Goal: Complete application form: Complete application form

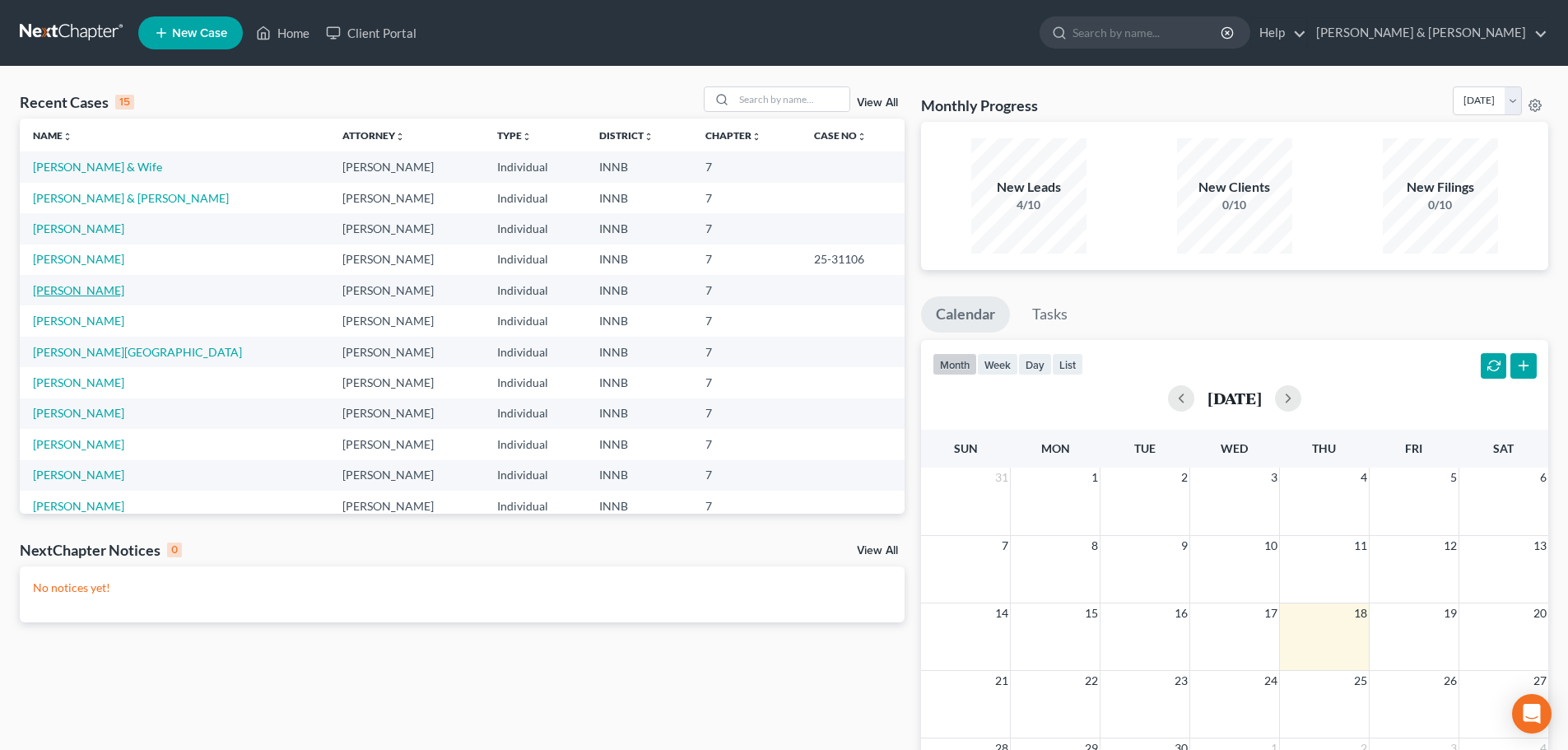
click at [64, 292] on link "[PERSON_NAME]" at bounding box center [78, 291] width 91 height 14
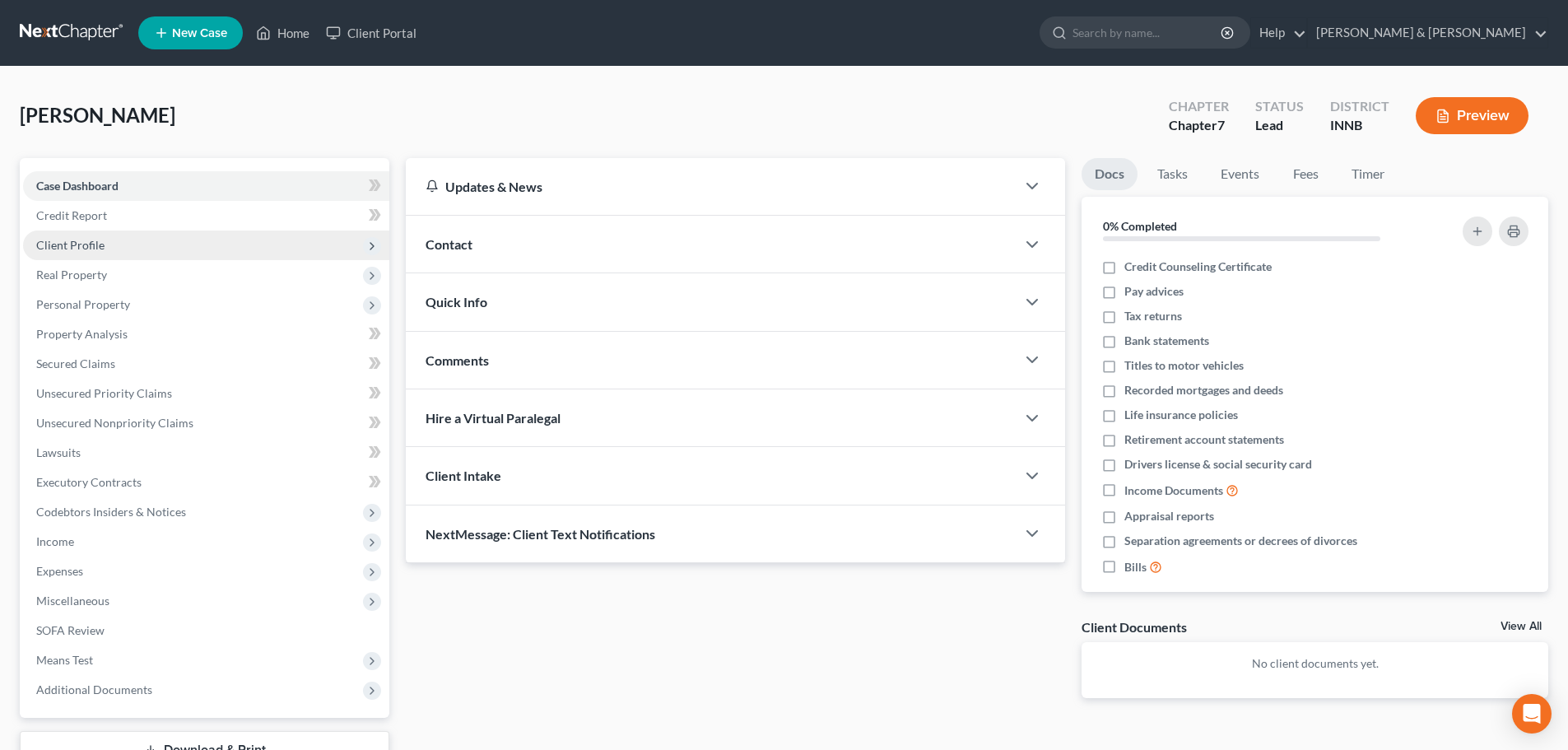
click at [110, 246] on span "Client Profile" at bounding box center [206, 246] width 367 height 30
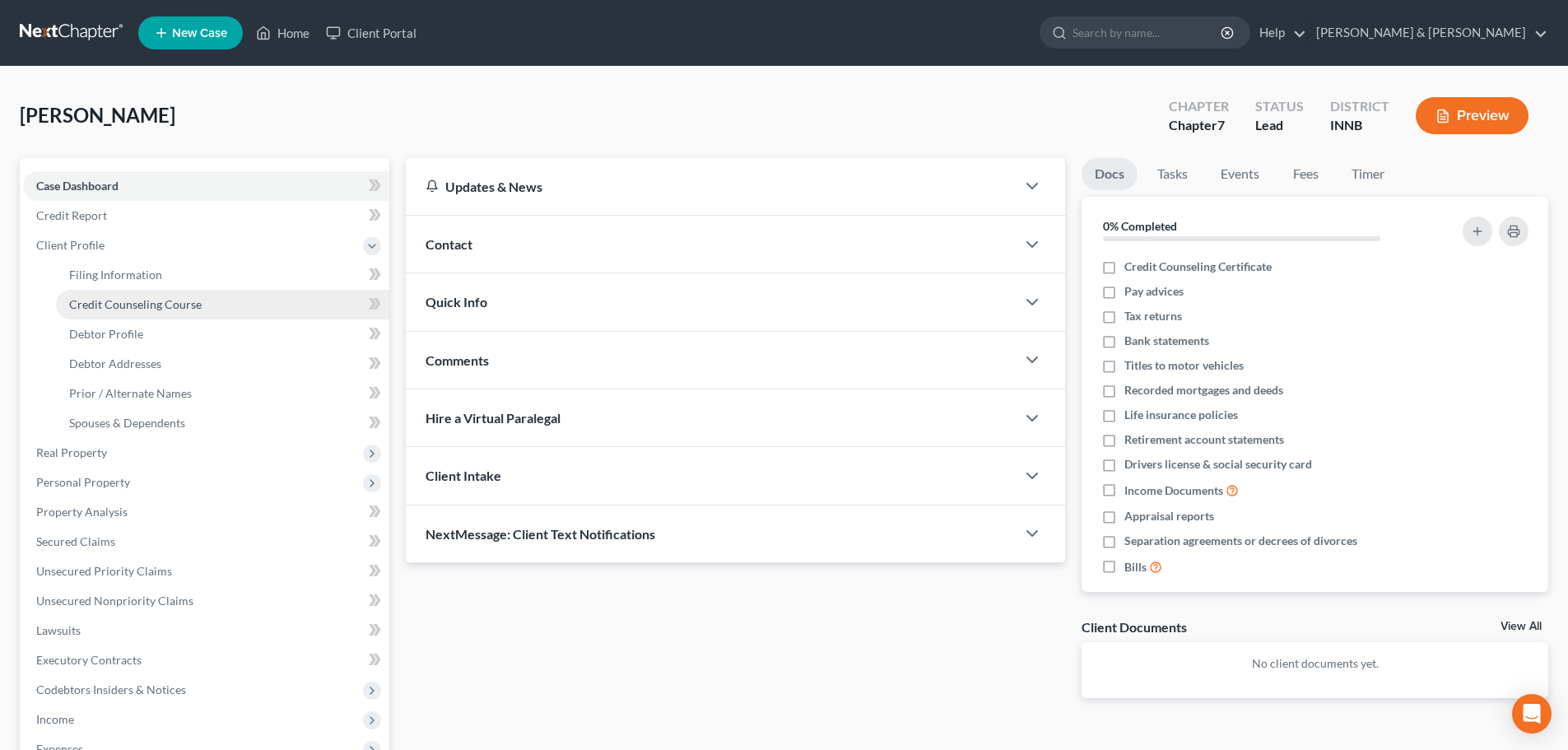
click at [142, 309] on span "Credit Counseling Course" at bounding box center [135, 304] width 133 height 14
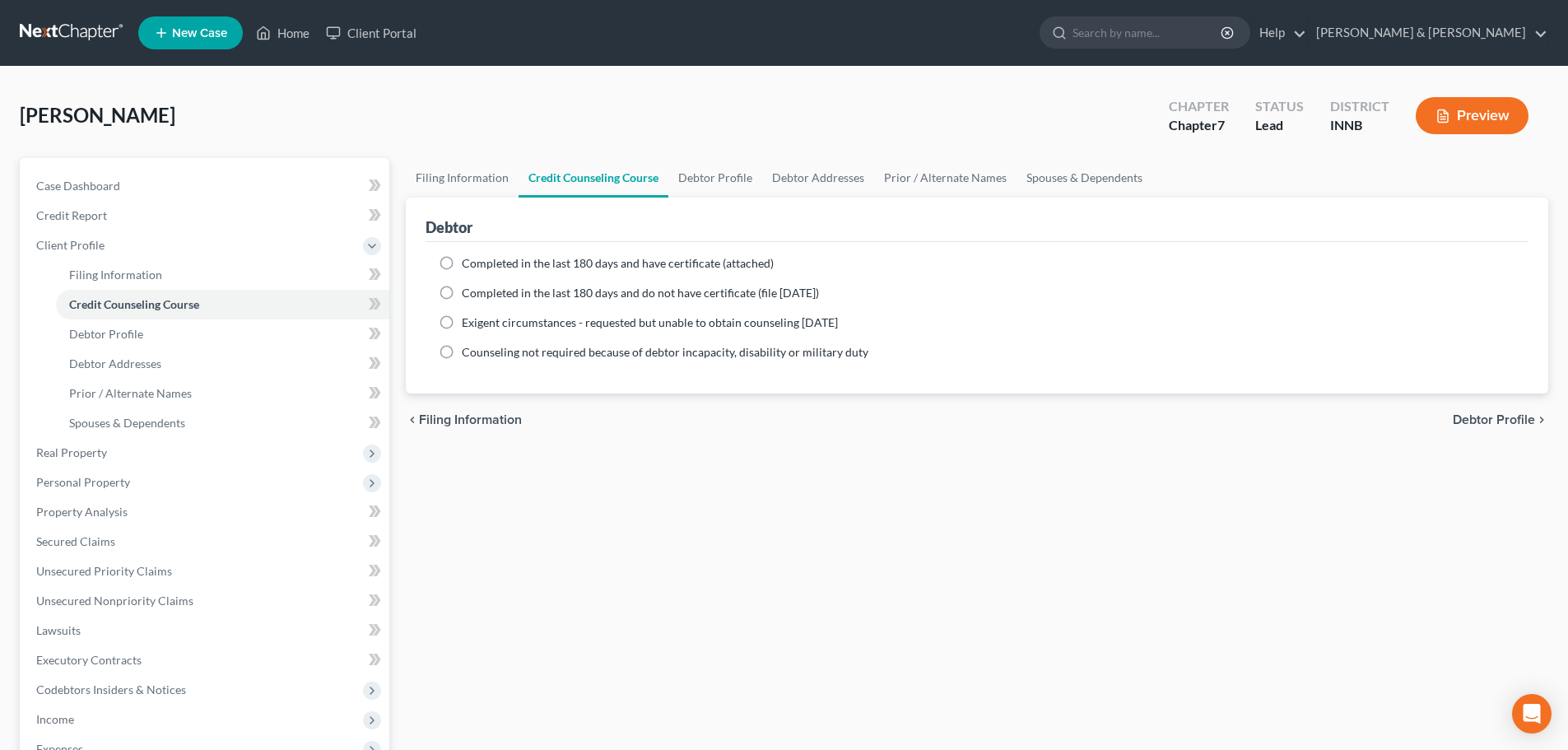
click at [462, 261] on label "Completed in the last 180 days and have certificate (attached)" at bounding box center [617, 263] width 312 height 17
click at [468, 261] on input "Completed in the last 180 days and have certificate (attached)" at bounding box center [473, 261] width 11 height 11
radio input "true"
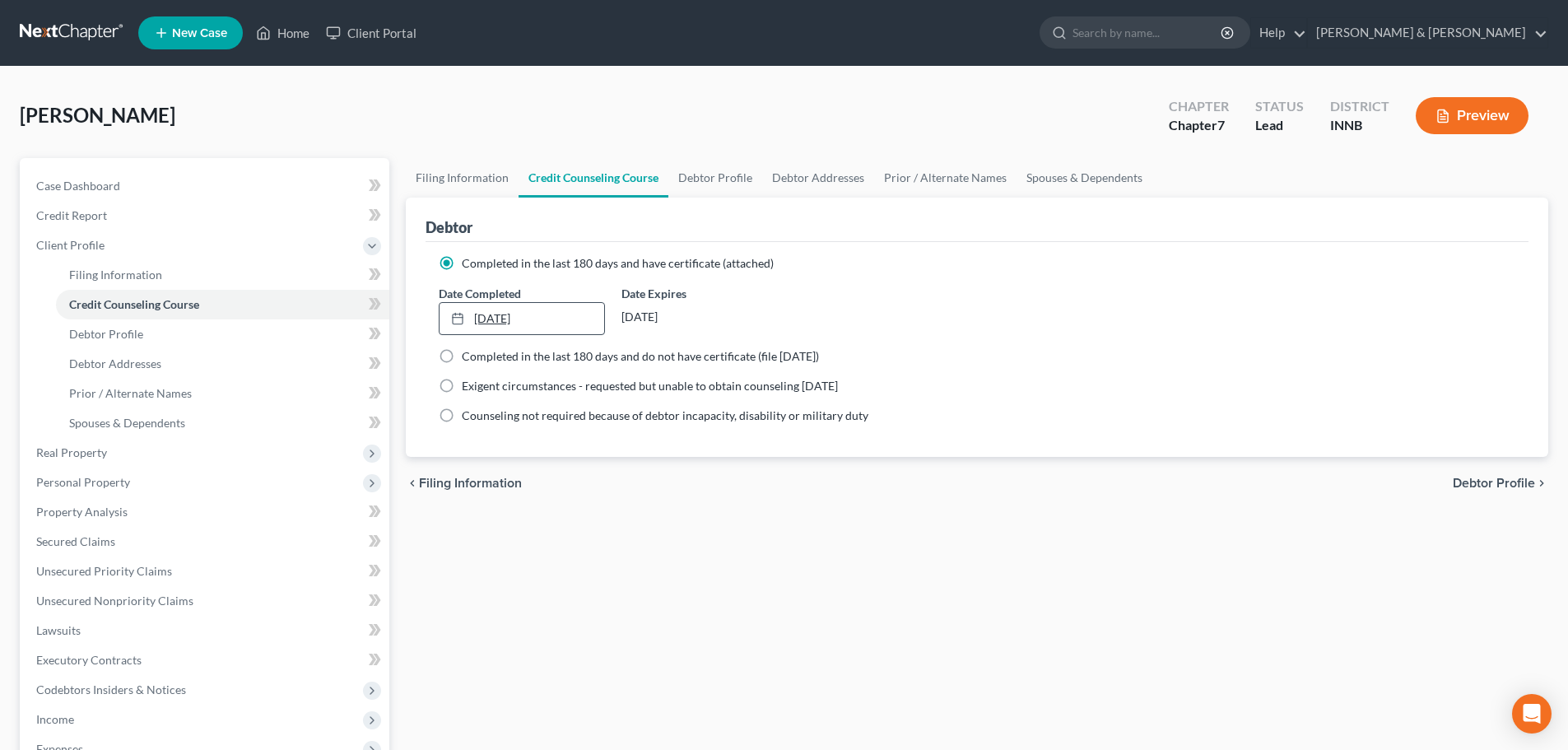
type input "[DATE]"
click at [488, 321] on link "[DATE]" at bounding box center [521, 318] width 163 height 31
click at [233, 341] on link "Debtor Profile" at bounding box center [222, 335] width 333 height 30
select select "0"
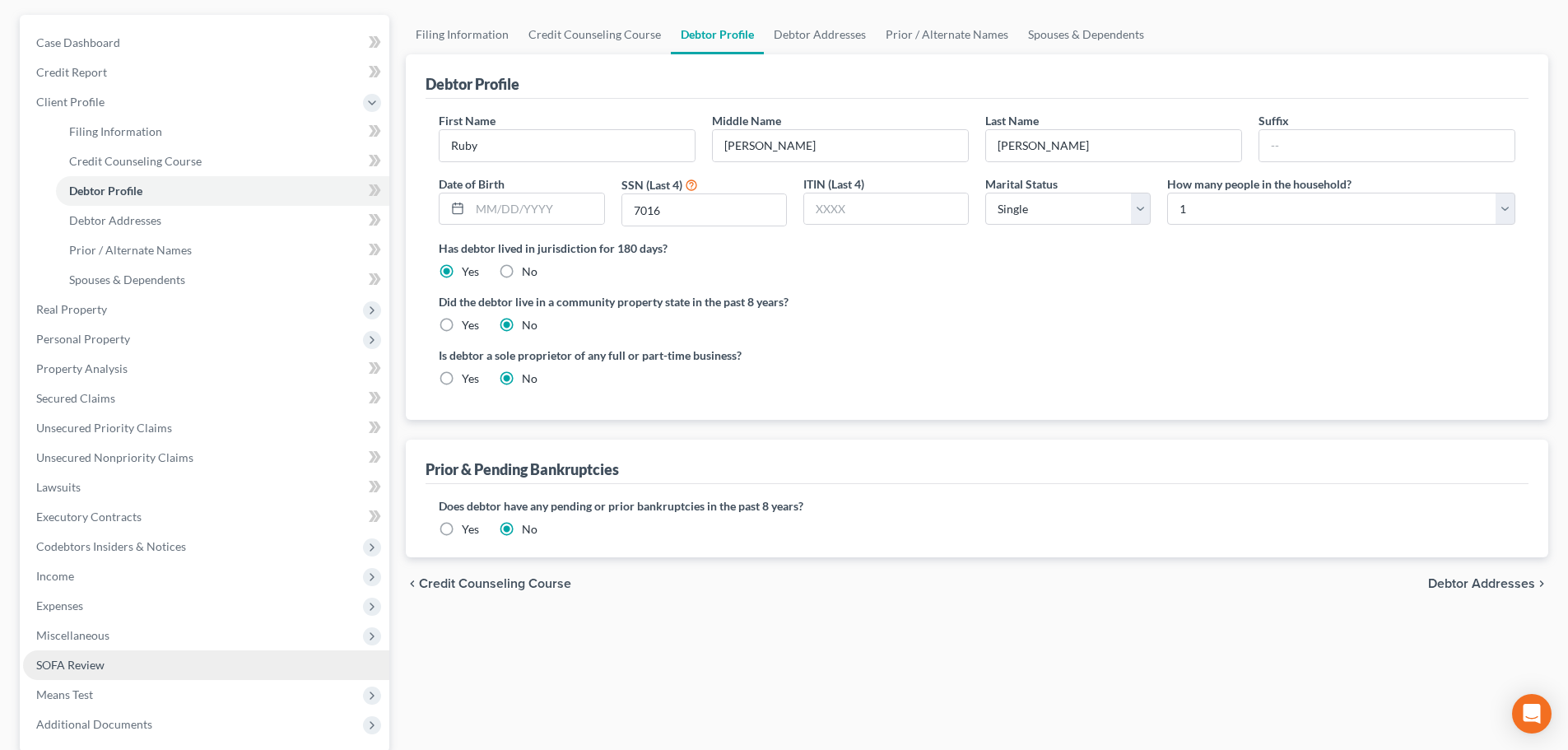
scroll to position [164, 0]
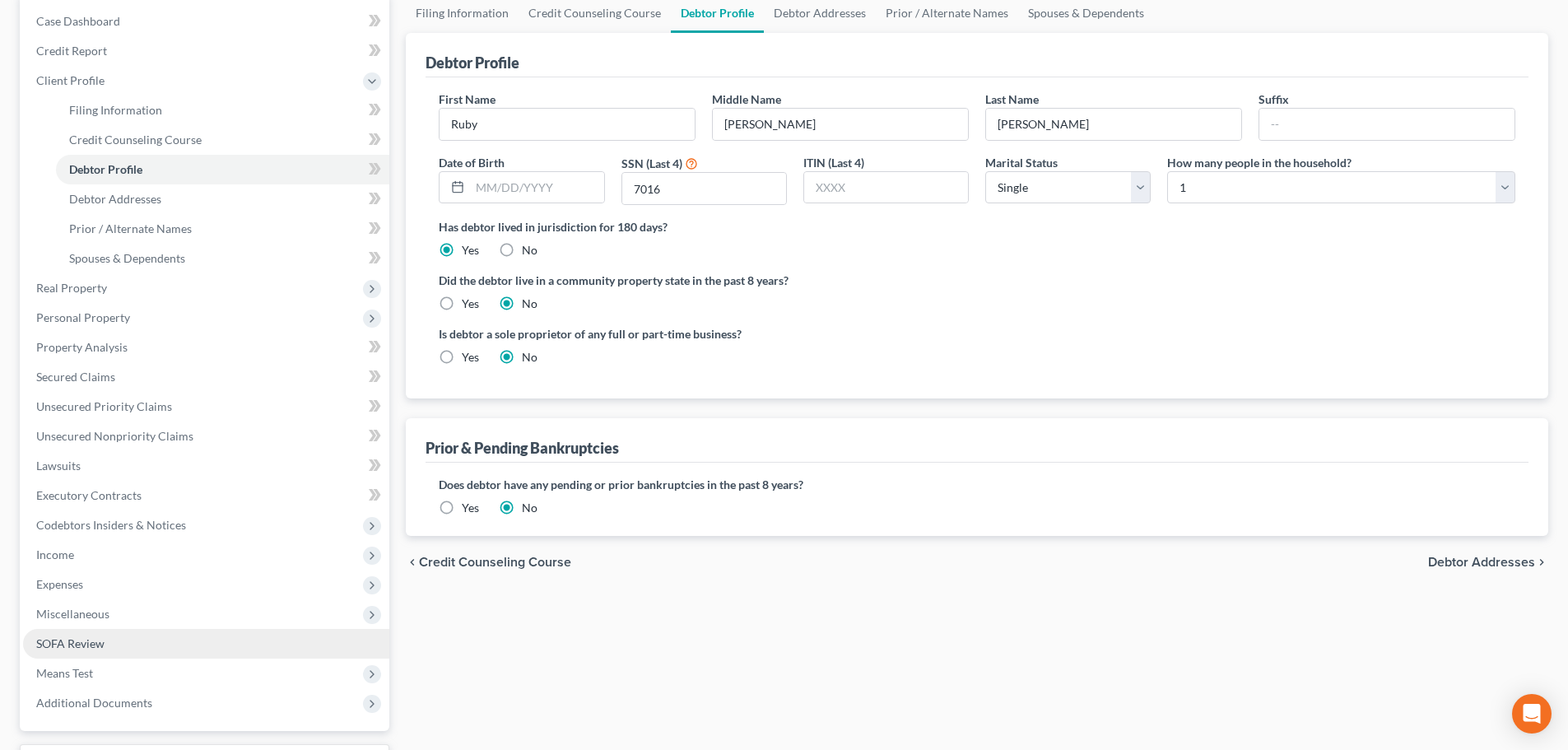
click at [178, 648] on link "SOFA Review" at bounding box center [206, 644] width 367 height 30
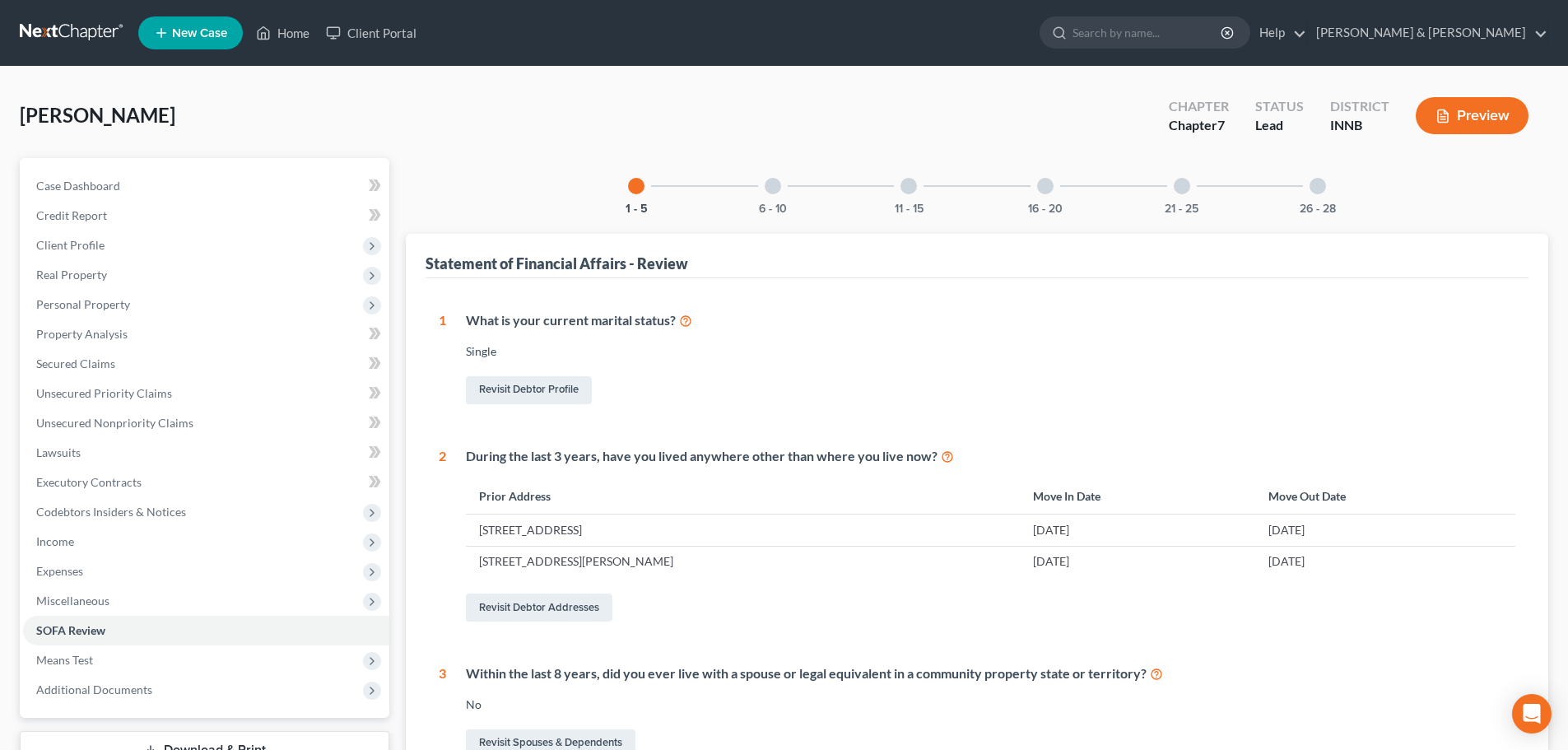
click at [770, 190] on div at bounding box center [773, 186] width 17 height 17
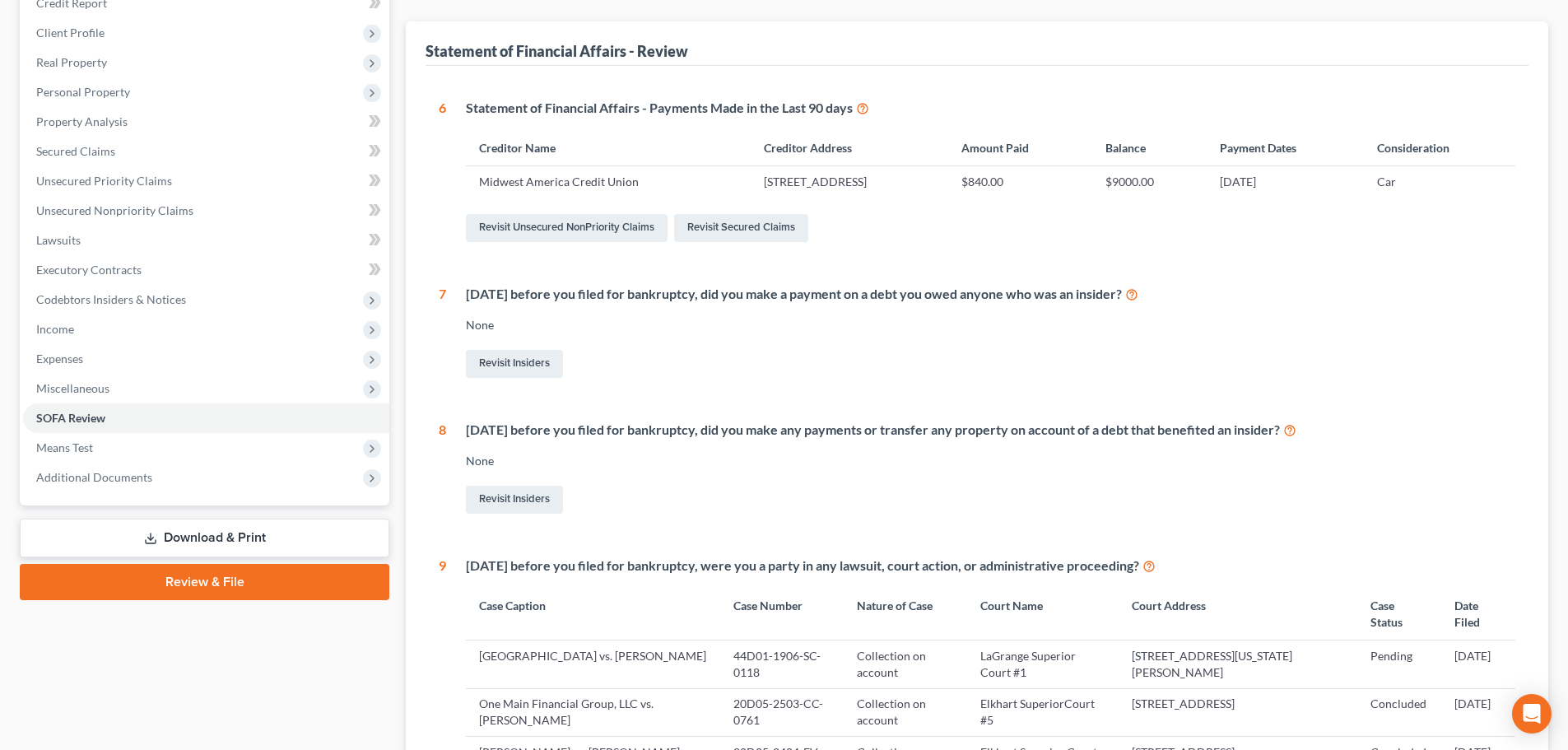
scroll to position [79, 0]
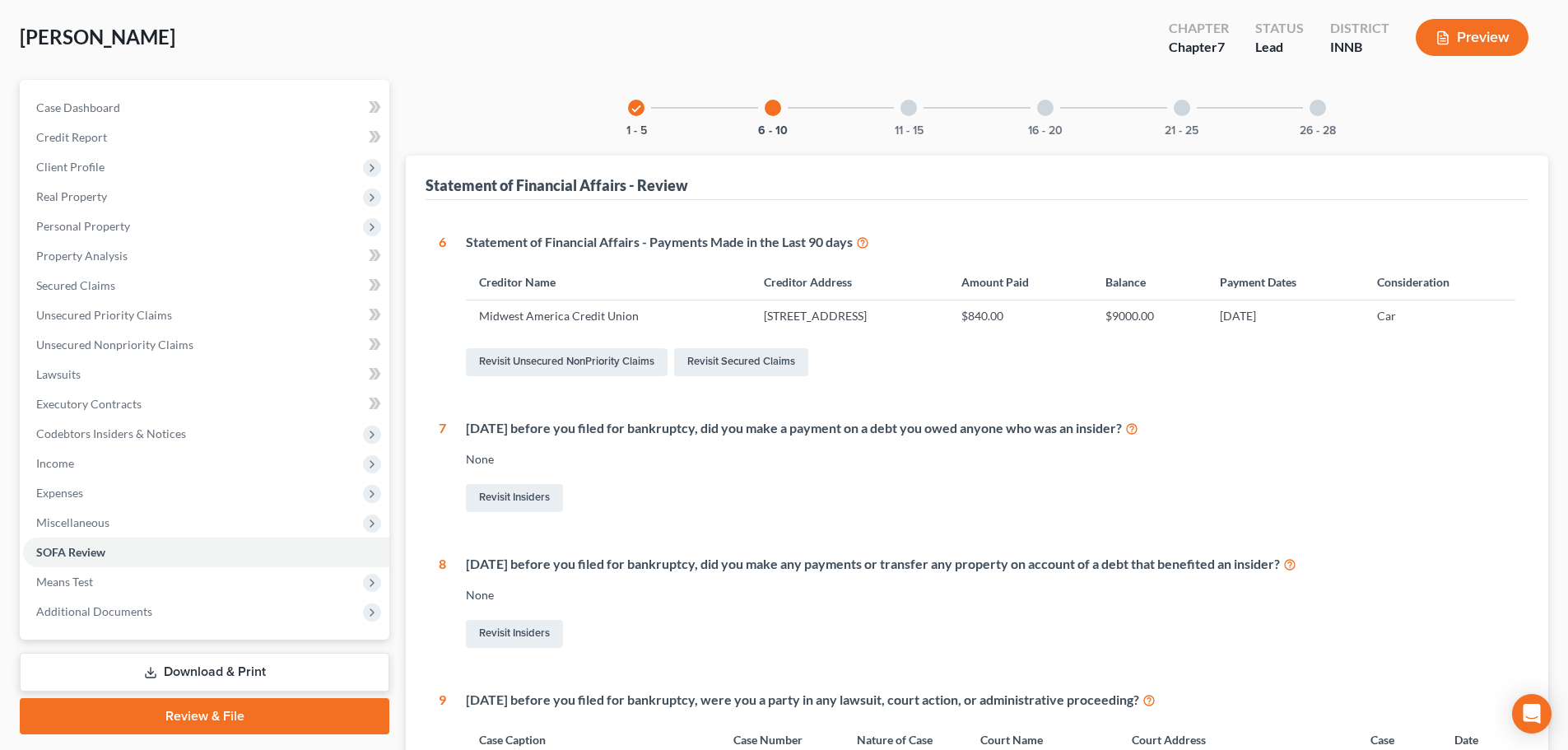
click at [636, 110] on icon "check" at bounding box center [636, 109] width 11 height 11
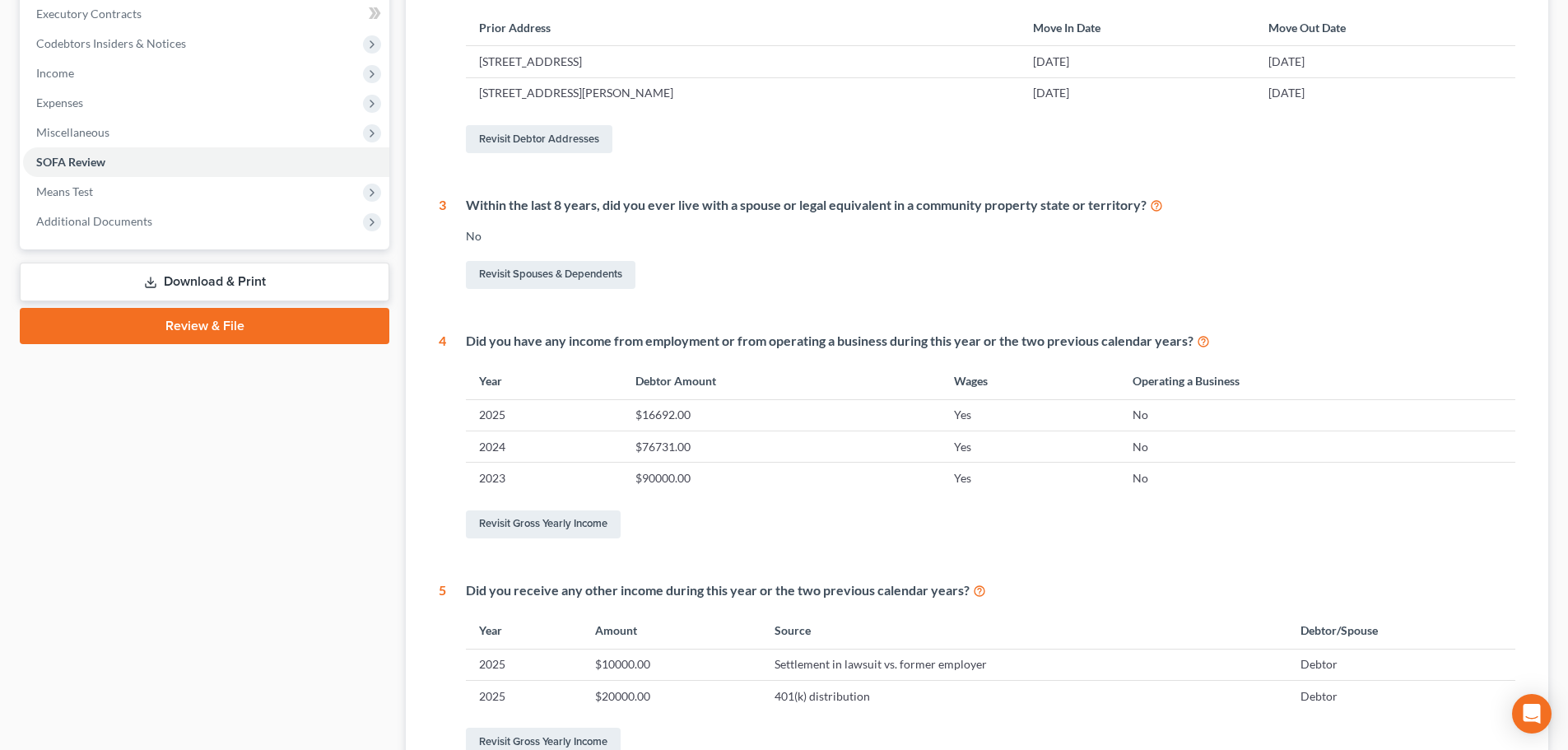
scroll to position [652, 0]
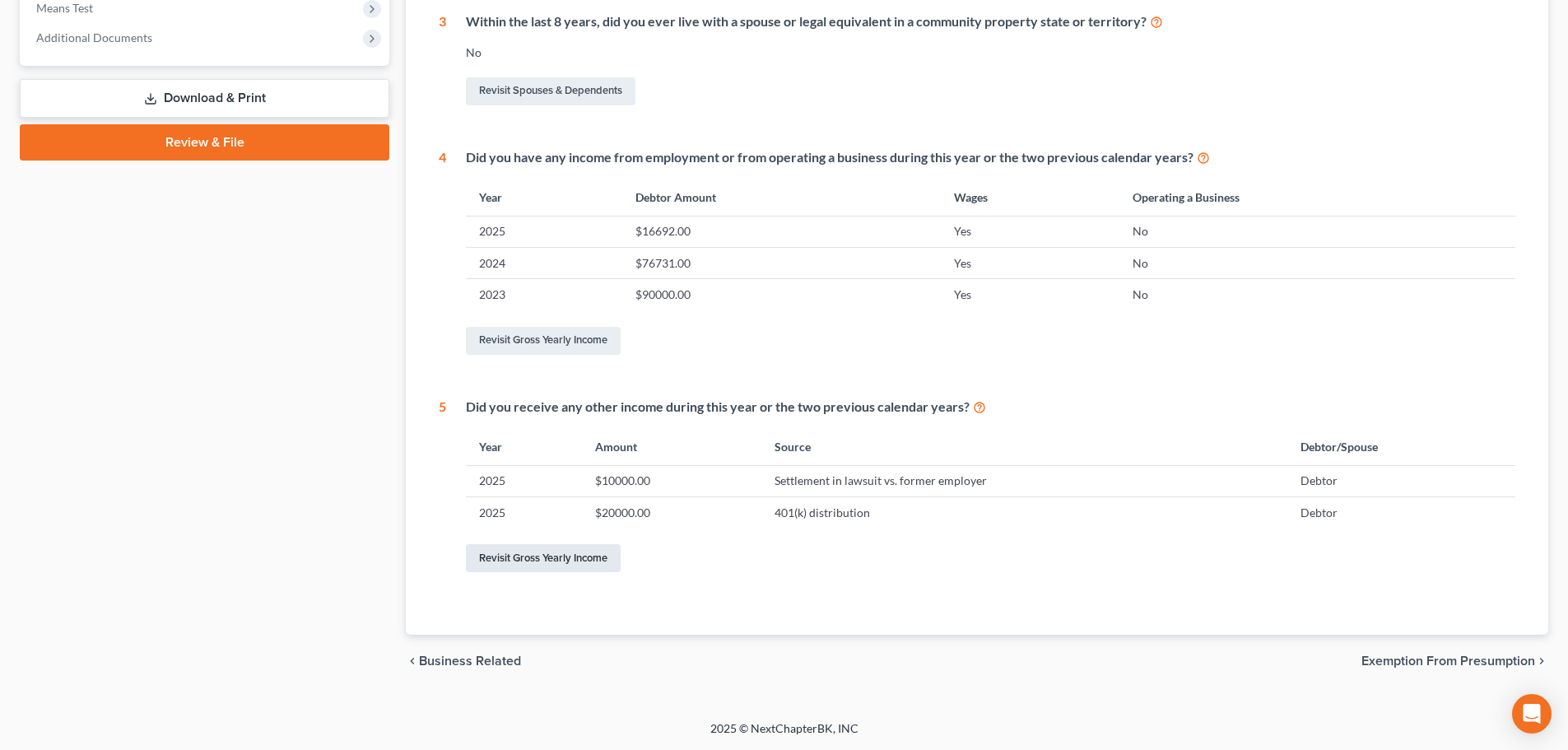
click at [539, 564] on link "Revisit Gross Yearly Income" at bounding box center [543, 558] width 155 height 28
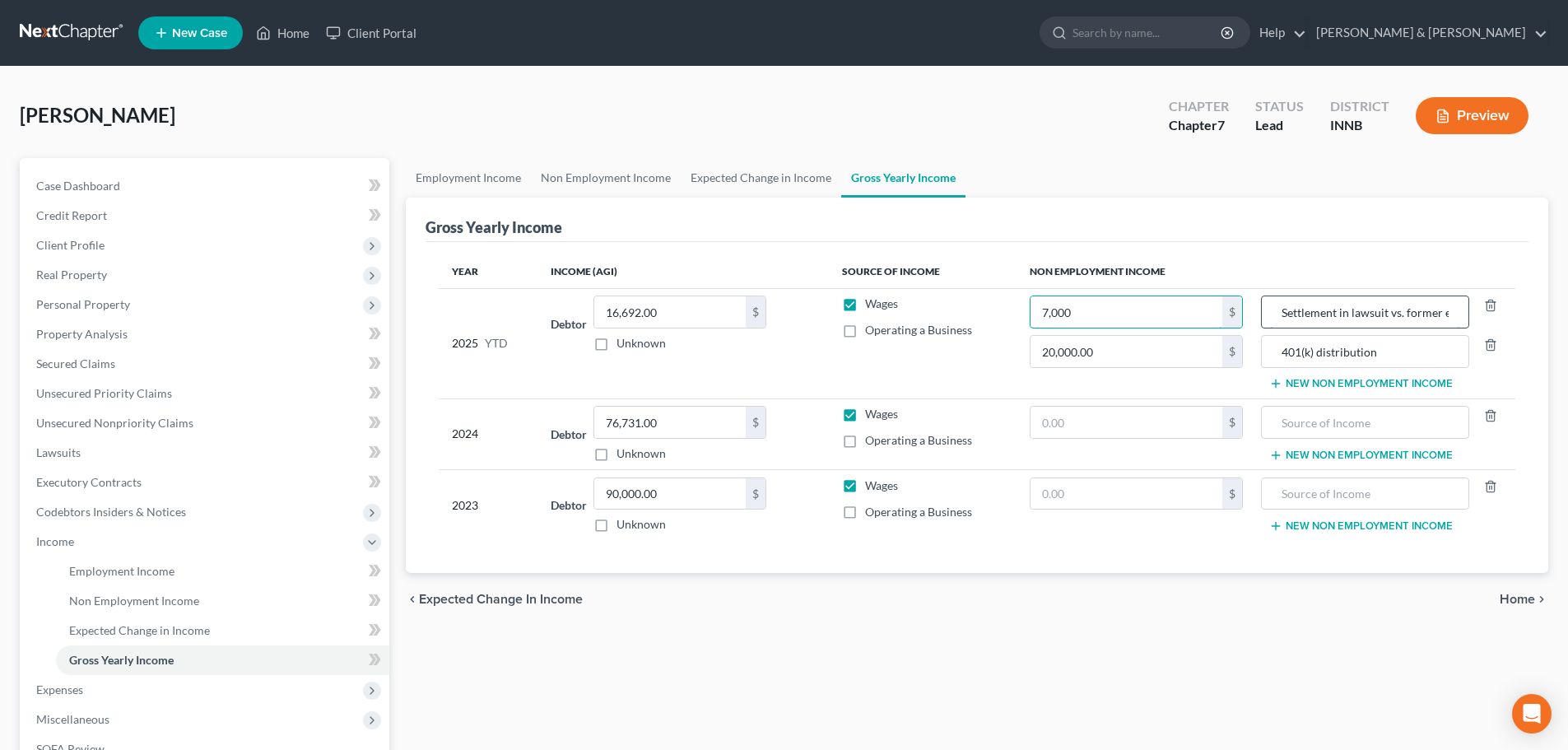
type input "7,000"
click at [1376, 309] on input "Settlement in lawsuit vs. former employer" at bounding box center [1365, 312] width 189 height 31
type input "Settlement in lawsuit vs. former employer (net)"
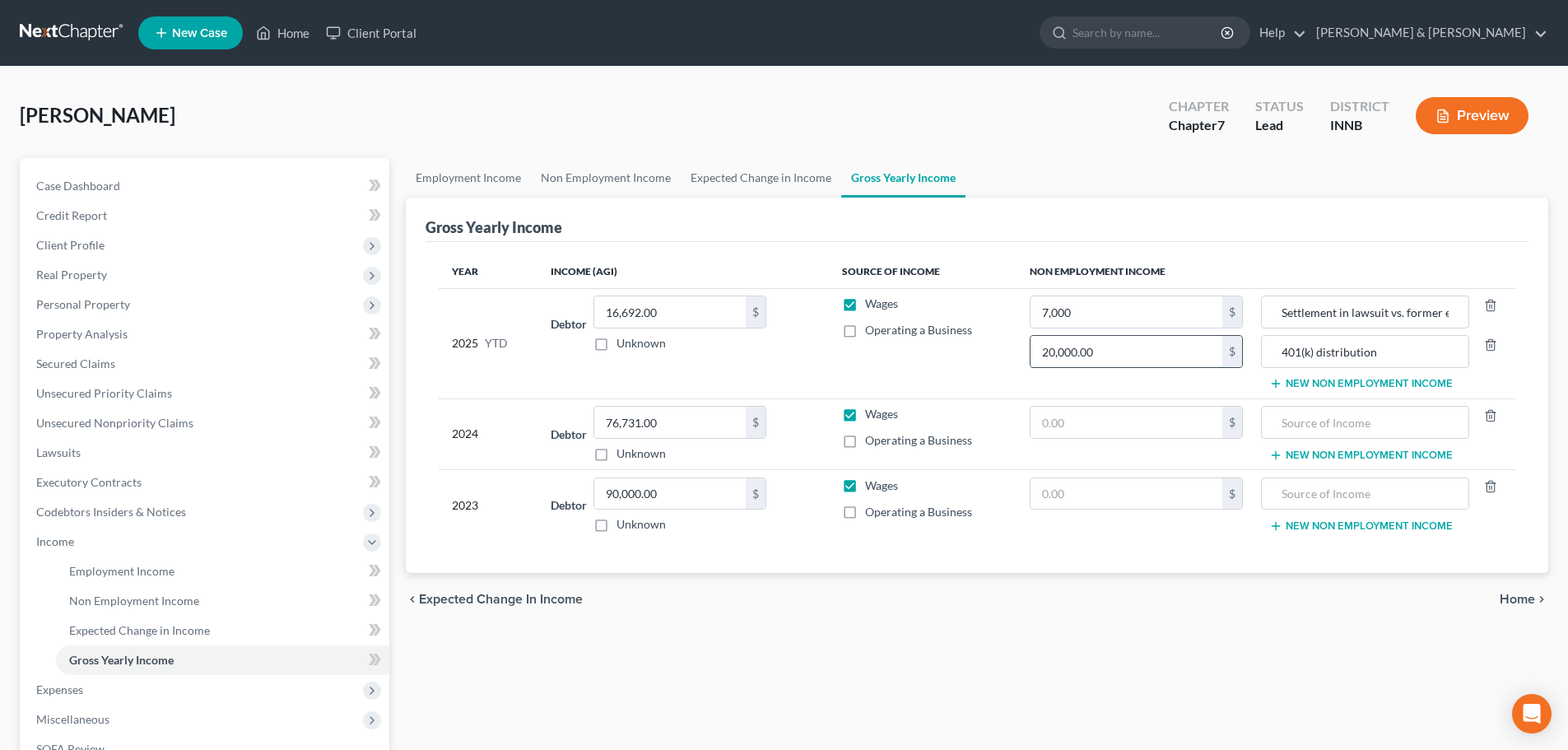
click at [1132, 352] on input "20,000.00" at bounding box center [1126, 351] width 192 height 31
type input "15,000"
click at [1425, 354] on input "401(k) distribution" at bounding box center [1365, 351] width 189 height 31
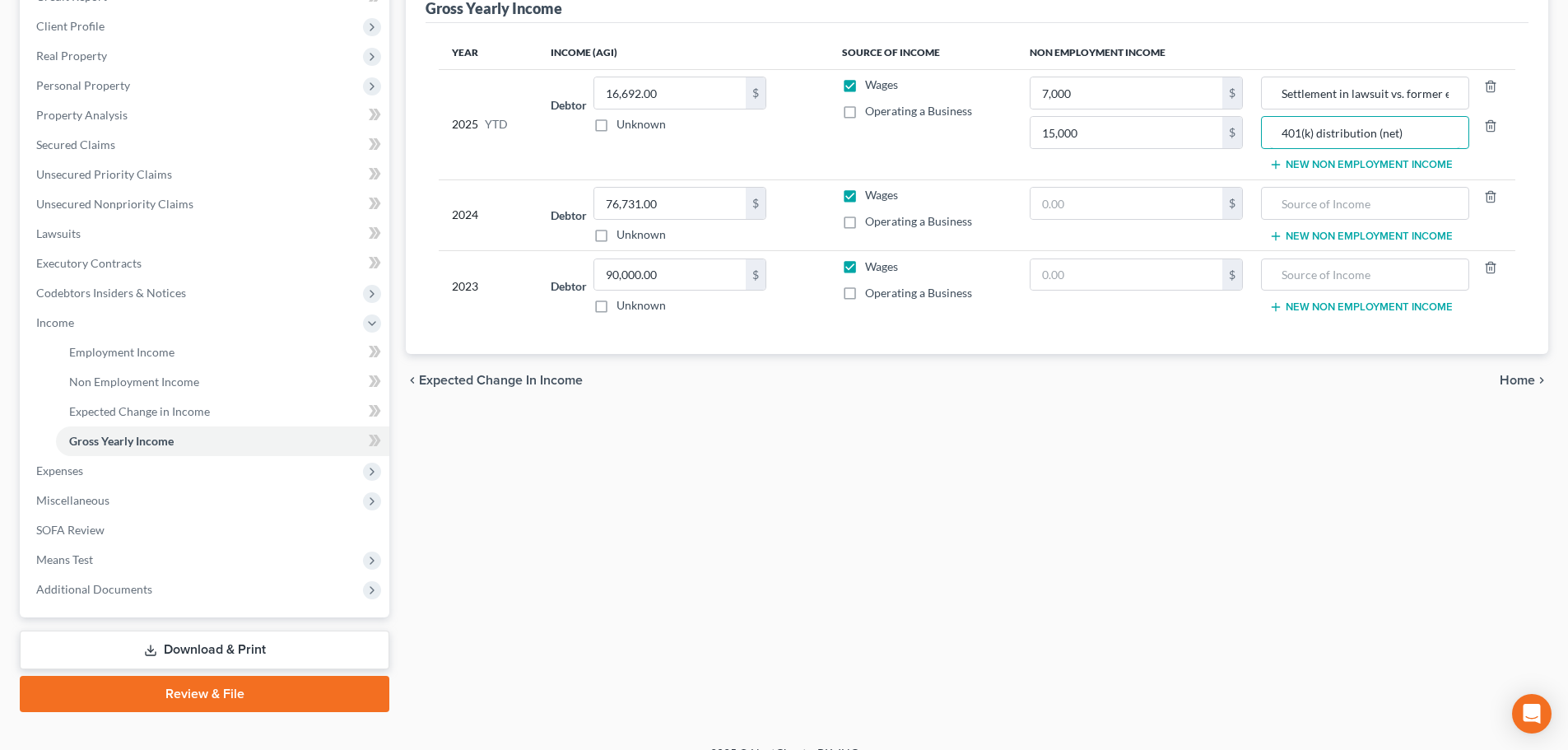
scroll to position [244, 0]
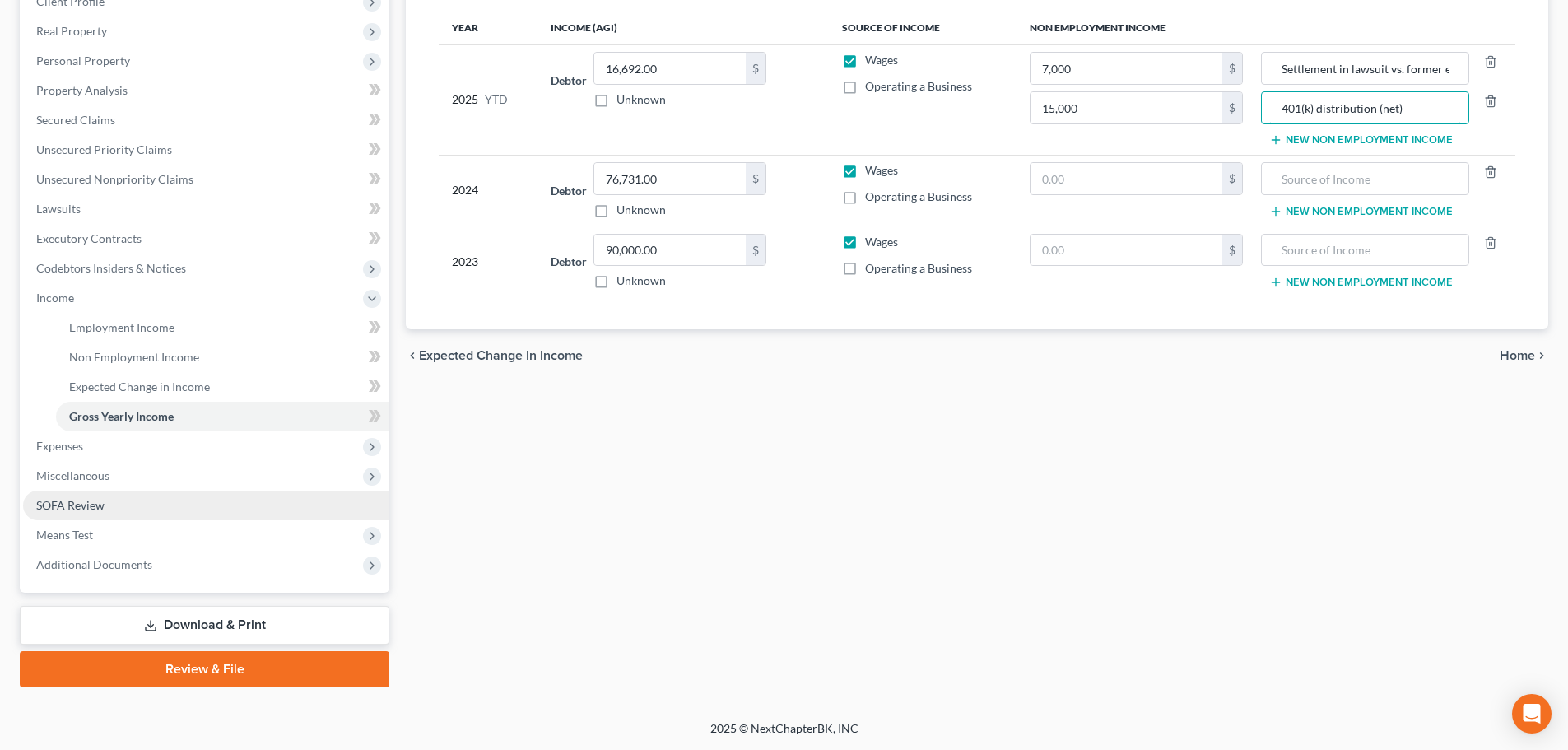
type input "401(k) distribution (net)"
click at [295, 516] on link "SOFA Review" at bounding box center [206, 505] width 367 height 30
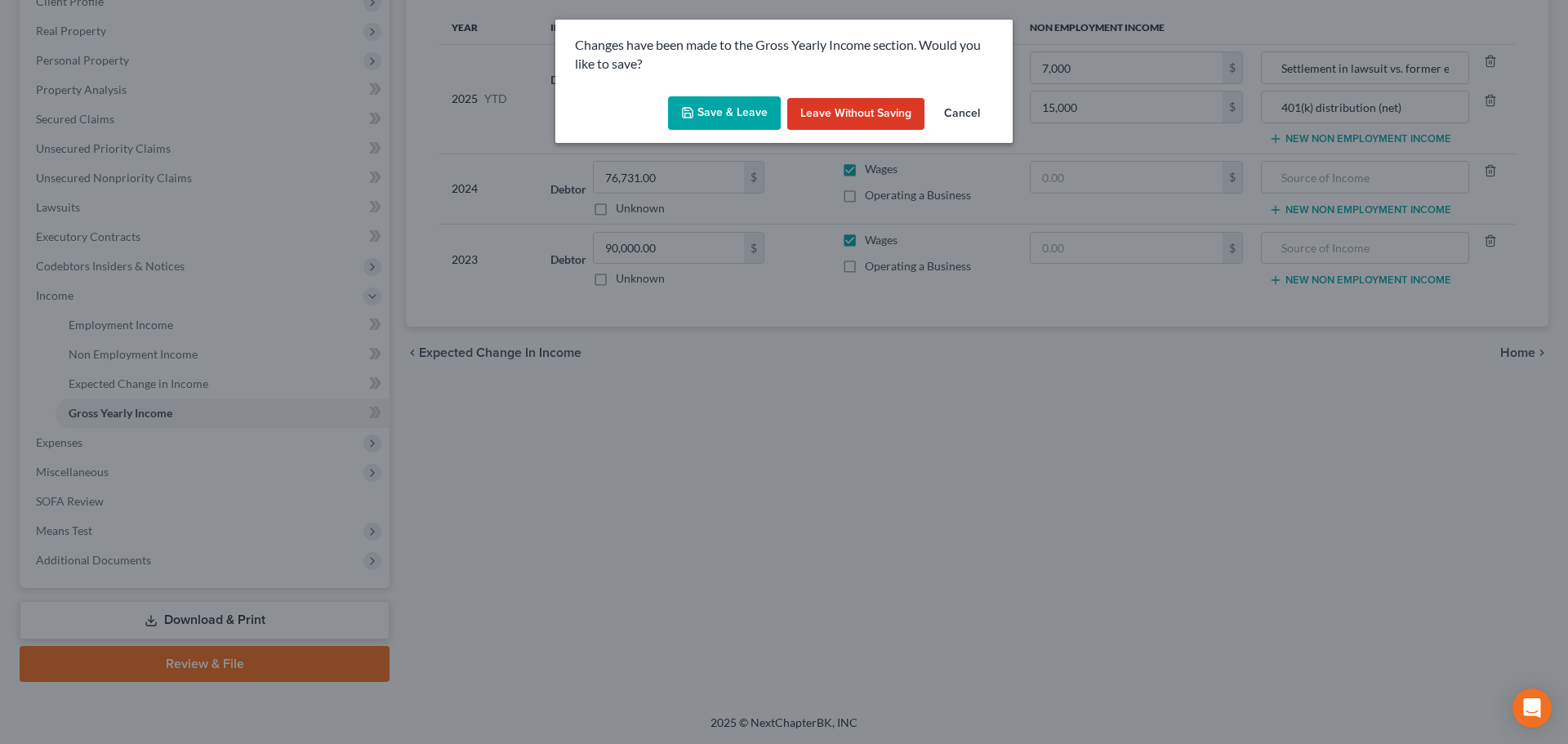
click at [763, 106] on button "Save & Leave" at bounding box center [724, 113] width 113 height 34
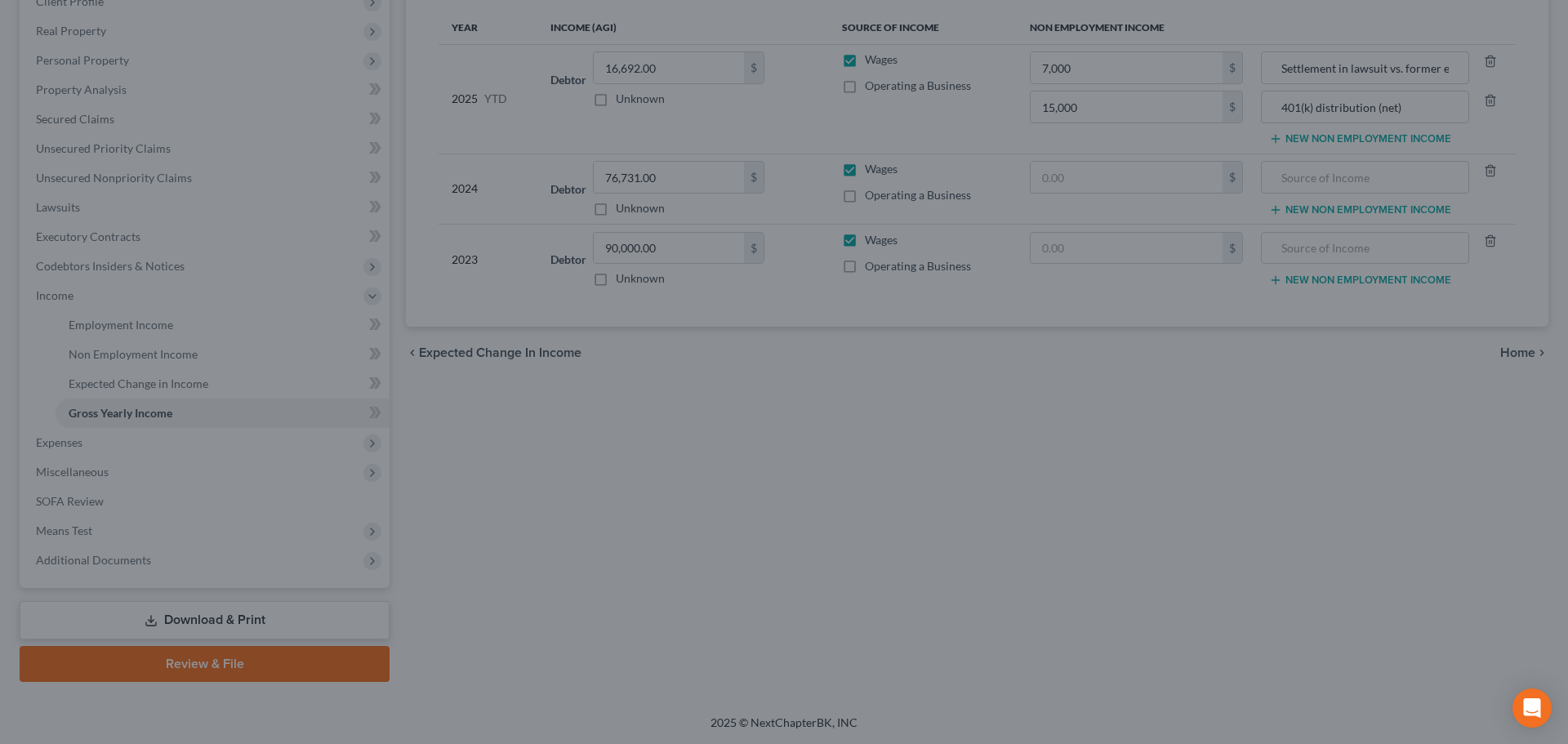
type input "7,000.00"
type input "15,000.00"
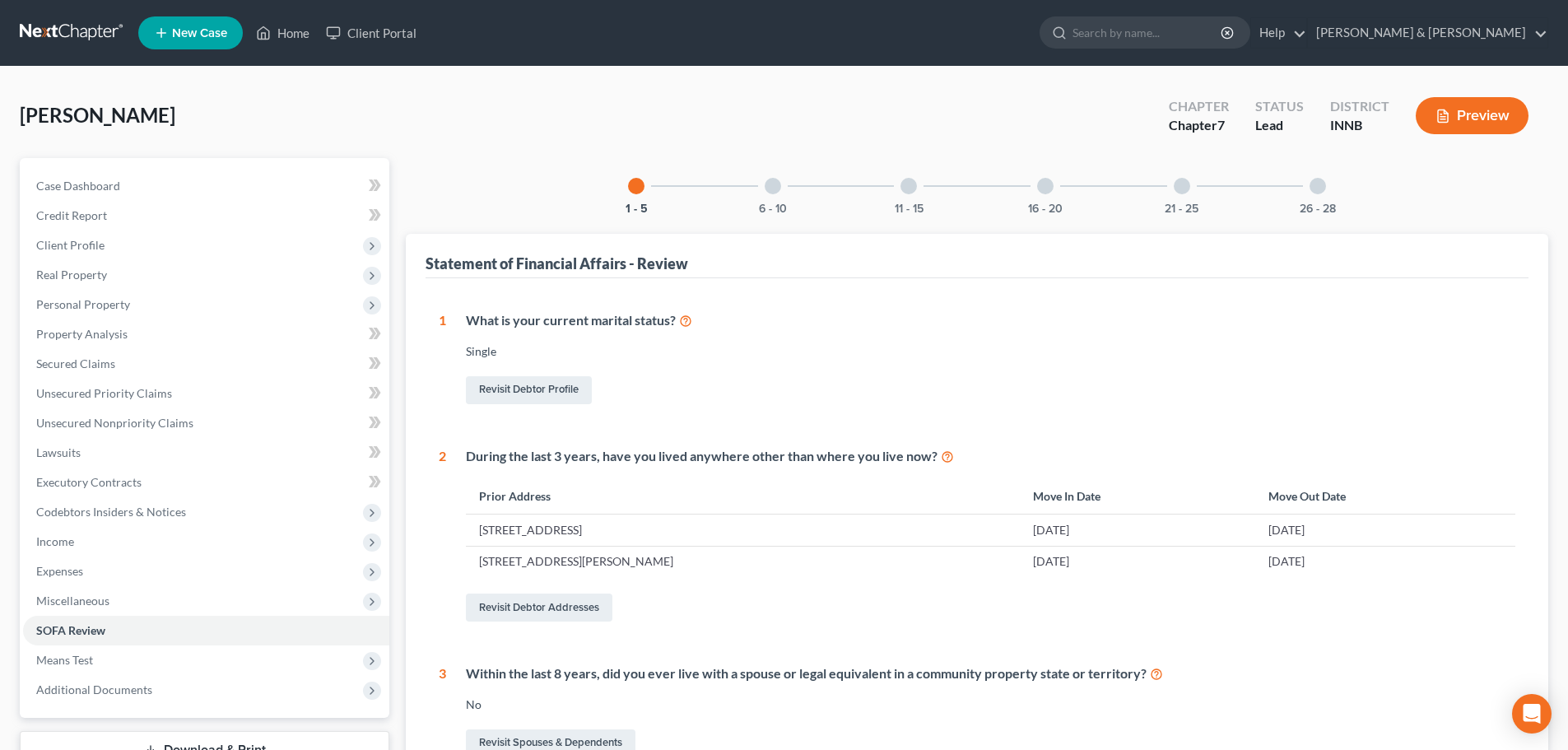
click at [771, 189] on div at bounding box center [773, 186] width 17 height 17
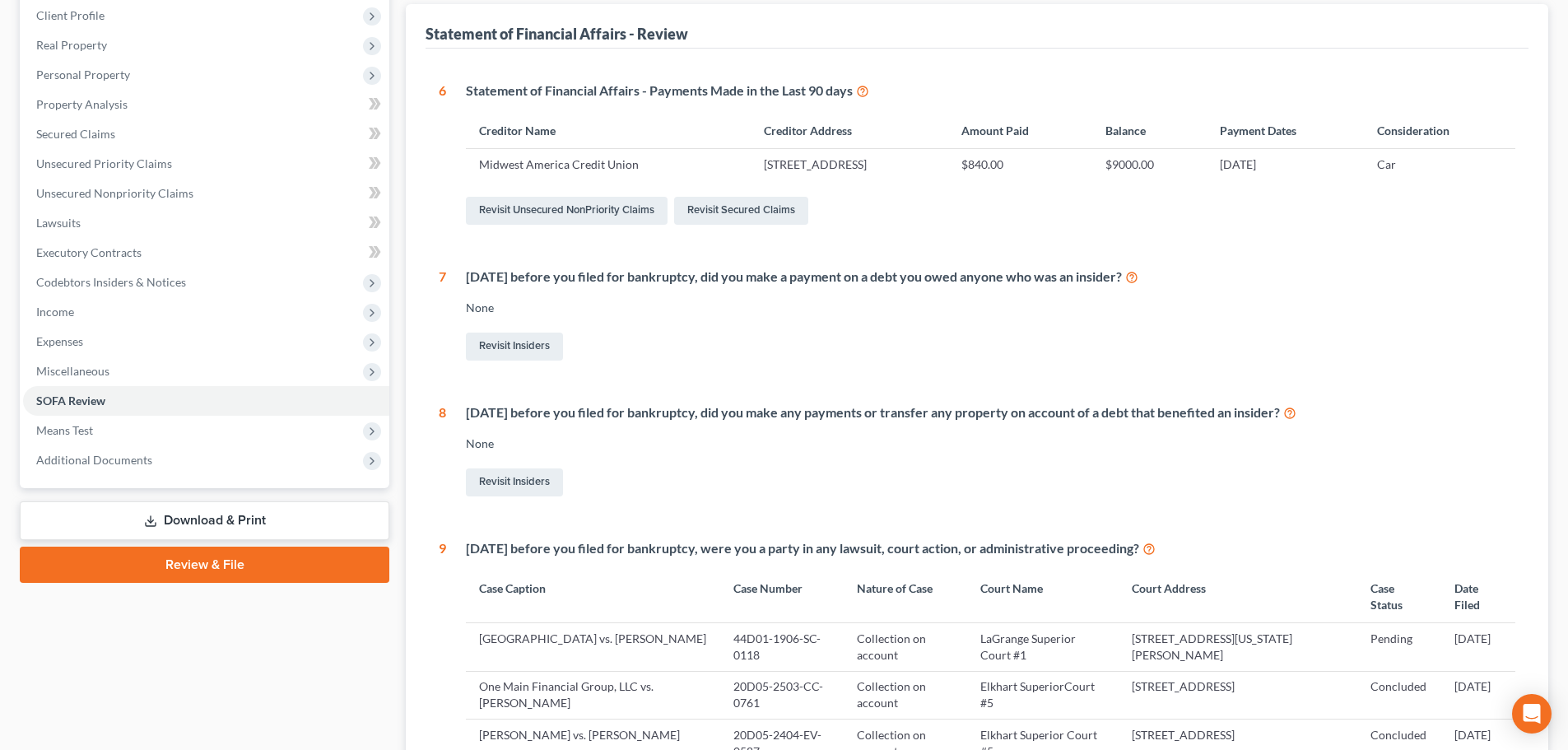
scroll to position [247, 0]
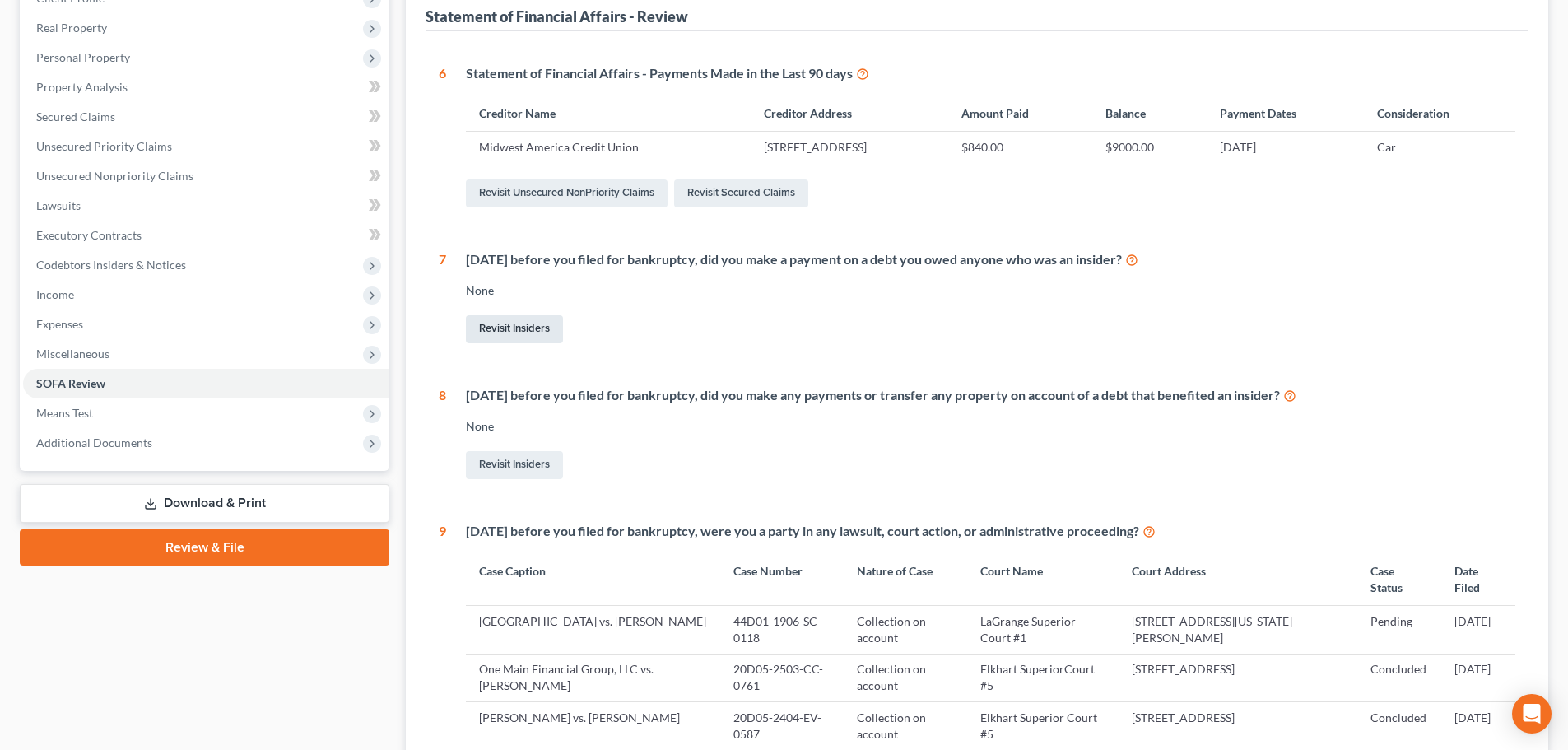
click at [526, 330] on link "Revisit Insiders" at bounding box center [515, 330] width 97 height 28
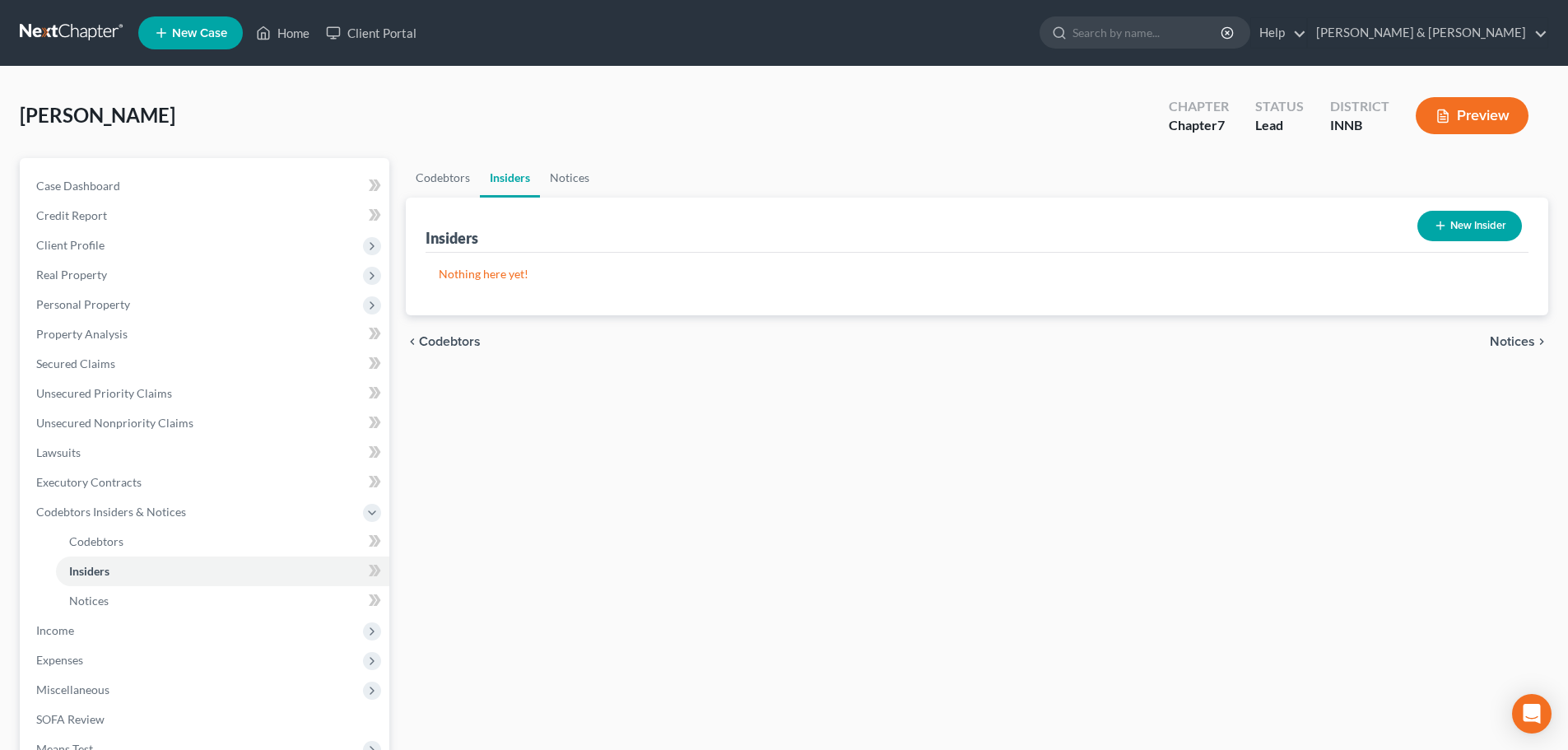
click at [1481, 231] on button "New Insider" at bounding box center [1470, 226] width 104 height 30
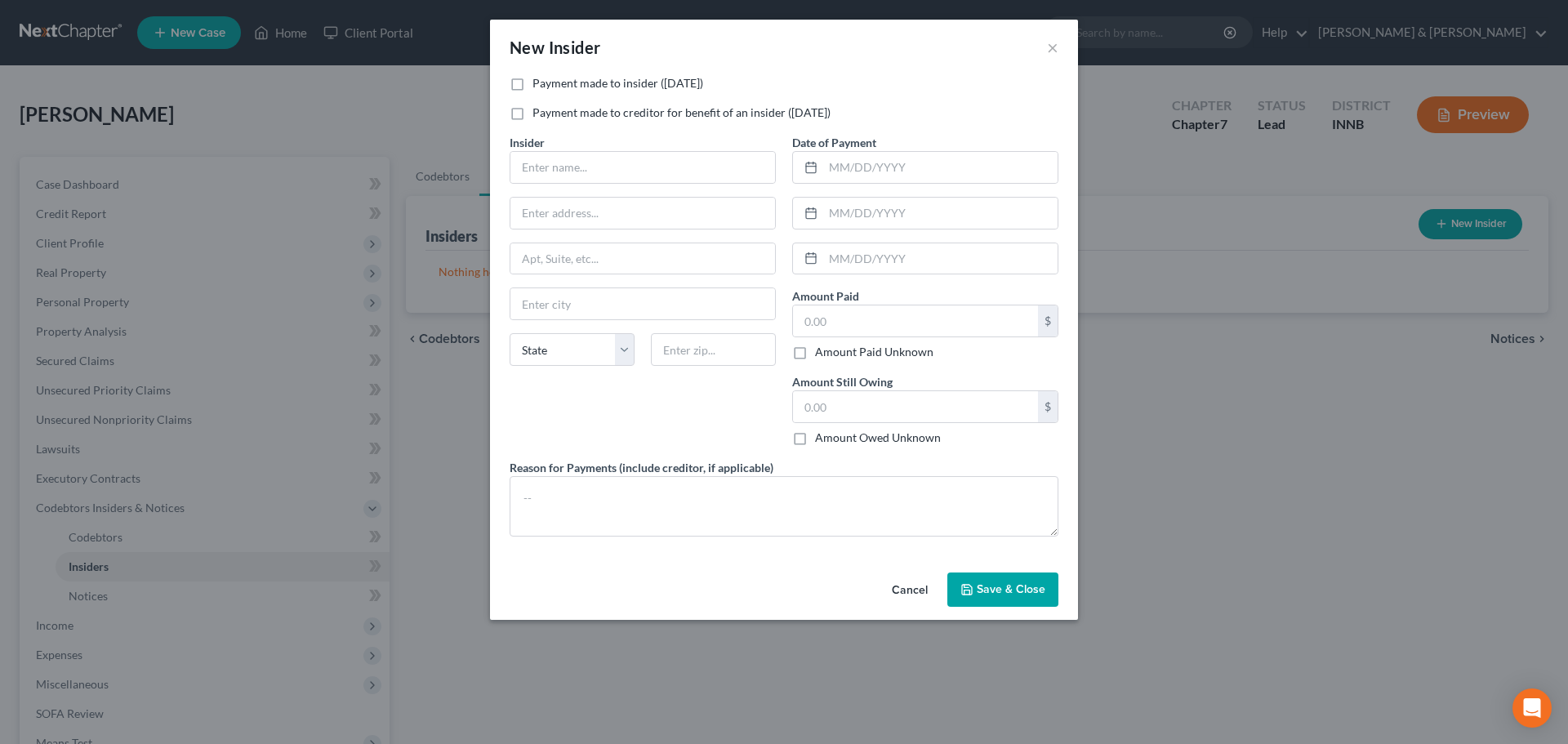
click at [533, 83] on label "Payment made to insider ([DATE])" at bounding box center [618, 83] width 171 height 17
click at [539, 83] on input "Payment made to insider ([DATE])" at bounding box center [544, 81] width 11 height 11
checkbox input "true"
click at [557, 167] on input "text" at bounding box center [643, 167] width 265 height 31
type input "Family members"
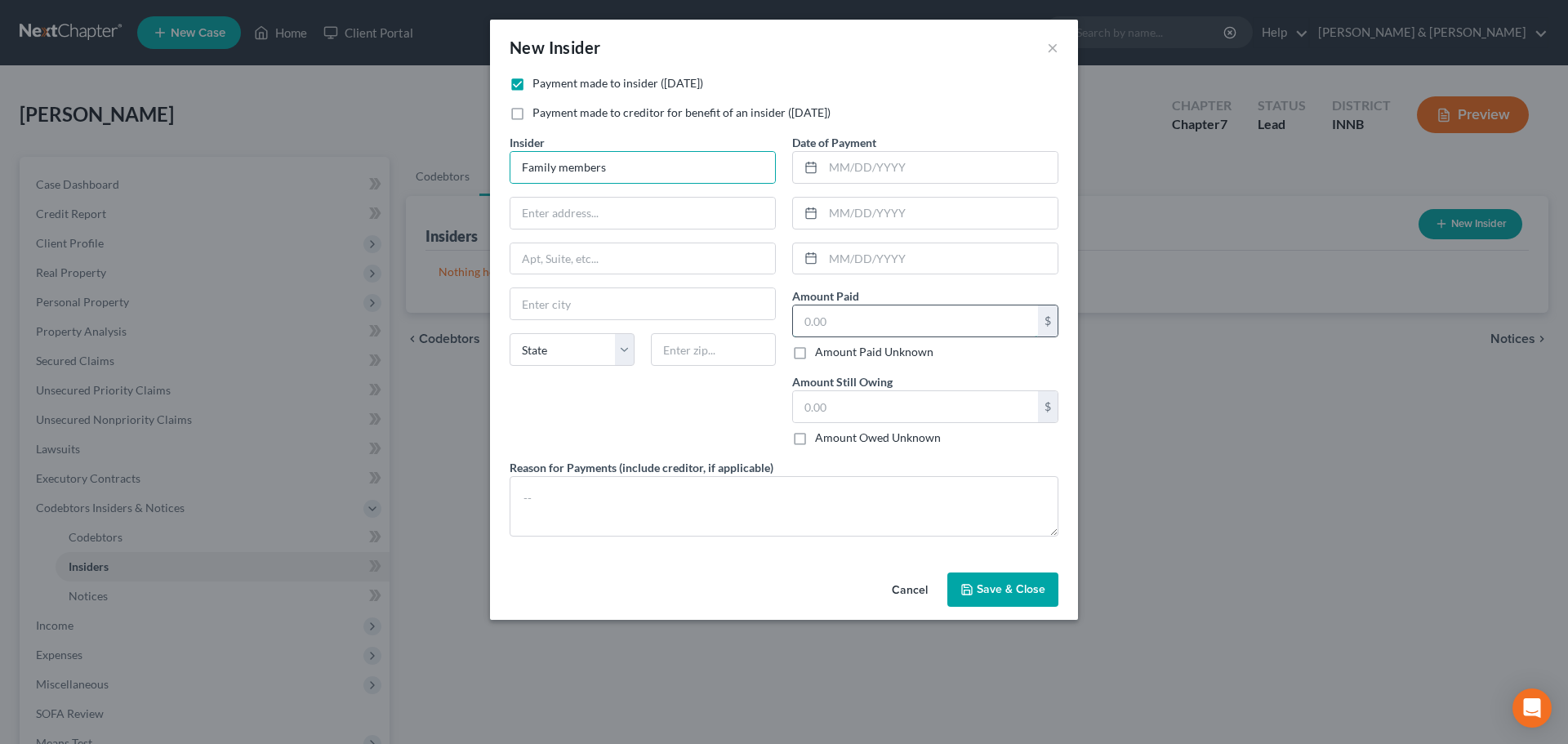
click at [886, 322] on input "text" at bounding box center [916, 321] width 245 height 31
type input "8,000"
click at [614, 210] on input "text" at bounding box center [643, 213] width 265 height 31
type input "123"
click at [610, 291] on input "text" at bounding box center [643, 303] width 265 height 31
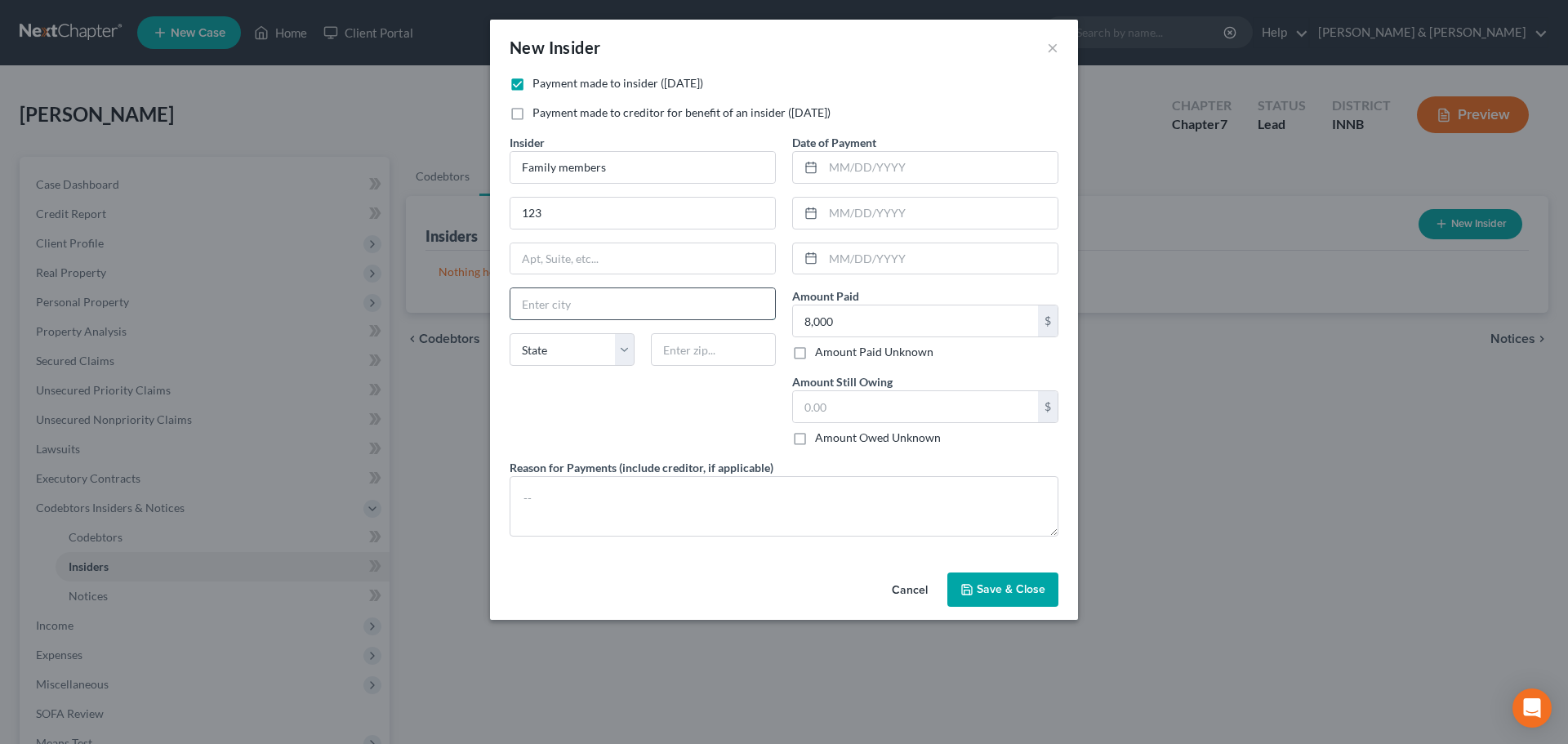
type input "Elkhart"
type input "[STREET_ADDRESS]"
select select "15"
type input "46516"
click at [841, 402] on input "text" at bounding box center [916, 406] width 245 height 31
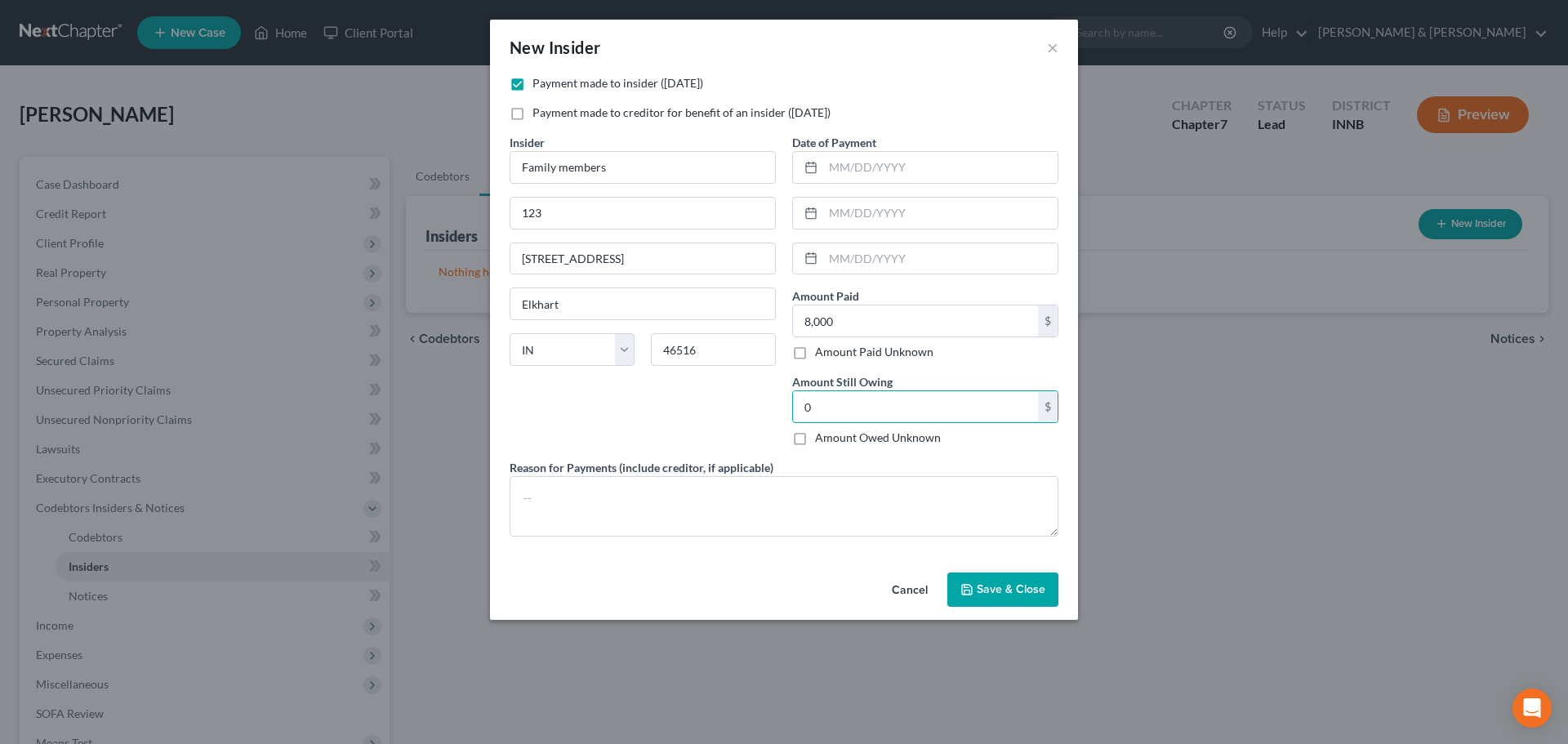
type input "0"
click at [979, 583] on span "Save & Close" at bounding box center [1011, 590] width 68 height 14
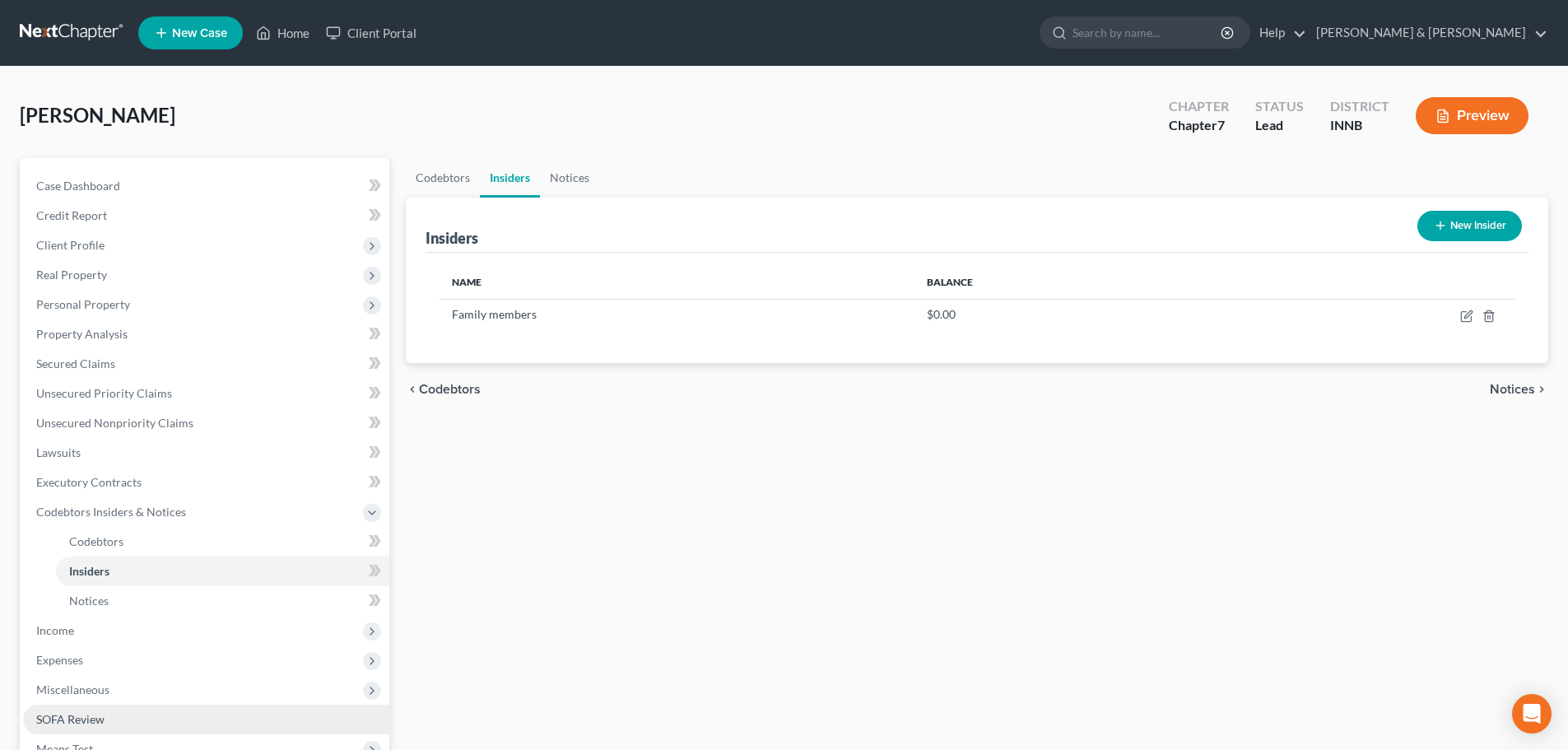
click at [66, 722] on span "SOFA Review" at bounding box center [70, 719] width 68 height 14
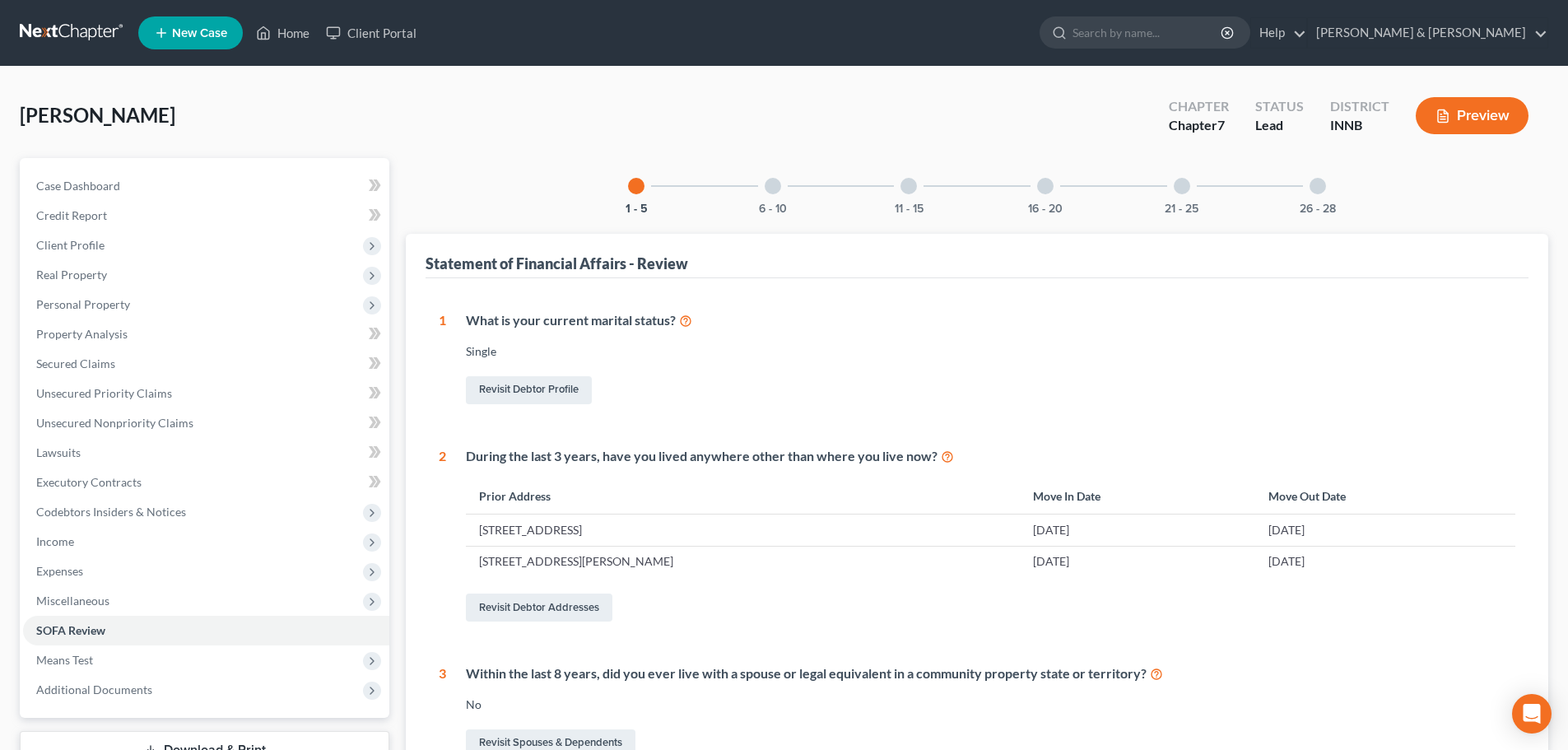
click at [1178, 186] on div at bounding box center [1182, 186] width 17 height 17
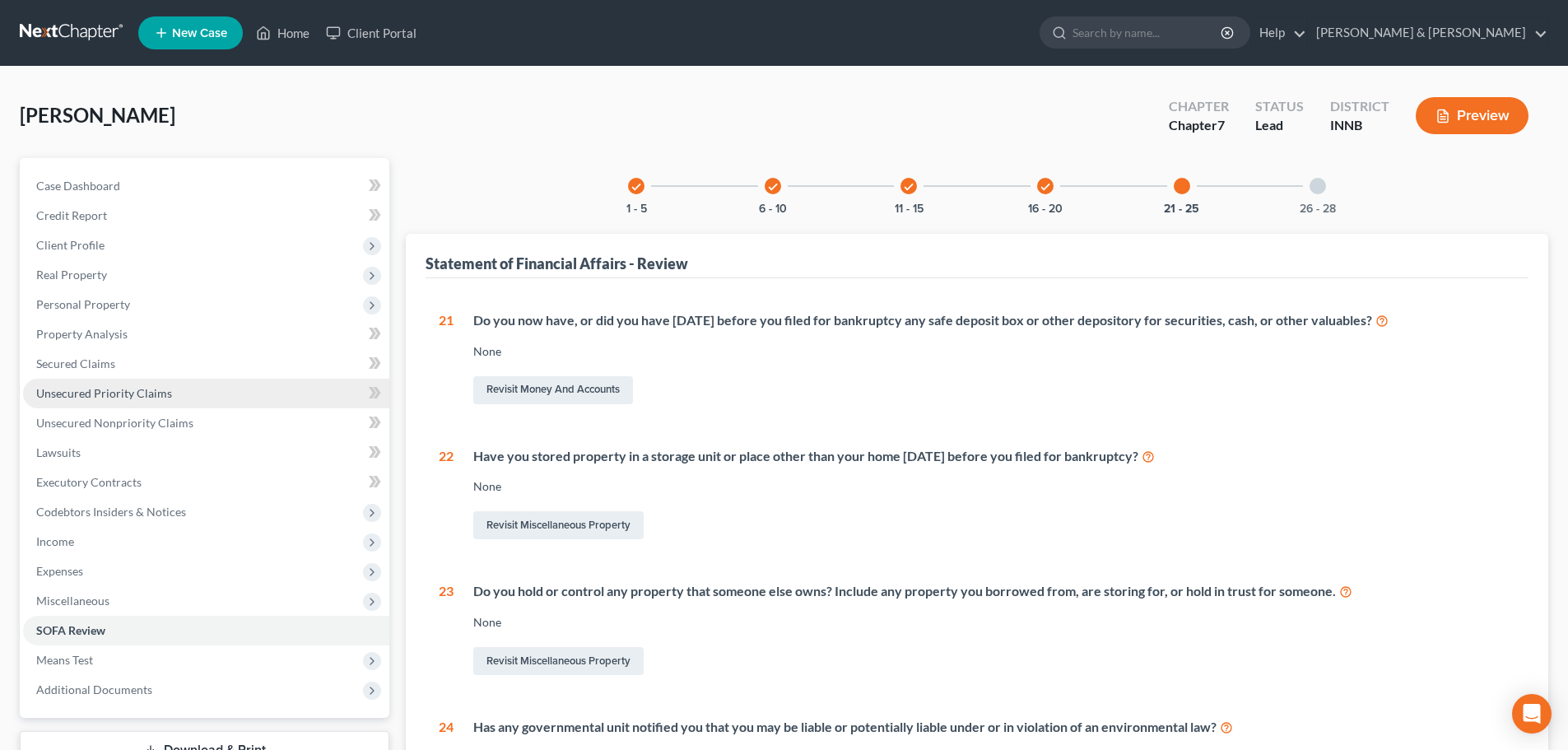
click at [160, 399] on span "Unsecured Priority Claims" at bounding box center [104, 393] width 136 height 14
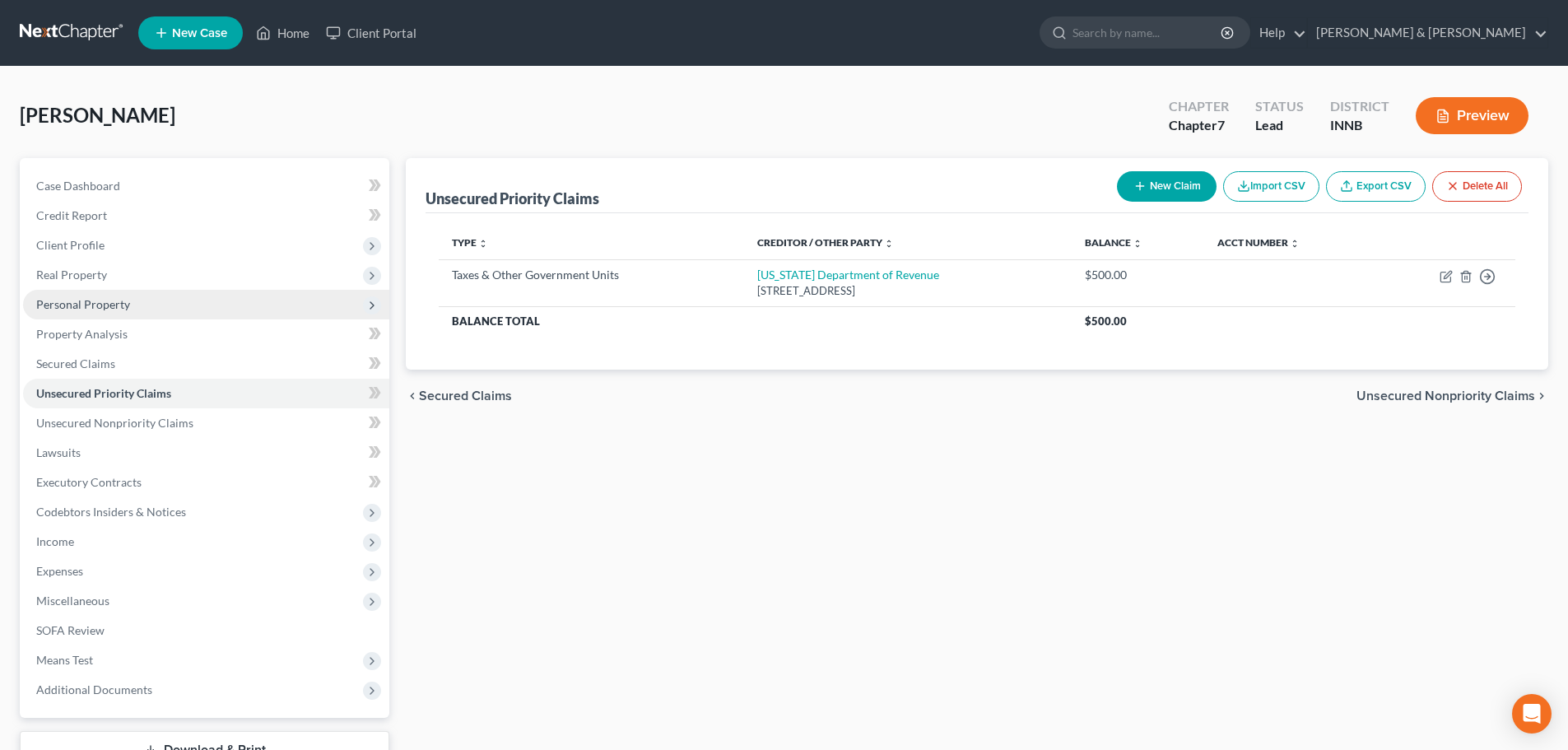
click at [153, 309] on span "Personal Property" at bounding box center [206, 305] width 367 height 30
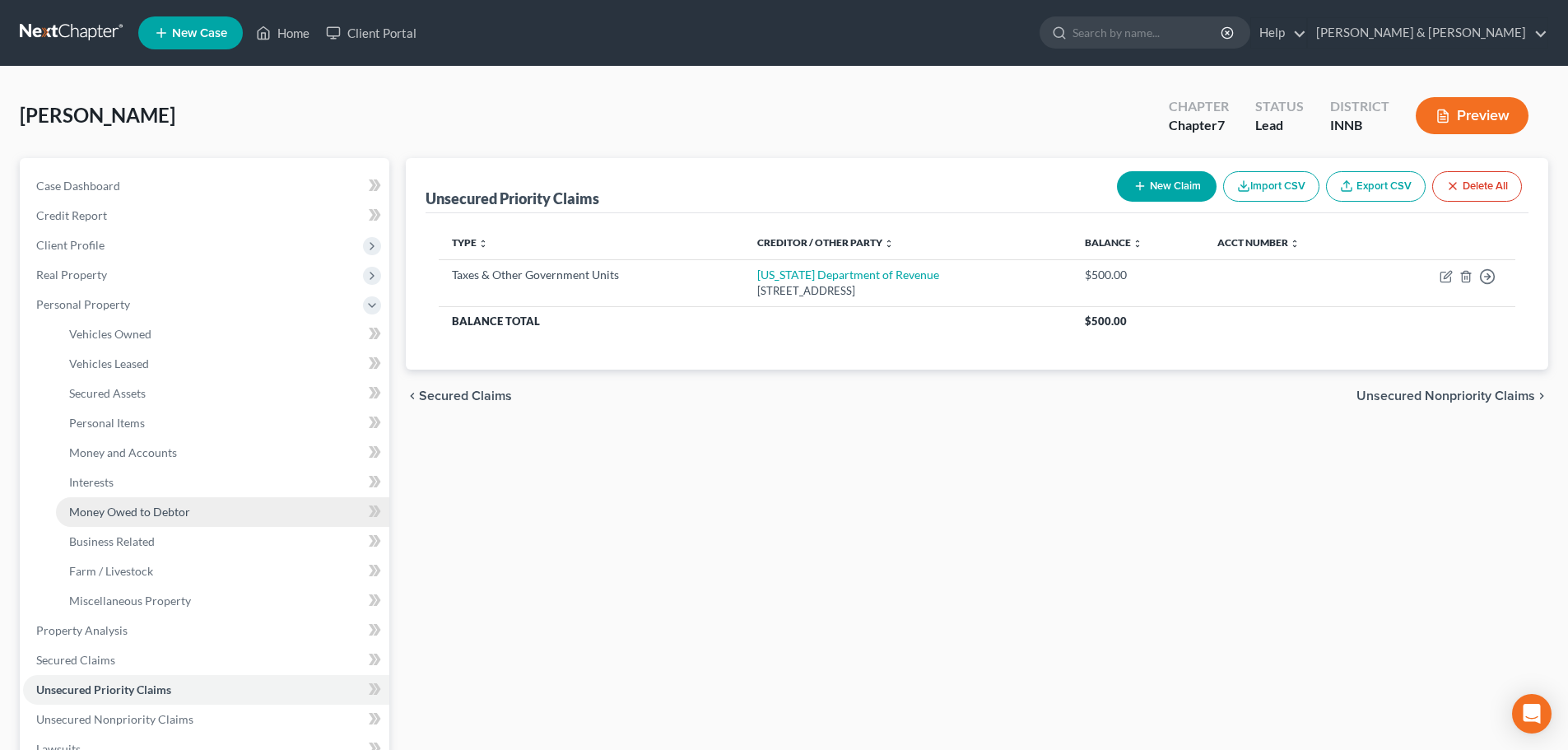
click at [149, 510] on span "Money Owed to Debtor" at bounding box center [129, 511] width 121 height 14
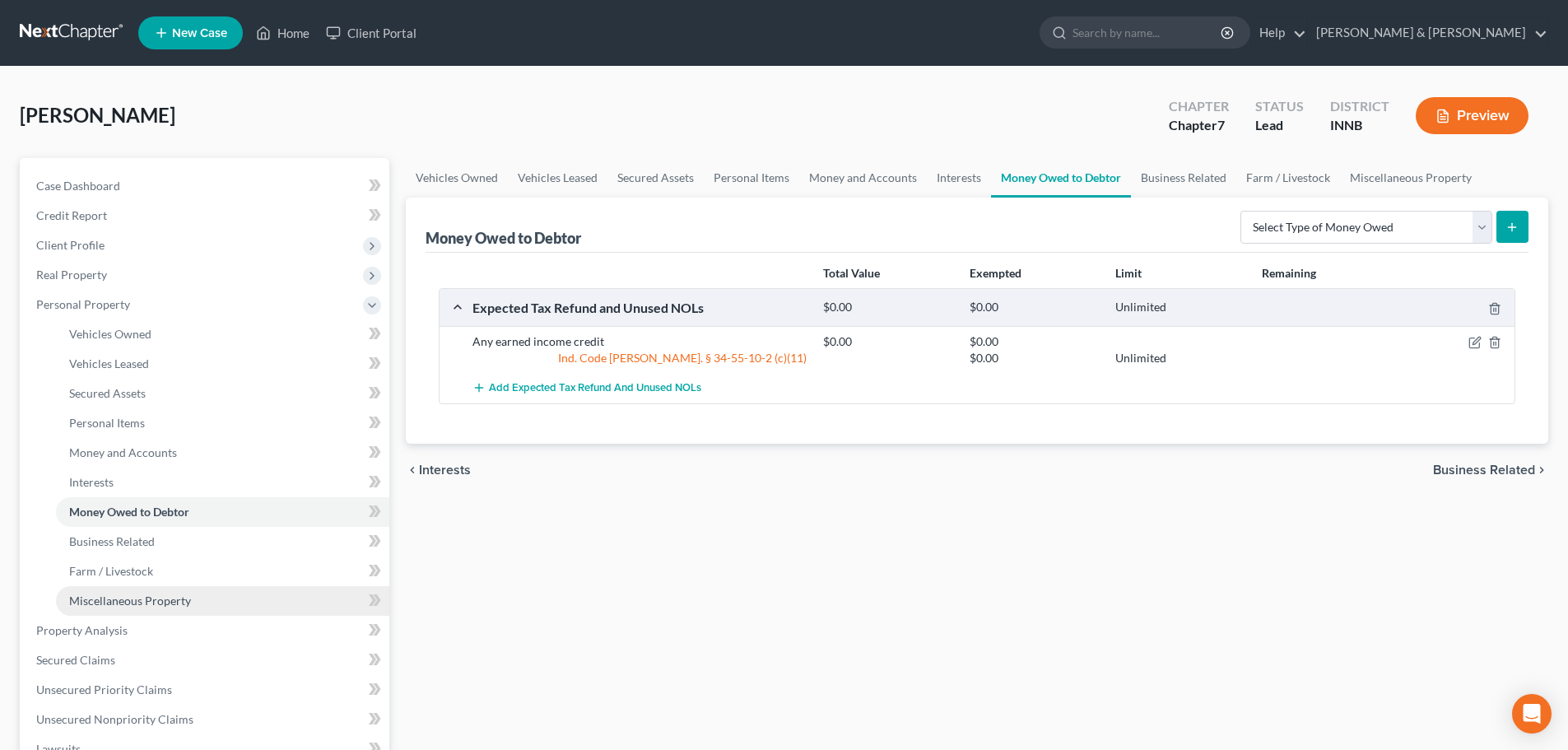
click at [243, 598] on link "Miscellaneous Property" at bounding box center [222, 602] width 333 height 30
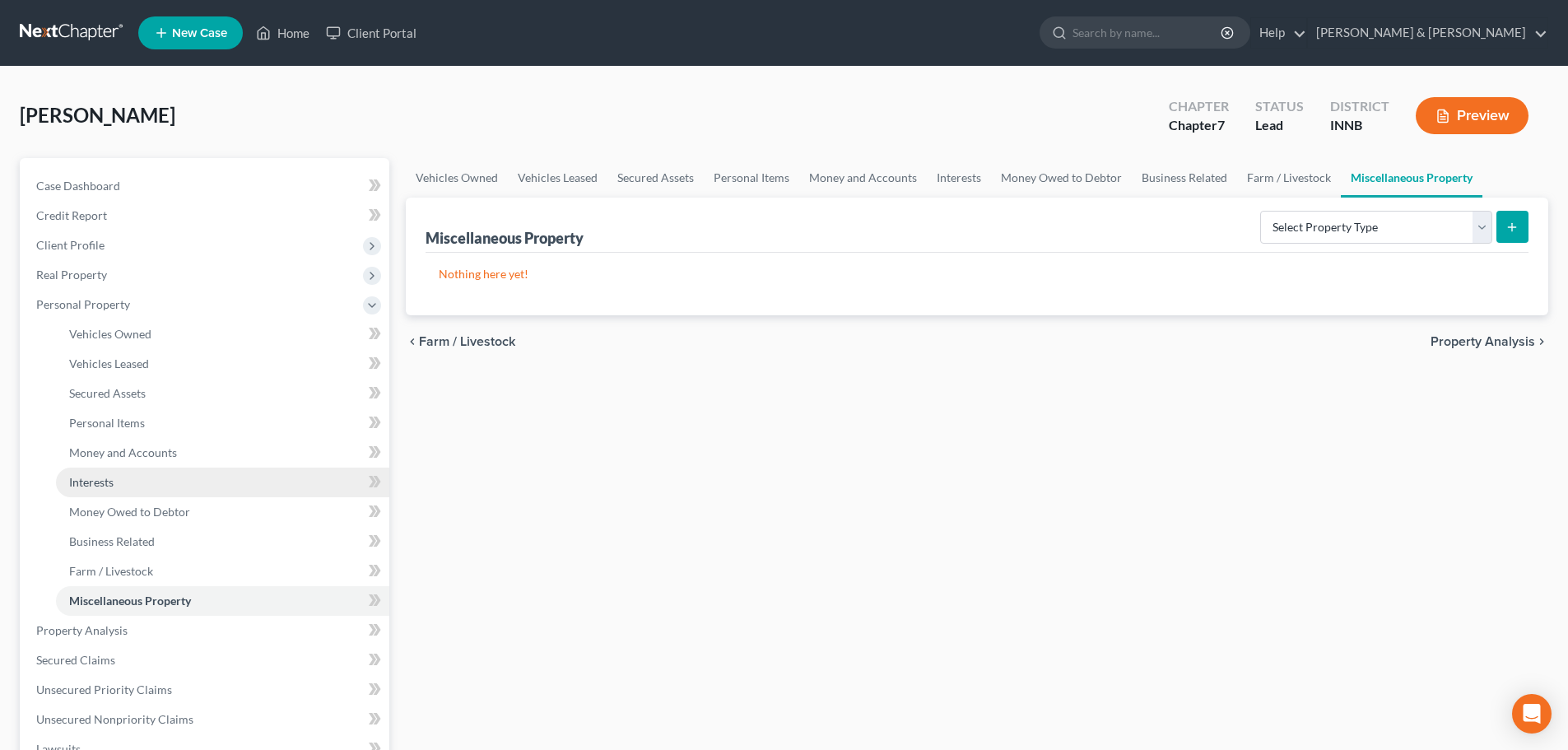
click at [242, 485] on link "Interests" at bounding box center [222, 482] width 333 height 30
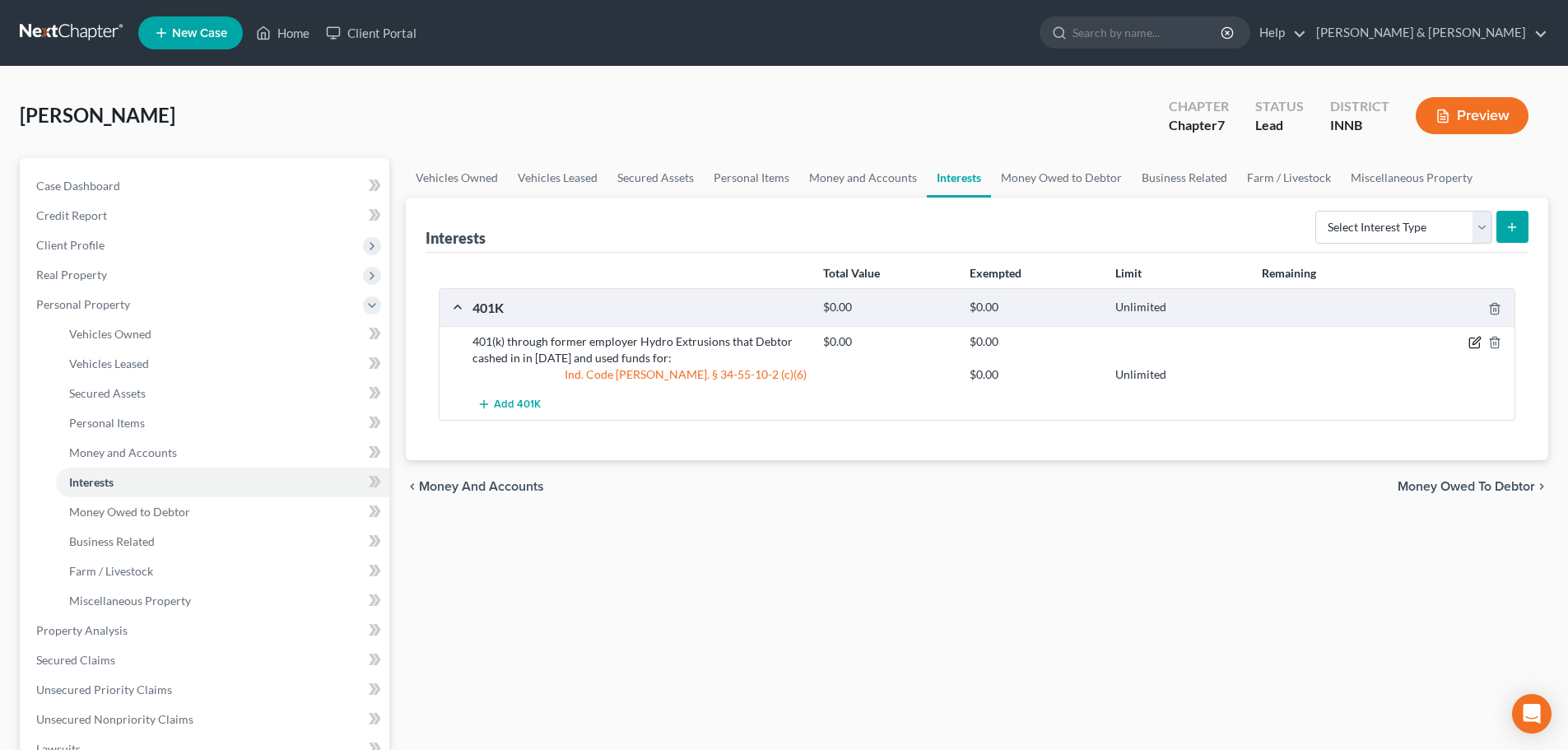
click at [1481, 340] on icon "button" at bounding box center [1476, 341] width 7 height 7
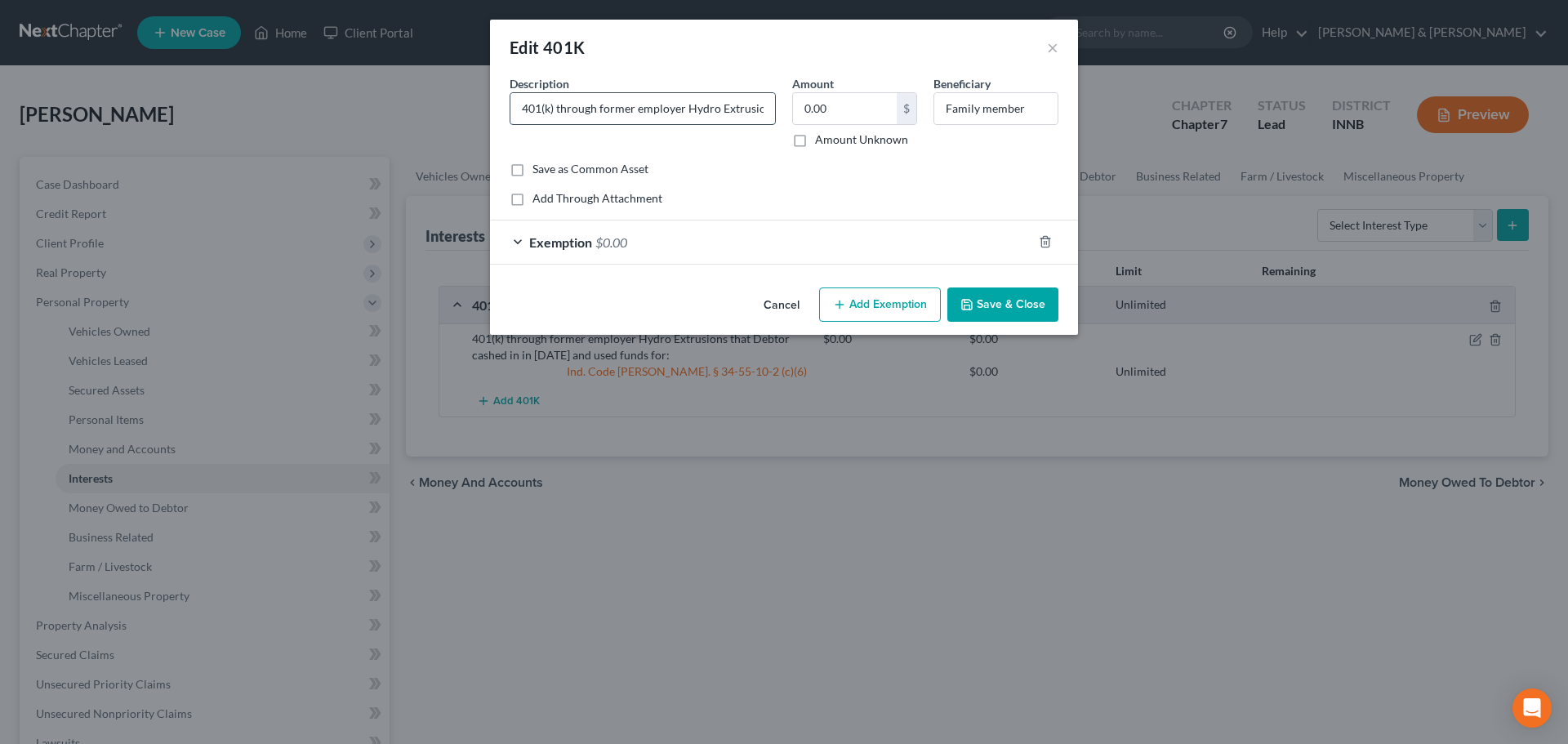
click at [743, 113] on input "401(k) through former employer Hydro Extrusions that Debtor cashed in in [DATE]…" at bounding box center [643, 108] width 265 height 31
type input "401(k) through former employer Hydro Extrusions that Debtor cashed in in [DATE]…"
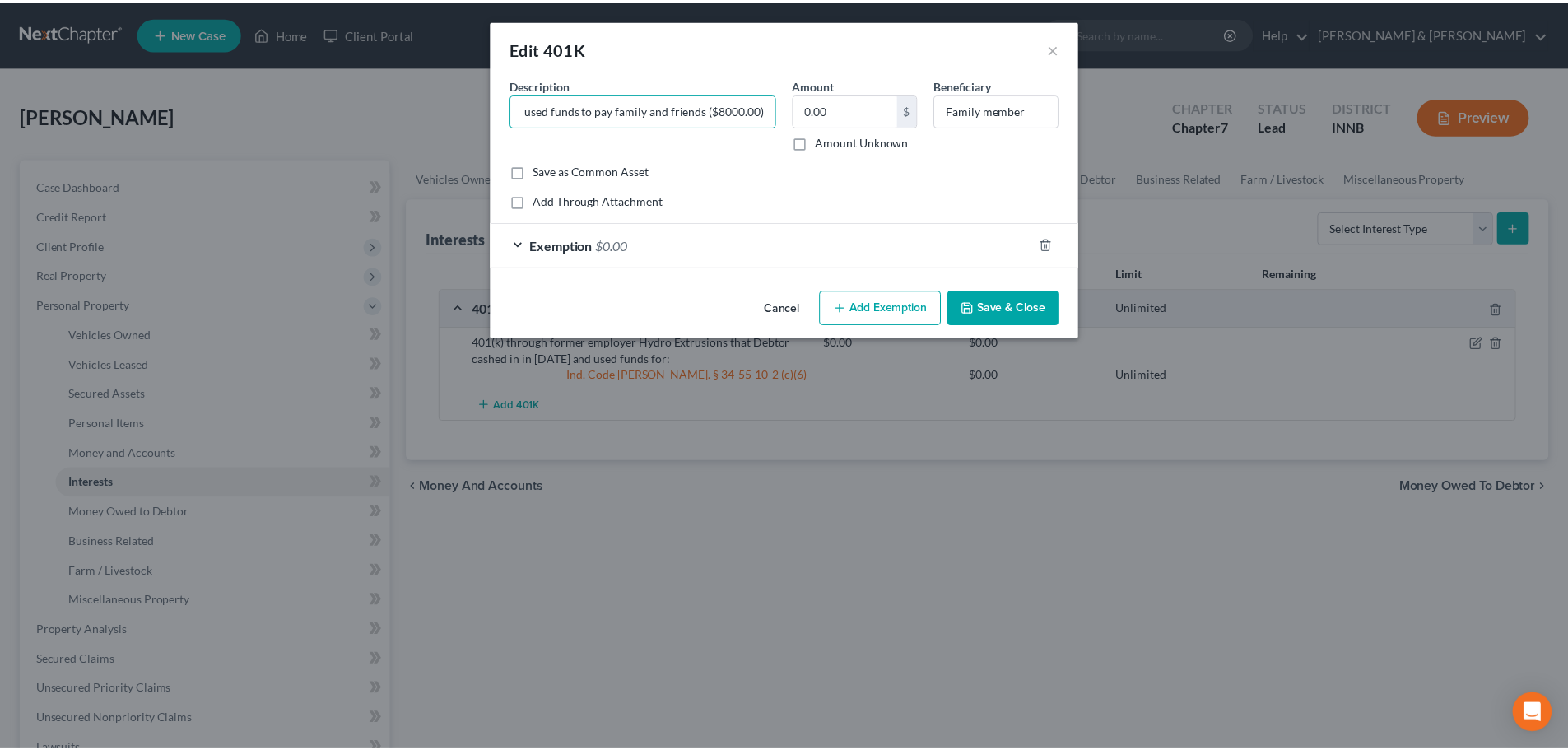
scroll to position [0, 0]
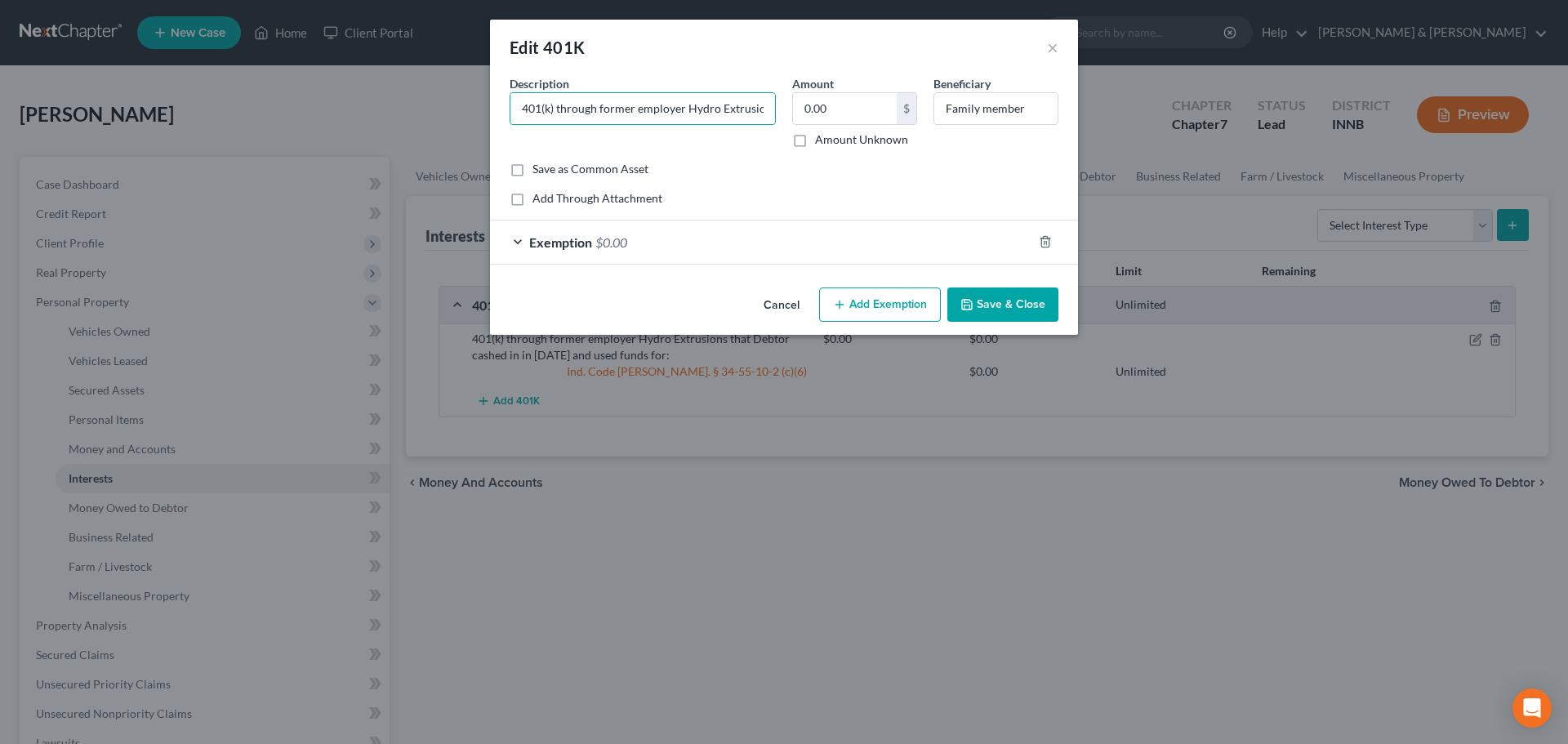
click at [990, 307] on button "Save & Close" at bounding box center [1003, 304] width 111 height 34
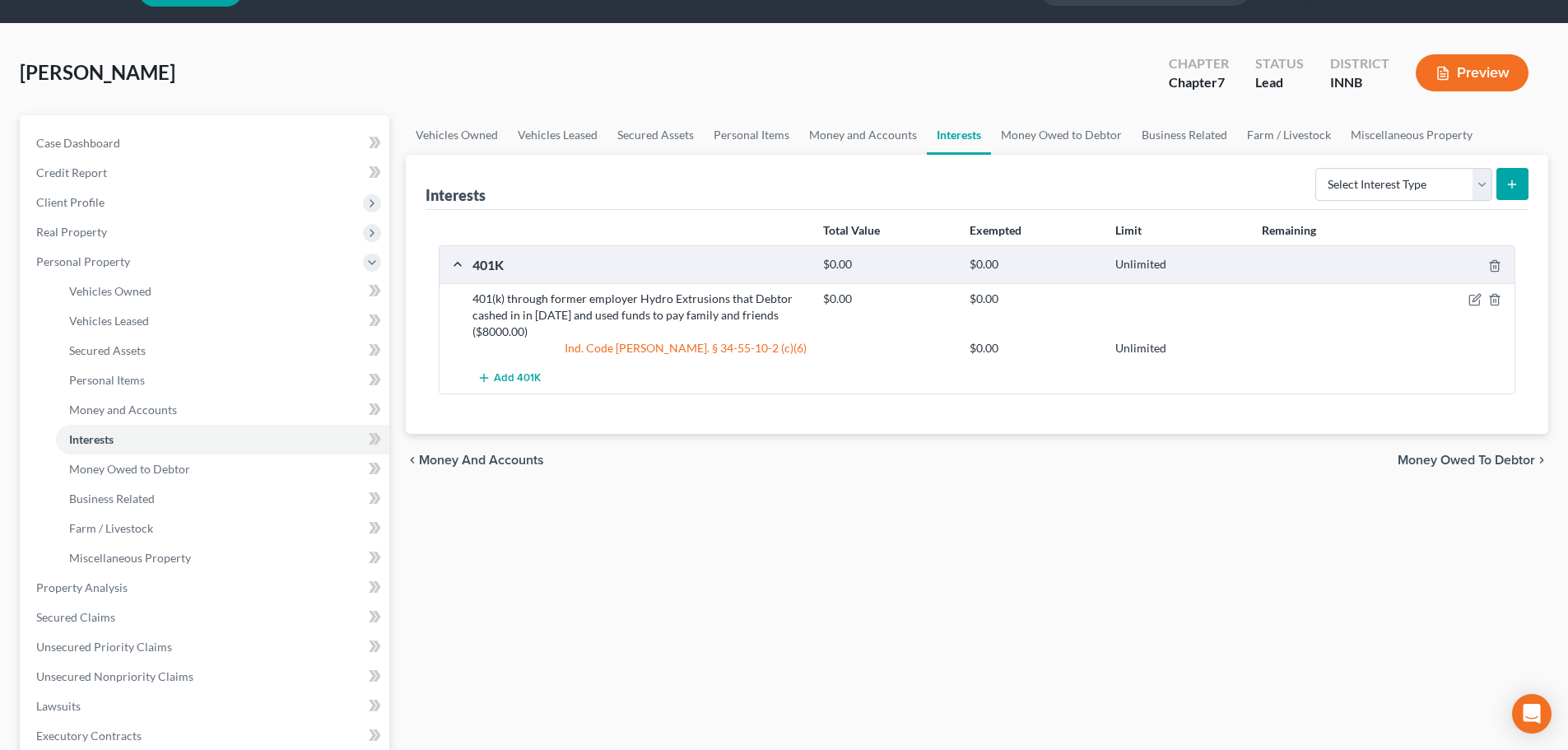
scroll to position [82, 0]
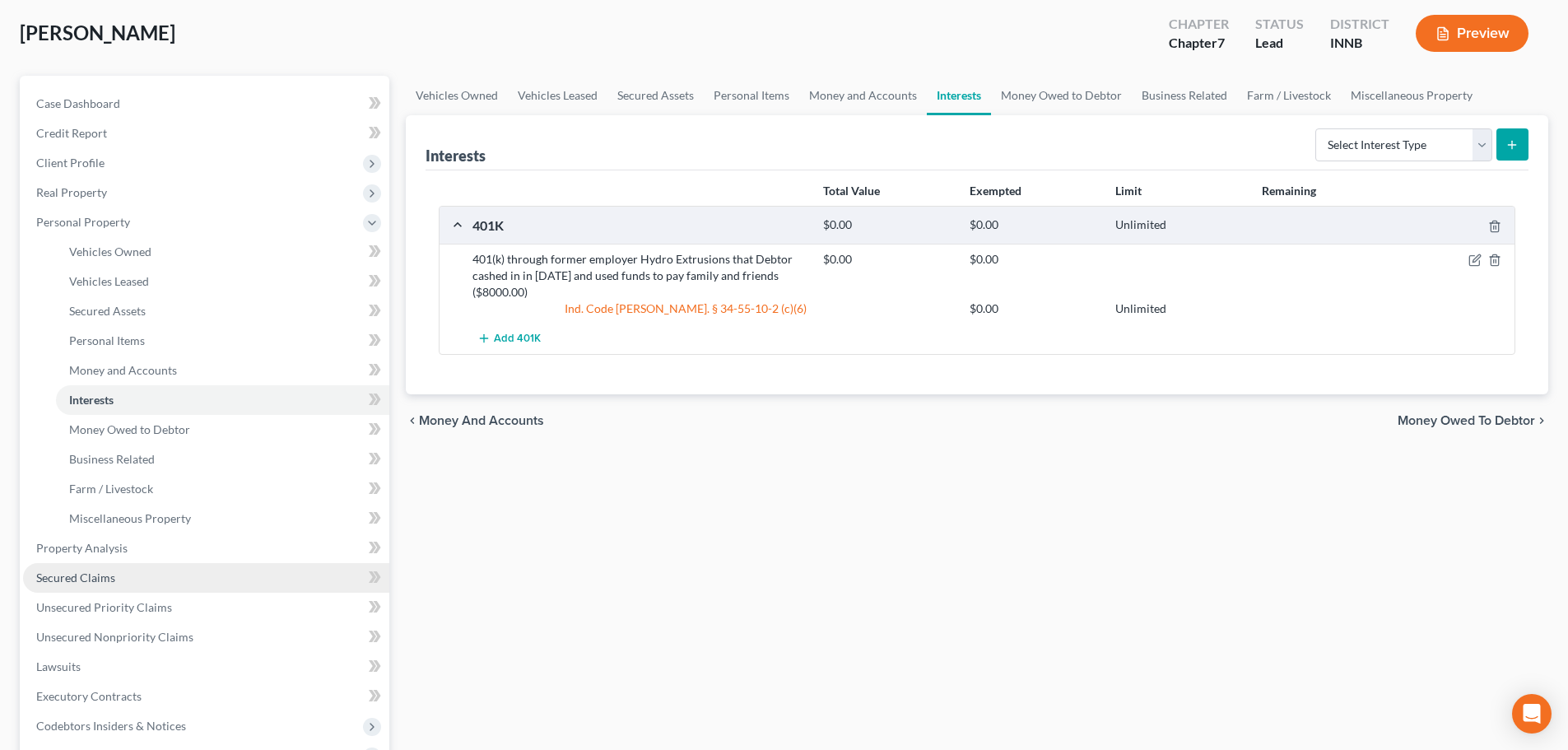
click at [241, 582] on link "Secured Claims" at bounding box center [206, 578] width 367 height 30
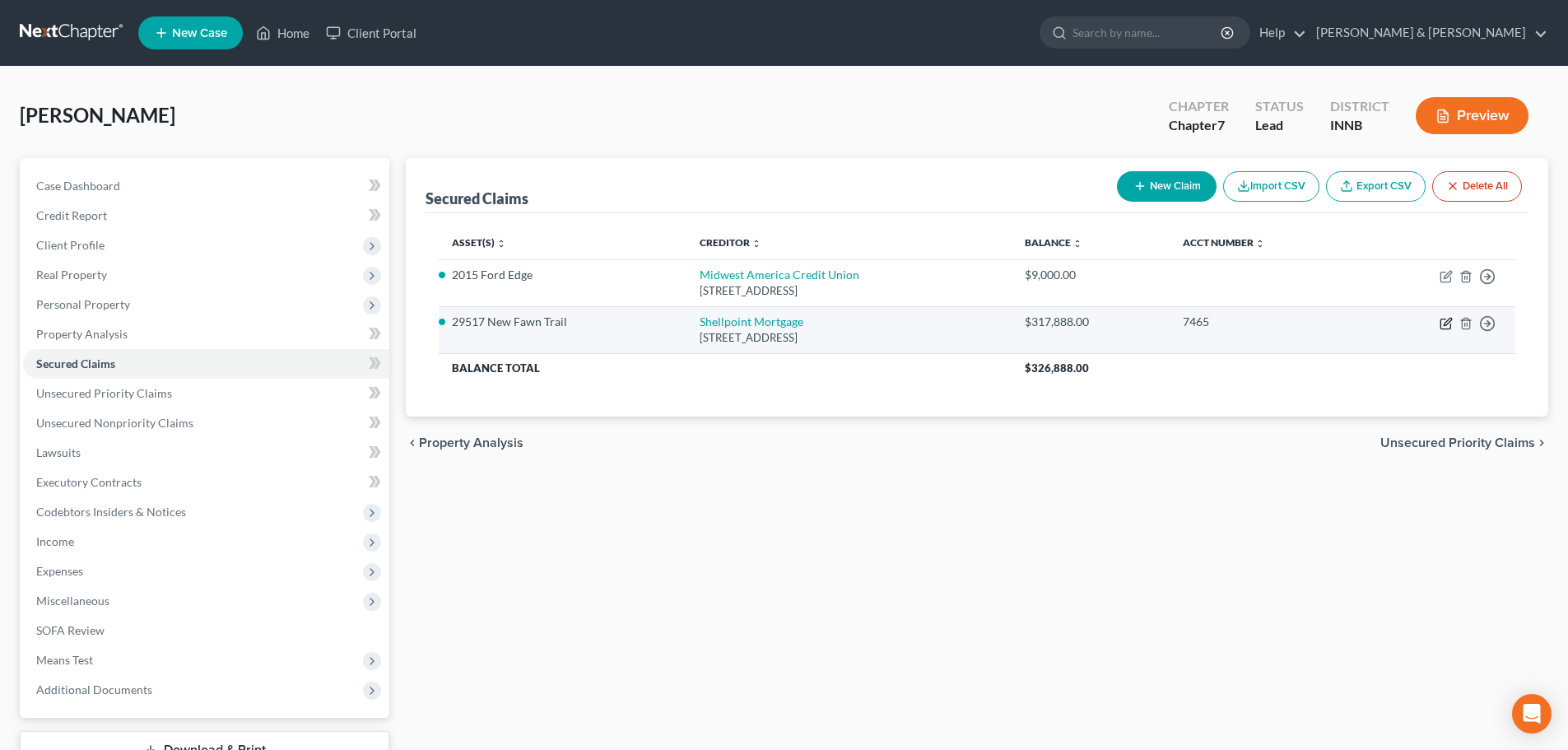
click at [1446, 326] on icon "button" at bounding box center [1446, 323] width 13 height 13
select select "42"
select select "0"
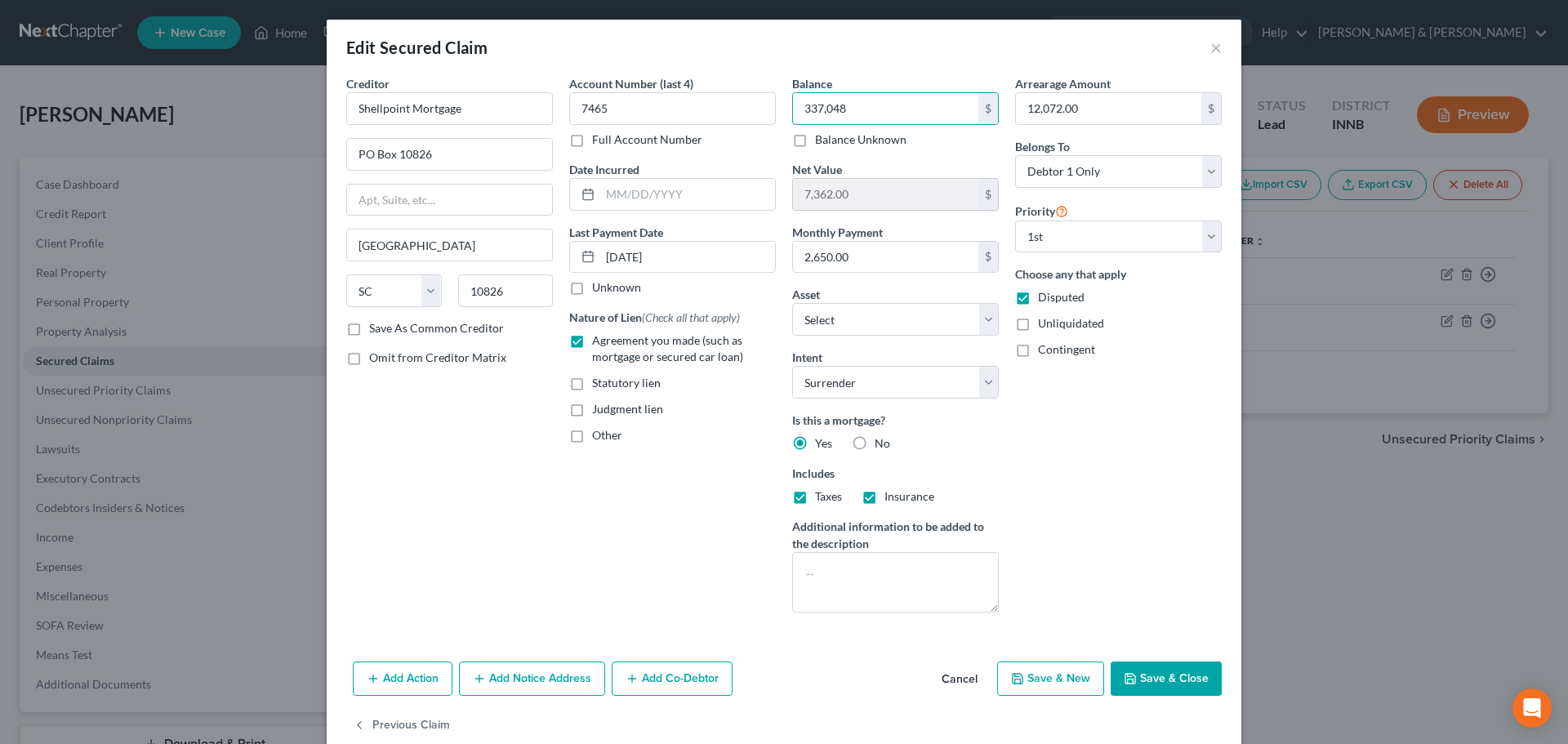
type input "337,048"
click at [885, 188] on input "7,362.00" at bounding box center [886, 194] width 186 height 31
click at [1159, 678] on button "Save & Close" at bounding box center [1167, 678] width 111 height 34
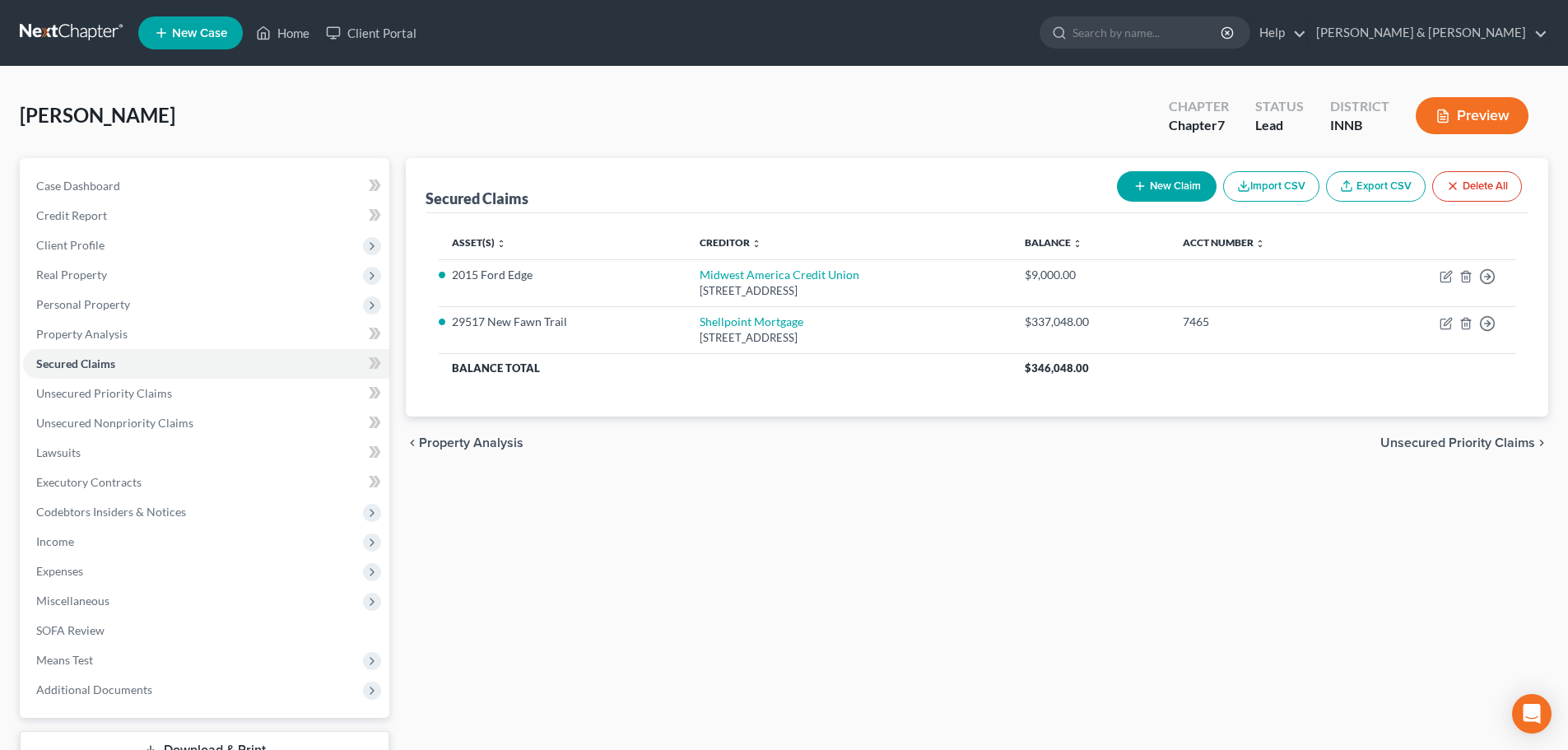
click at [1182, 186] on button "New Claim" at bounding box center [1167, 186] width 100 height 30
select select "0"
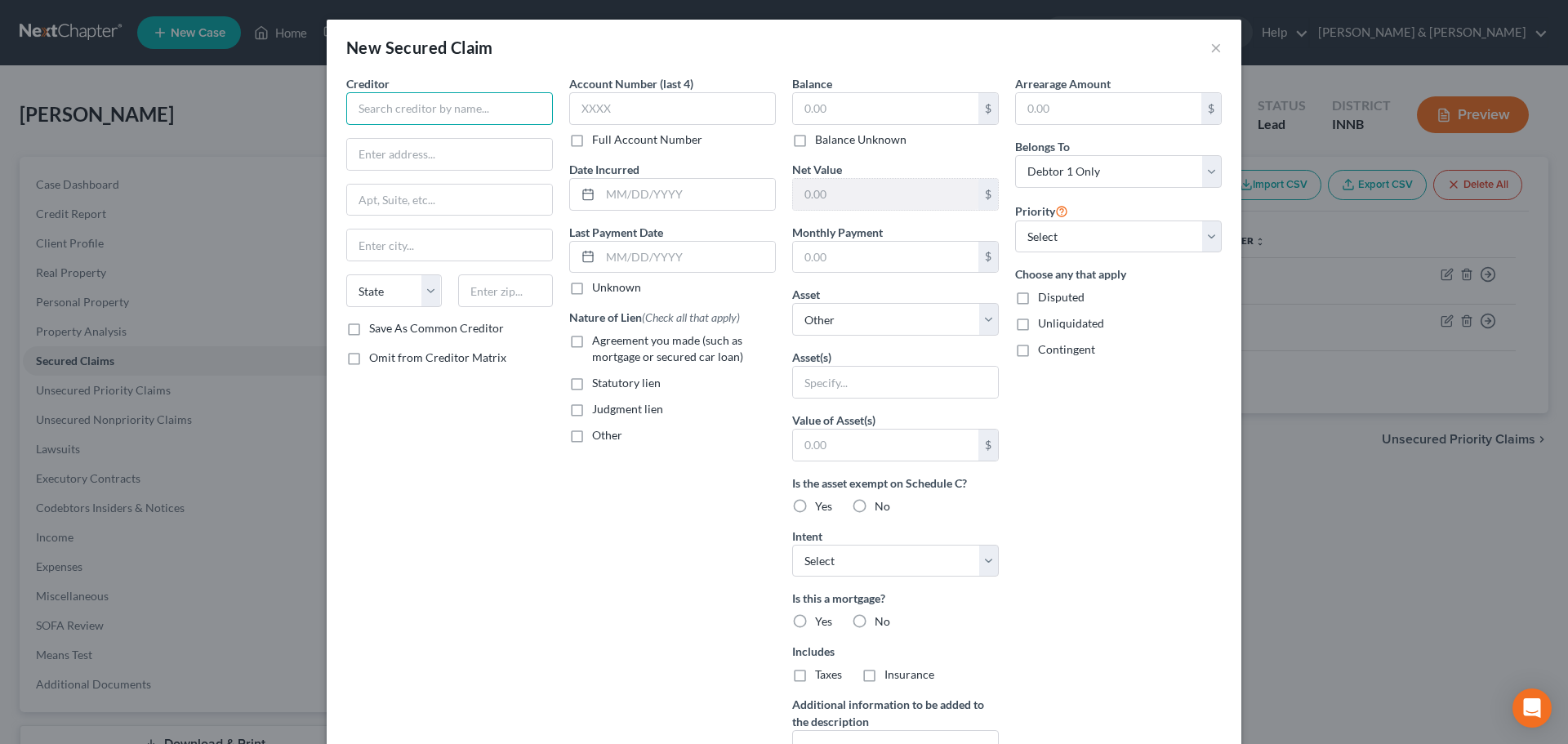
click at [481, 111] on input "text" at bounding box center [450, 108] width 207 height 32
type input "Housing and Urban Development"
type input "123"
type input "[US_STATE][GEOGRAPHIC_DATA]"
click at [493, 284] on input "text" at bounding box center [506, 290] width 96 height 32
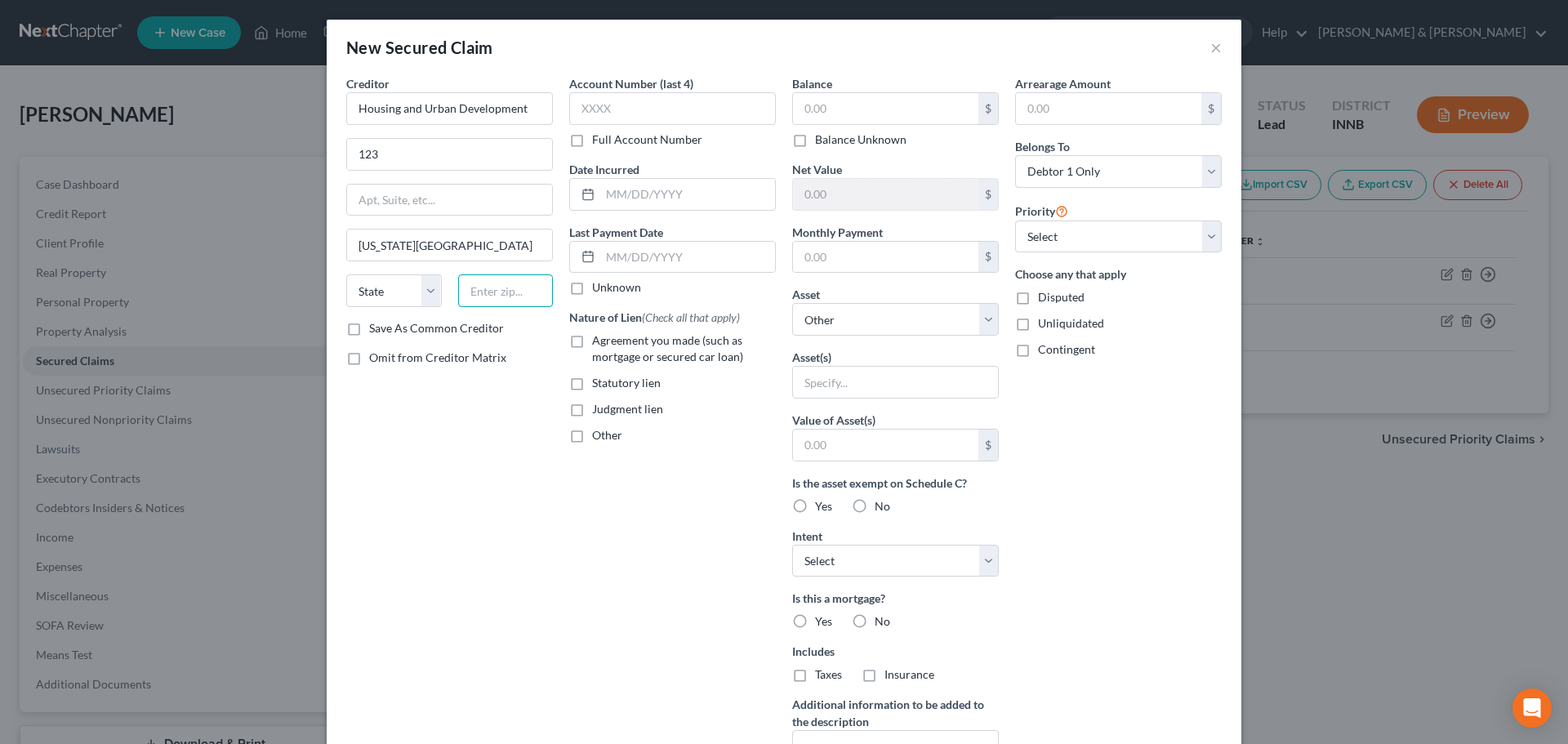
click at [476, 294] on input "text" at bounding box center [506, 290] width 96 height 32
click at [672, 113] on input "text" at bounding box center [673, 108] width 207 height 32
click at [878, 111] on input "text" at bounding box center [886, 108] width 186 height 31
type input "20,000"
click at [865, 316] on select "Select Other Multiple Assets 29517 New Fawn Trail - $325250.0 Any earned income…" at bounding box center [896, 319] width 207 height 32
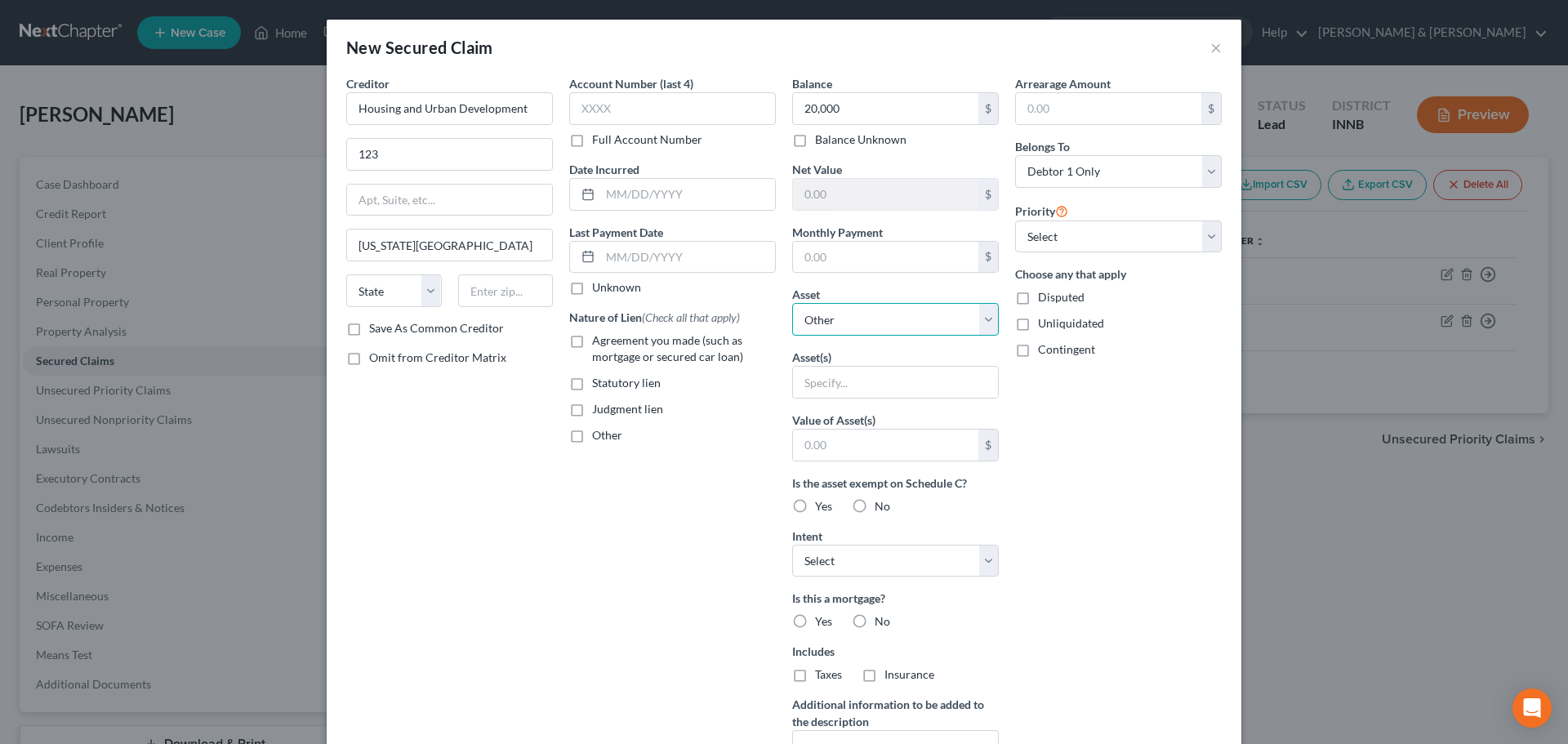
select select "2"
click at [792, 303] on select "Select Other Multiple Assets 29517 New Fawn Trail - $325250.0 Any earned income…" at bounding box center [896, 319] width 207 height 32
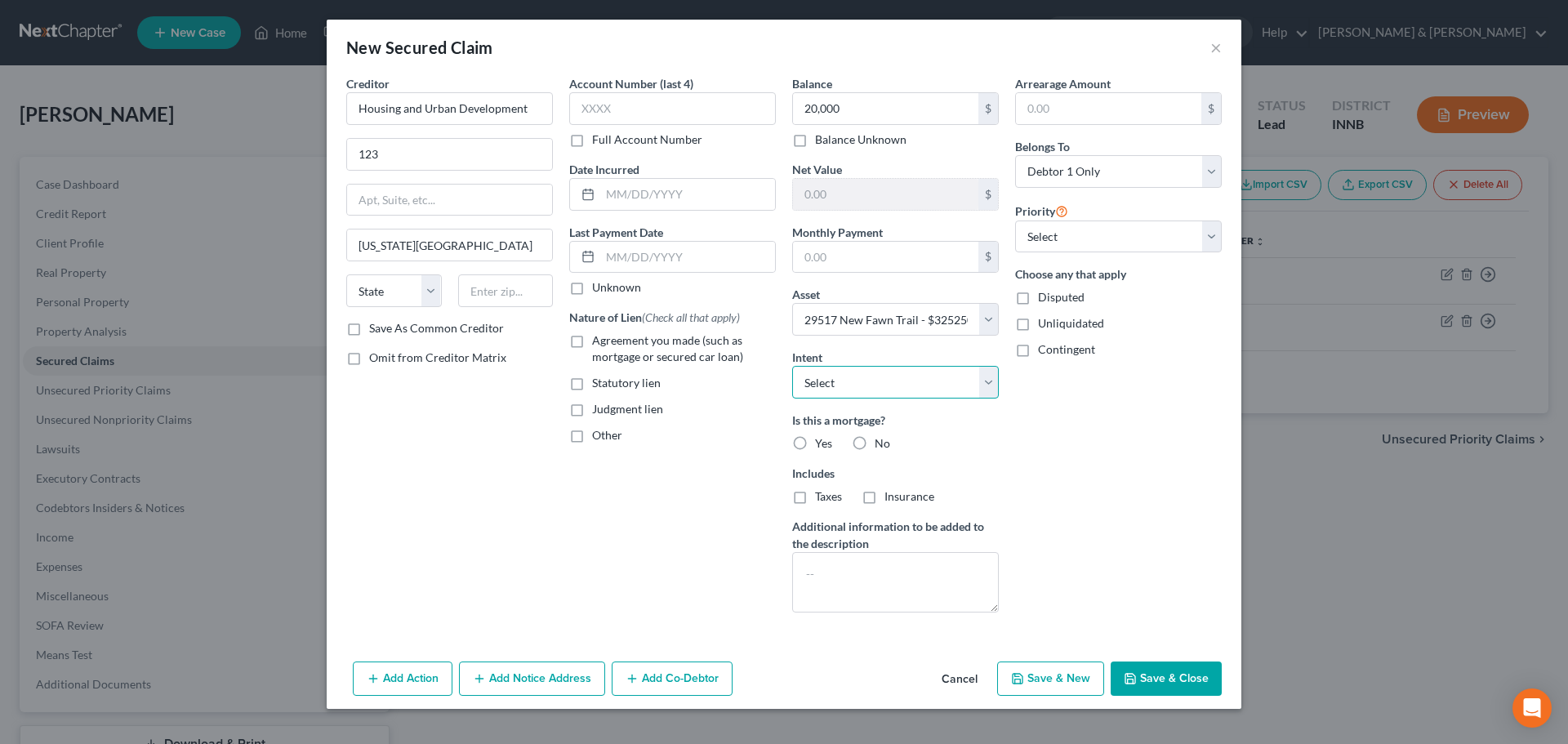
click at [834, 380] on select "Select Surrender Redeem Reaffirm Avoid Other" at bounding box center [896, 382] width 207 height 32
select select "2"
click at [792, 366] on select "Select Surrender Redeem Reaffirm Avoid Other" at bounding box center [896, 382] width 207 height 32
click at [815, 446] on label "Yes" at bounding box center [824, 443] width 18 height 17
click at [822, 446] on input "Yes" at bounding box center [827, 441] width 11 height 11
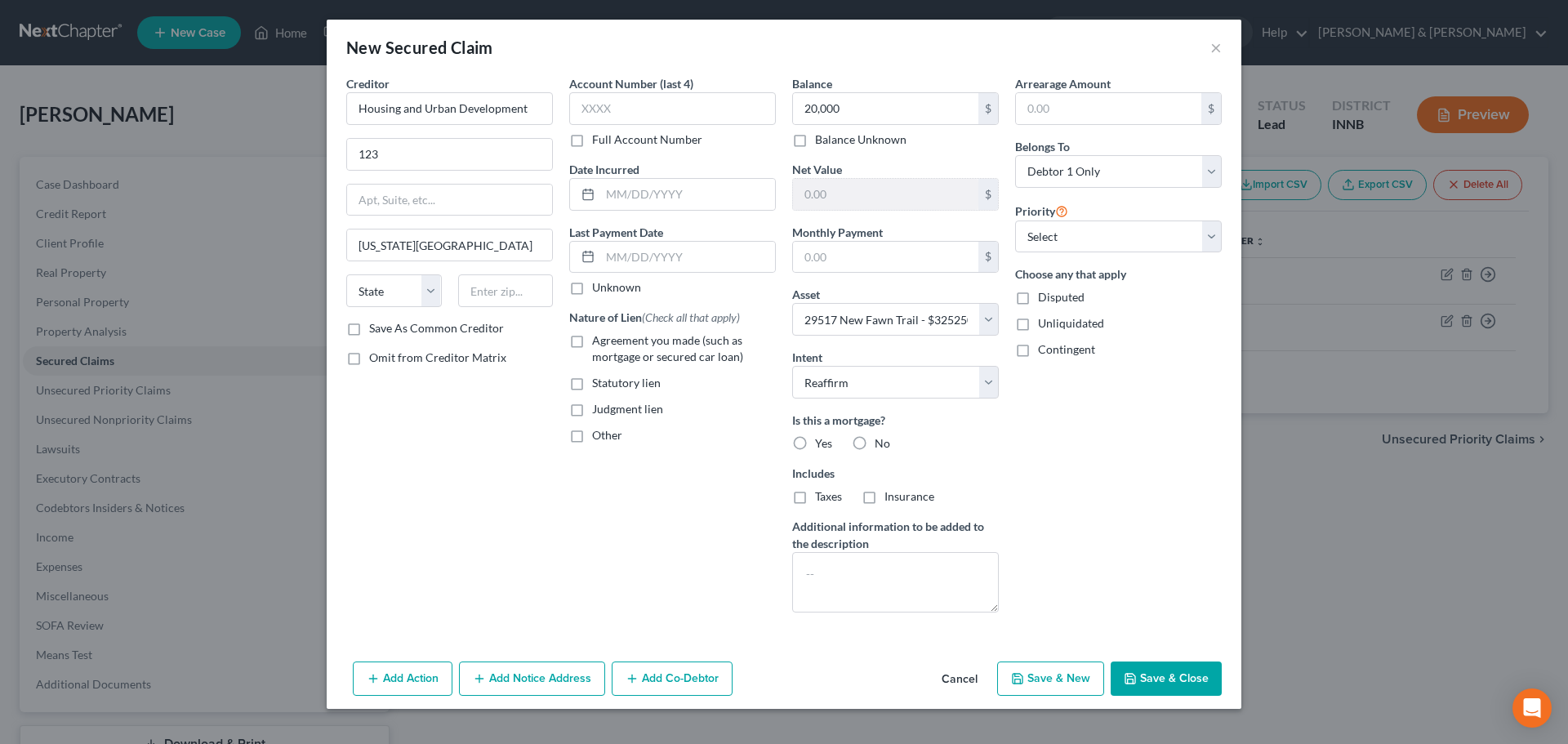
radio input "true"
click at [1087, 234] on select "Select 2nd 3rd 4th 5th 6th 7th 8th 9th 10th 11th 12th 13th 14th 15th 16th 17th …" at bounding box center [1118, 237] width 207 height 32
select select "0"
click at [1015, 221] on select "Select 2nd 3rd 4th 5th 6th 7th 8th 9th 10th 11th 12th 13th 14th 15th 16th 17th …" at bounding box center [1118, 237] width 207 height 32
click at [1039, 298] on label "Disputed" at bounding box center [1061, 297] width 46 height 17
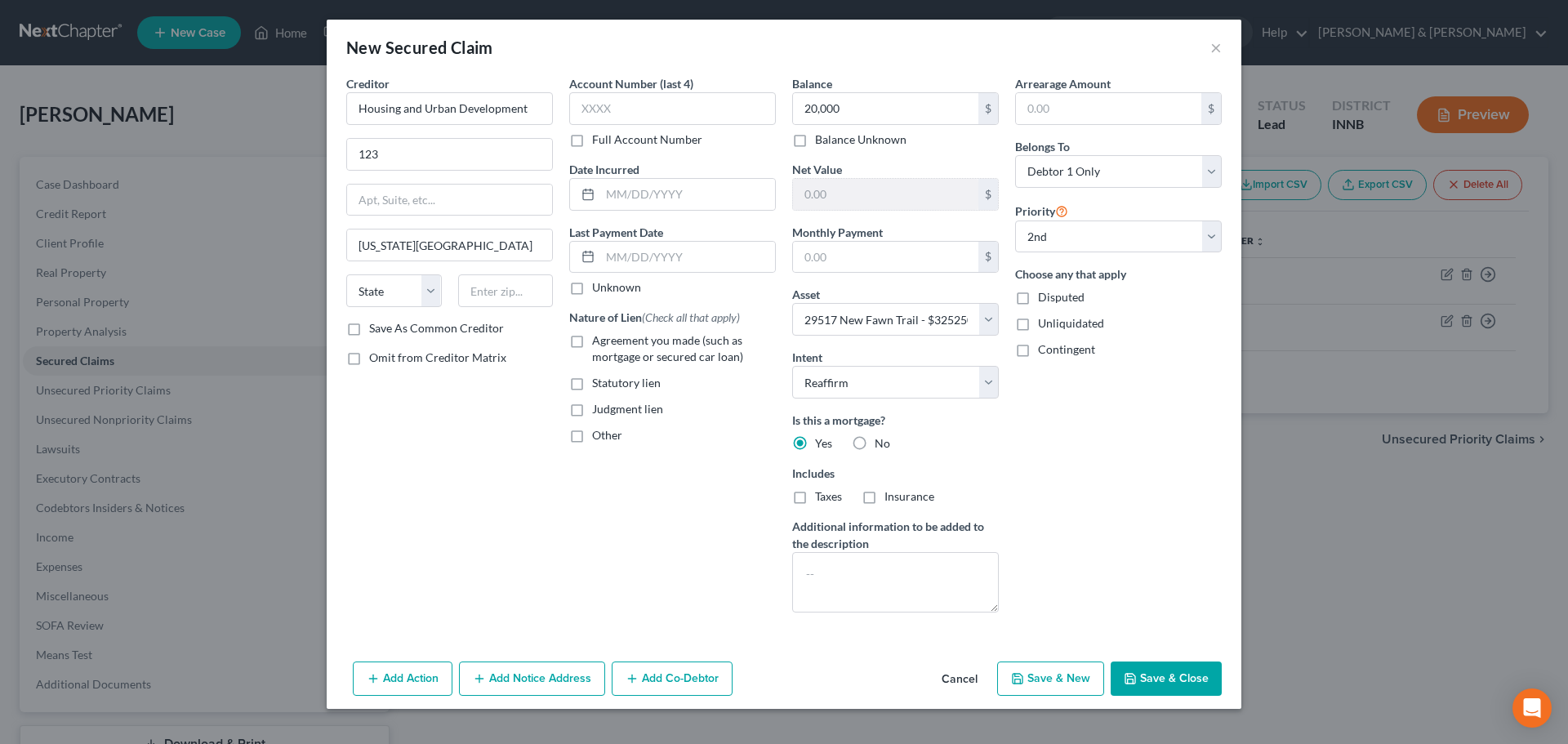
click at [1045, 298] on input "Disputed" at bounding box center [1050, 294] width 11 height 11
checkbox input "true"
click at [1156, 685] on button "Save & Close" at bounding box center [1167, 678] width 111 height 34
select select
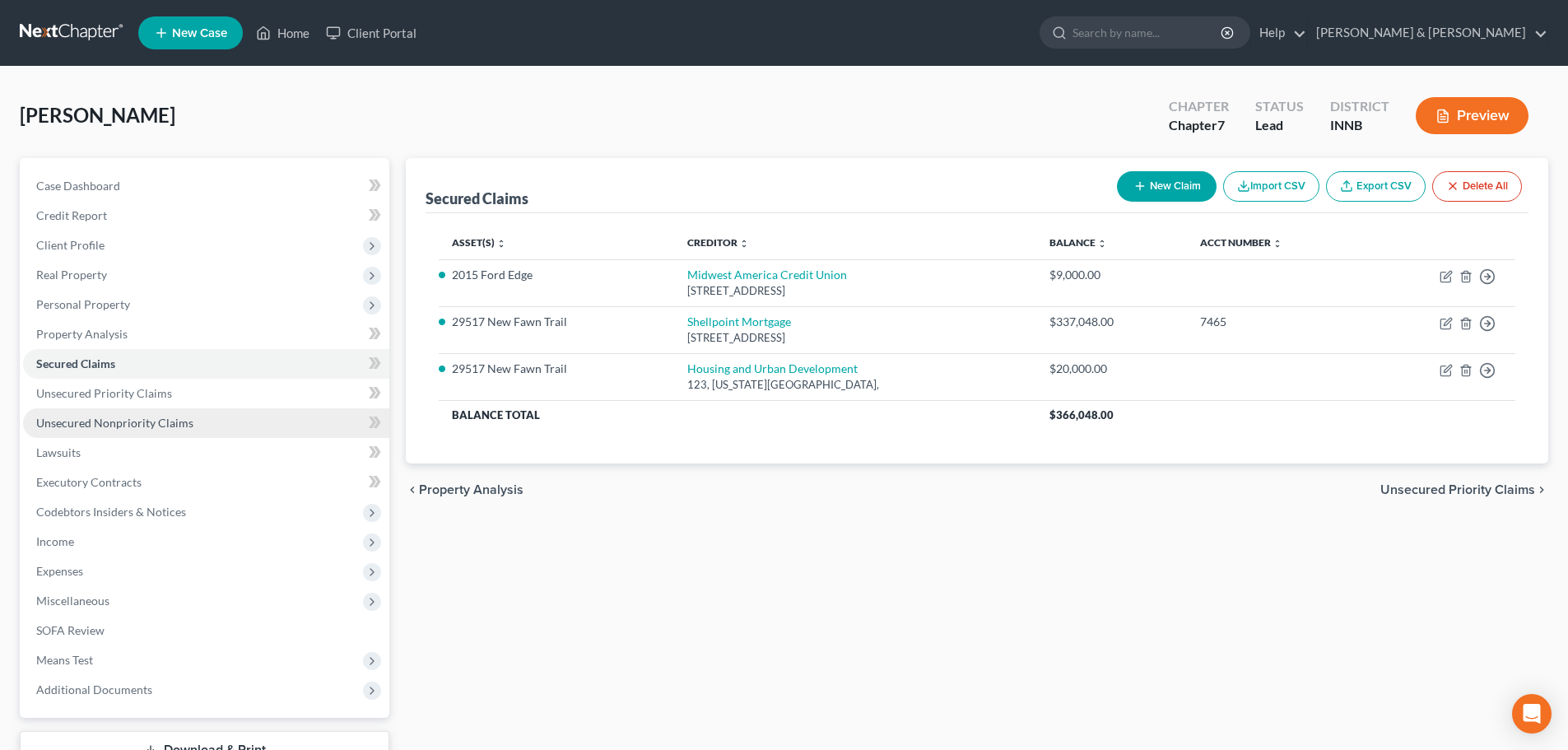
click at [196, 424] on link "Unsecured Nonpriority Claims" at bounding box center [206, 423] width 367 height 30
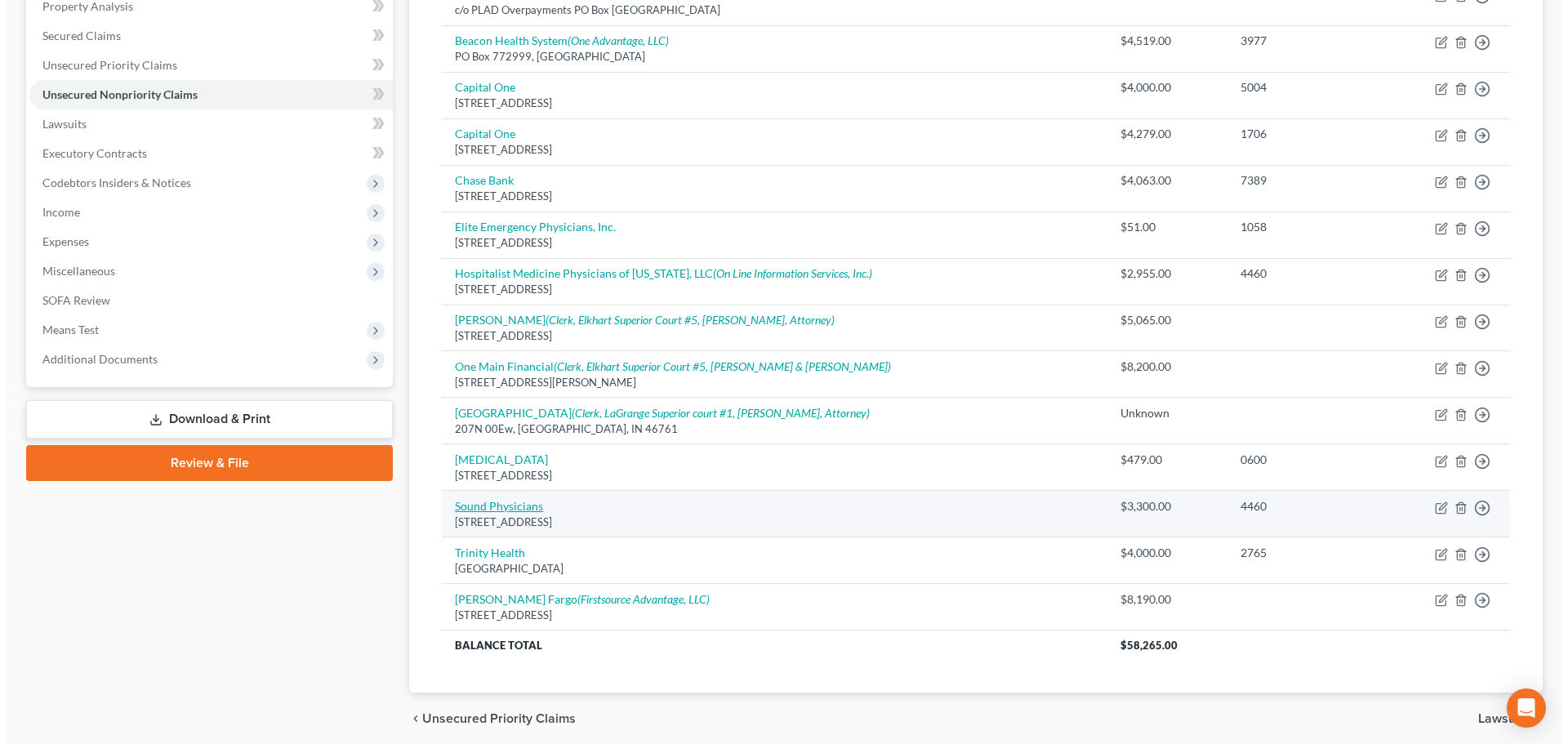
scroll to position [327, 0]
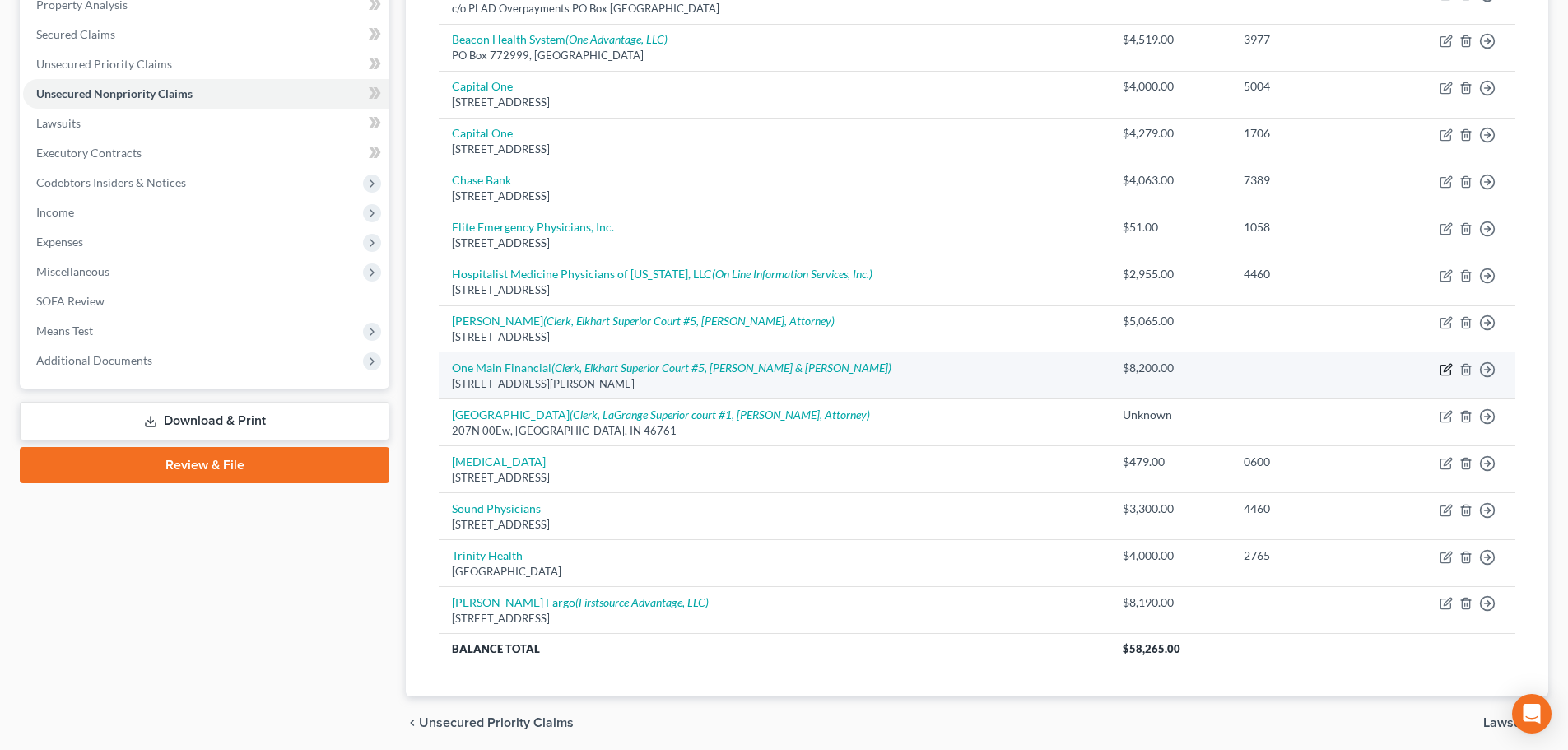
click at [1447, 368] on icon "button" at bounding box center [1446, 369] width 13 height 13
select select "15"
select select "10"
select select "0"
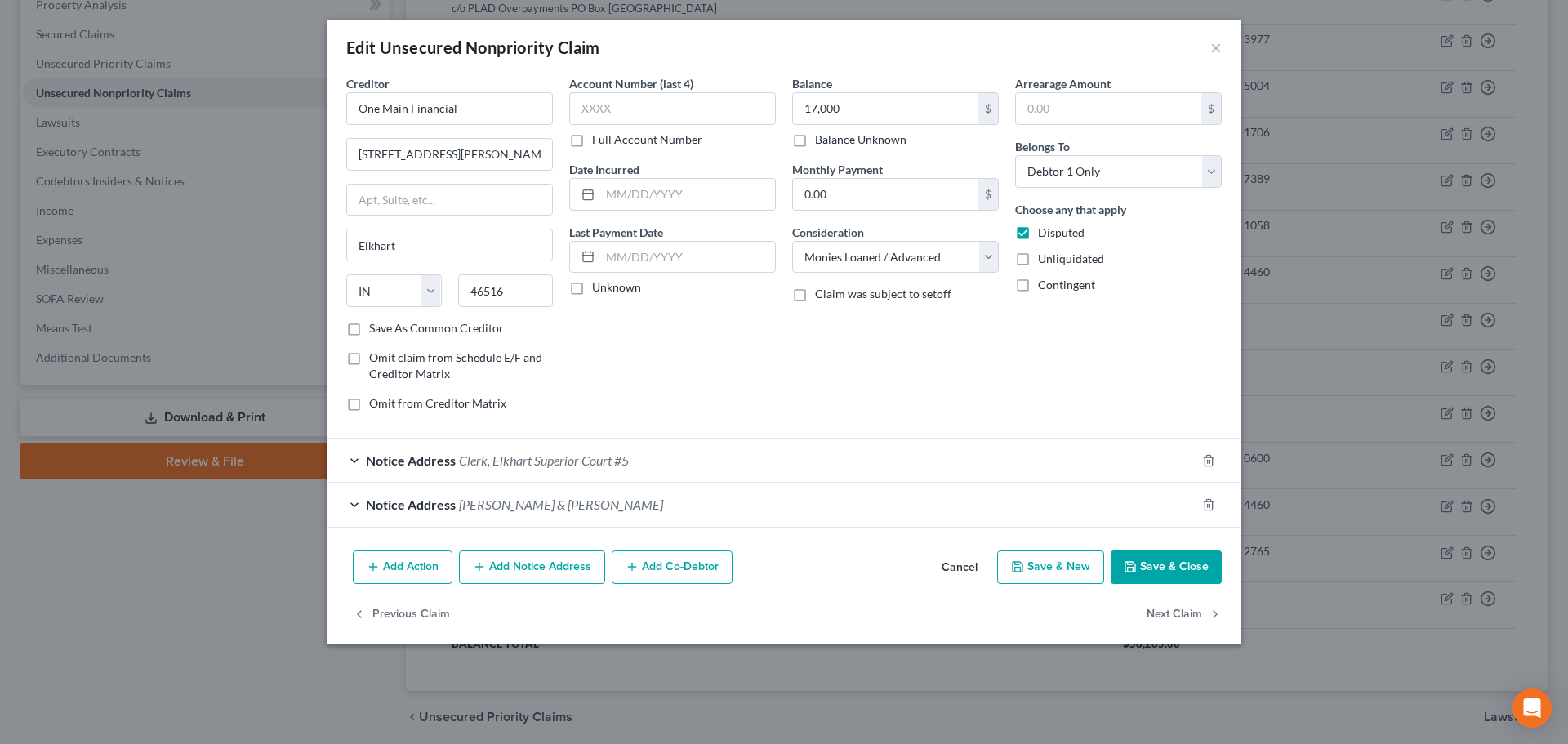
click at [887, 443] on div "Notice Address Clerk, [GEOGRAPHIC_DATA] #5" at bounding box center [762, 459] width 869 height 43
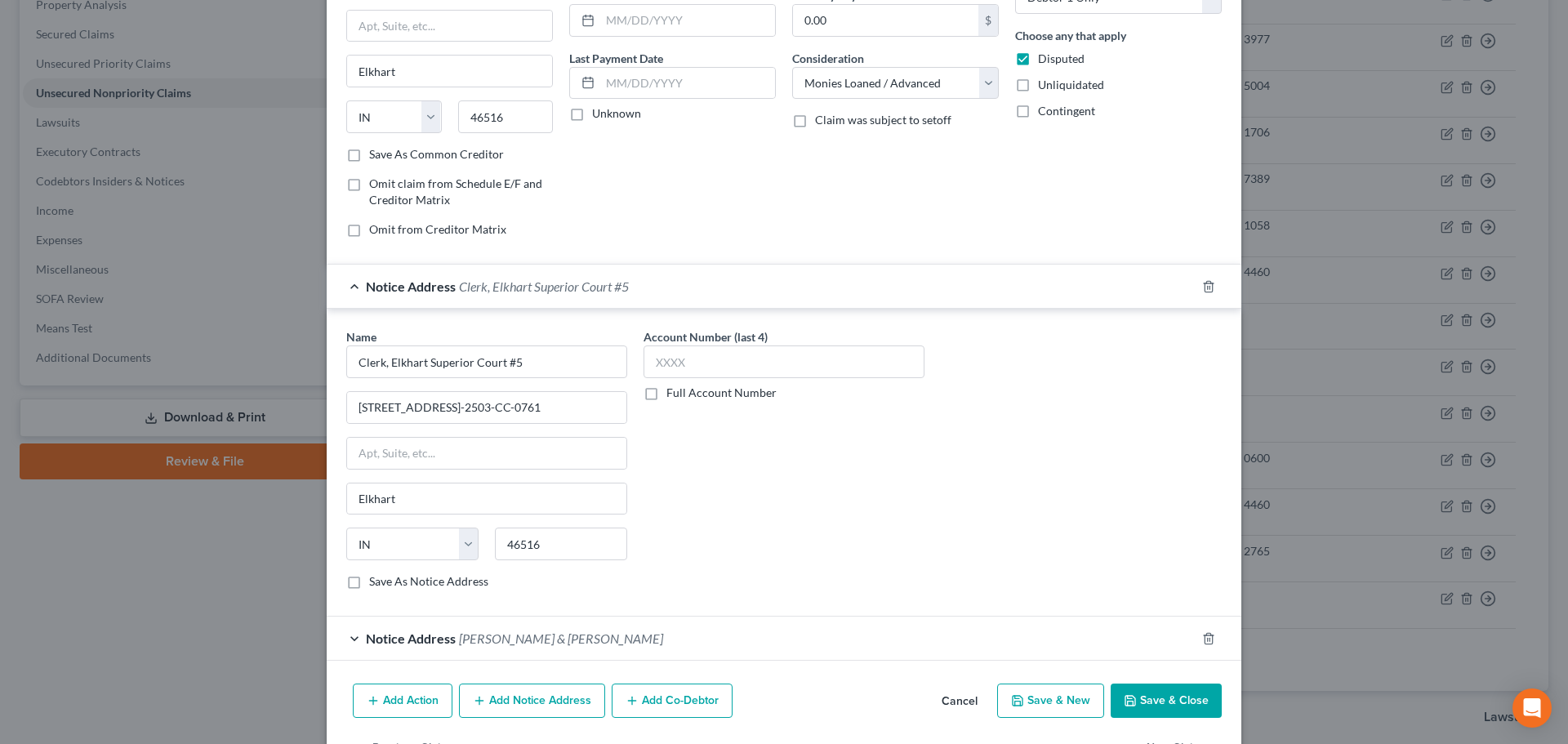
scroll to position [228, 0]
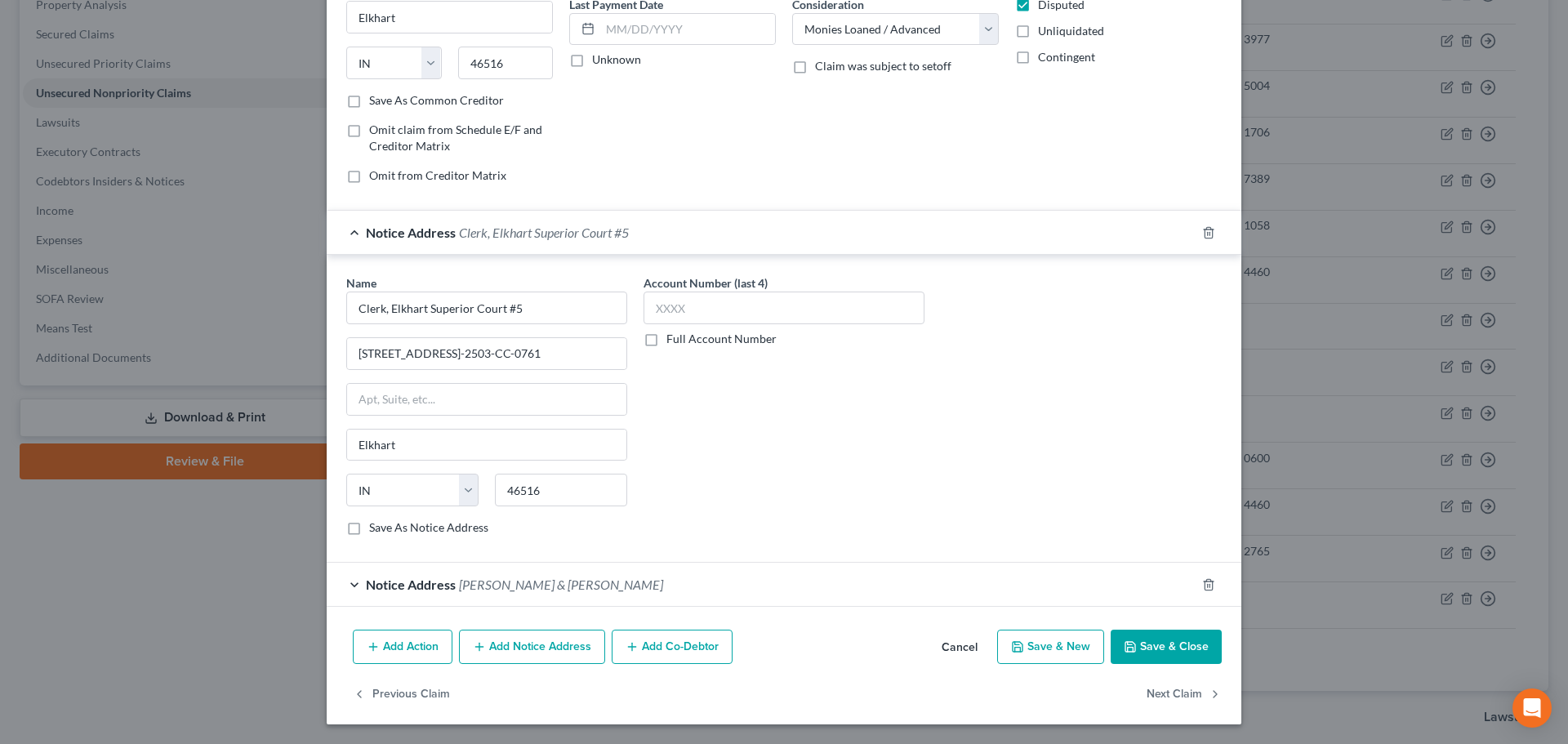
click at [1145, 648] on button "Save & Close" at bounding box center [1167, 647] width 111 height 34
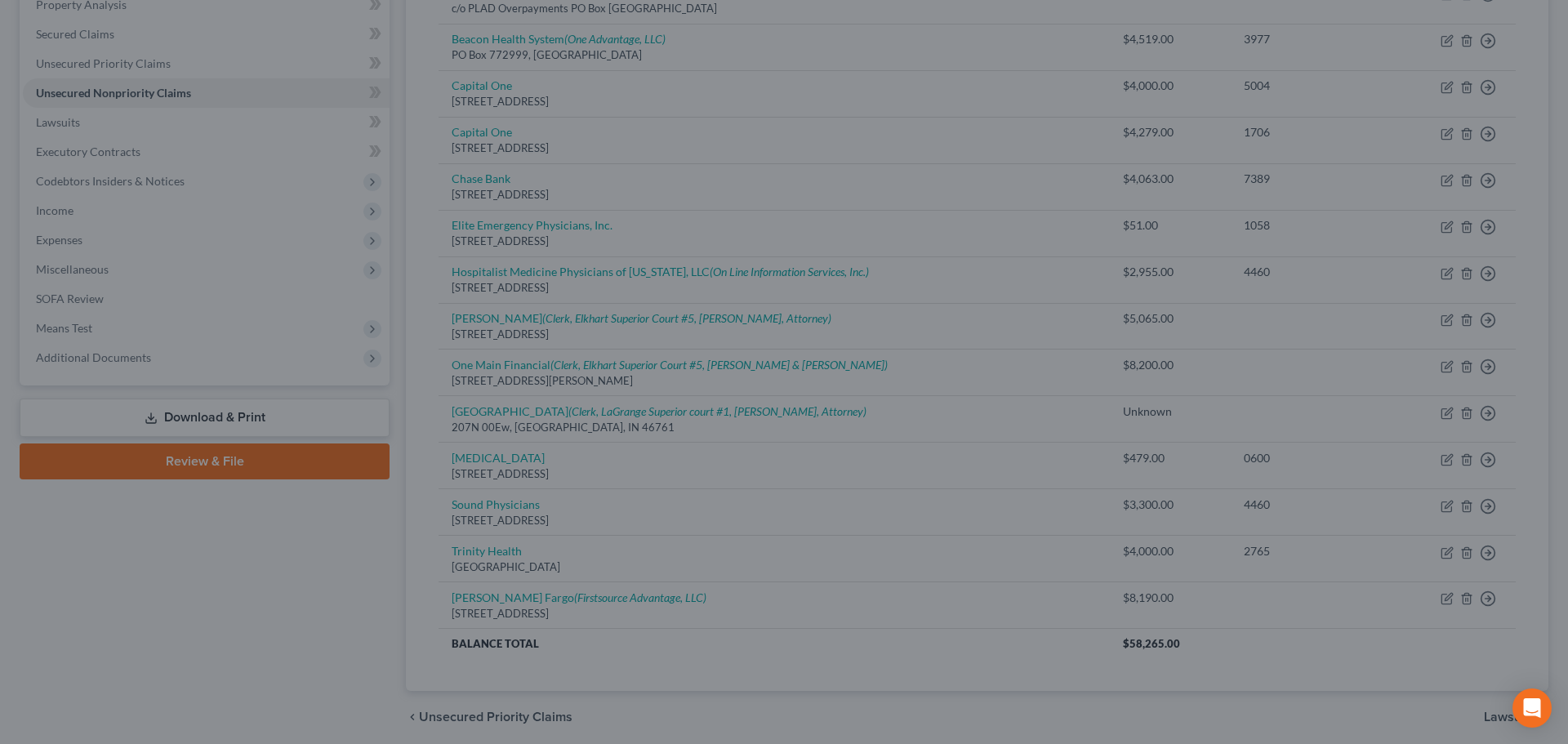
type input "17,000.00"
type input "0"
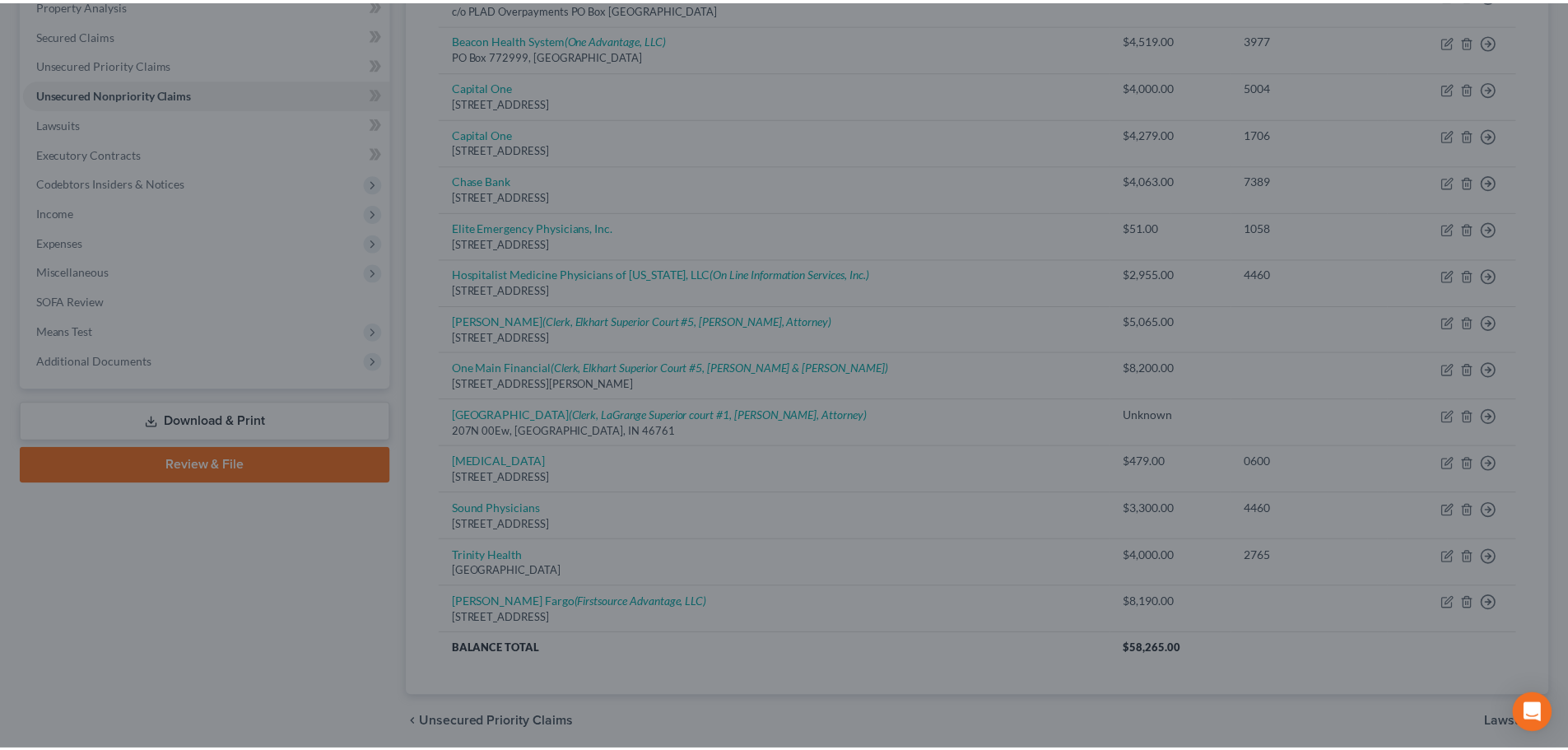
scroll to position [0, 0]
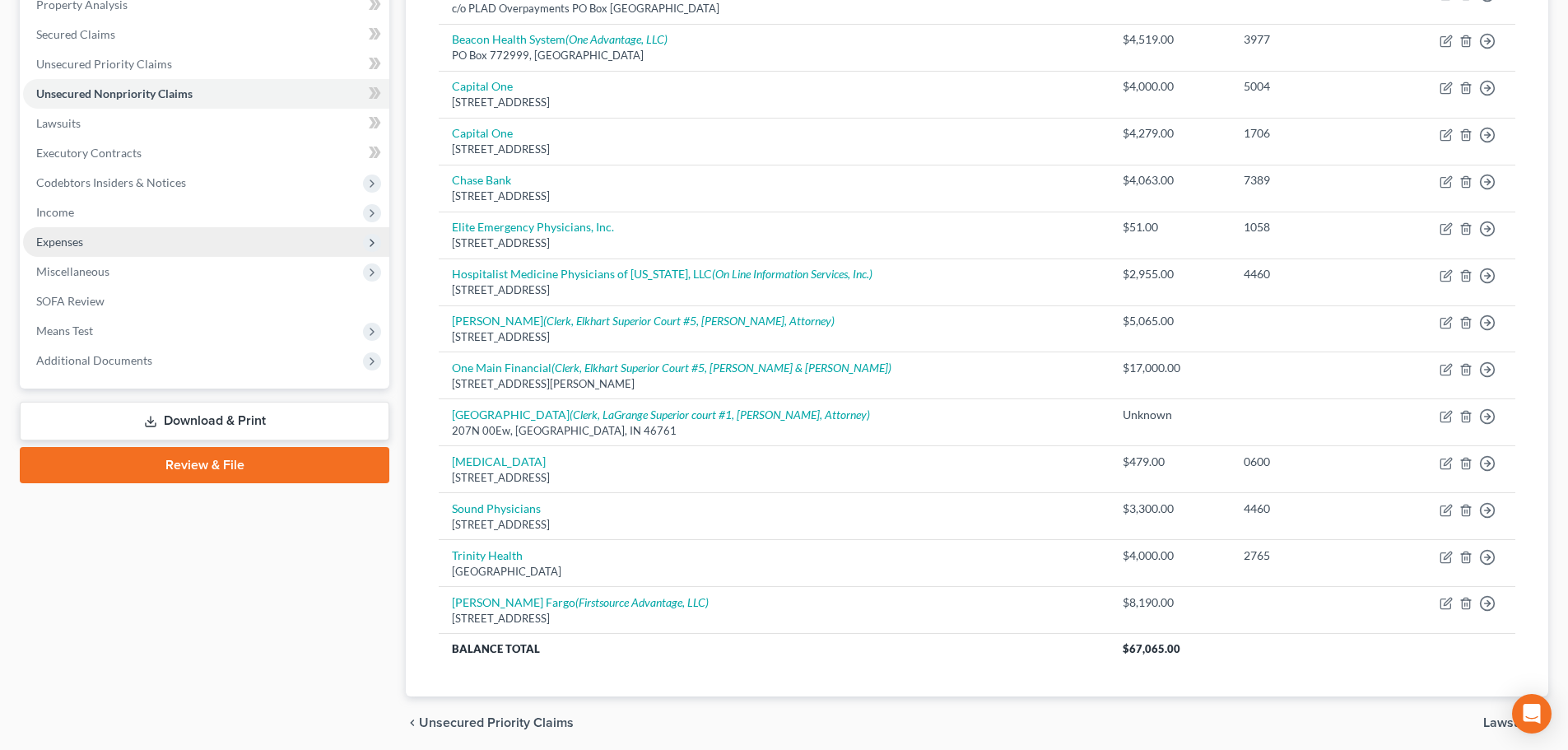
click at [270, 249] on span "Expenses" at bounding box center [206, 242] width 367 height 30
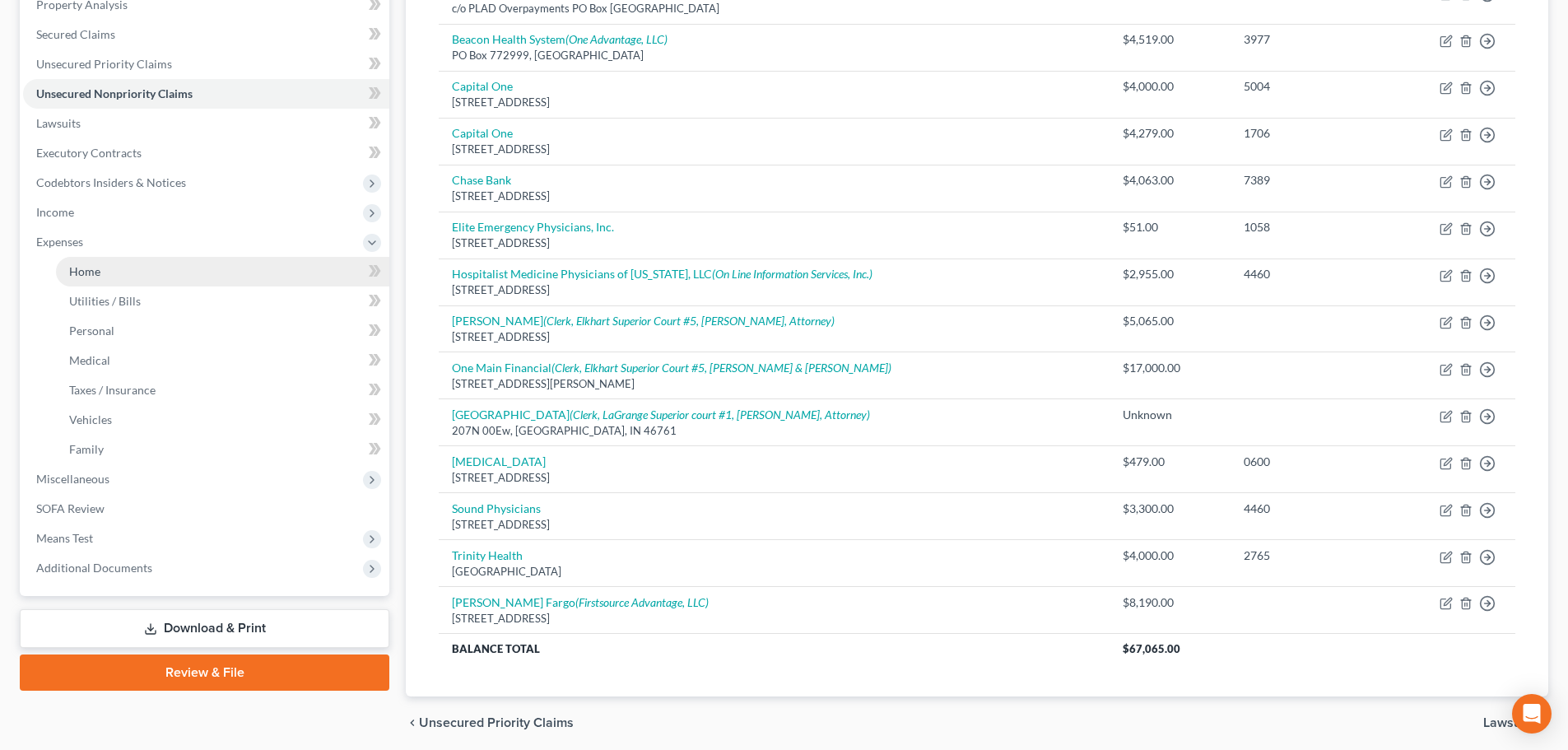
click at [262, 271] on link "Home" at bounding box center [222, 272] width 333 height 30
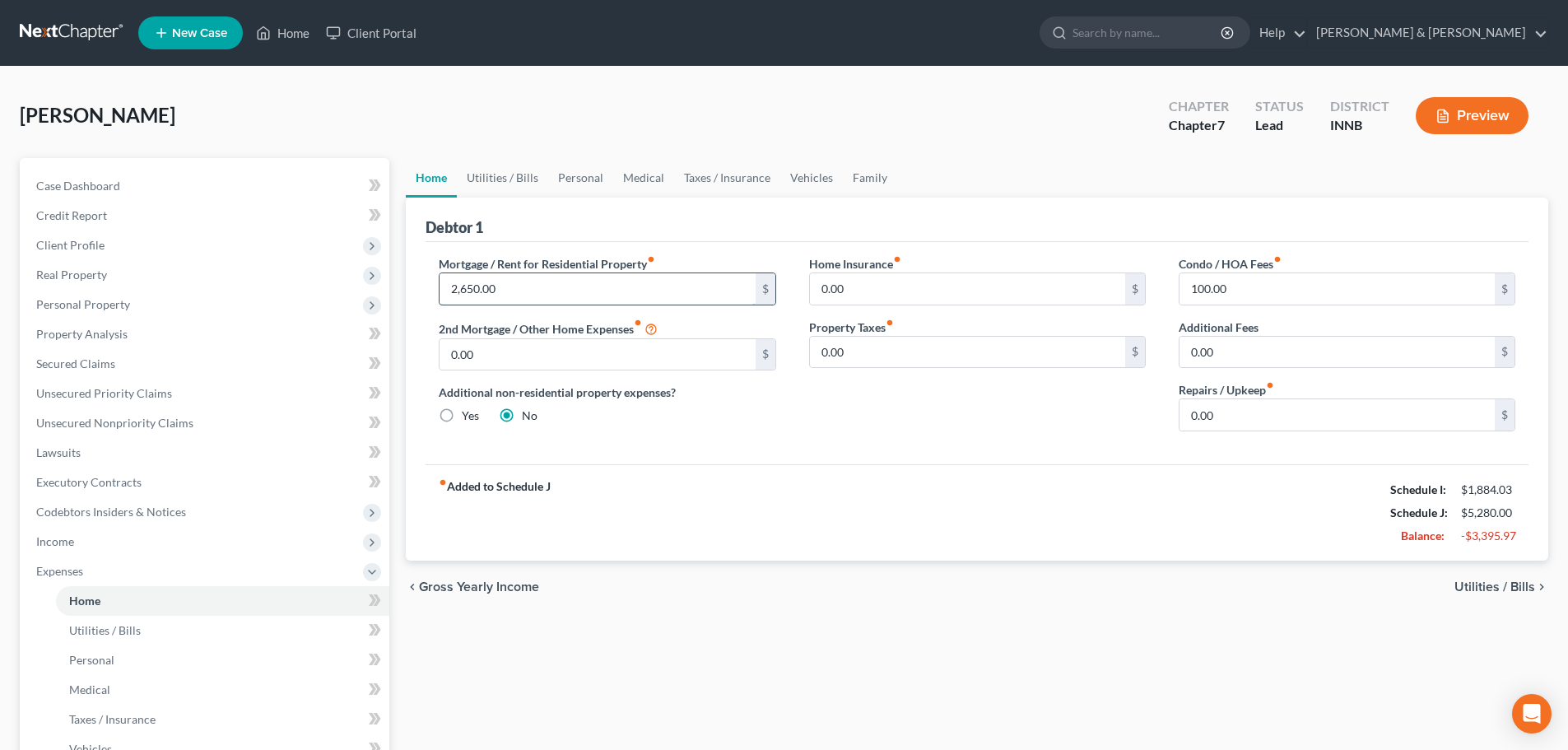
click at [519, 277] on input "2,650.00" at bounding box center [597, 288] width 315 height 31
type input "2,362"
click at [247, 639] on link "Utilities / Bills" at bounding box center [222, 631] width 333 height 30
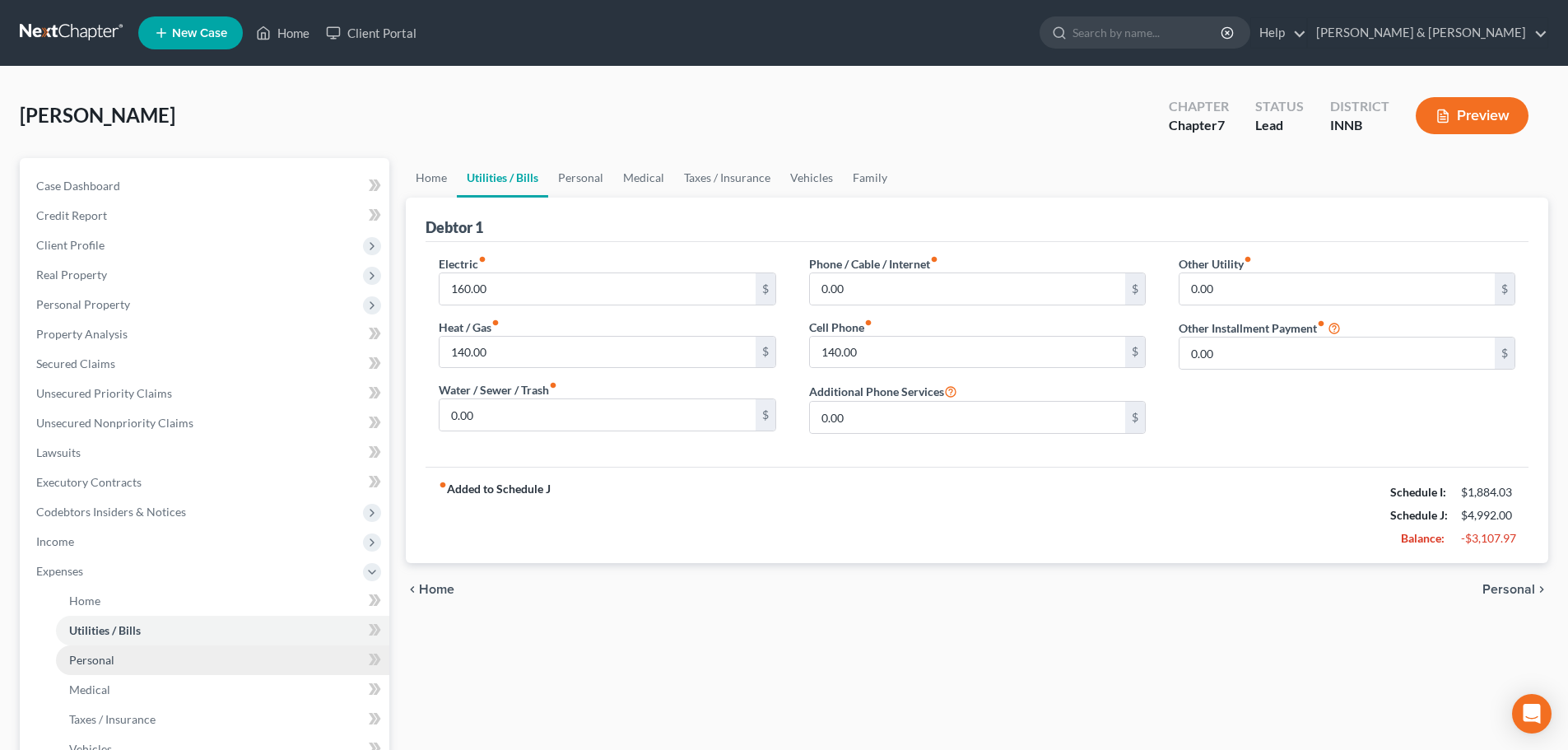
click at [239, 662] on link "Personal" at bounding box center [222, 661] width 333 height 30
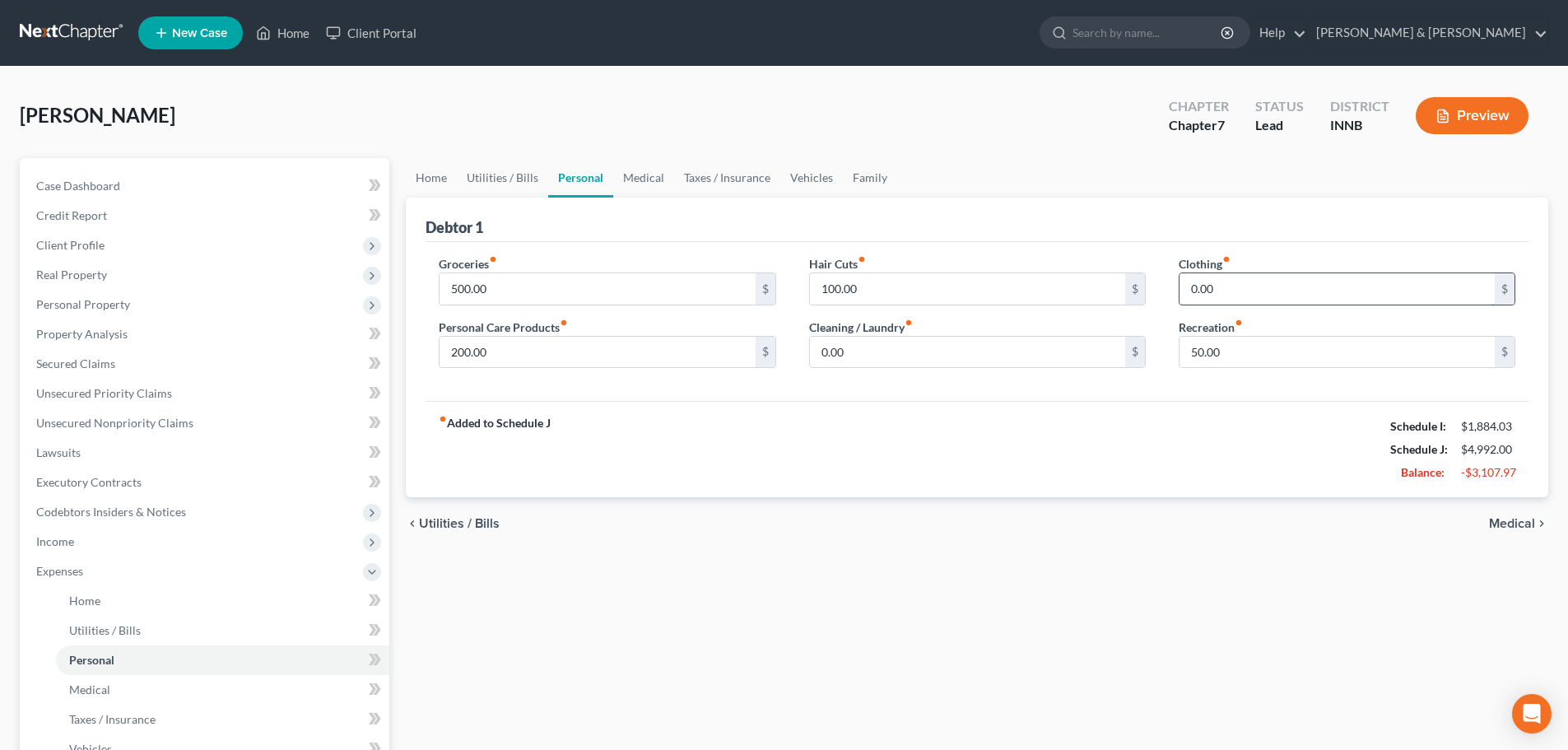
click at [1234, 296] on input "0.00" at bounding box center [1337, 288] width 315 height 31
type input "50"
type input "100"
click at [629, 451] on div "fiber_manual_record Added to Schedule J Schedule I: $1,884.03 Schedule J: $4,94…" at bounding box center [977, 449] width 1103 height 96
click at [261, 690] on link "Medical" at bounding box center [222, 690] width 333 height 30
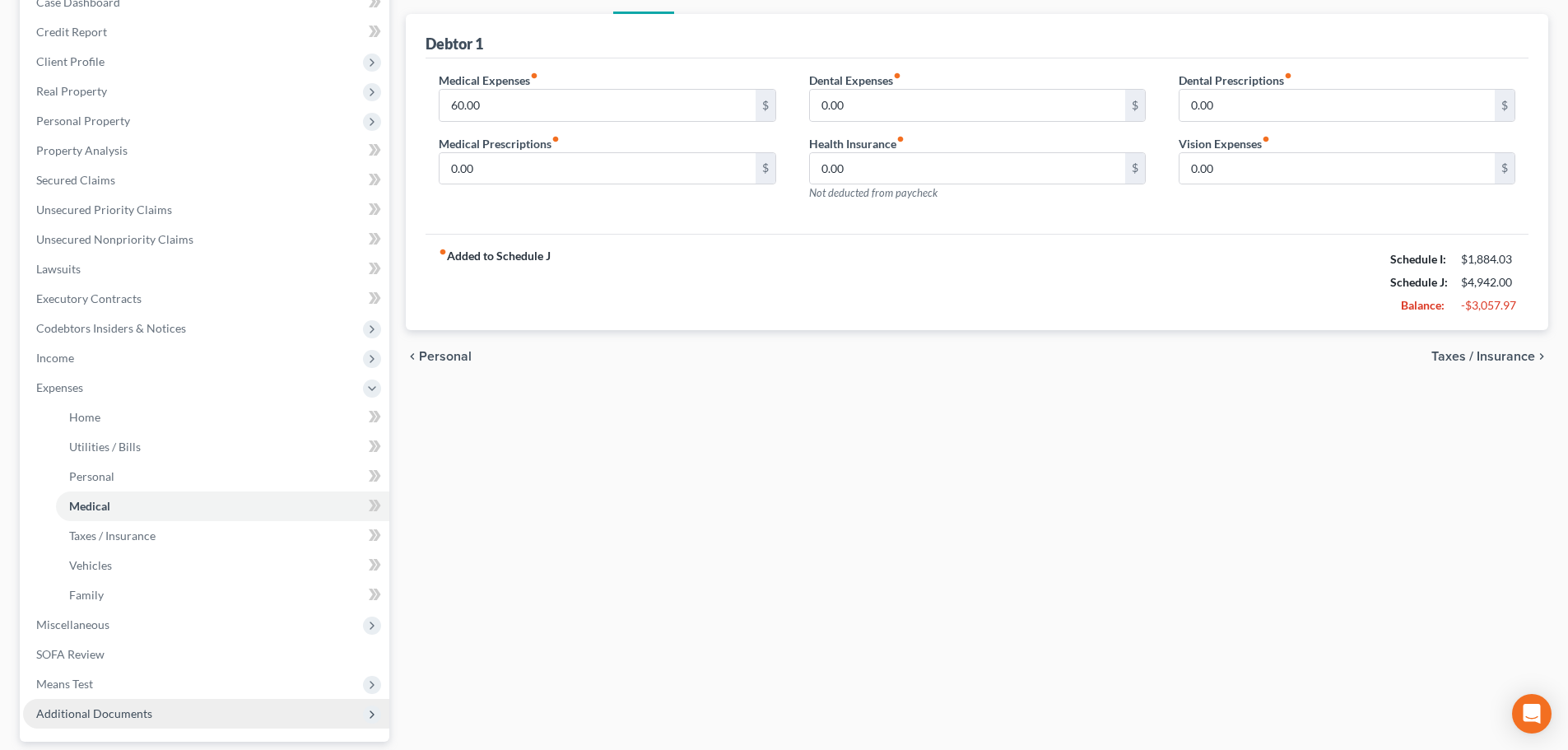
scroll to position [247, 0]
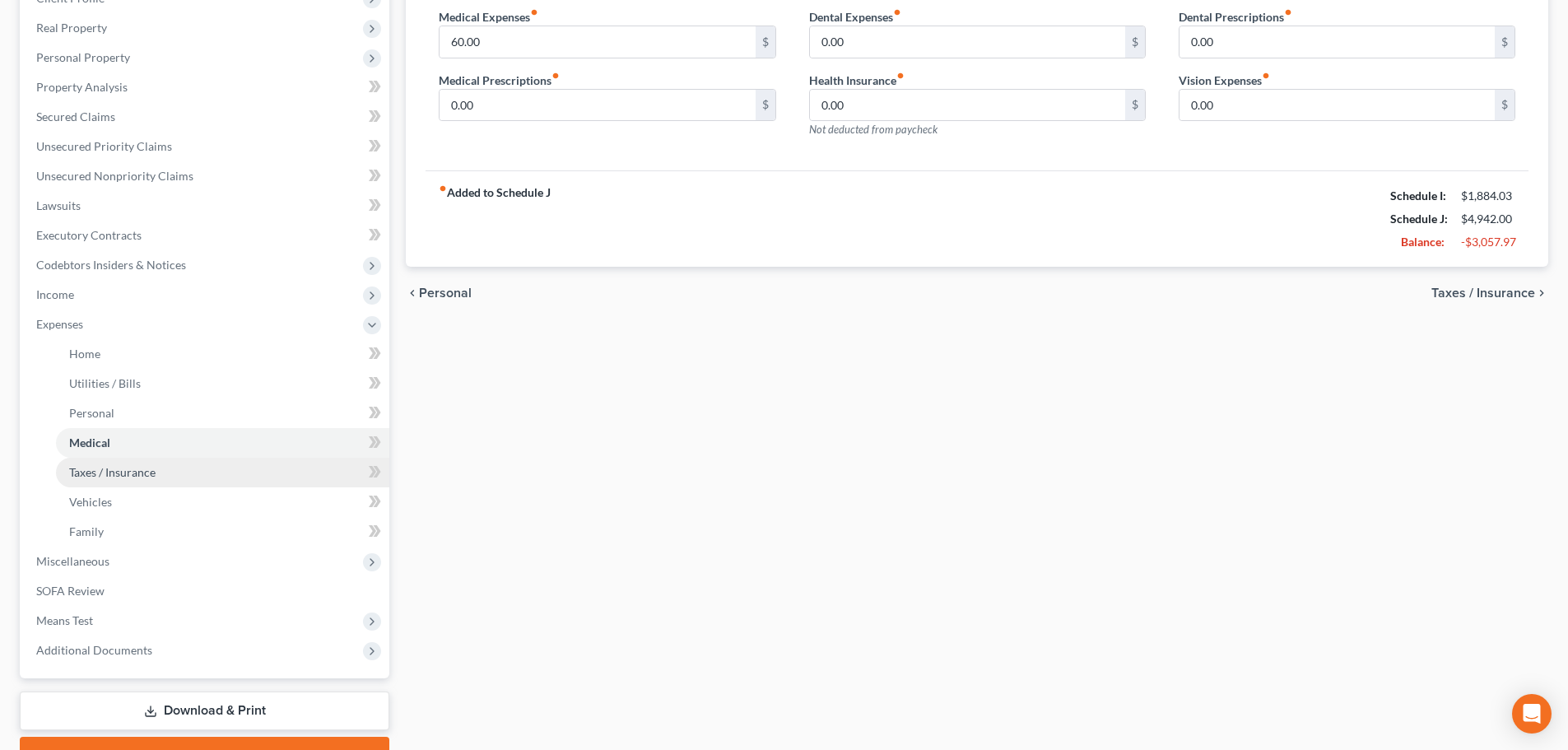
click at [313, 480] on link "Taxes / Insurance" at bounding box center [222, 473] width 333 height 30
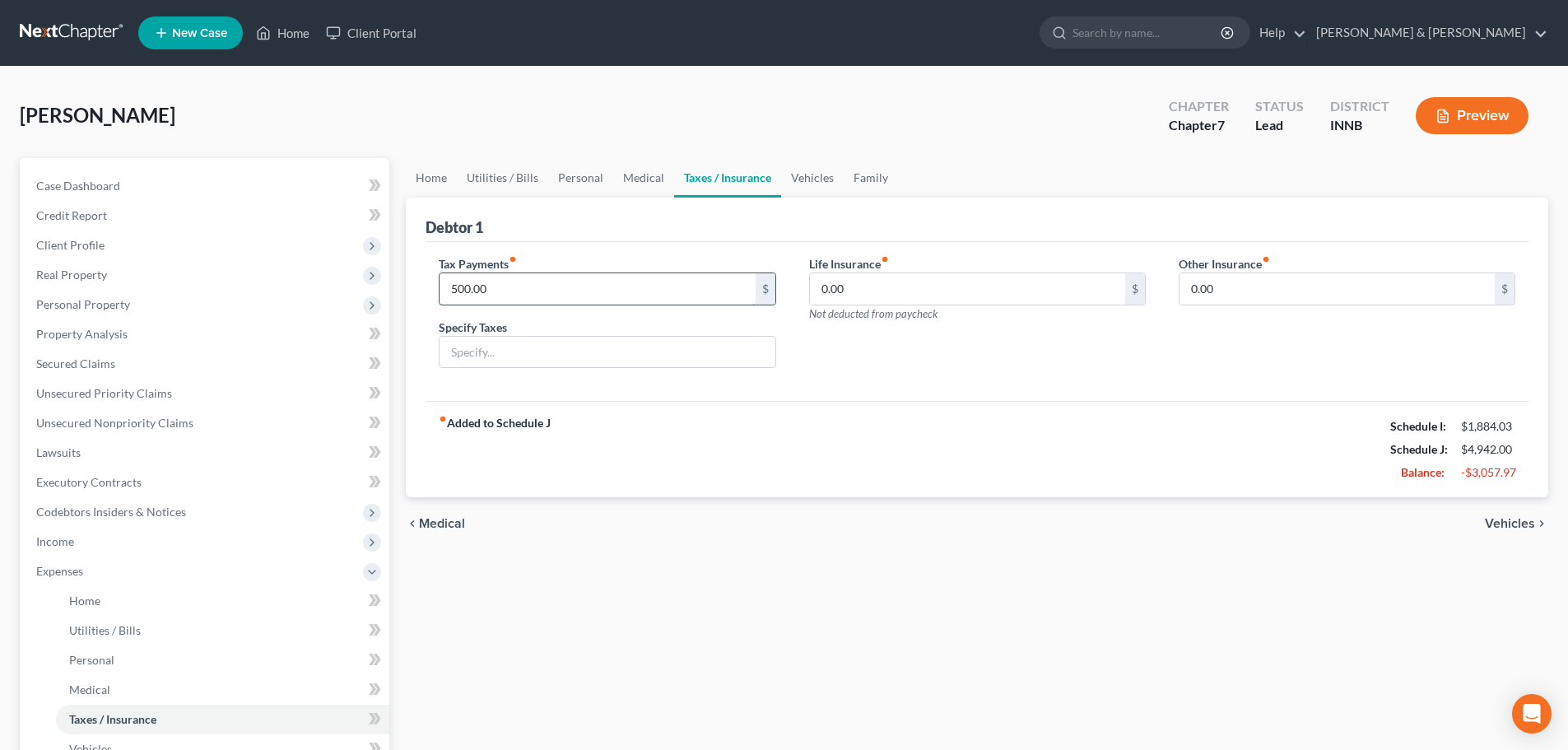
click at [551, 285] on input "500.00" at bounding box center [597, 288] width 315 height 31
type input "50"
click at [689, 441] on div "fiber_manual_record Added to Schedule J Schedule I: $1,884.03 Schedule J: $4,49…" at bounding box center [977, 449] width 1103 height 96
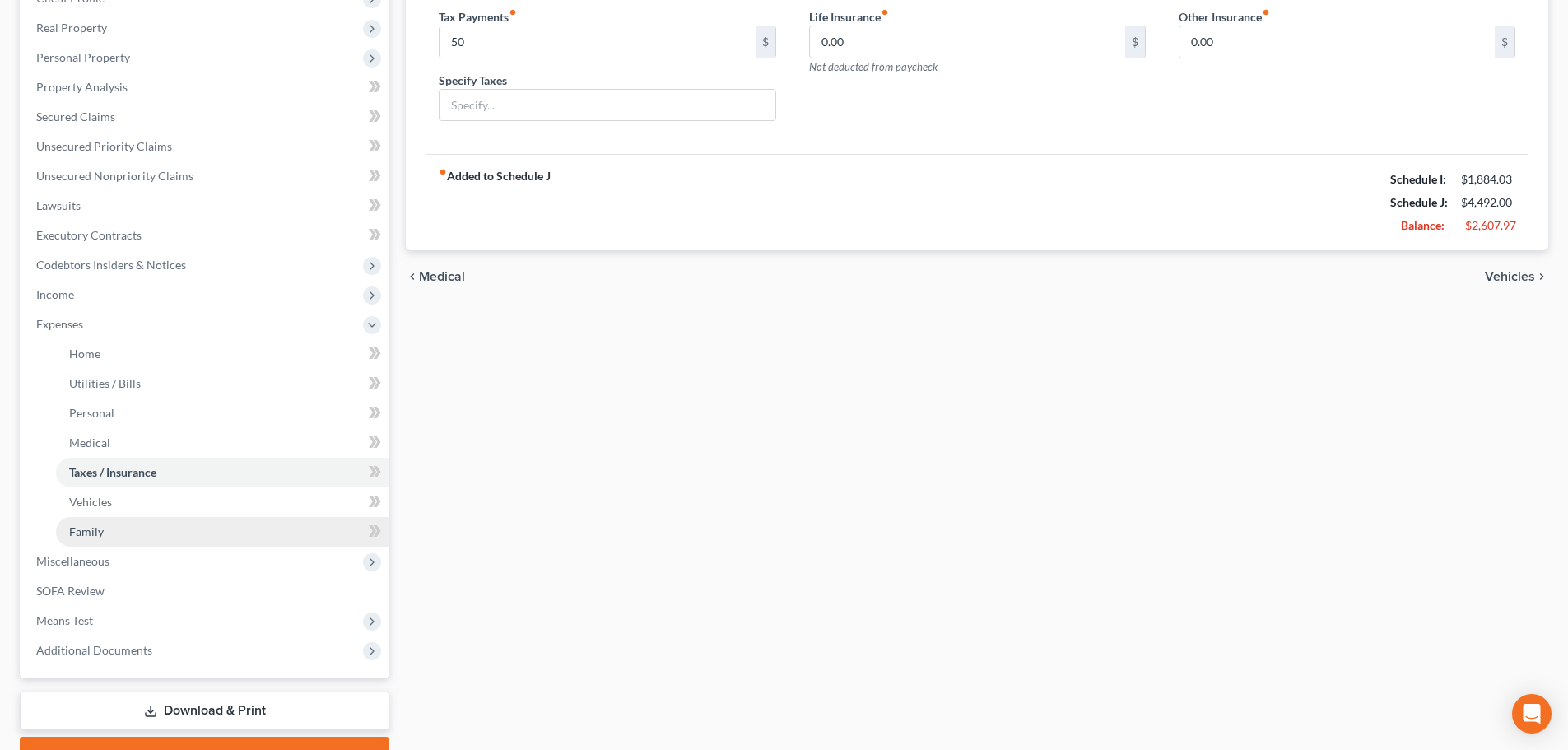
click at [181, 531] on link "Family" at bounding box center [222, 532] width 333 height 30
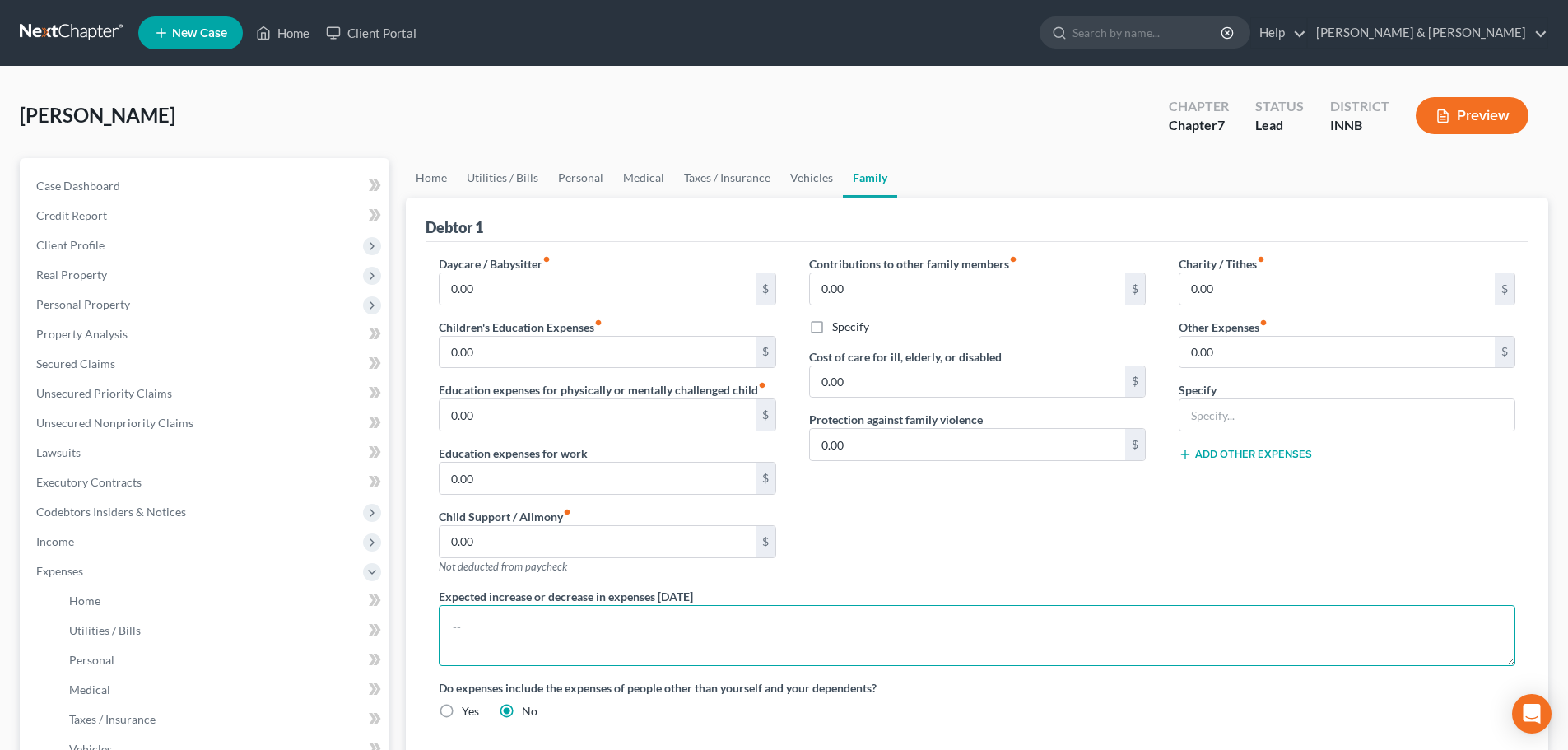
drag, startPoint x: 545, startPoint y: 659, endPoint x: 526, endPoint y: 663, distance: 19.4
click at [538, 660] on textarea at bounding box center [977, 635] width 1077 height 61
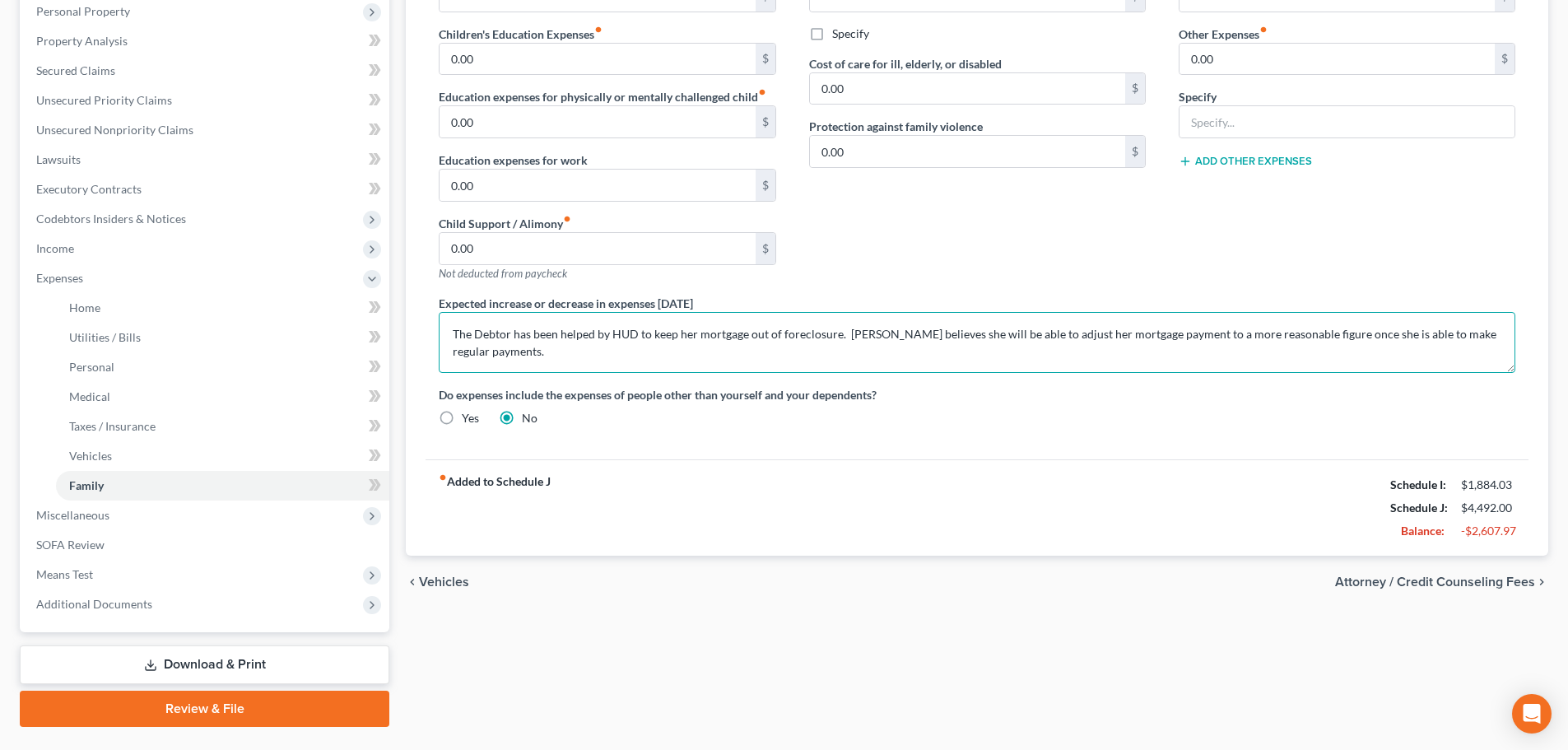
scroll to position [330, 0]
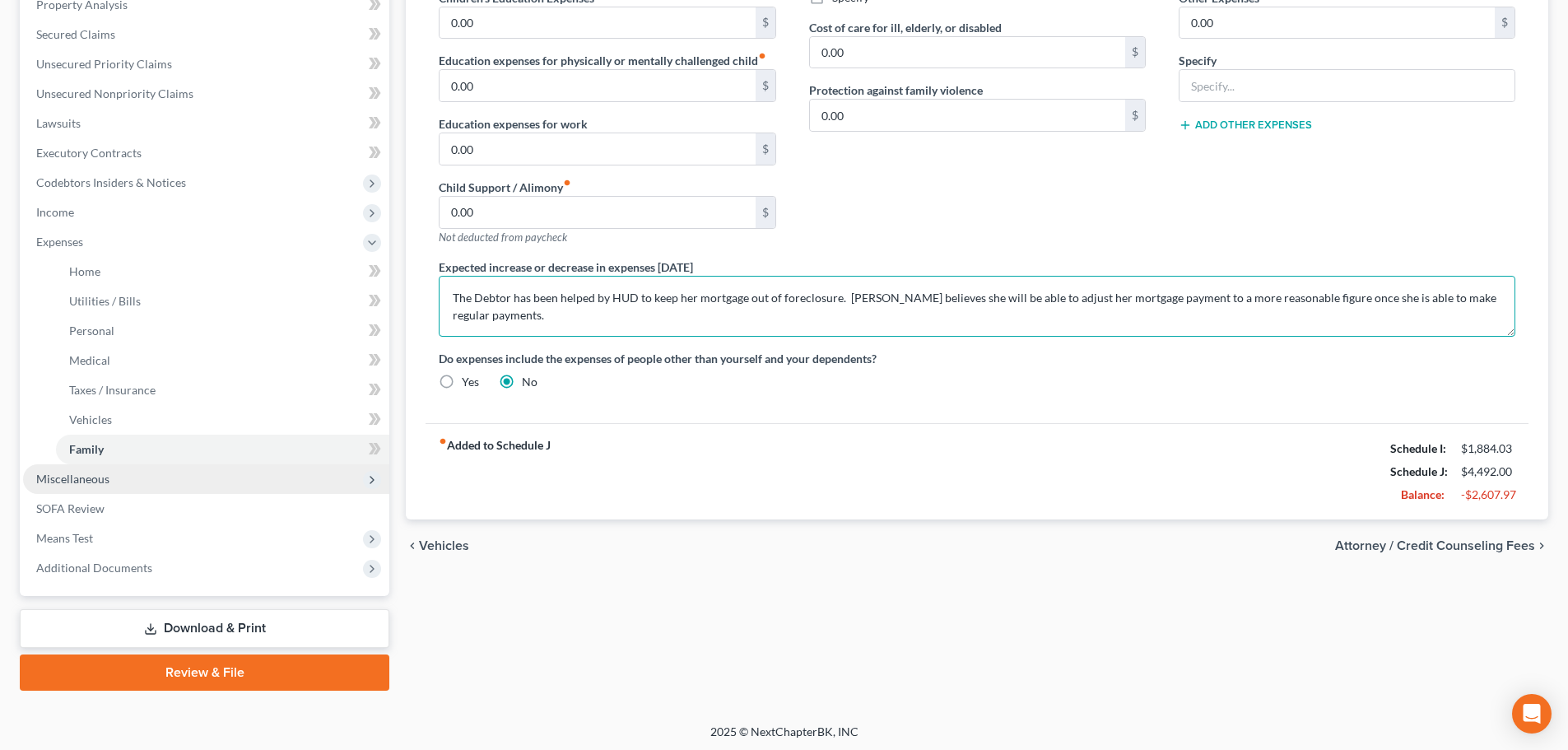
type textarea "The Debtor has been helped by HUD to keep her mortgage out of foreclosure. [PER…"
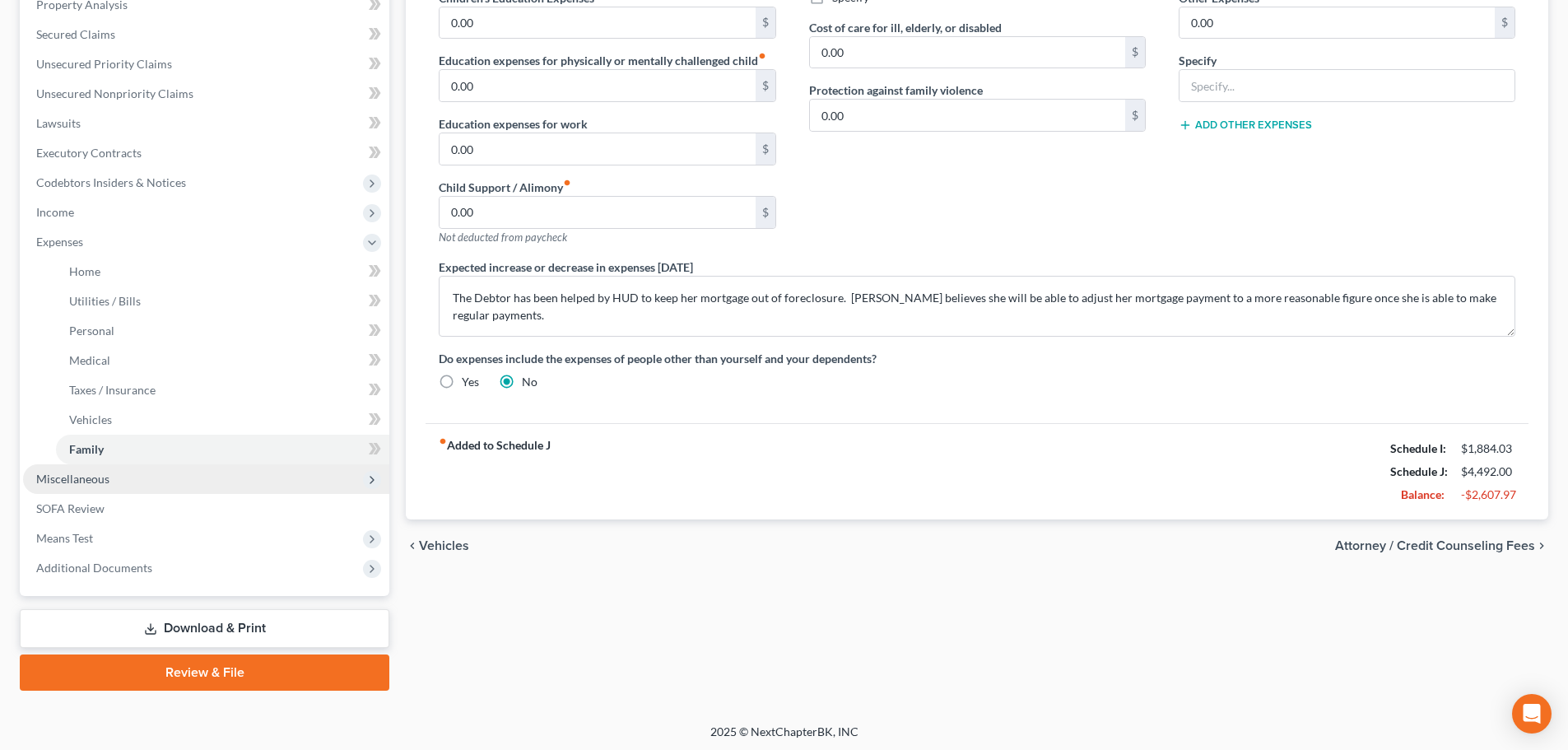
click at [236, 490] on span "Miscellaneous" at bounding box center [206, 480] width 367 height 30
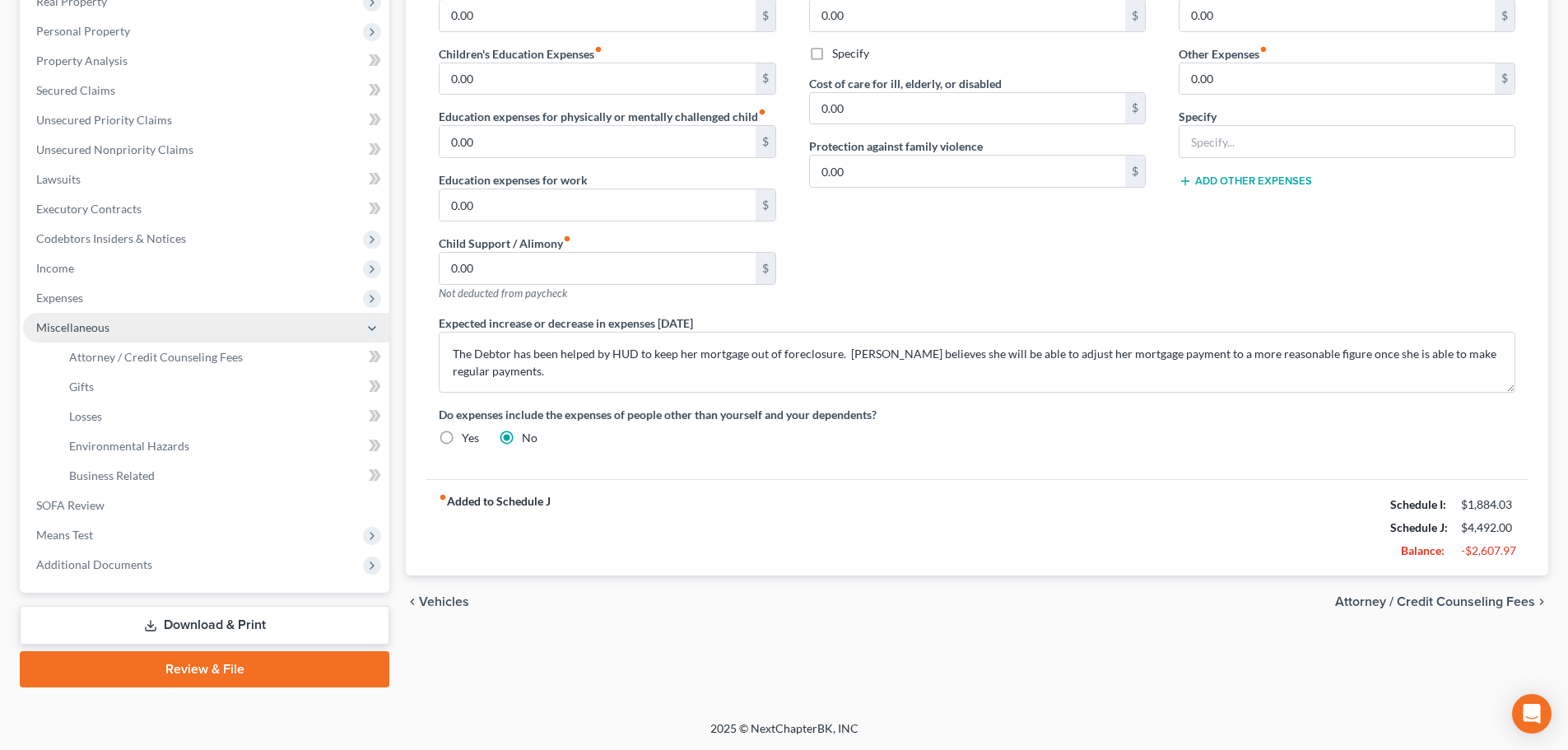
scroll to position [273, 0]
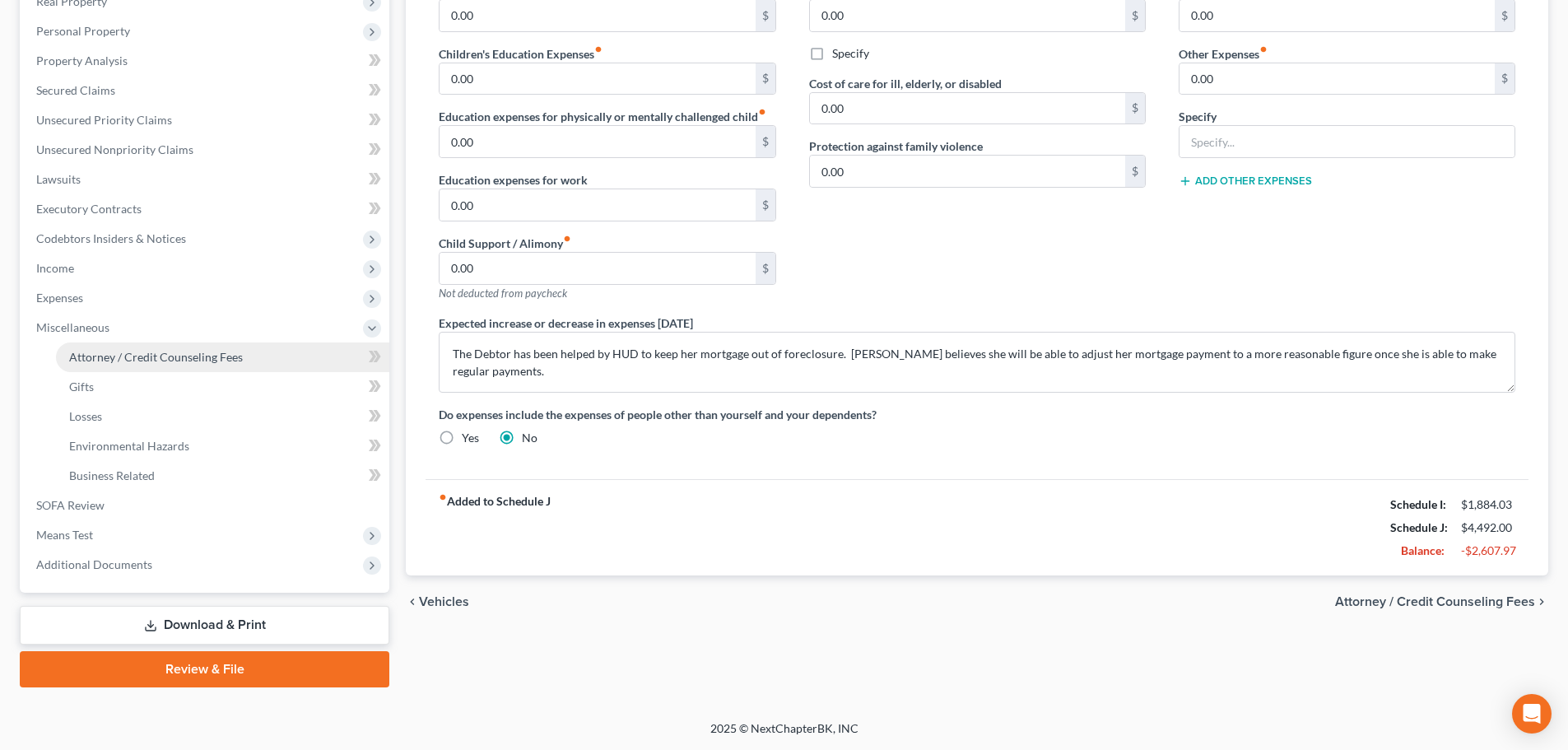
click at [221, 367] on link "Attorney / Credit Counseling Fees" at bounding box center [222, 358] width 333 height 30
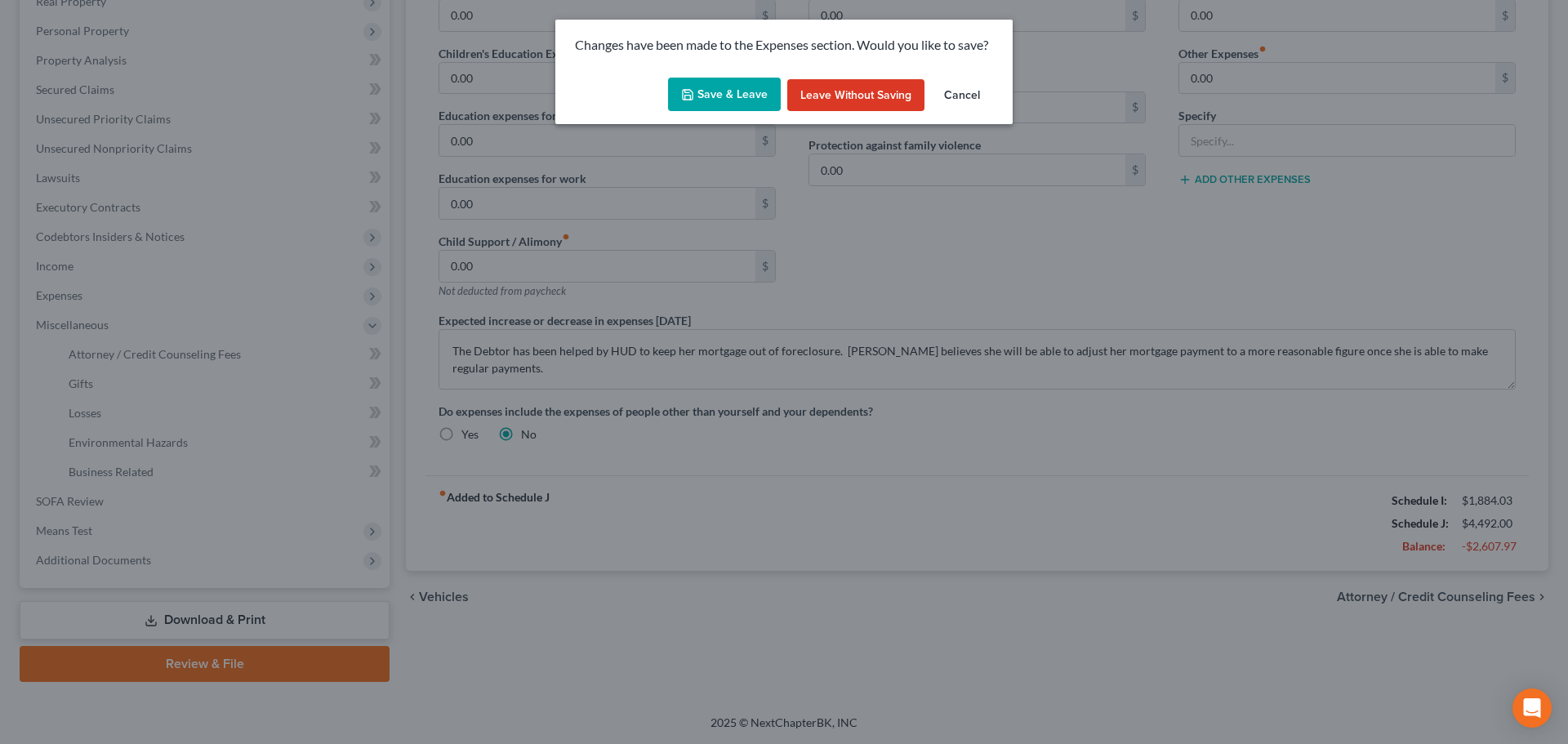
click at [749, 86] on button "Save & Leave" at bounding box center [724, 95] width 113 height 34
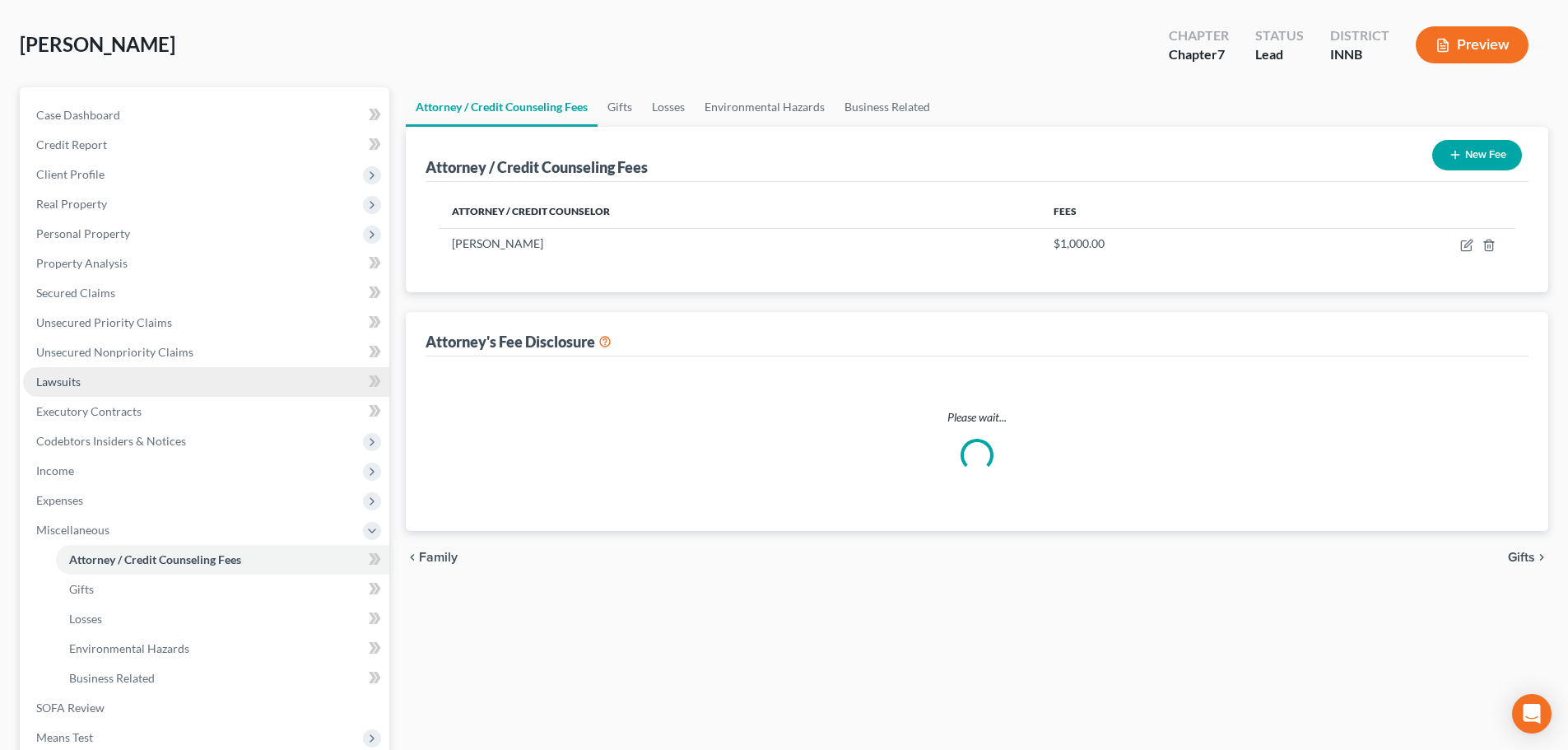
scroll to position [10, 0]
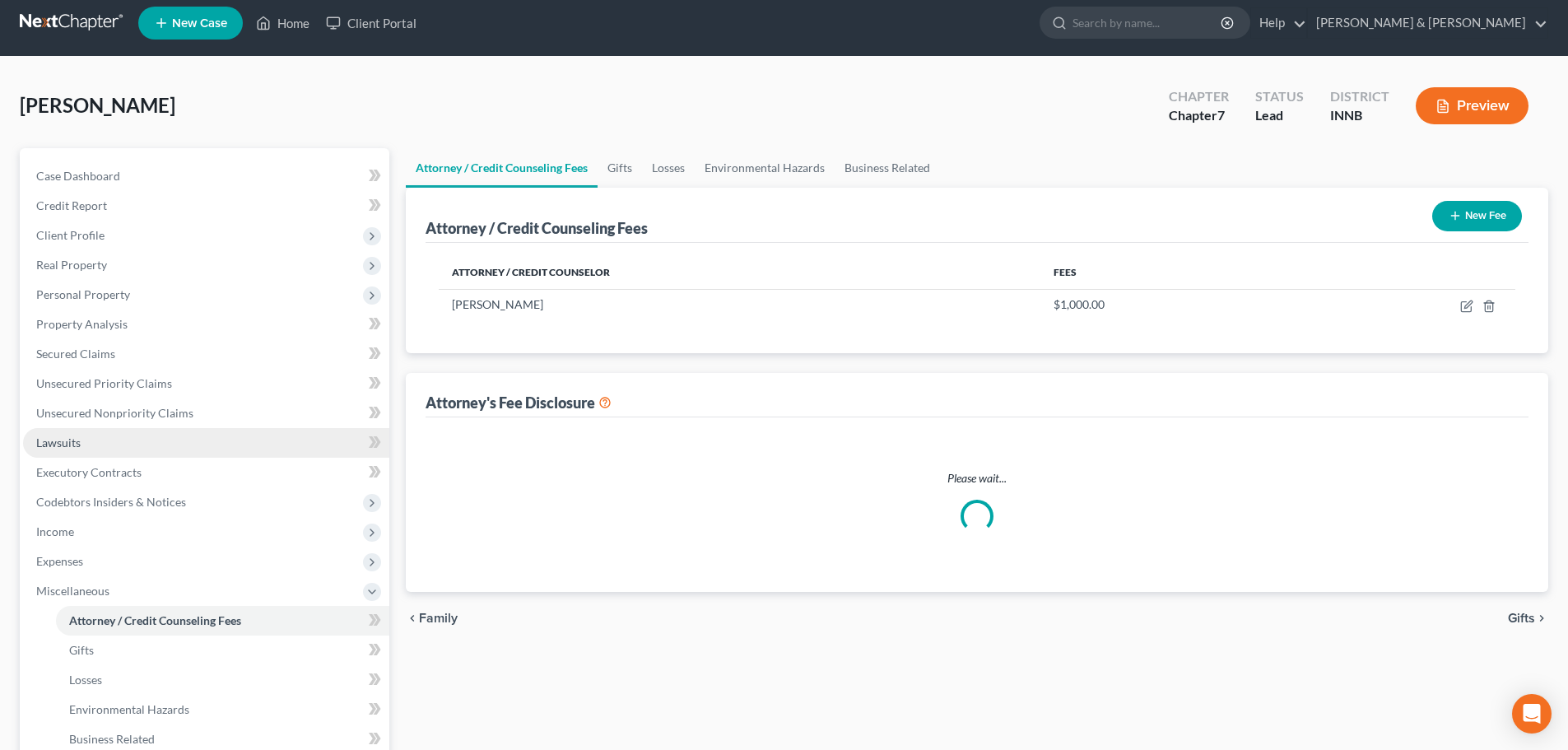
select select "0"
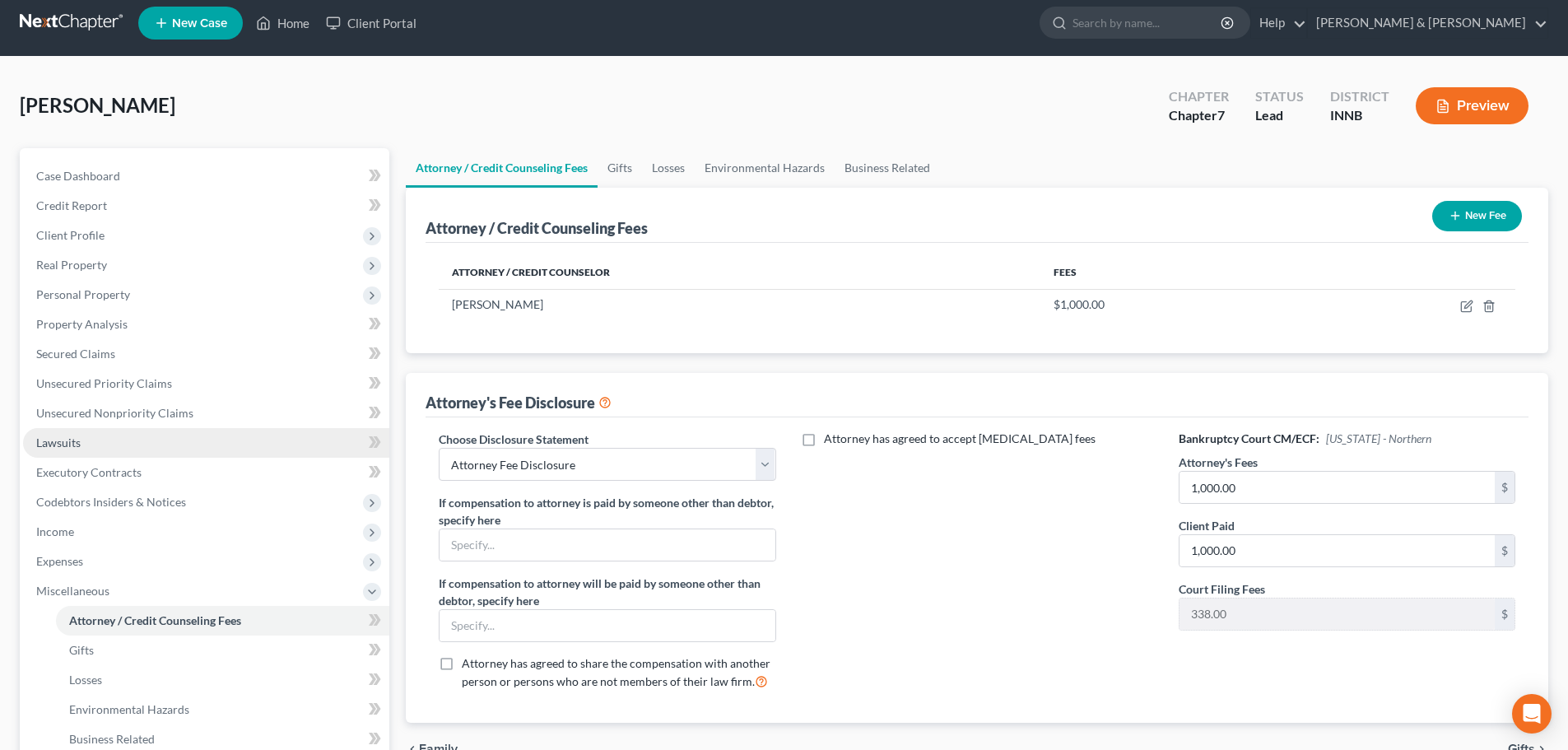
scroll to position [0, 0]
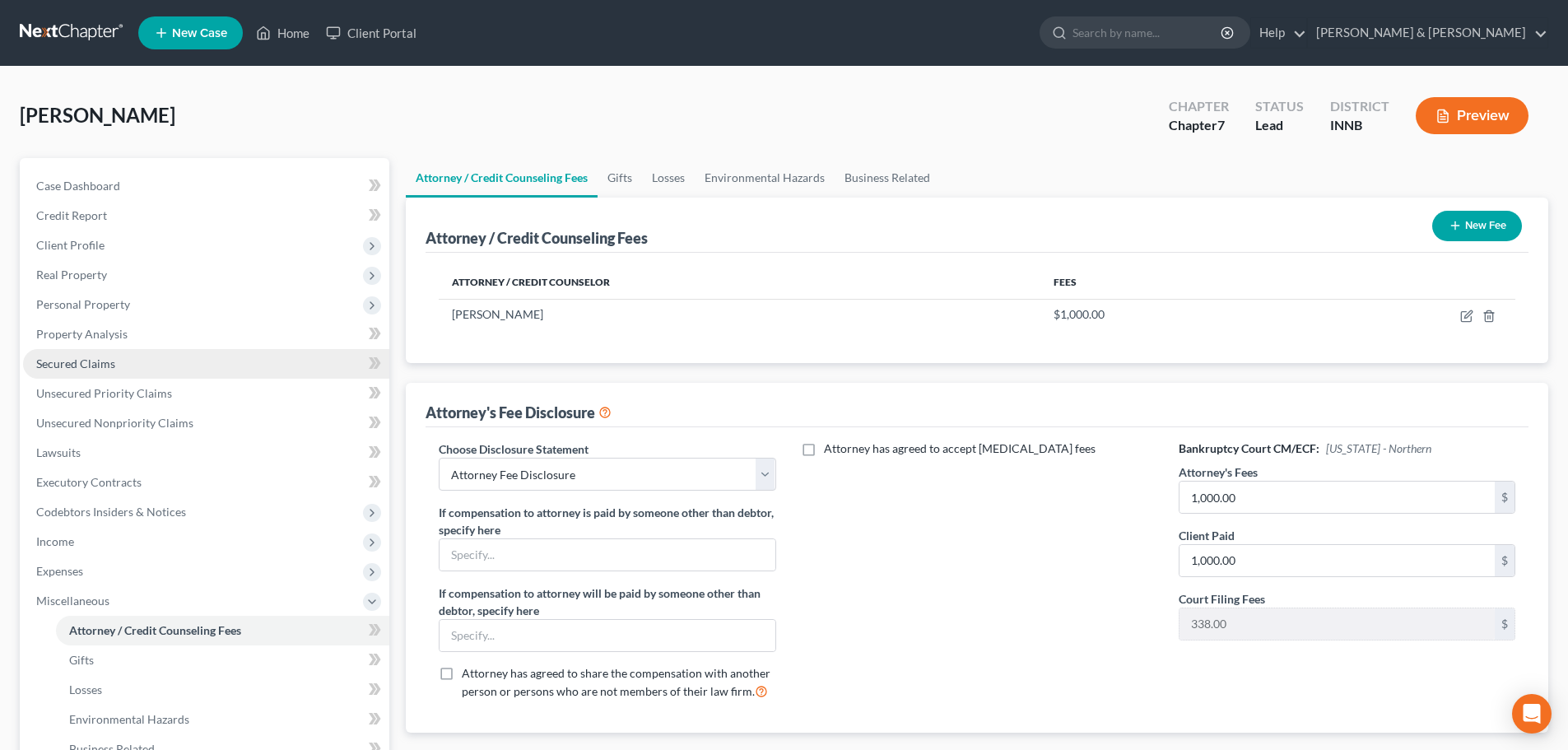
click at [196, 362] on link "Secured Claims" at bounding box center [206, 364] width 367 height 30
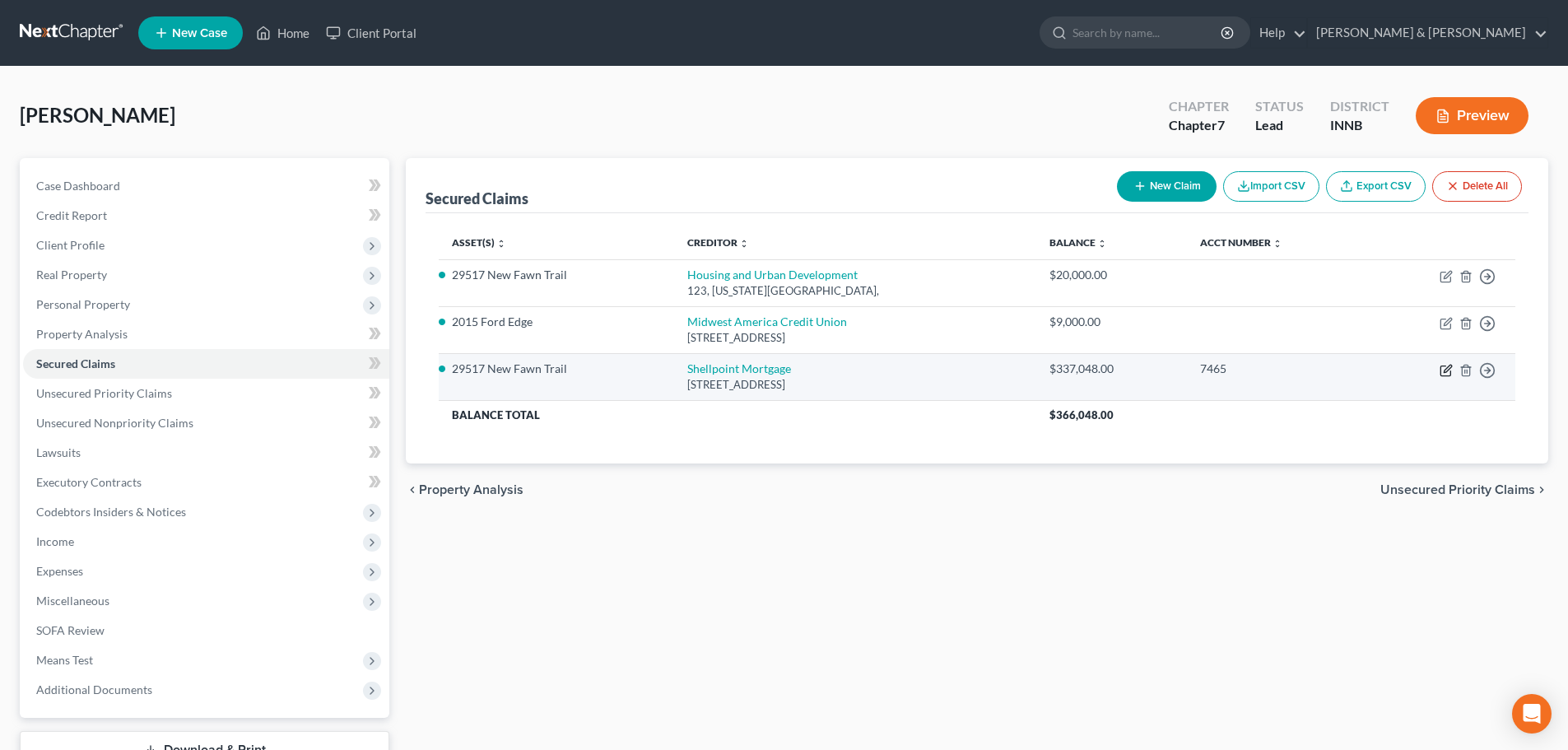
click at [1448, 371] on icon "button" at bounding box center [1446, 370] width 13 height 13
select select "42"
select select "2"
select select "0"
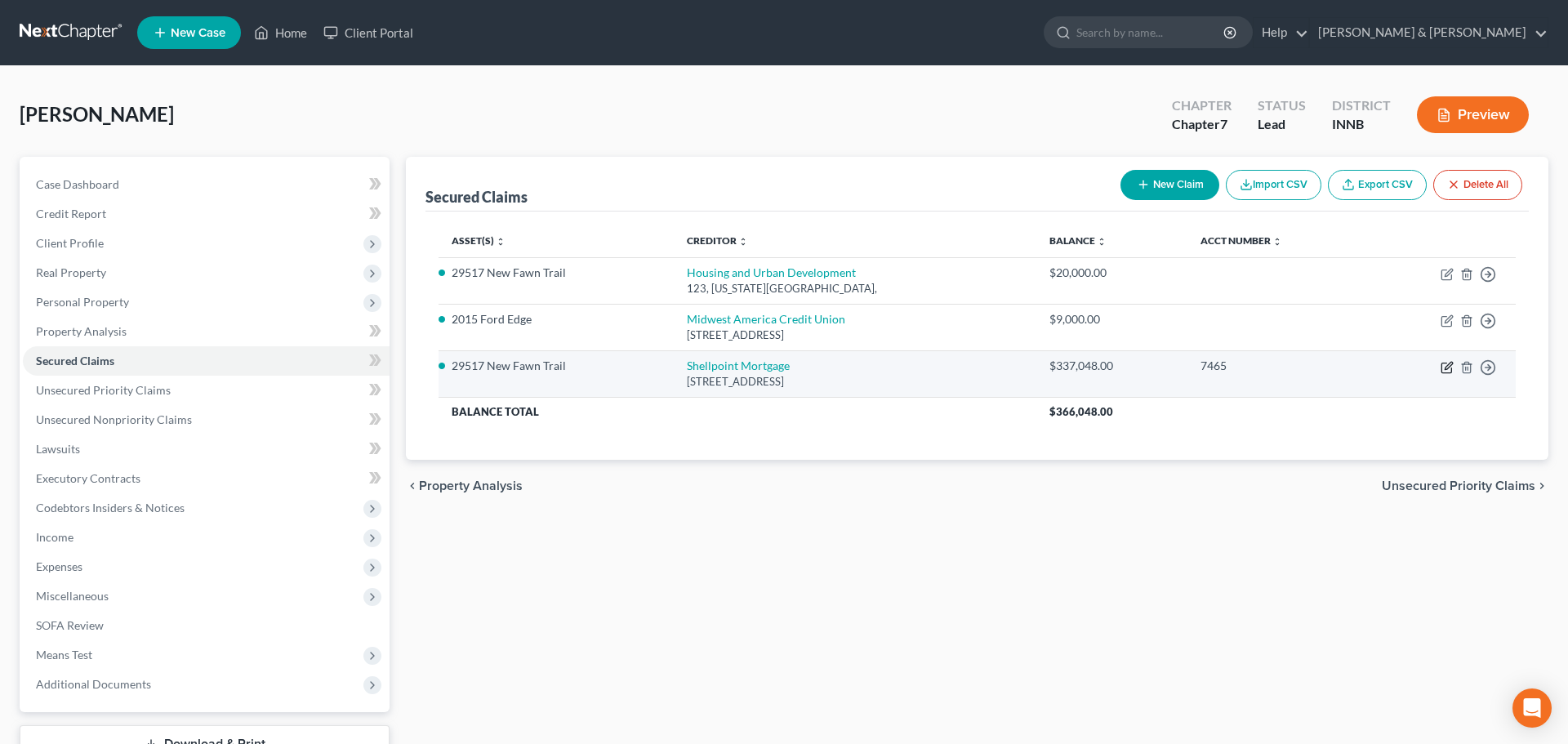
select select "0"
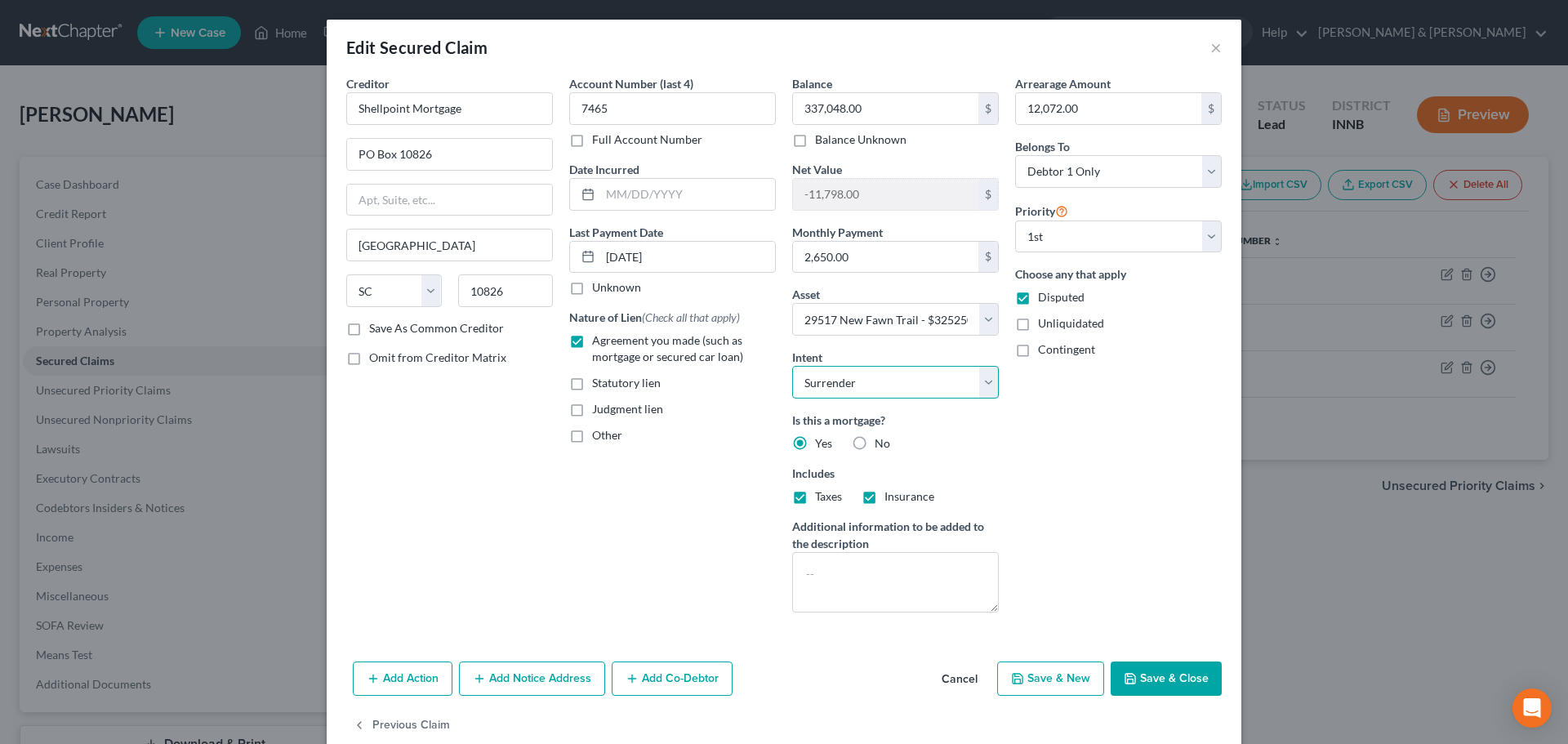
click at [977, 379] on select "Select Surrender Redeem Reaffirm Avoid Other" at bounding box center [896, 382] width 207 height 32
select select "2"
click at [792, 366] on select "Select Surrender Redeem Reaffirm Avoid Other" at bounding box center [896, 382] width 207 height 32
click at [1155, 677] on button "Save & Close" at bounding box center [1167, 678] width 111 height 34
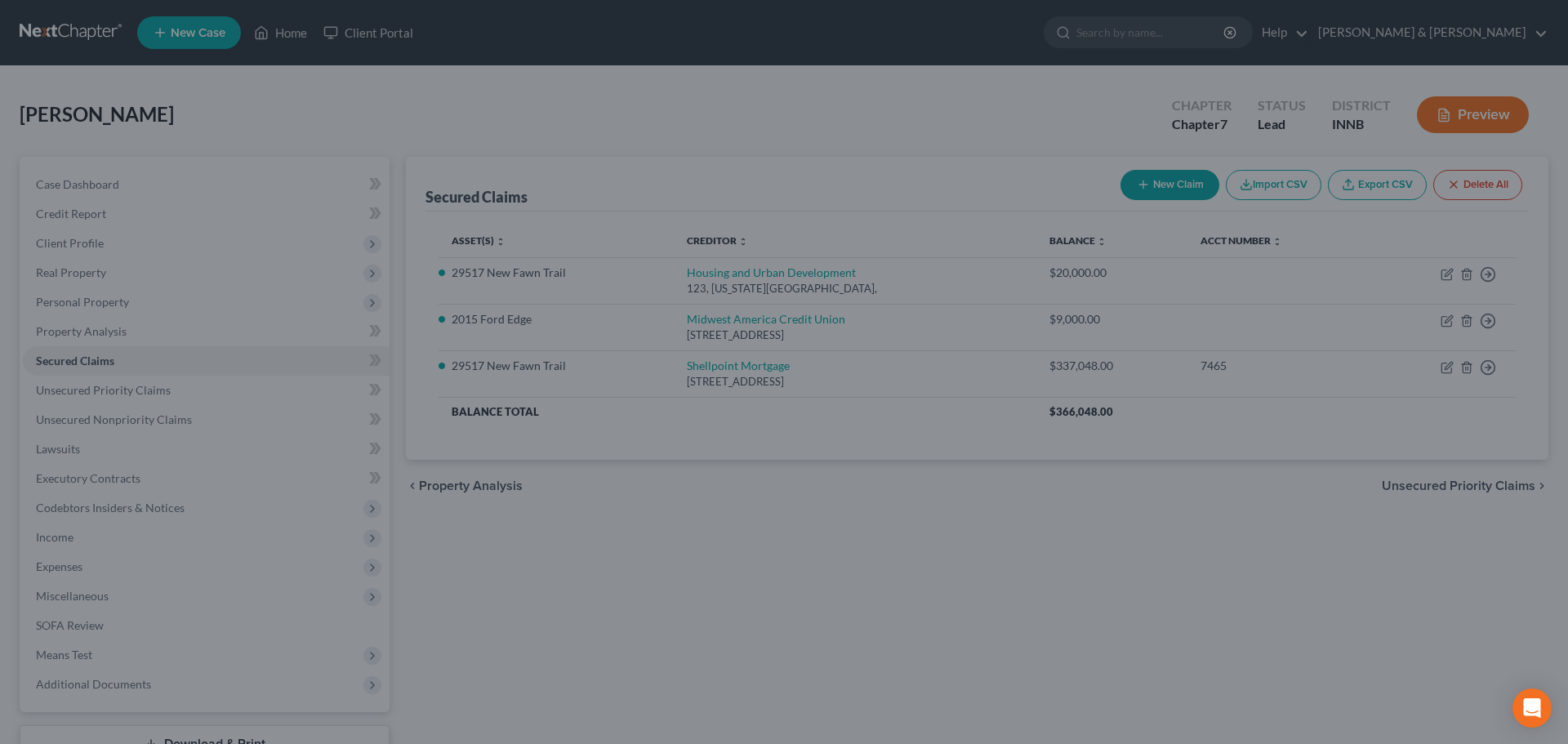
select select "2"
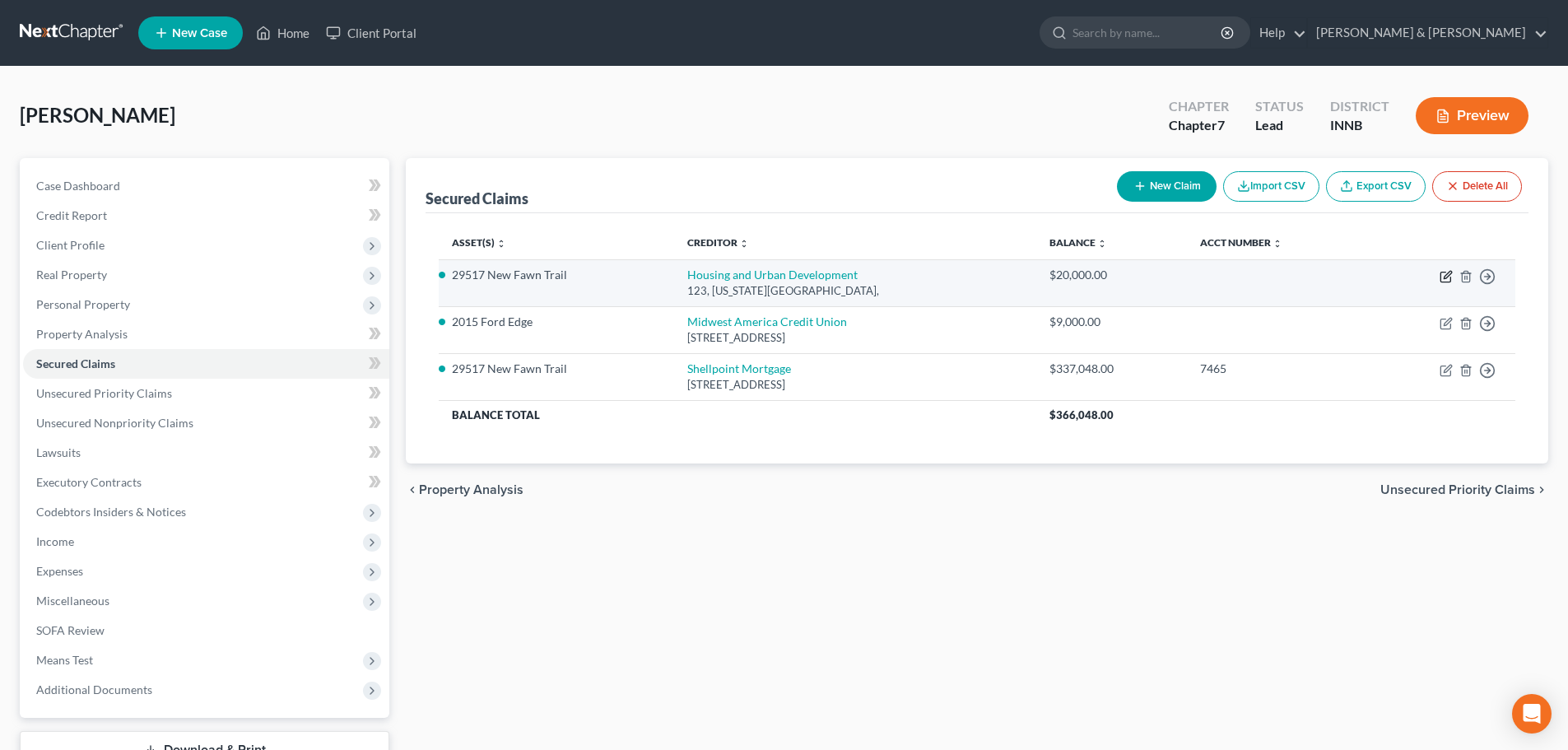
click at [1449, 279] on icon "button" at bounding box center [1446, 277] width 13 height 13
select select "2"
select select "0"
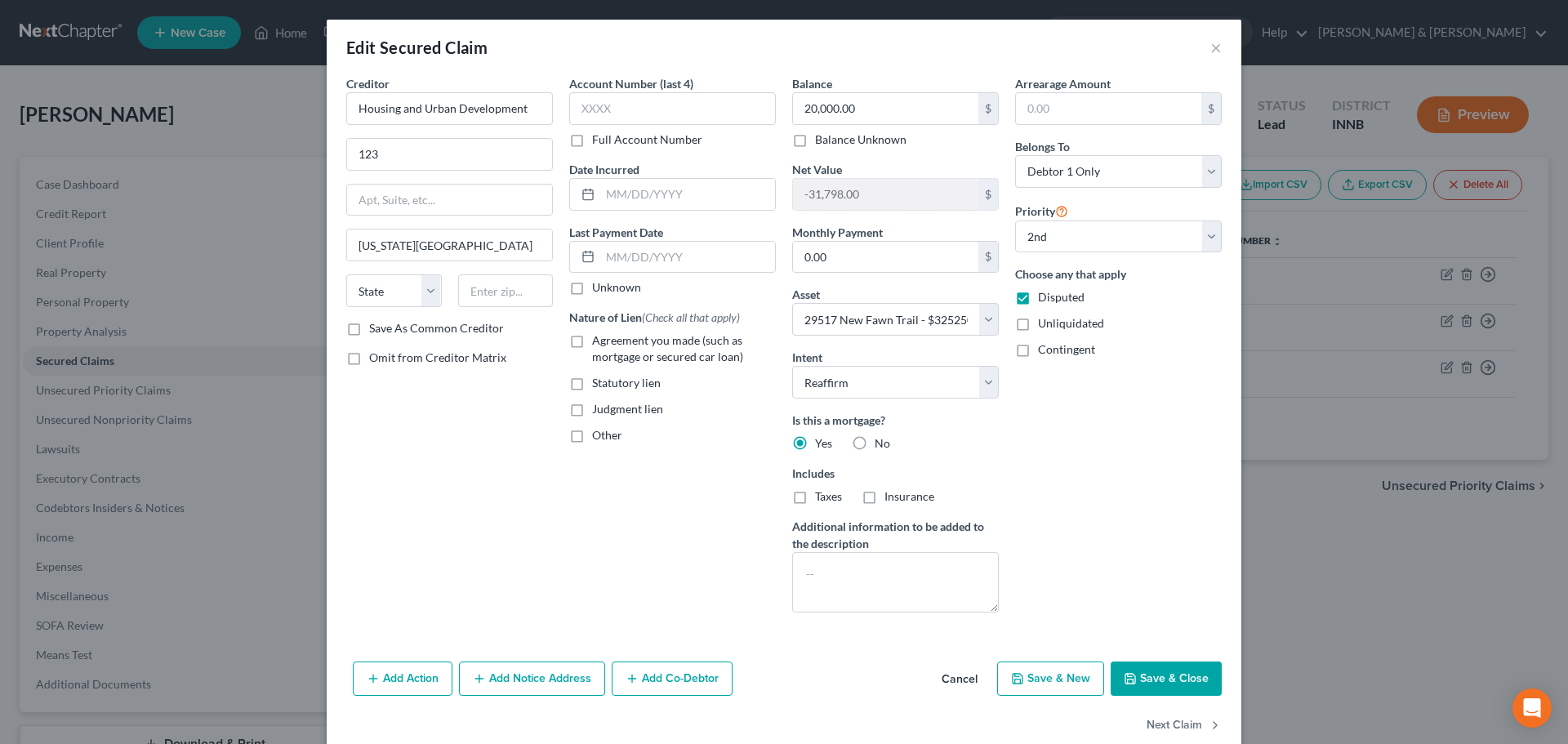
click at [1160, 679] on button "Save & Close" at bounding box center [1167, 678] width 111 height 34
select select
select select "1"
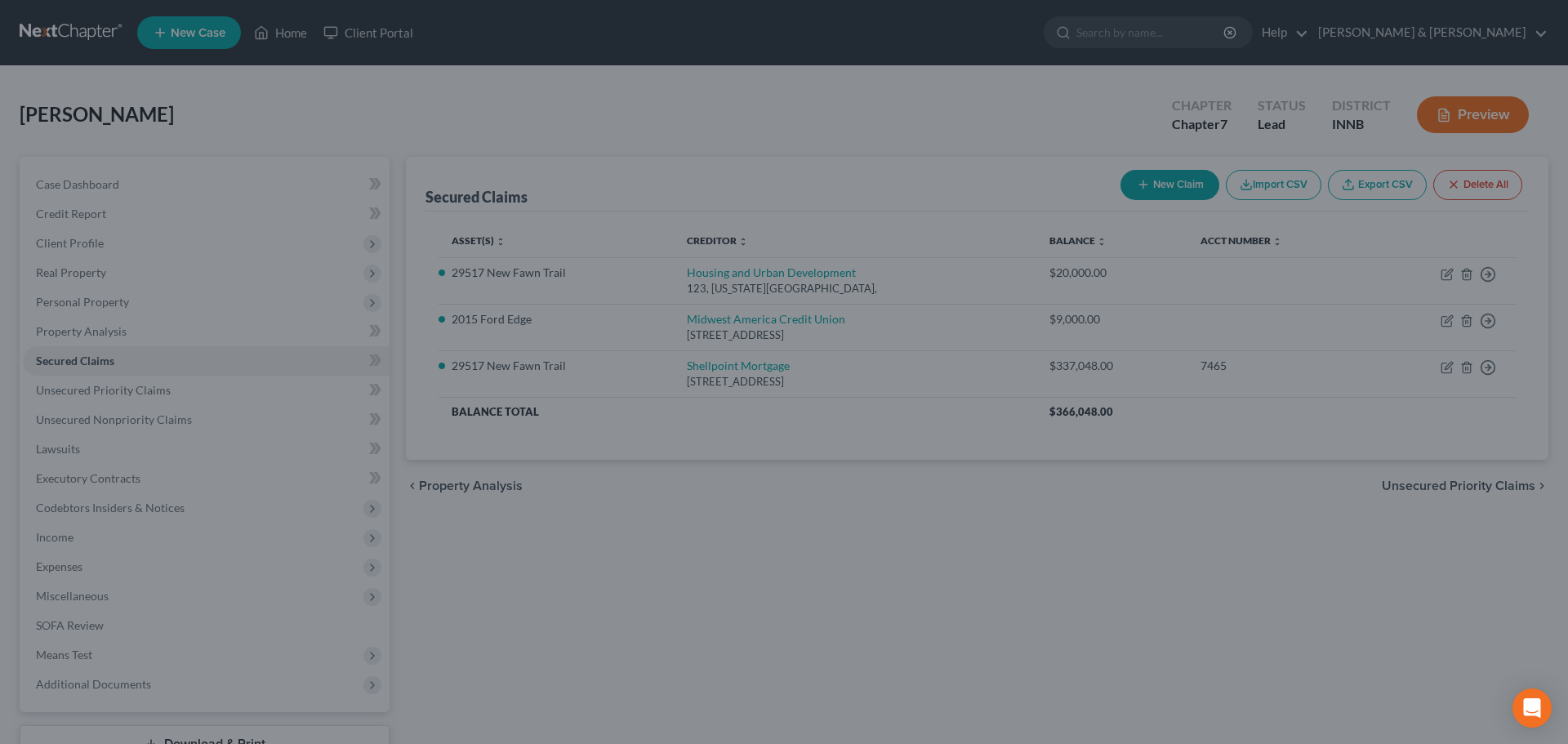
select select "2"
type input "0"
select select "0"
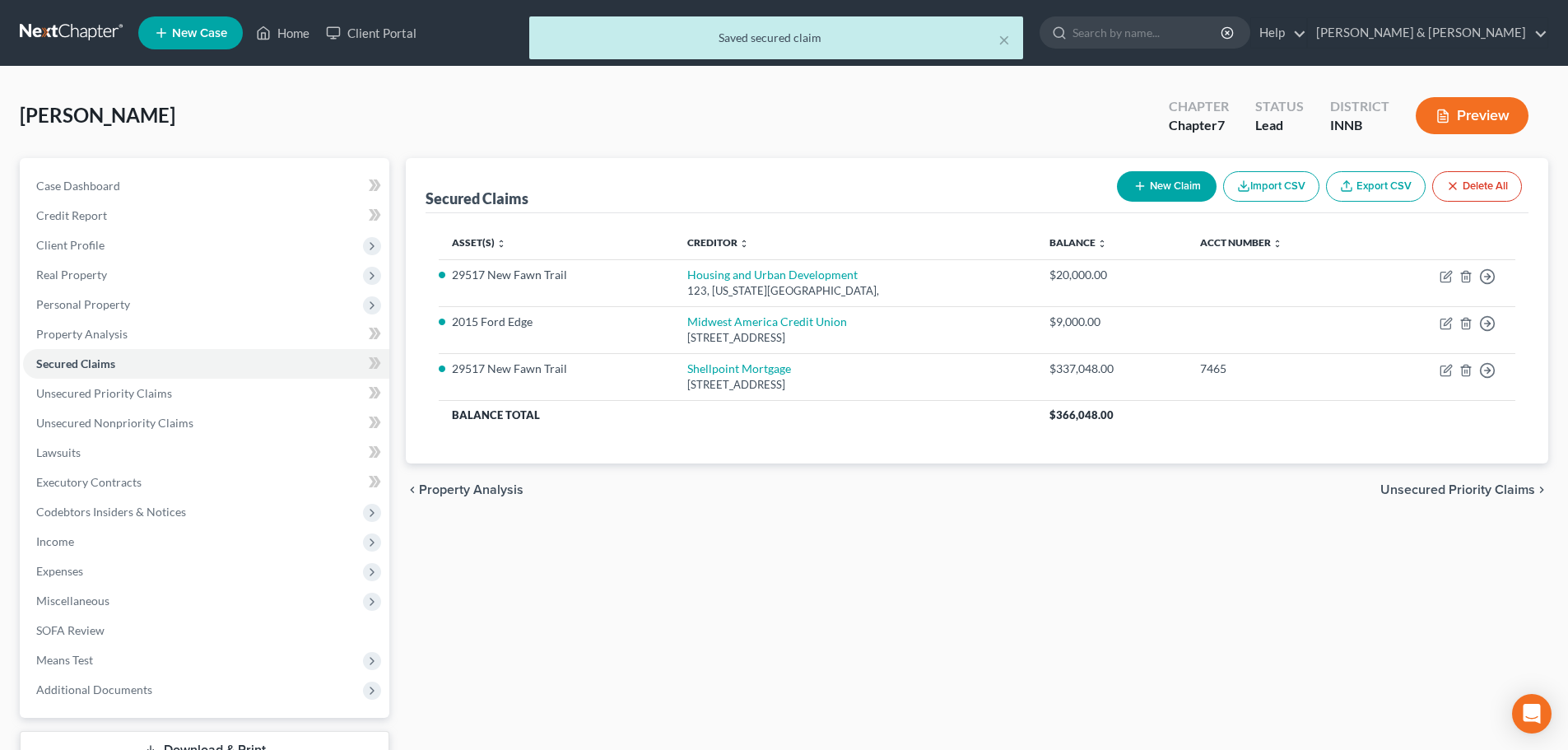
click at [1467, 118] on button "Preview" at bounding box center [1473, 116] width 113 height 37
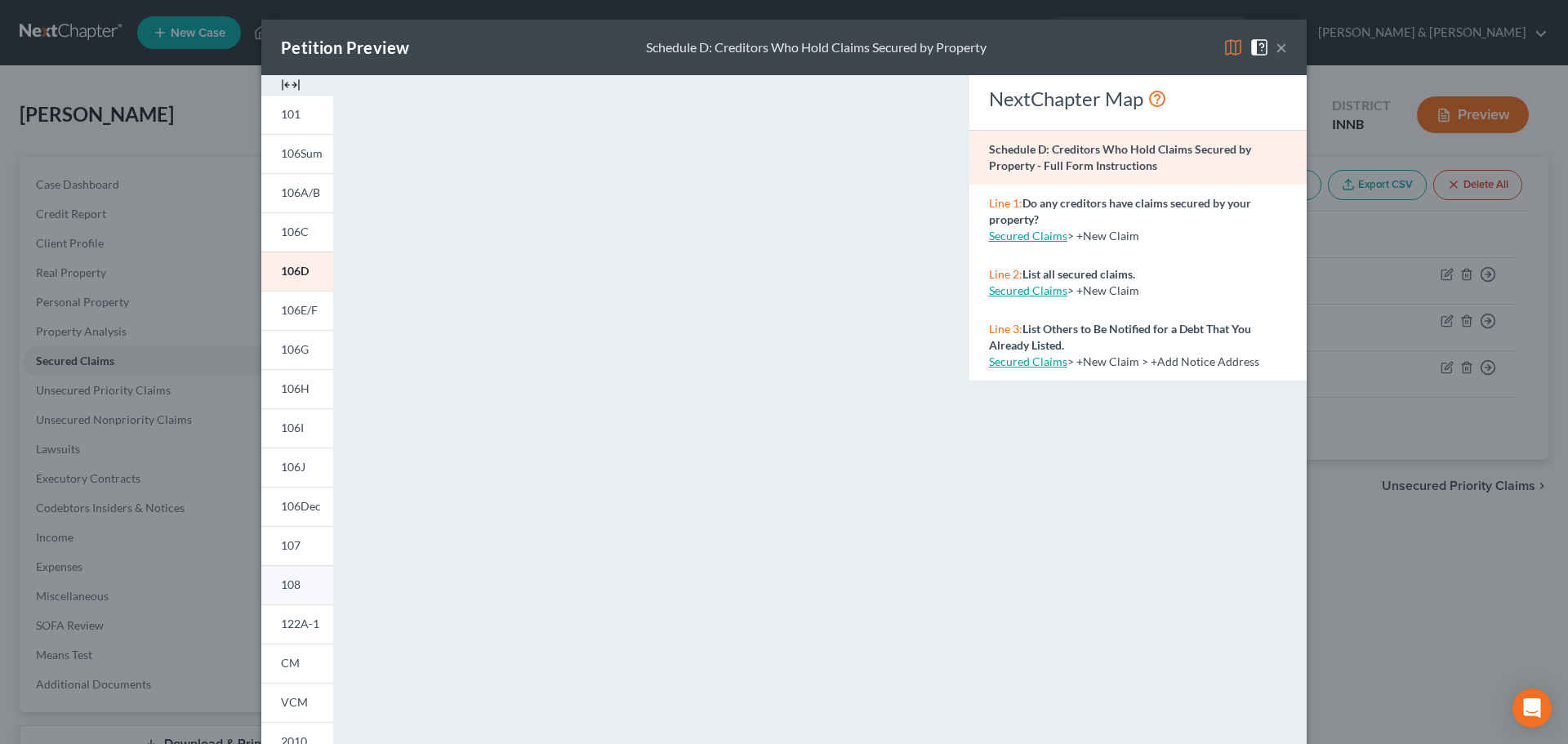
click at [297, 586] on link "108" at bounding box center [297, 585] width 72 height 39
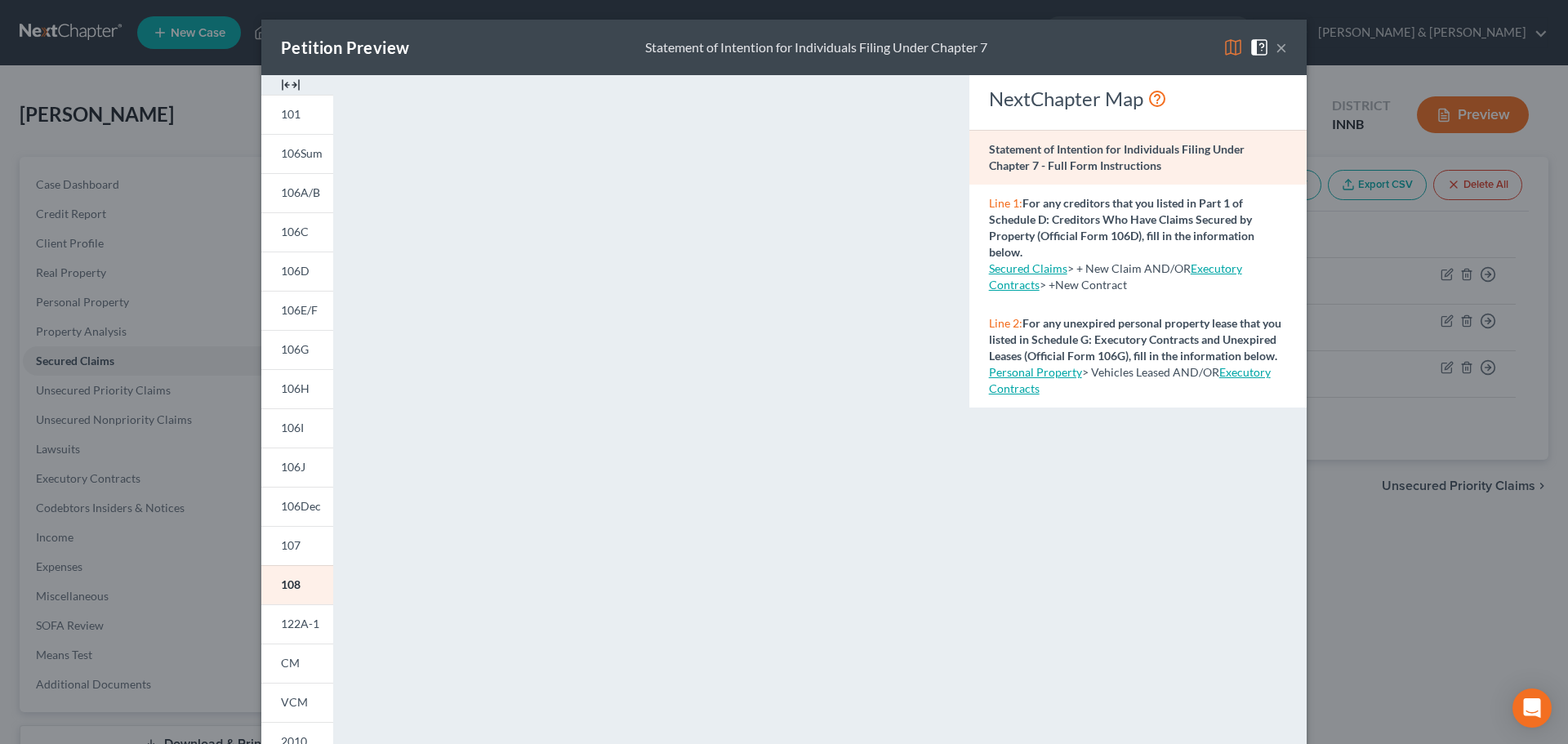
click at [1276, 41] on button "×" at bounding box center [1281, 47] width 11 height 19
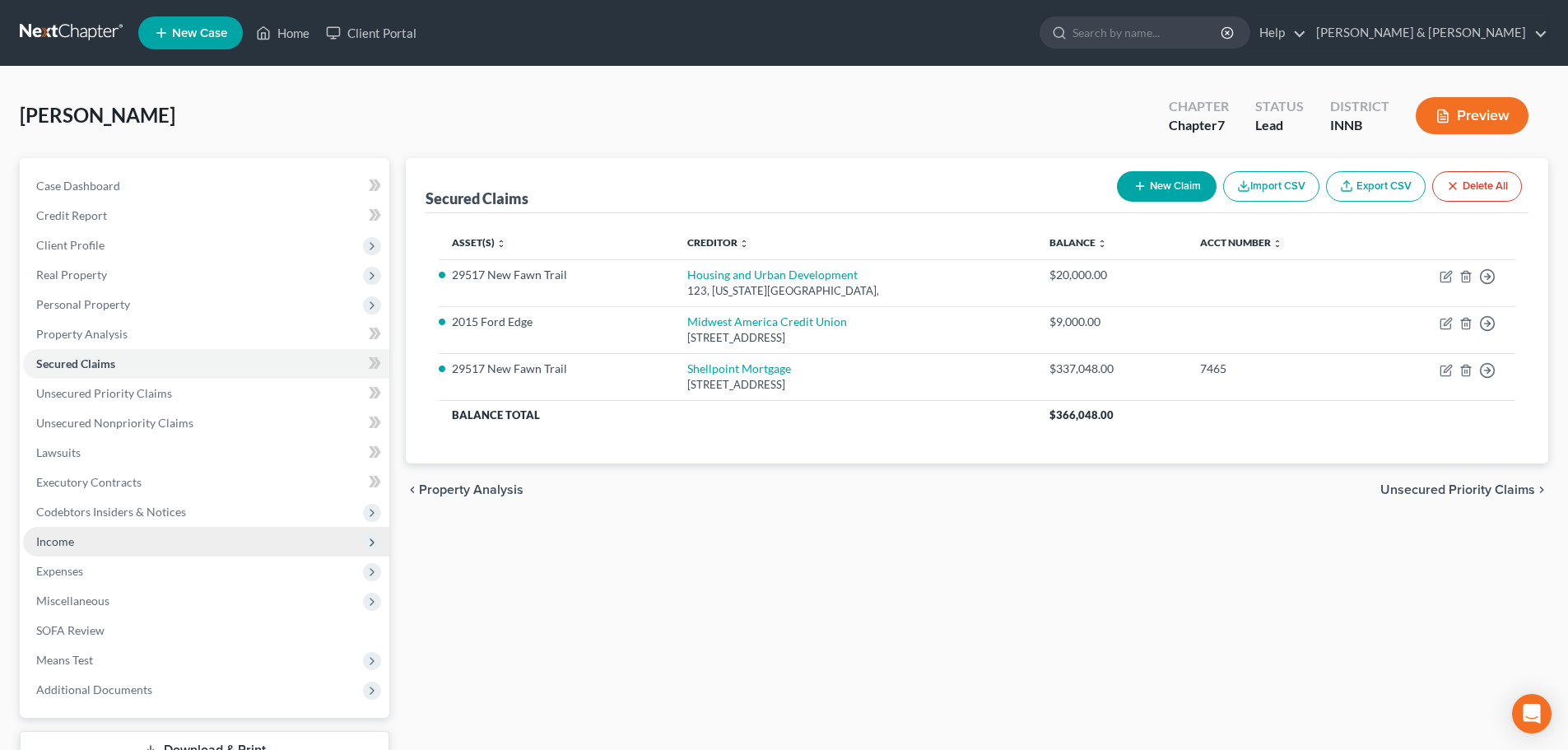
click at [248, 546] on span "Income" at bounding box center [206, 542] width 367 height 30
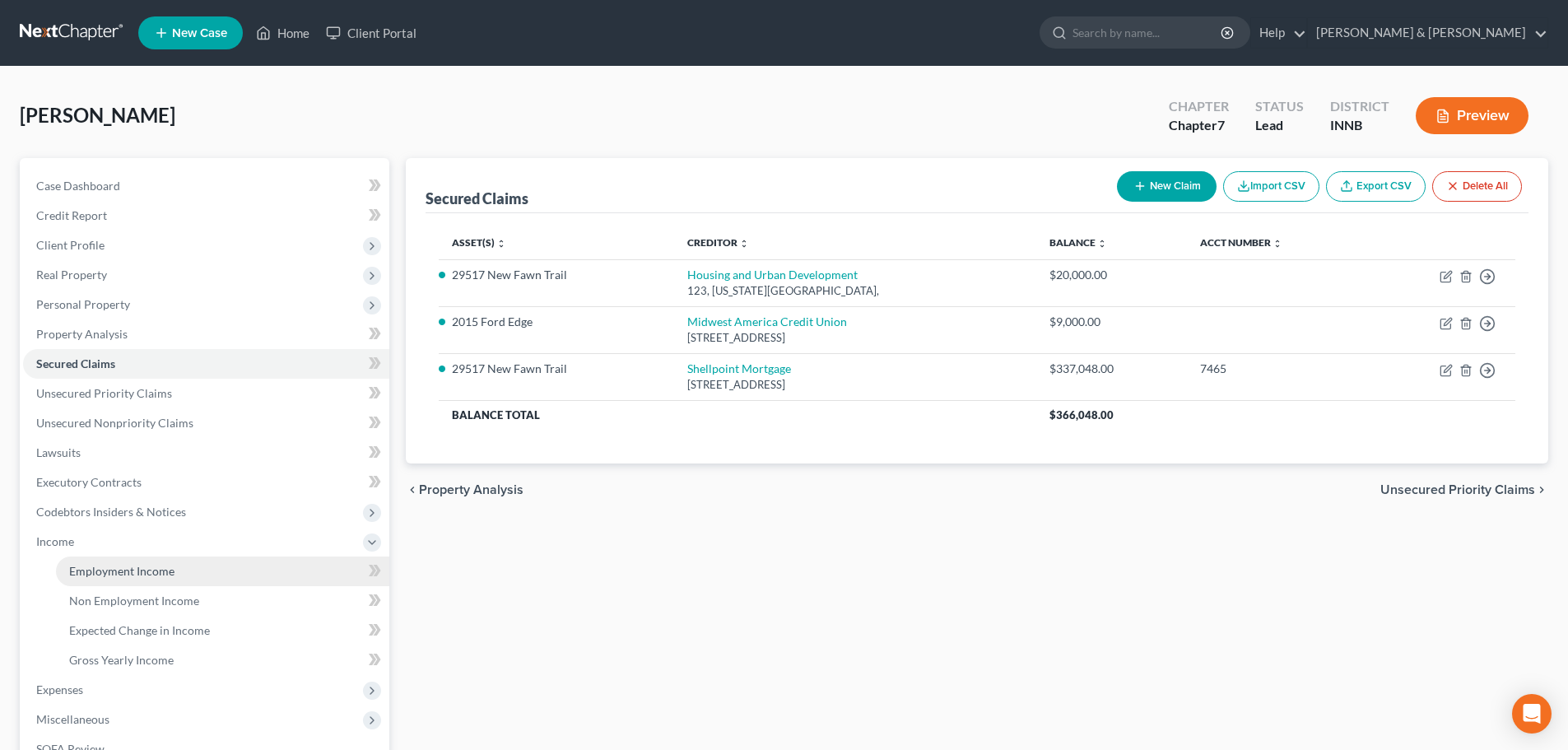
click at [247, 580] on link "Employment Income" at bounding box center [222, 572] width 333 height 30
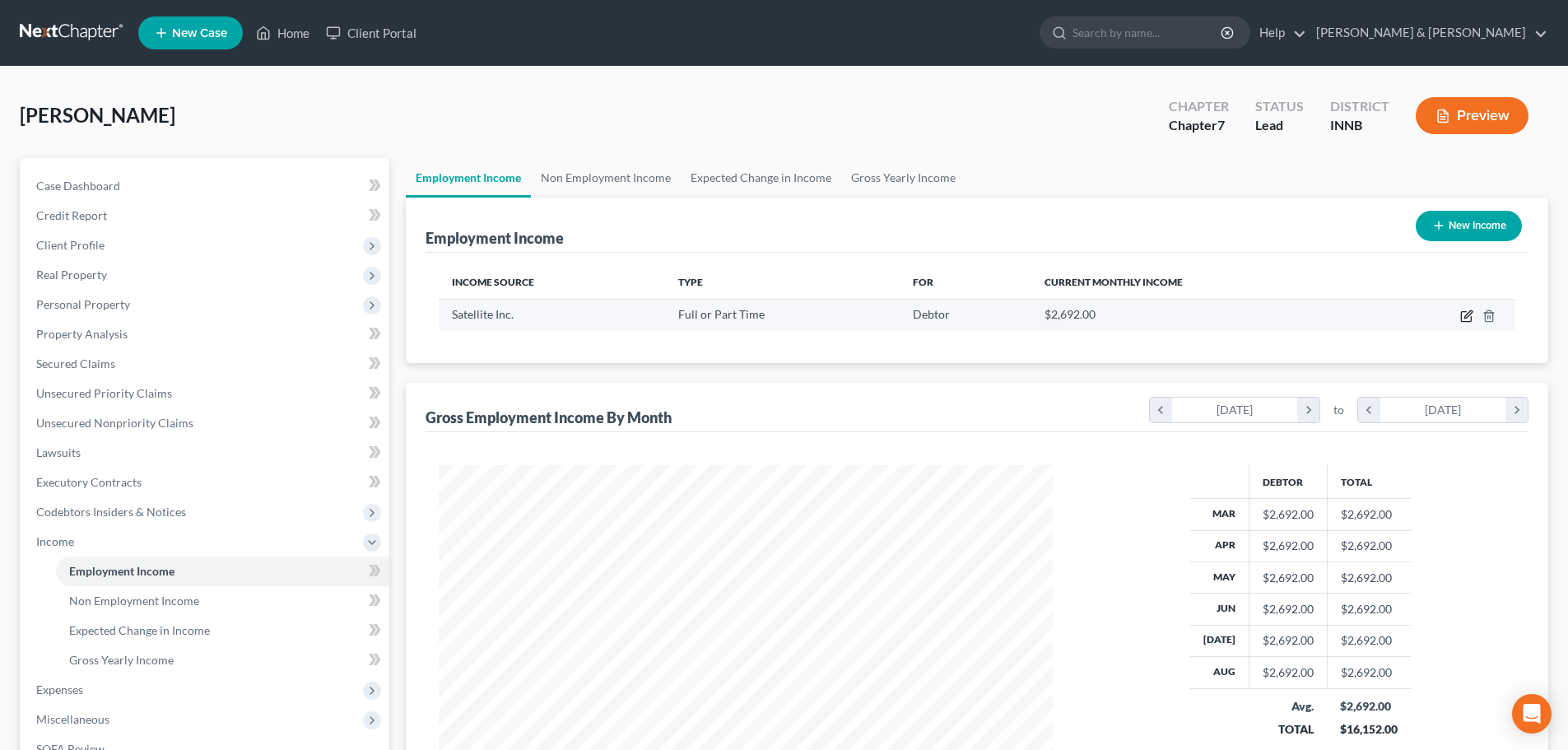
click at [1469, 317] on icon "button" at bounding box center [1468, 314] width 7 height 7
select select "0"
select select "15"
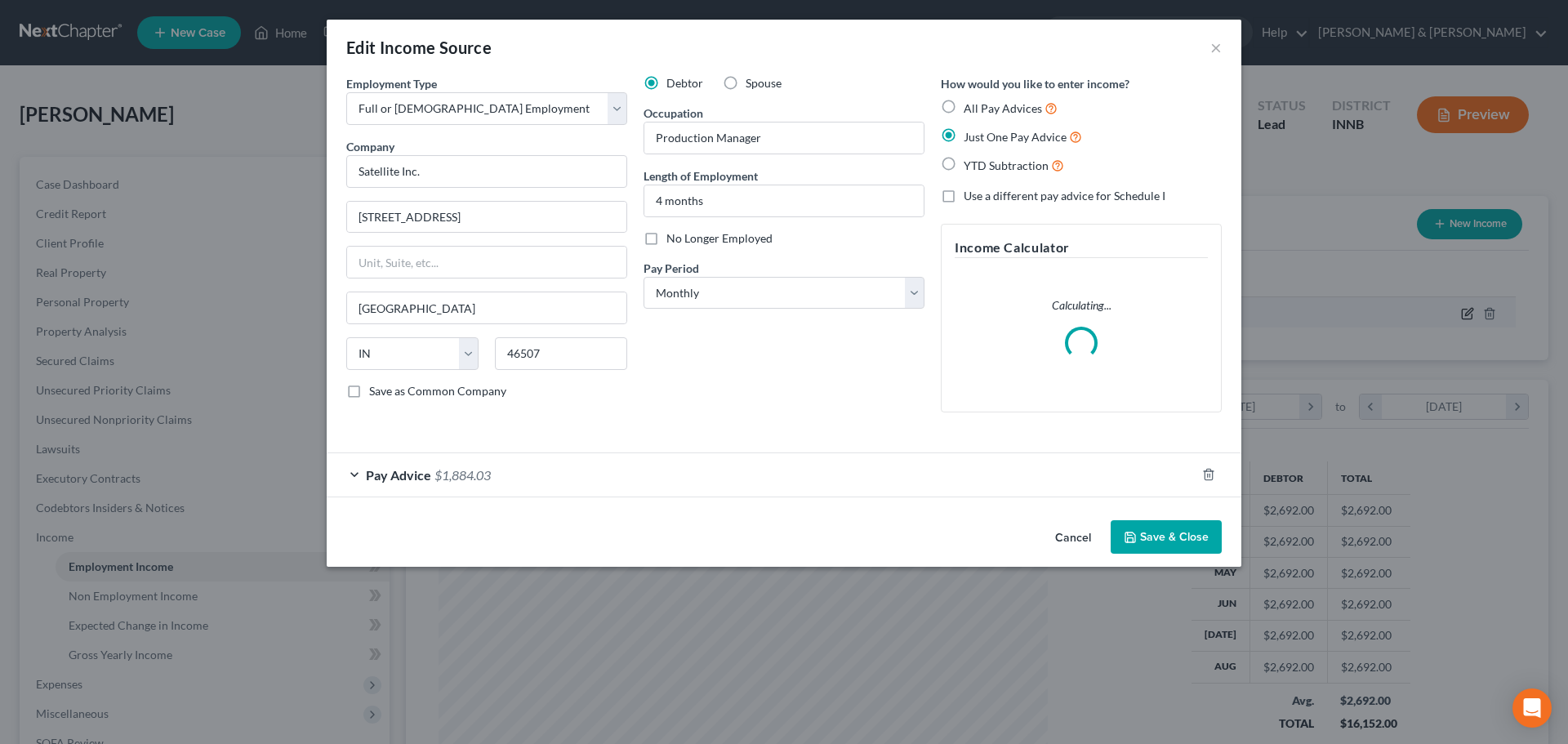
scroll to position [307, 648]
click at [823, 464] on div "Pay Advice $1,884.03" at bounding box center [762, 474] width 869 height 43
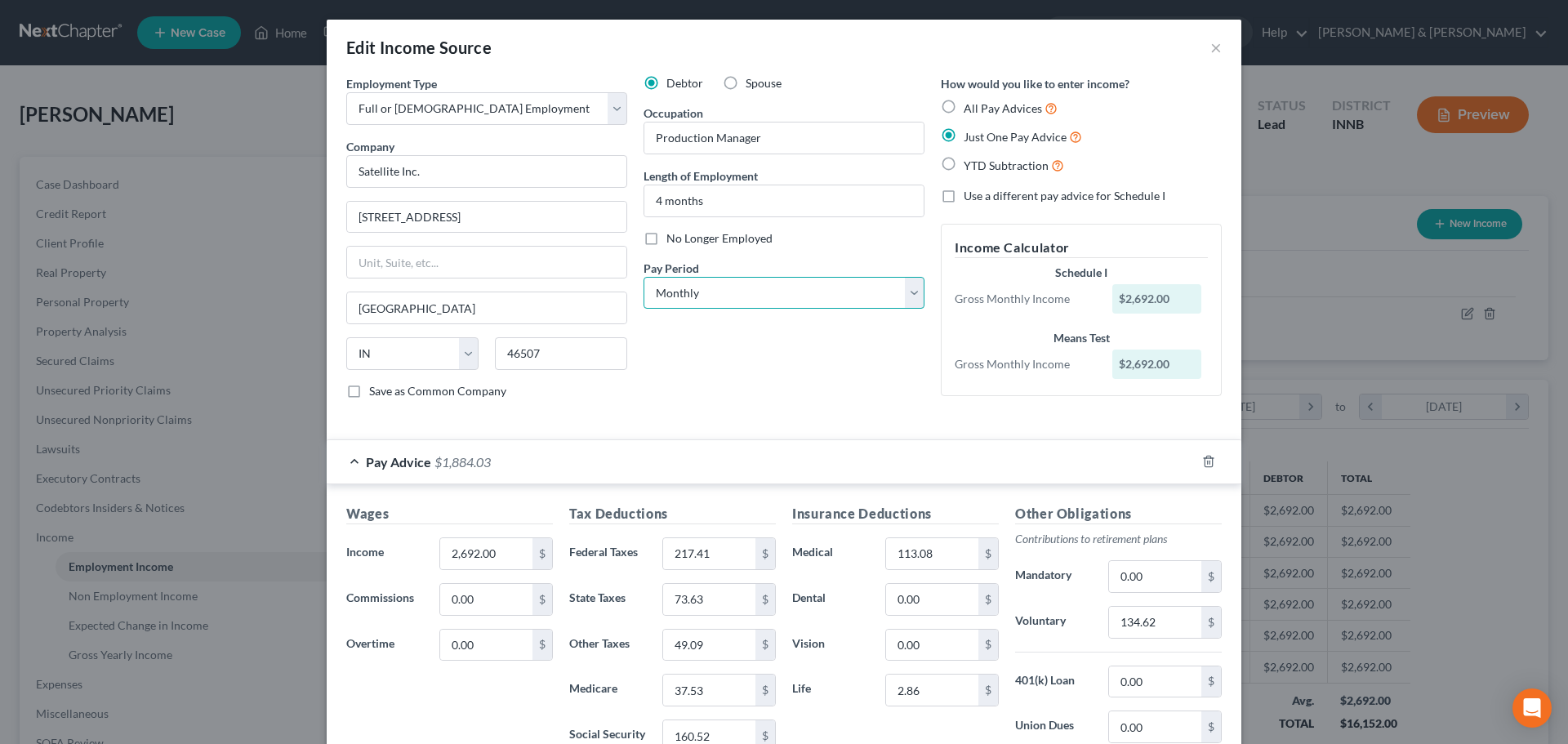
click at [909, 294] on select "Select Monthly Twice Monthly Every Other Week Weekly" at bounding box center [784, 293] width 281 height 32
select select "2"
click at [643, 277] on select "Select Monthly Twice Monthly Every Other Week Weekly" at bounding box center [784, 293] width 281 height 32
click at [955, 415] on div "Employment Type * Select Full or [DEMOGRAPHIC_DATA] Employment Self Employment …" at bounding box center [784, 251] width 892 height 351
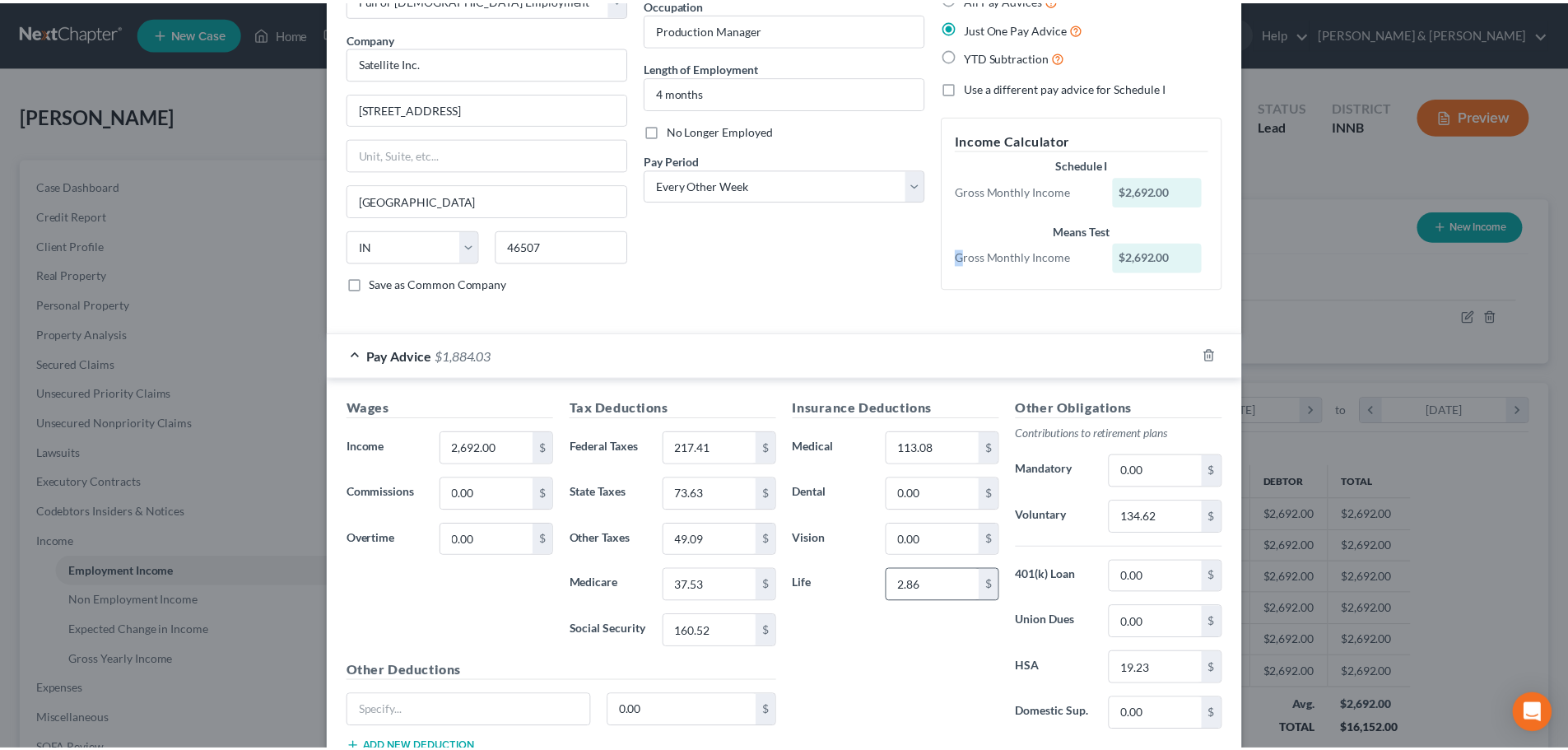
scroll to position [231, 0]
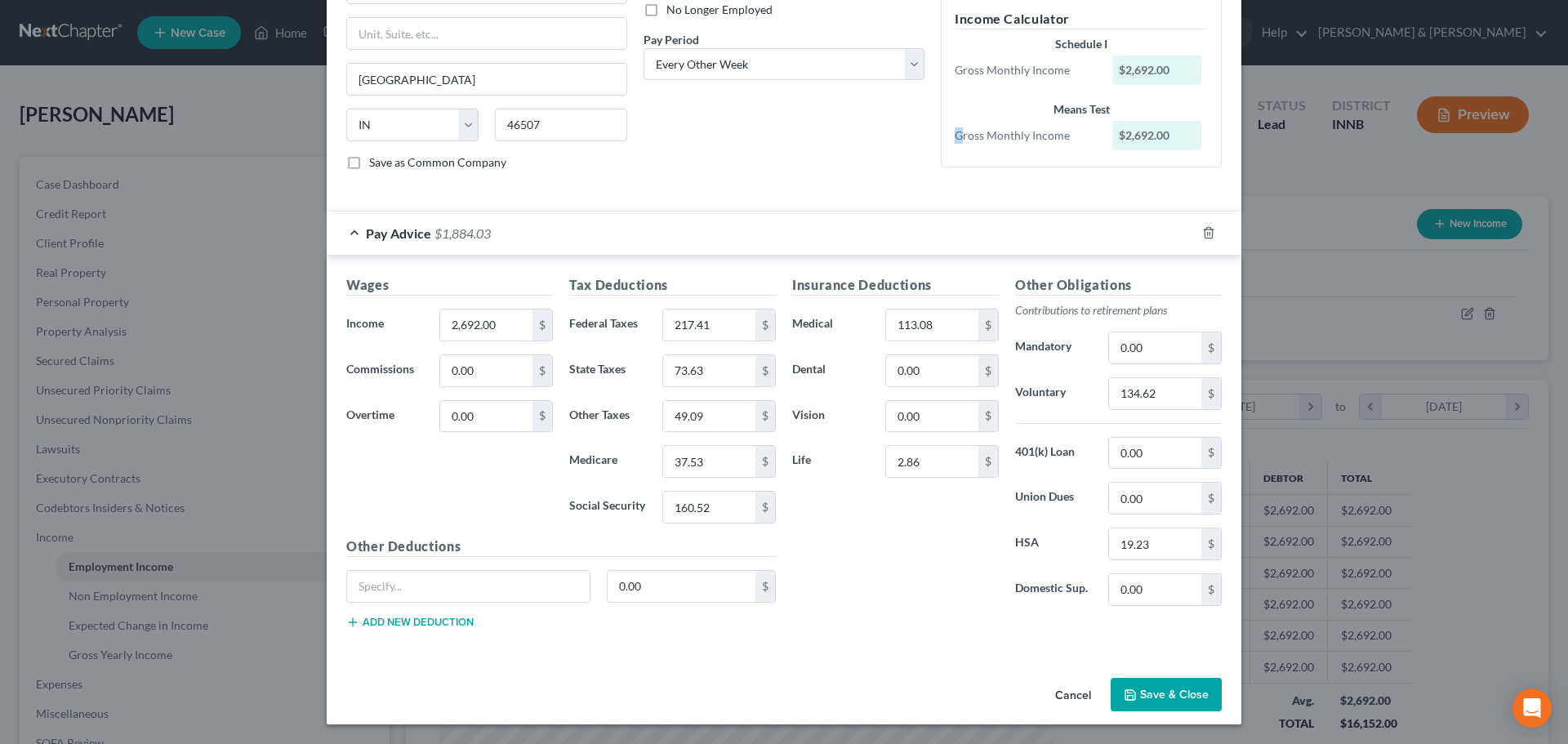
click at [1154, 698] on button "Save & Close" at bounding box center [1167, 695] width 111 height 34
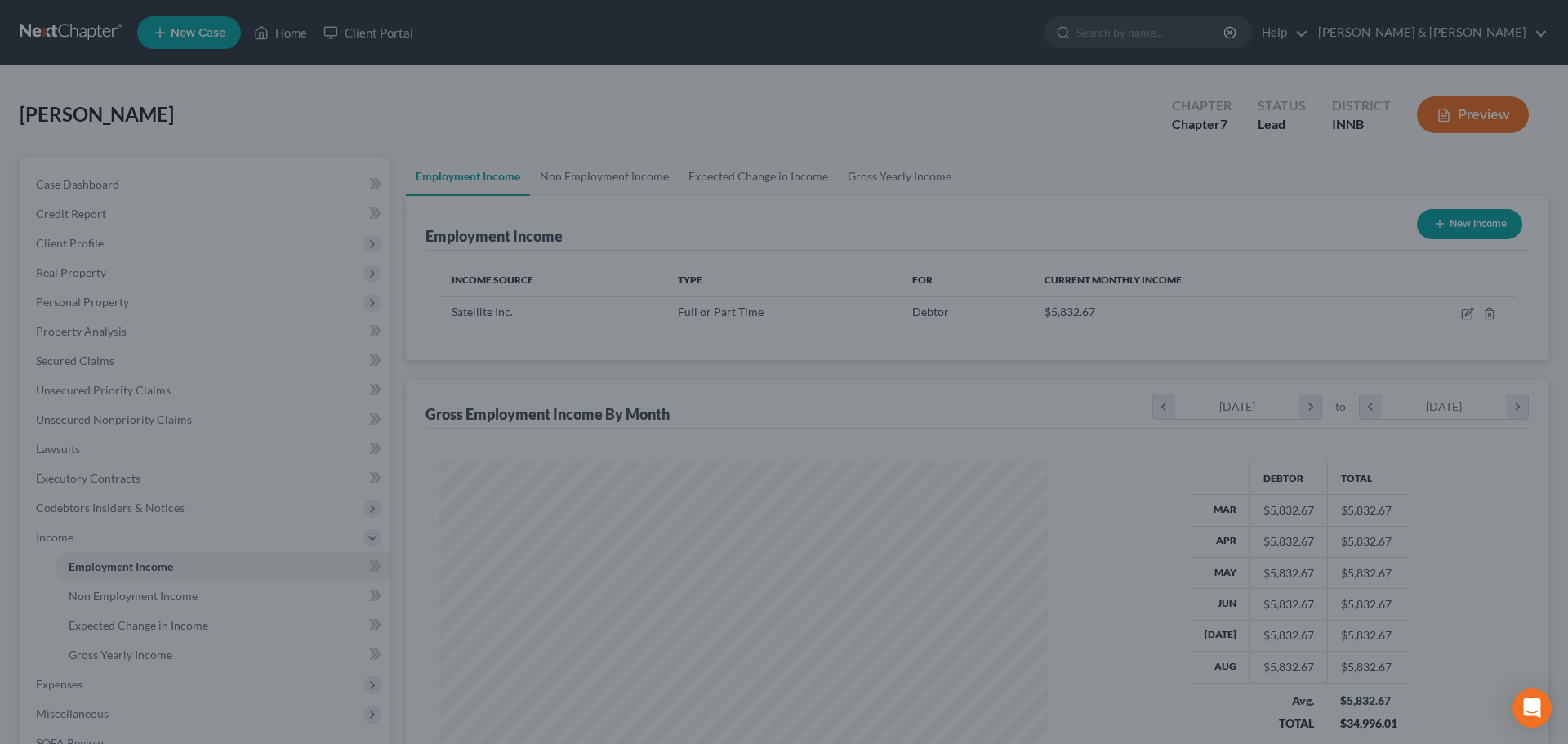
scroll to position [816443, 816238]
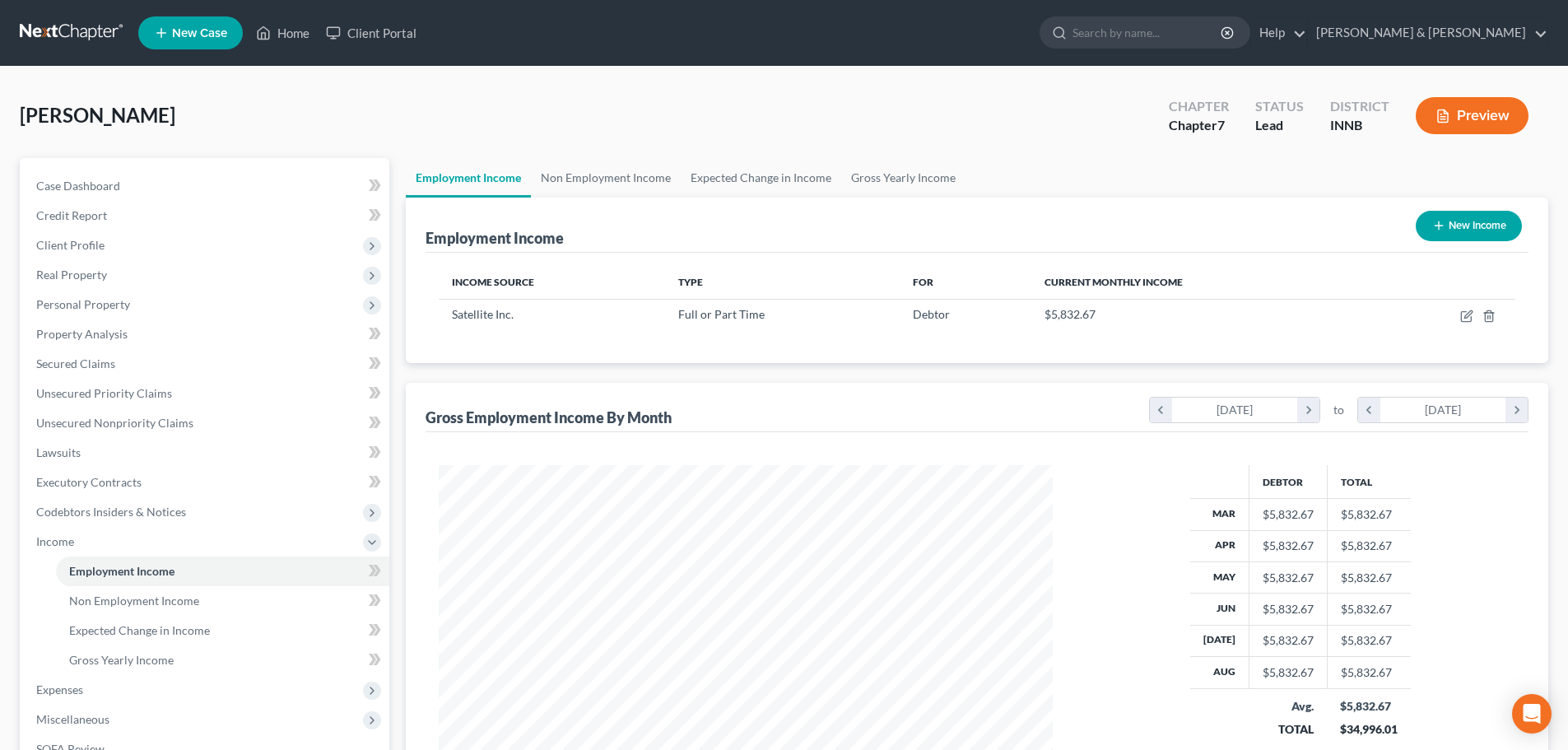
click at [1487, 125] on button "Preview" at bounding box center [1473, 116] width 113 height 37
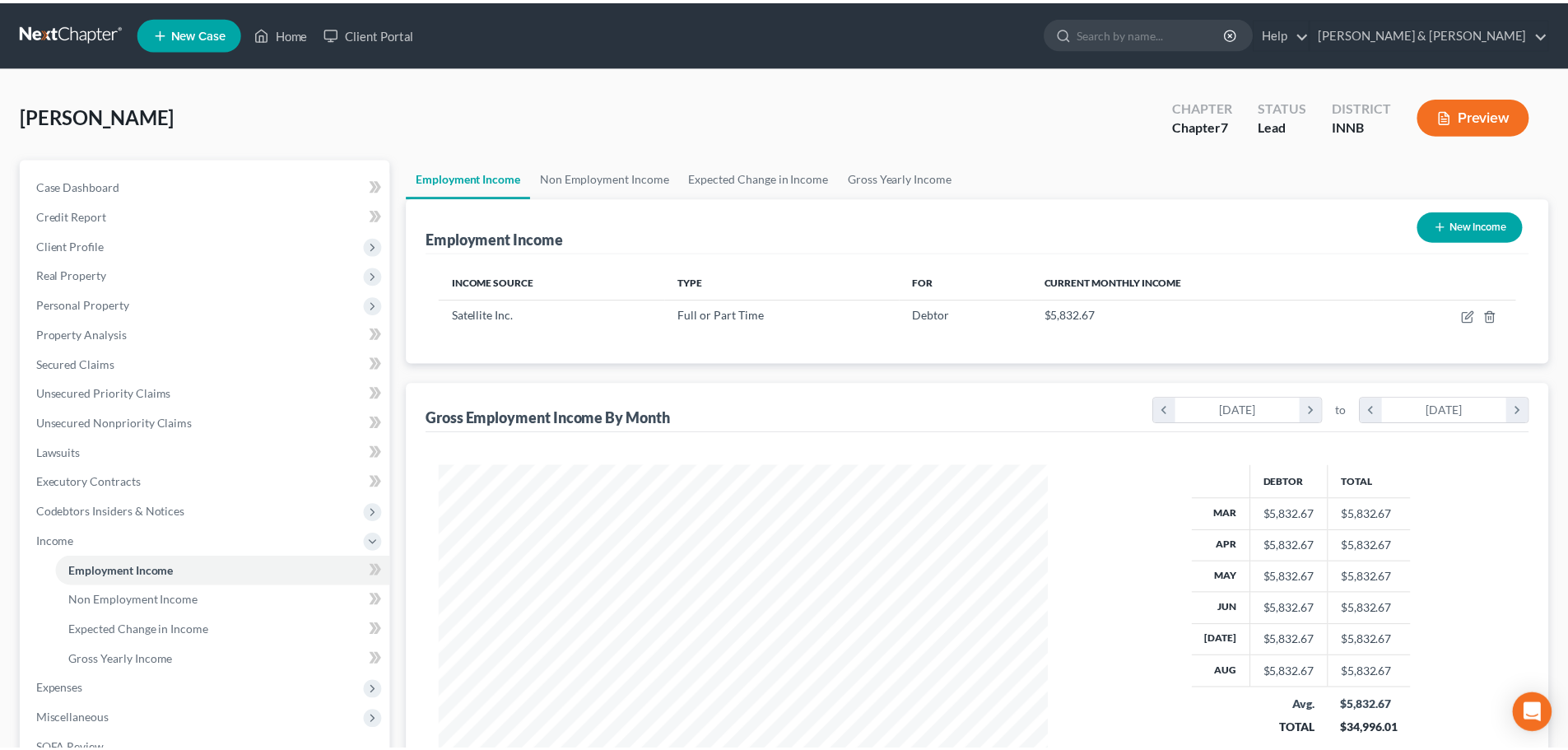
scroll to position [309, 653]
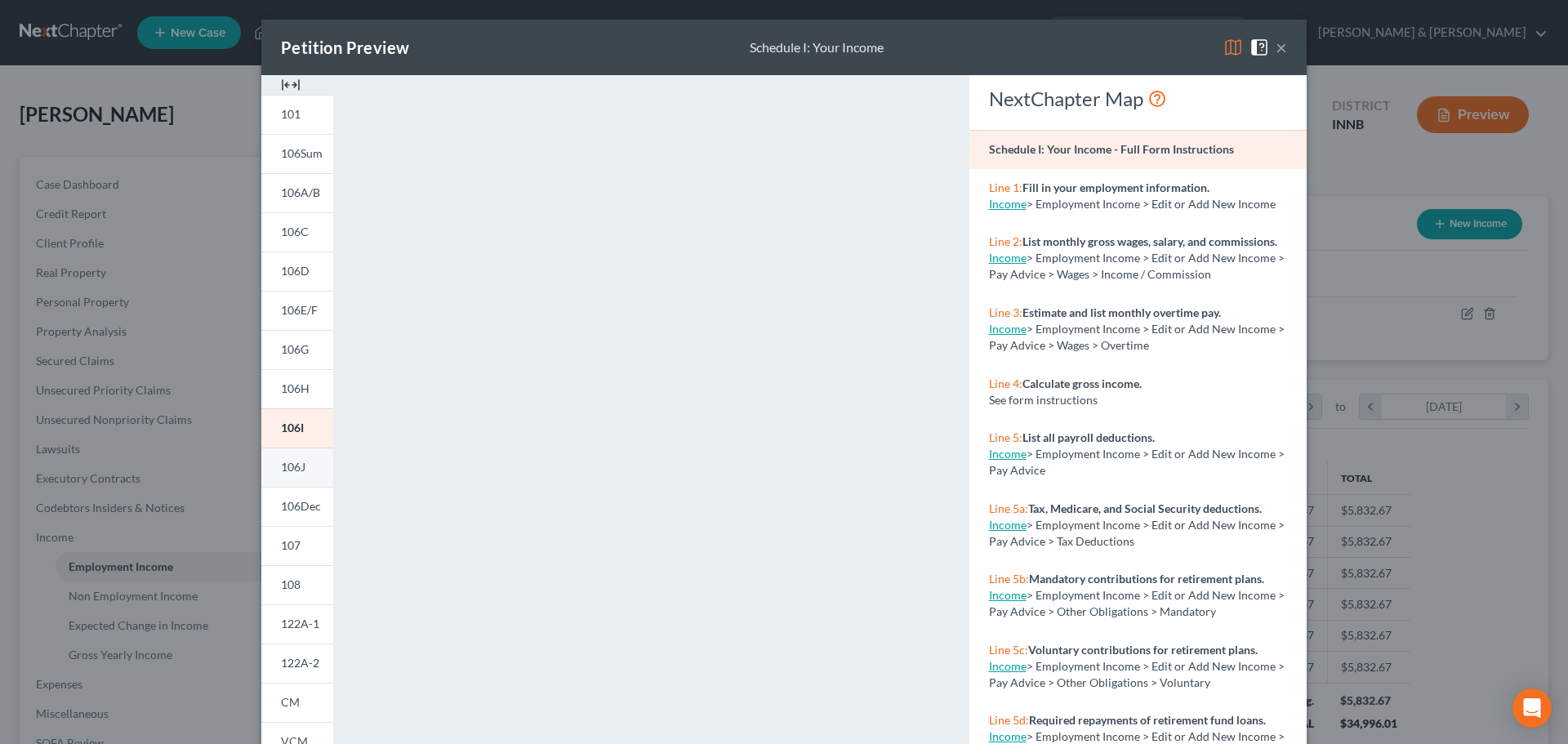
click at [298, 463] on span "106J" at bounding box center [294, 467] width 25 height 14
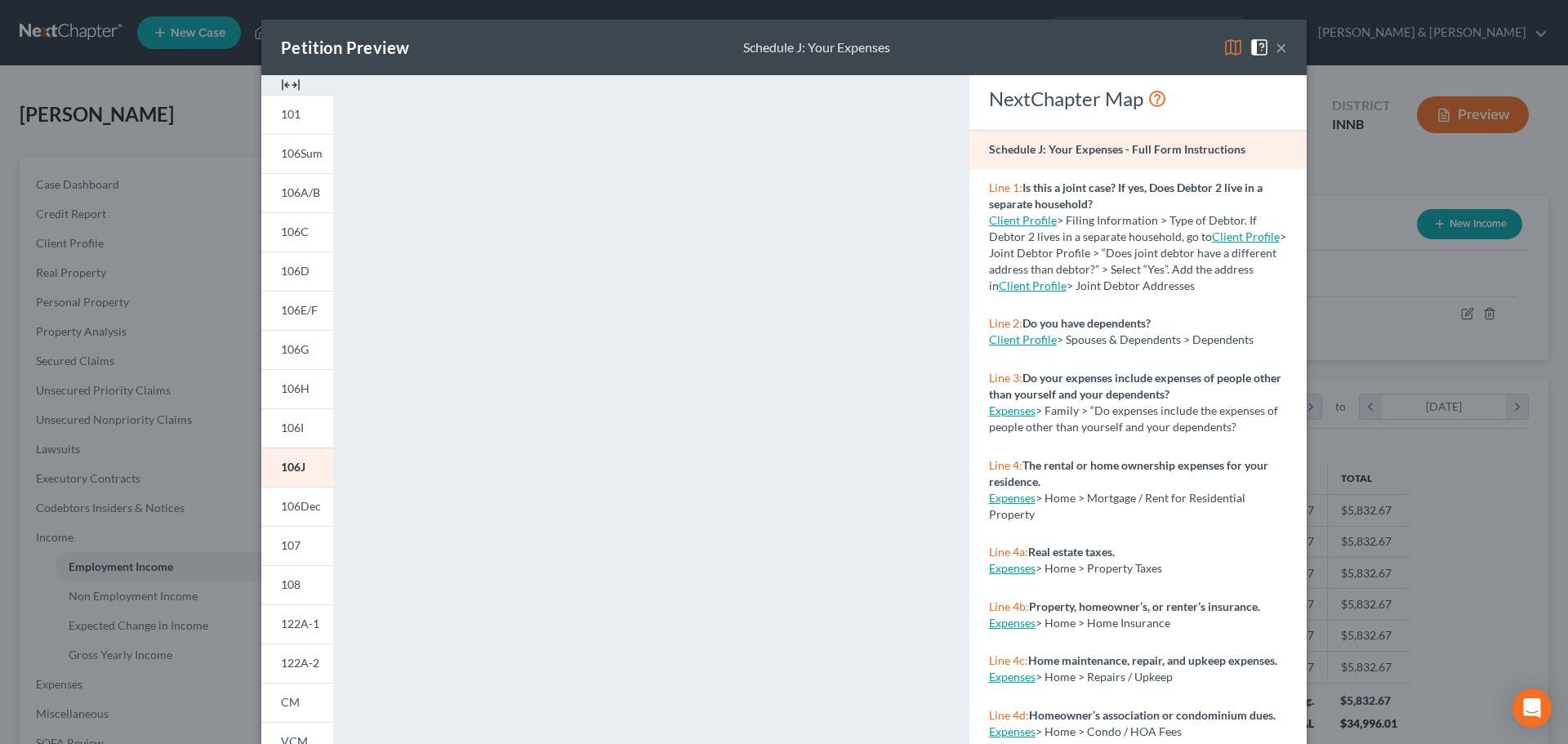
click at [1278, 48] on button "×" at bounding box center [1281, 47] width 11 height 19
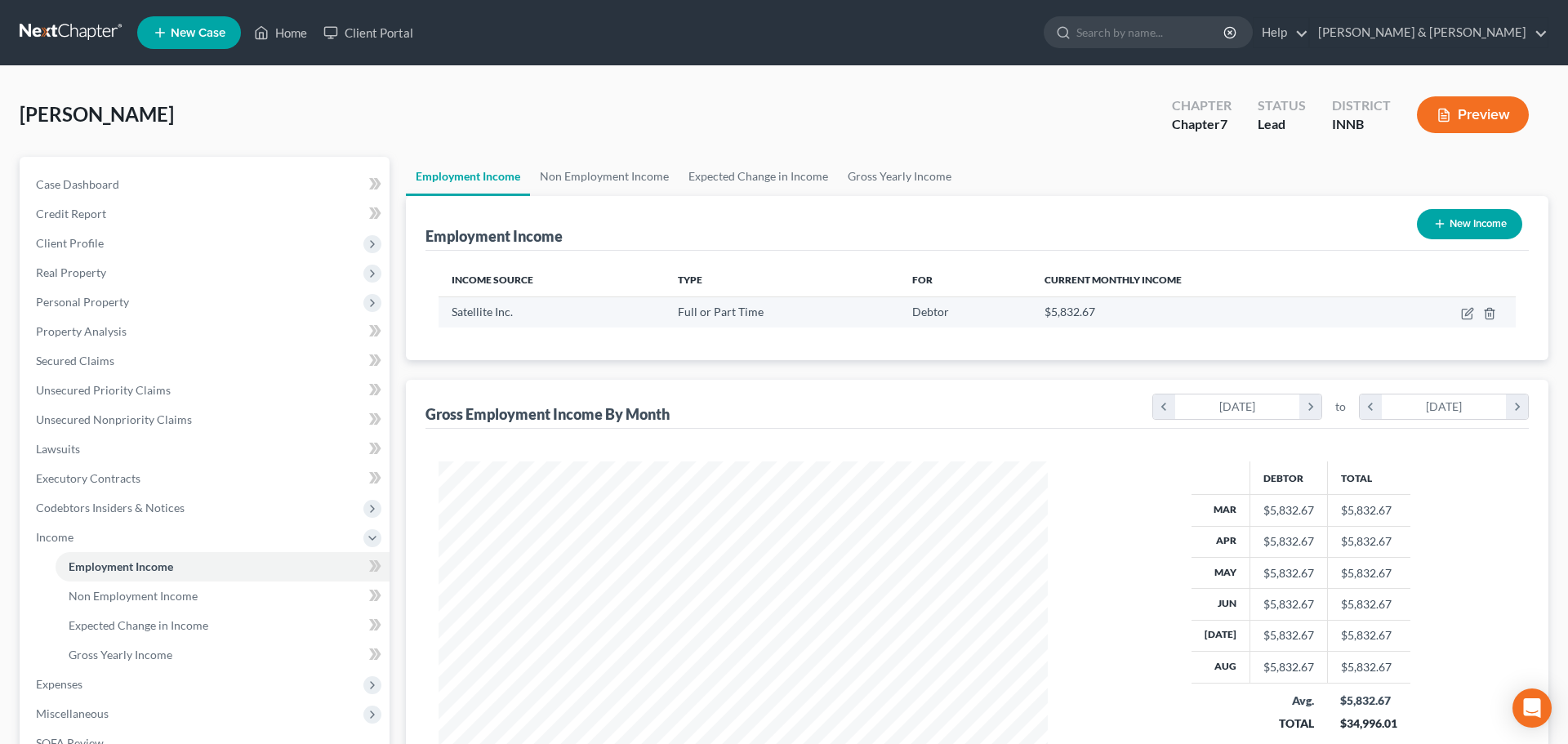
scroll to position [816443, 816238]
click at [1442, 107] on button "Preview" at bounding box center [1461, 115] width 112 height 37
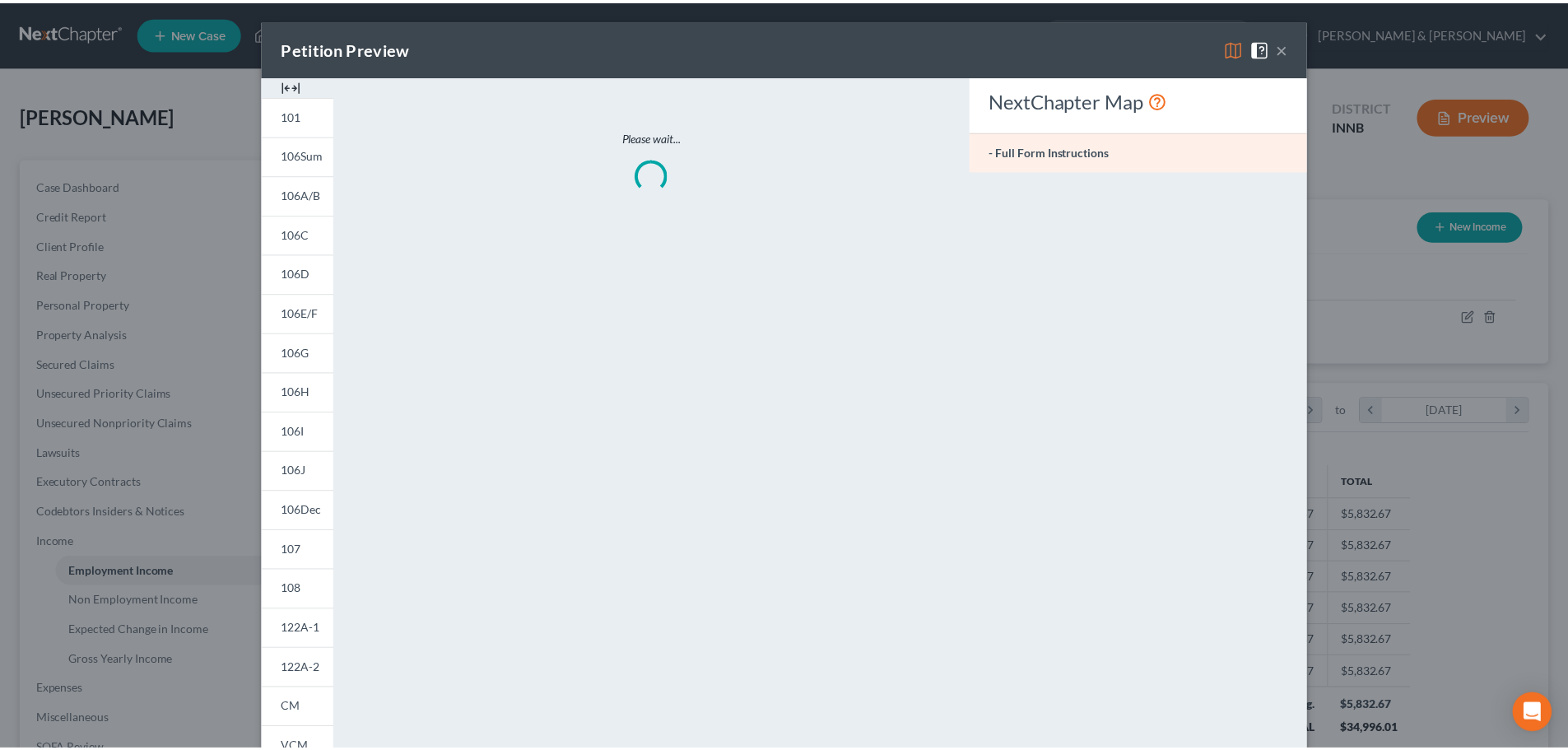
scroll to position [309, 653]
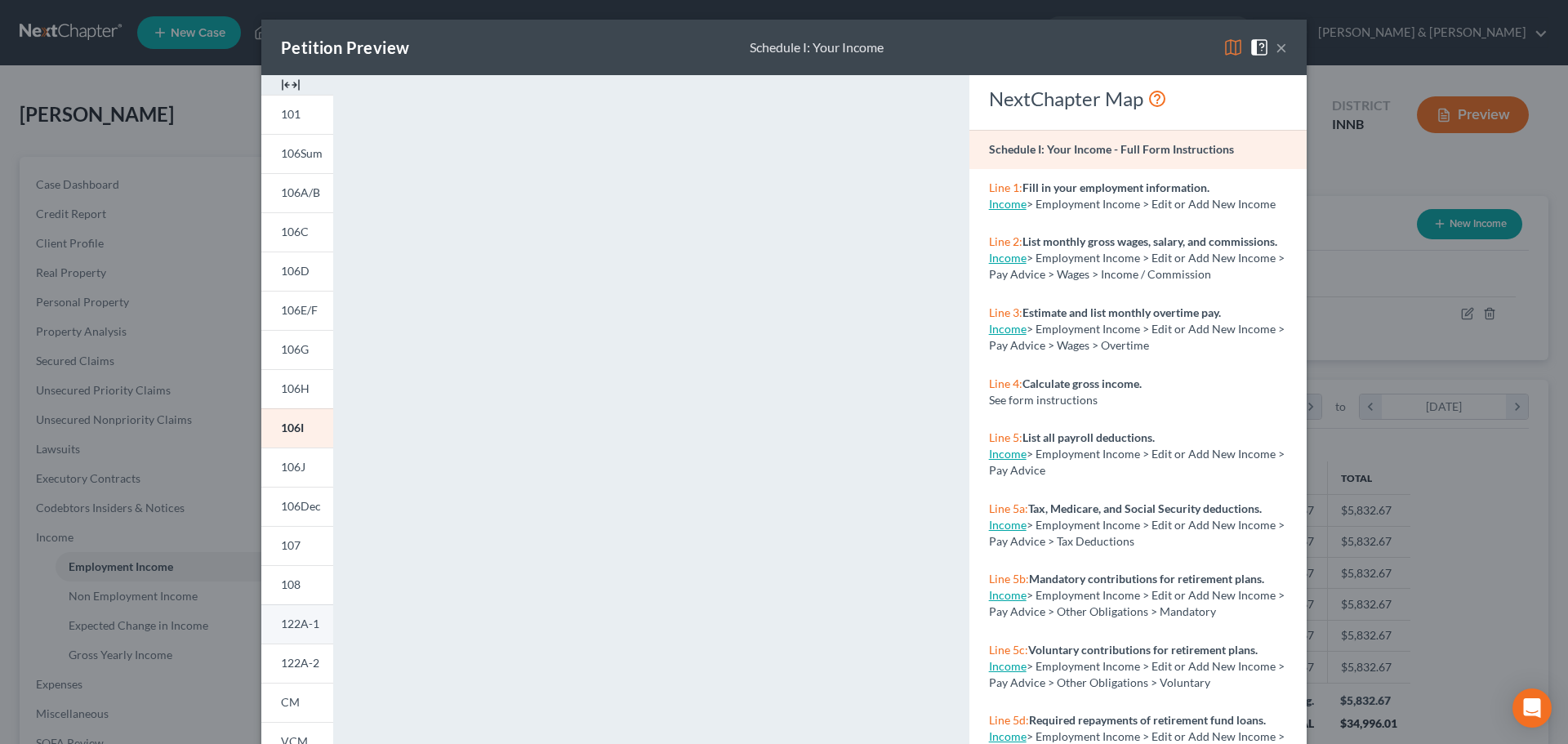
click at [294, 626] on span "122A-1" at bounding box center [301, 624] width 39 height 14
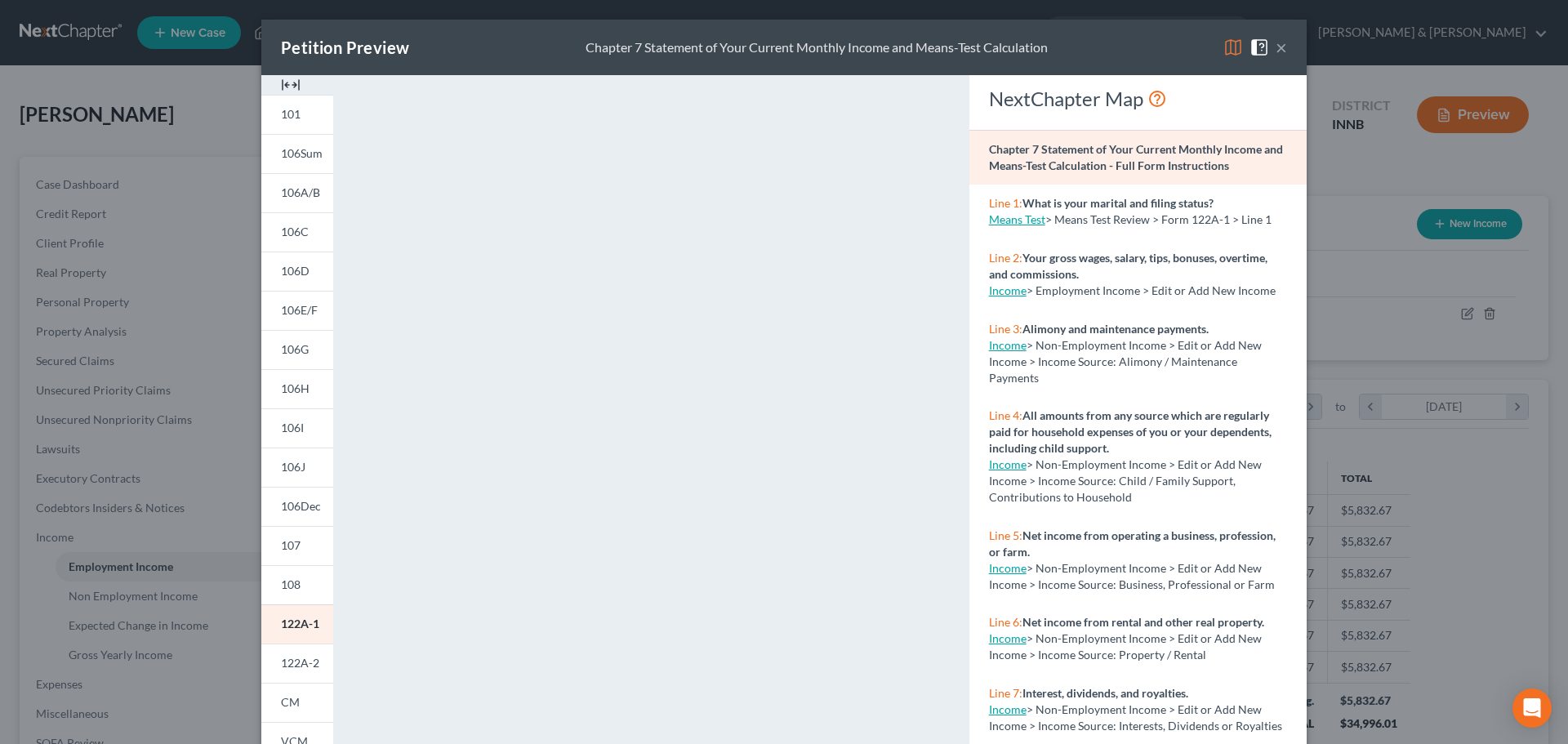
click at [1276, 49] on button "×" at bounding box center [1281, 47] width 11 height 19
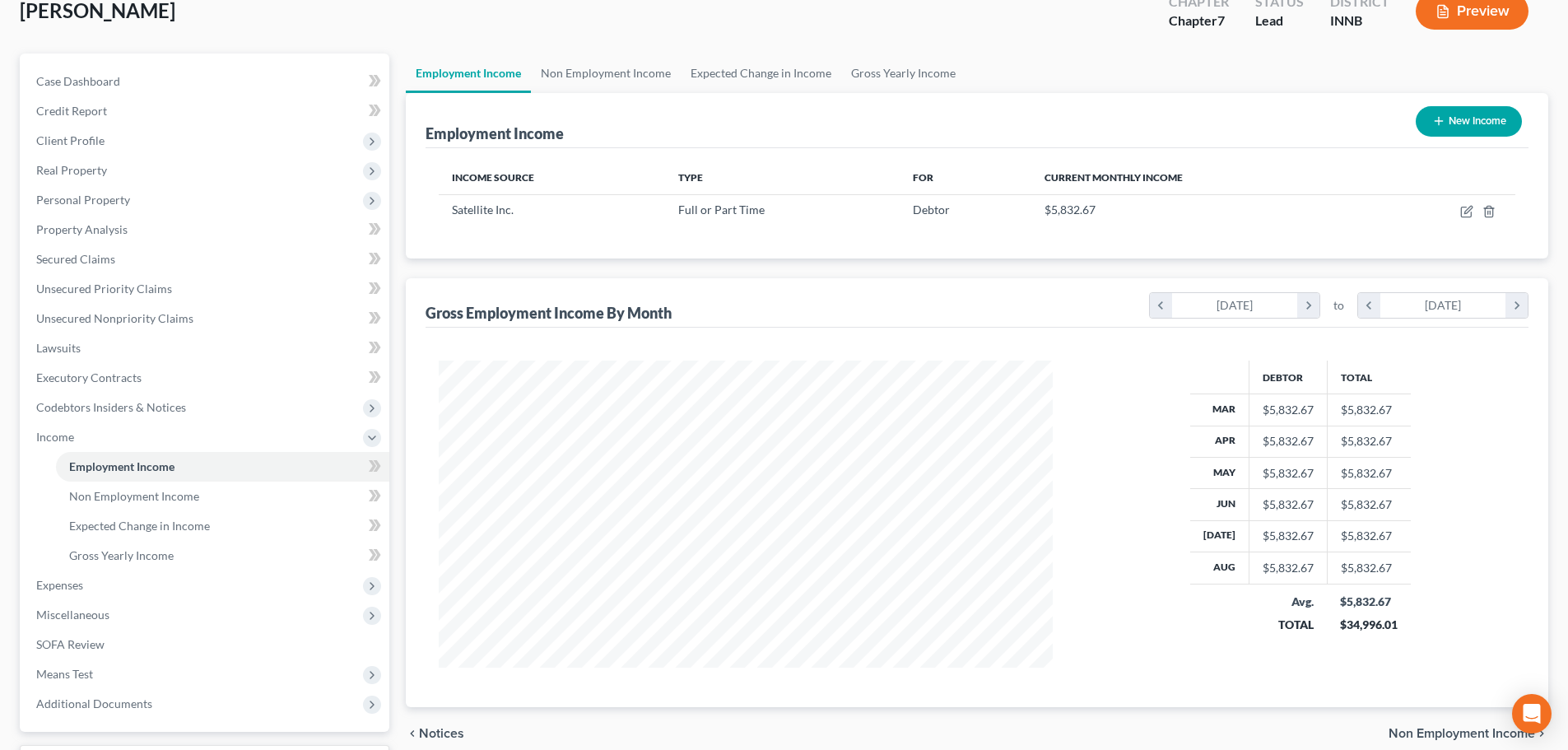
scroll to position [244, 0]
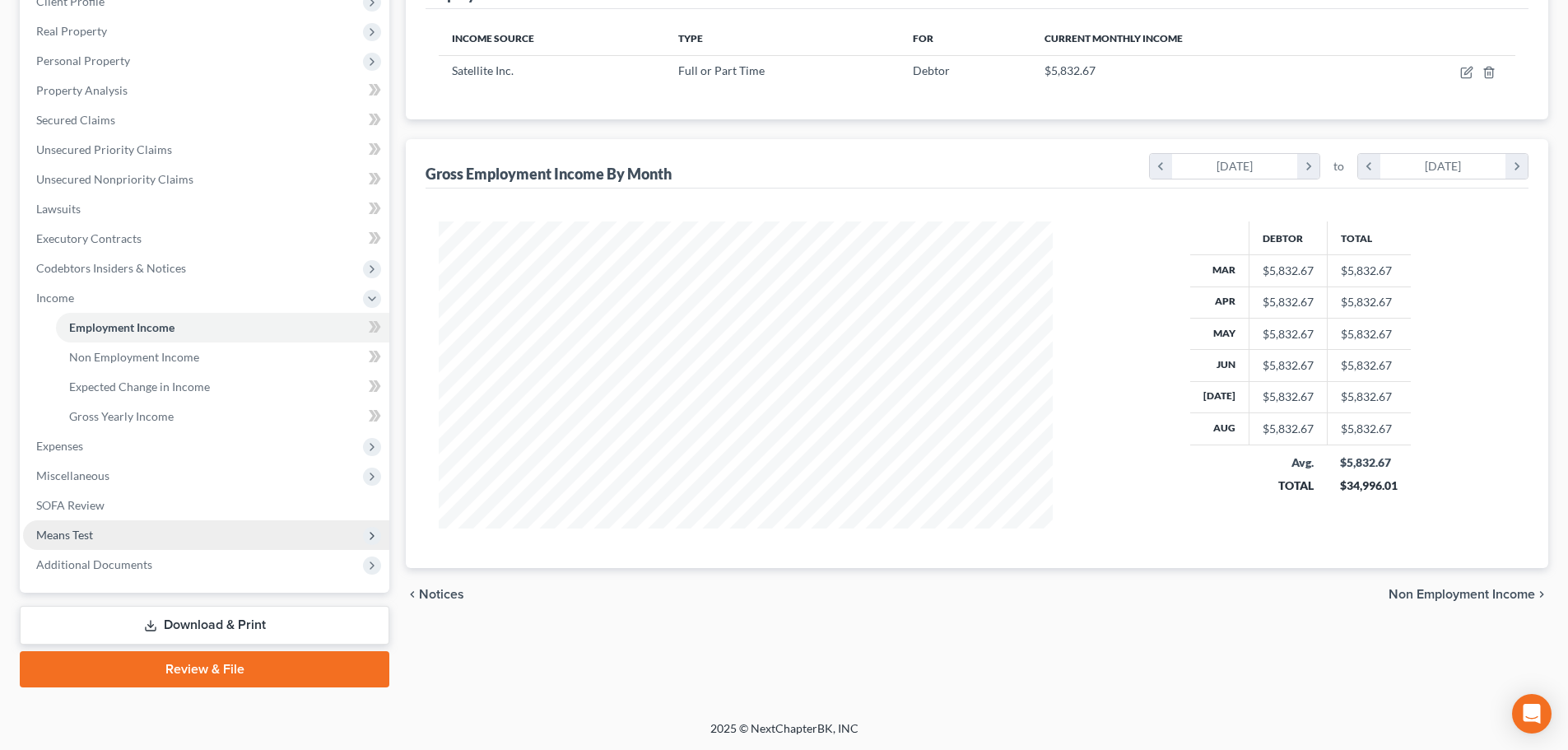
click at [305, 526] on span "Means Test" at bounding box center [206, 535] width 367 height 30
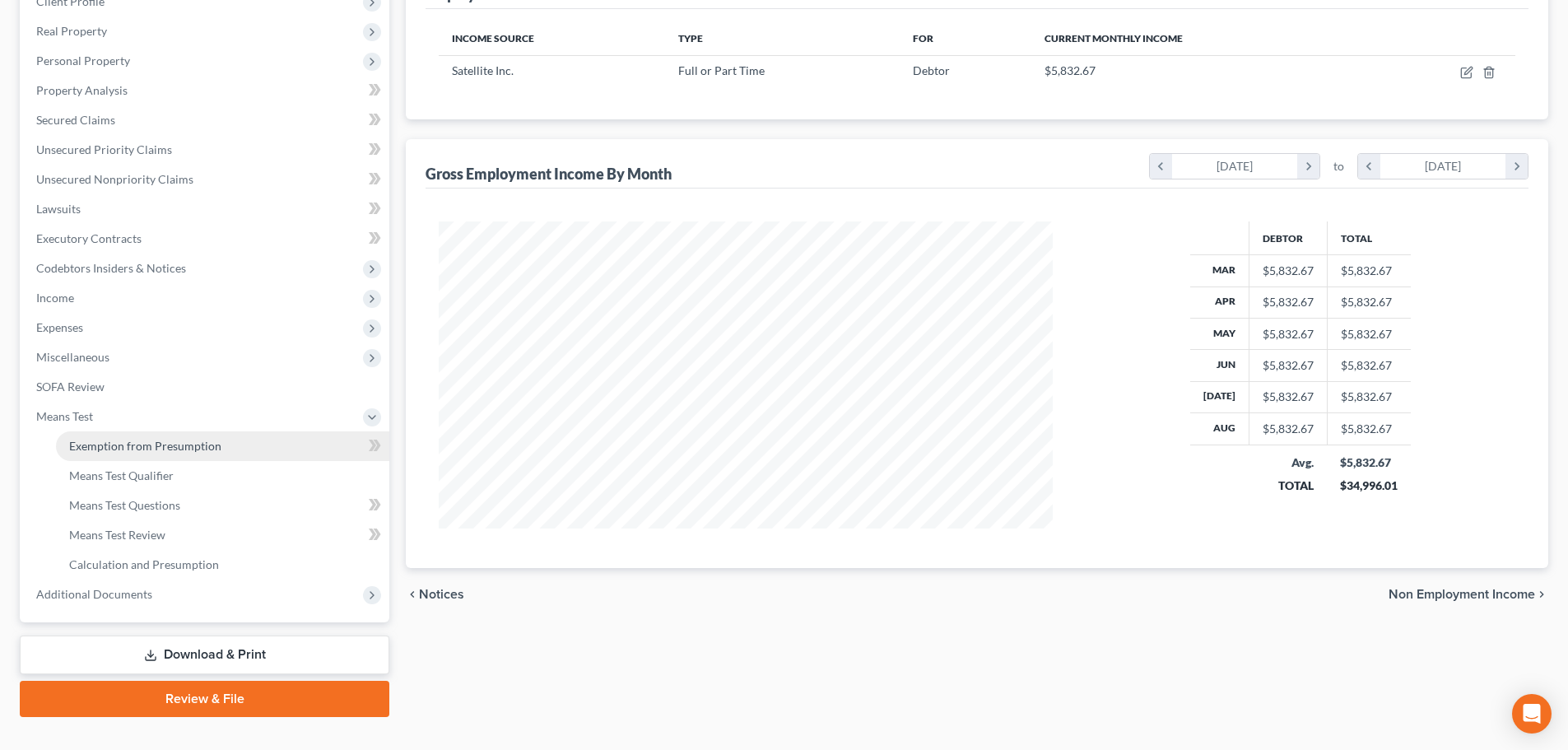
click at [299, 451] on link "Exemption from Presumption" at bounding box center [222, 446] width 333 height 30
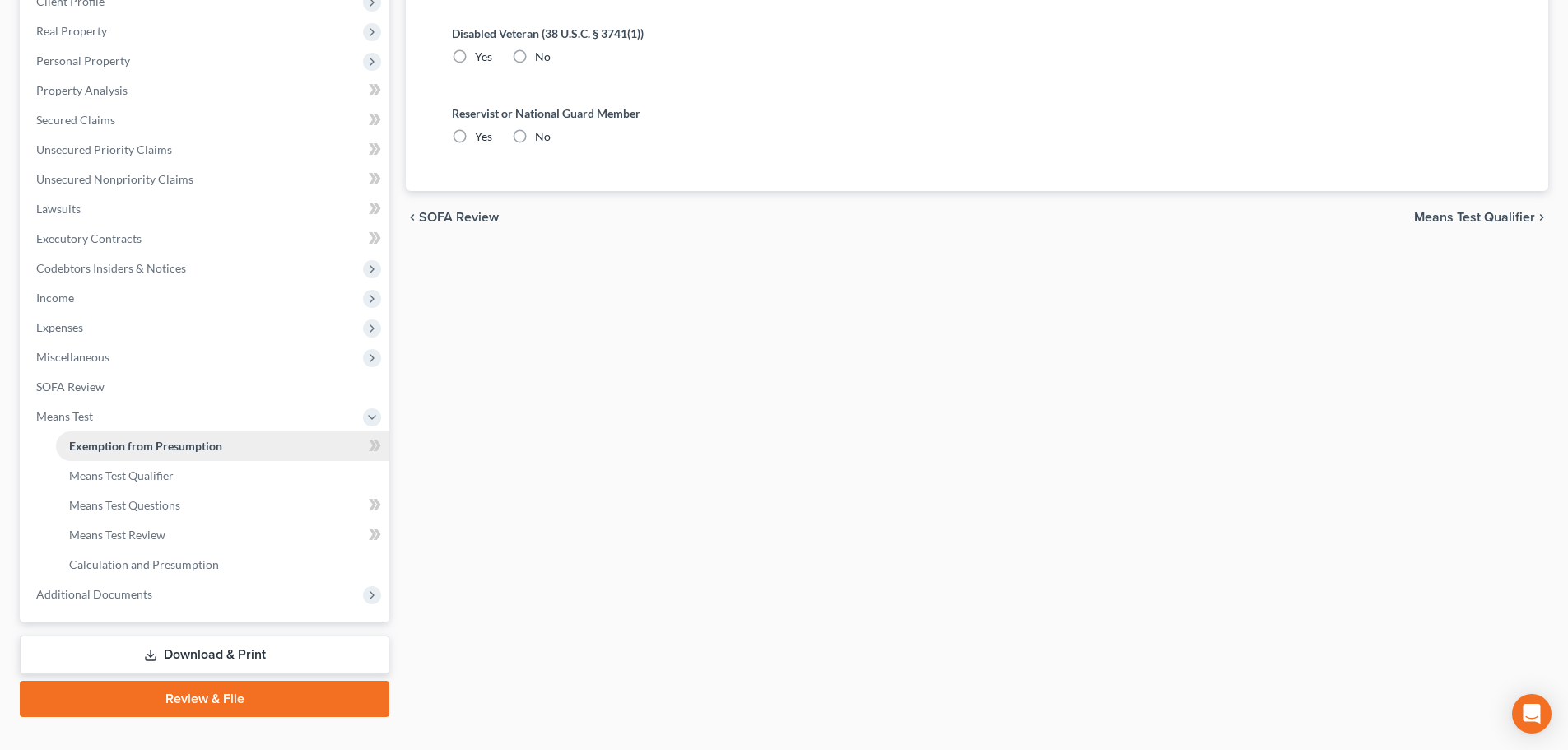
scroll to position [4, 0]
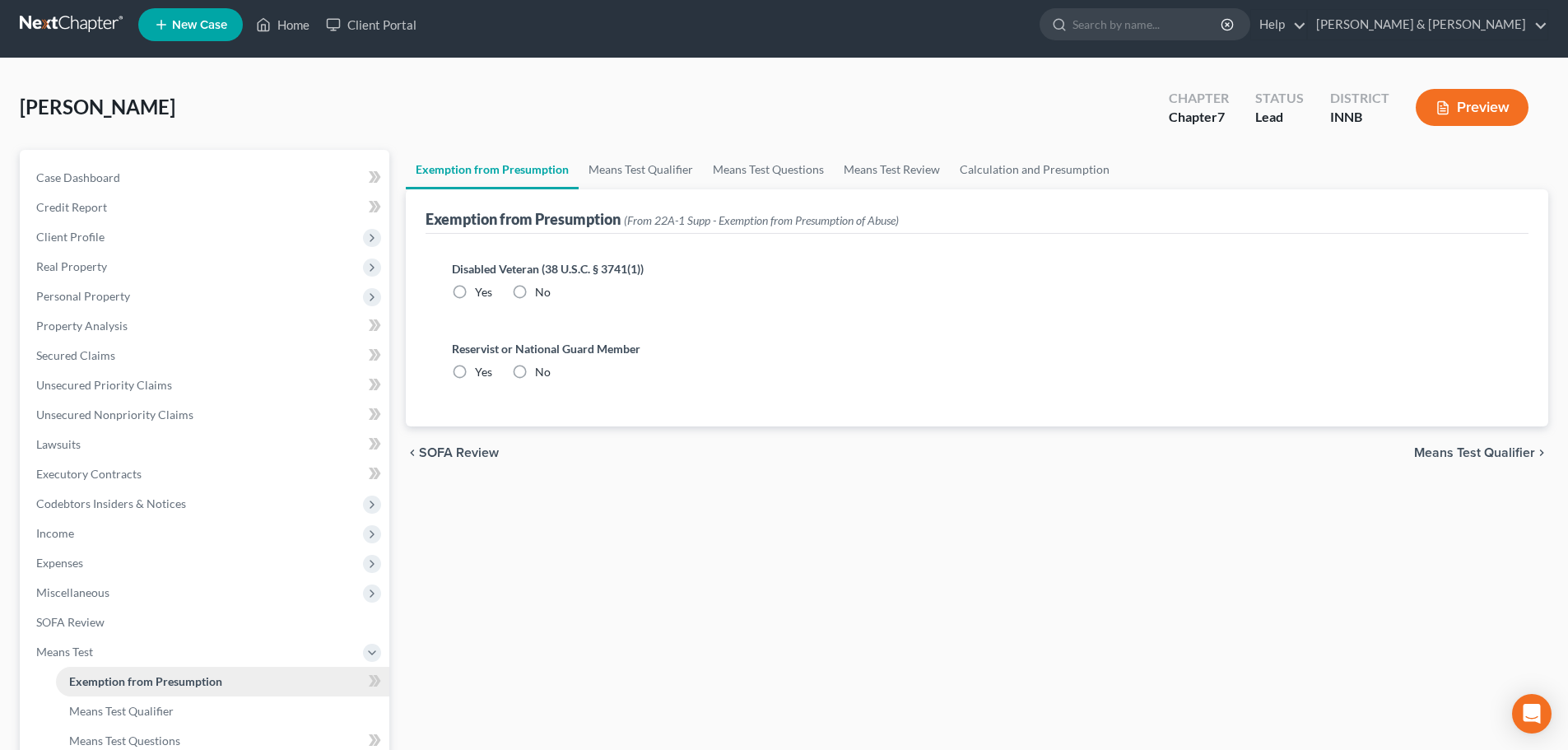
radio input "true"
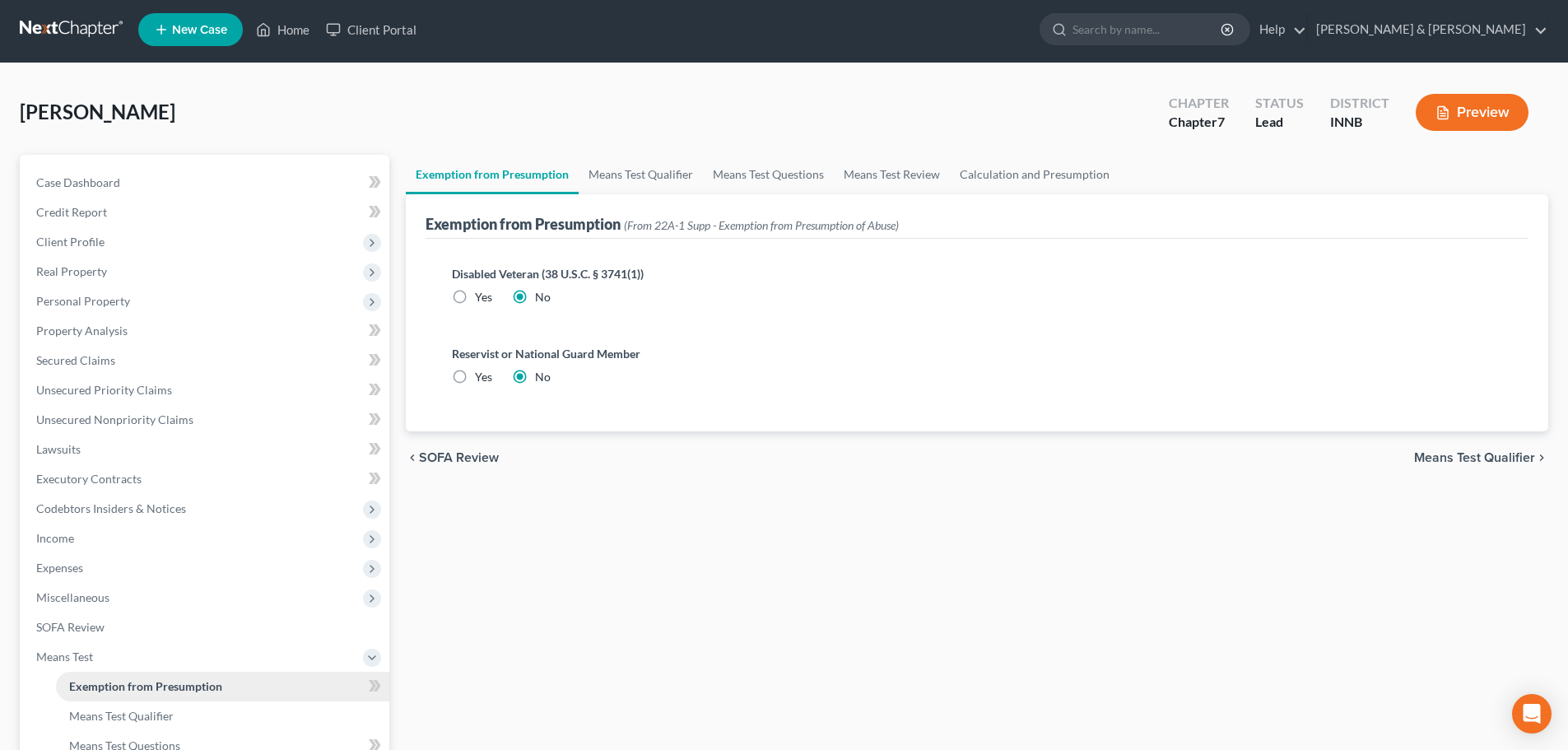
scroll to position [0, 0]
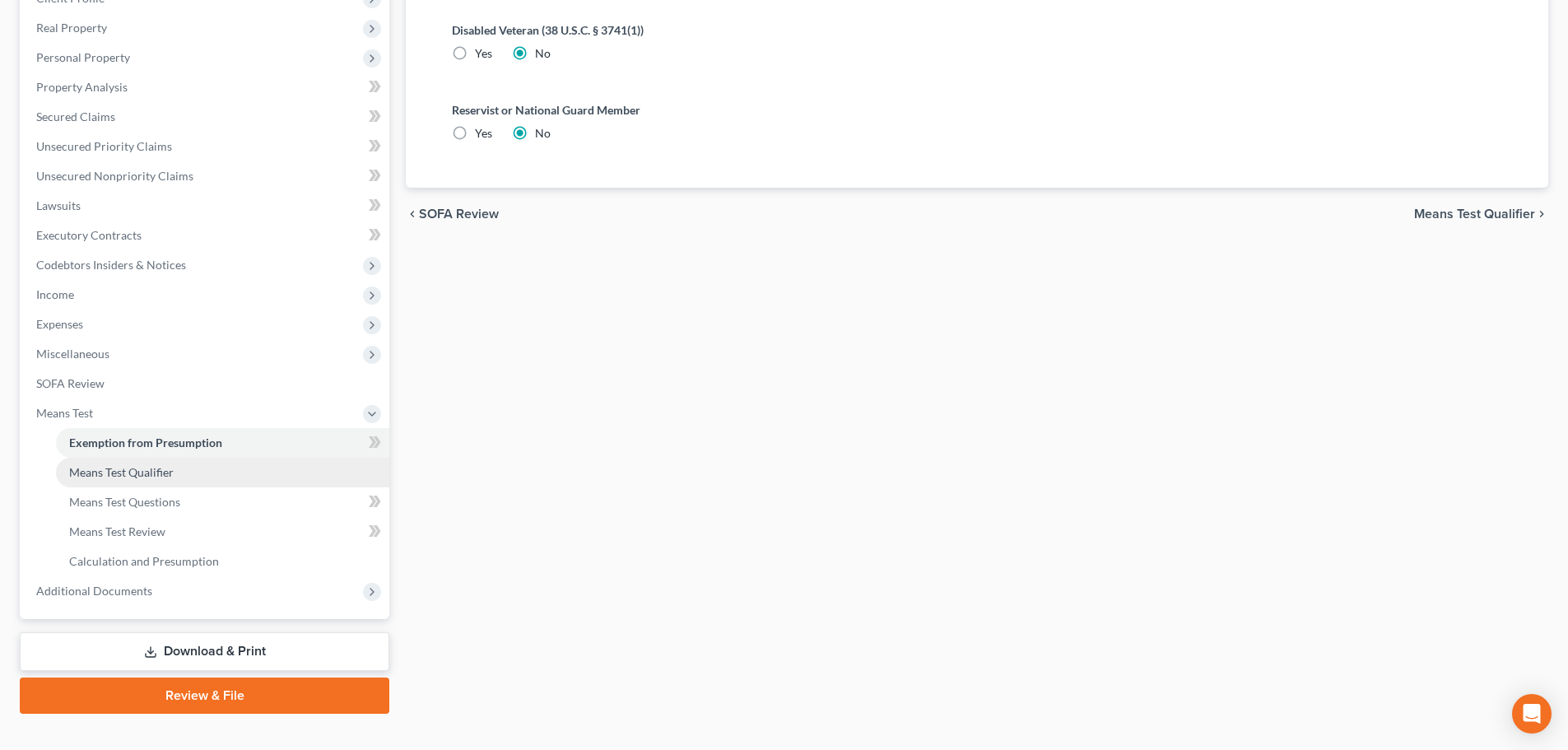
click at [290, 469] on link "Means Test Qualifier" at bounding box center [222, 473] width 333 height 30
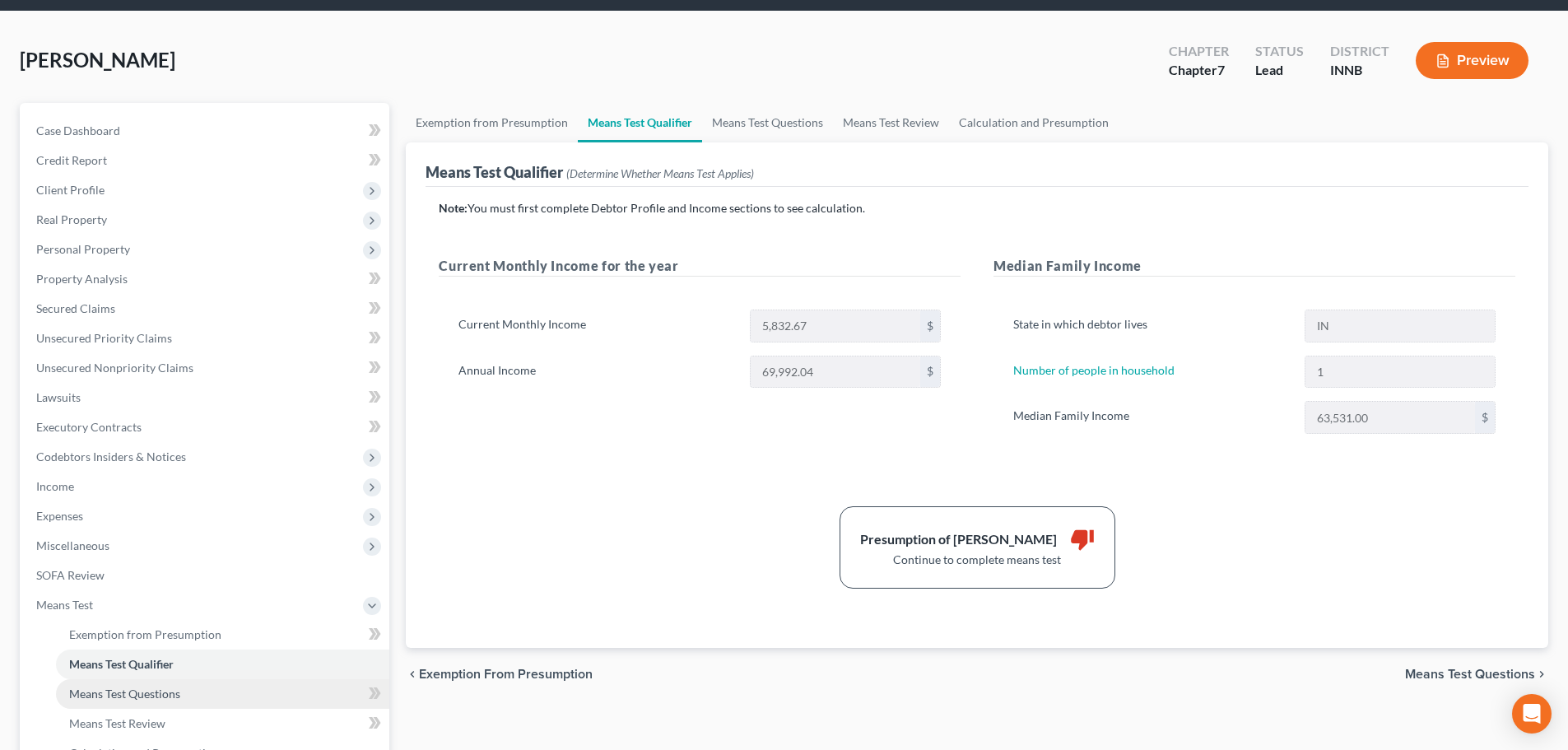
scroll to position [164, 0]
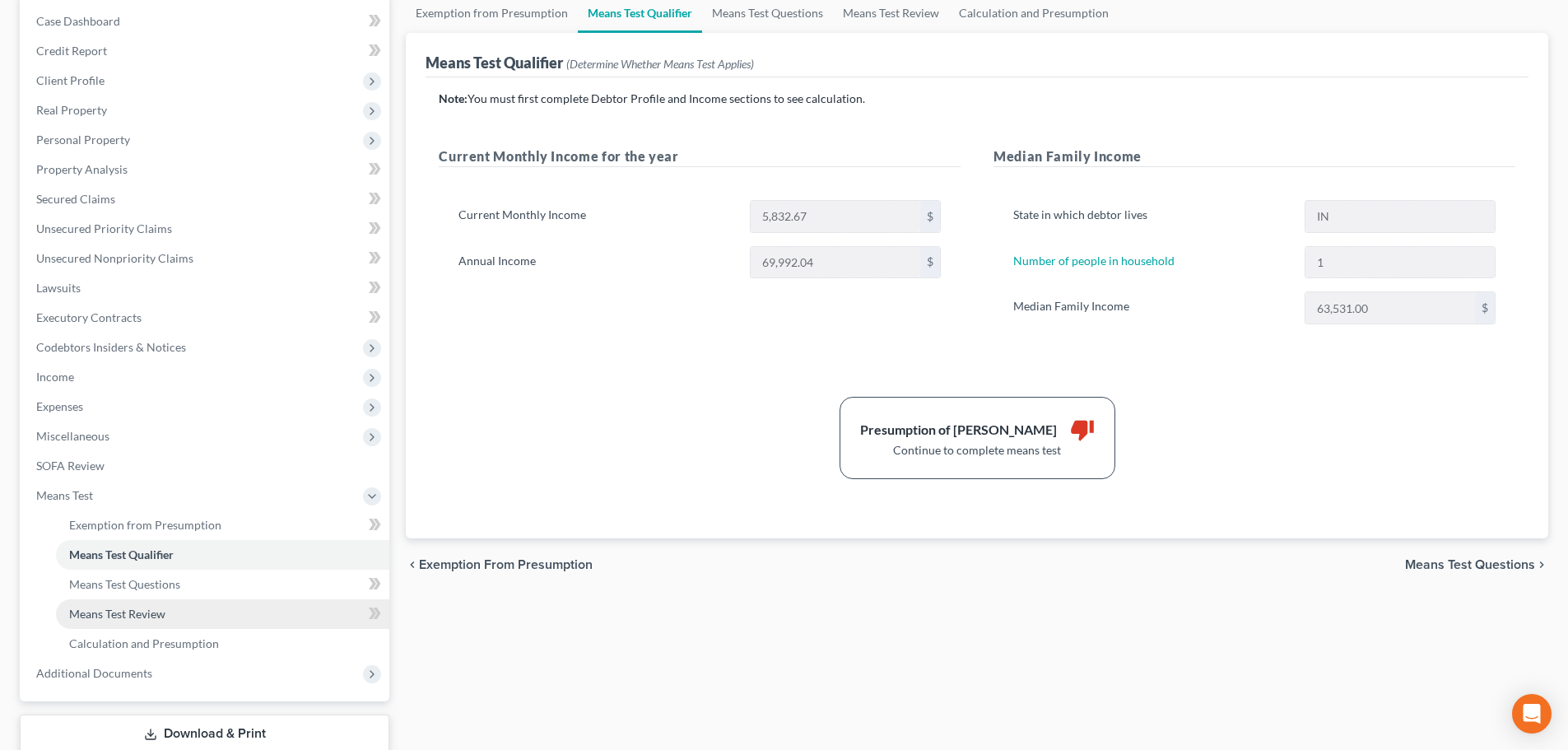
click at [270, 611] on link "Means Test Review" at bounding box center [222, 615] width 333 height 30
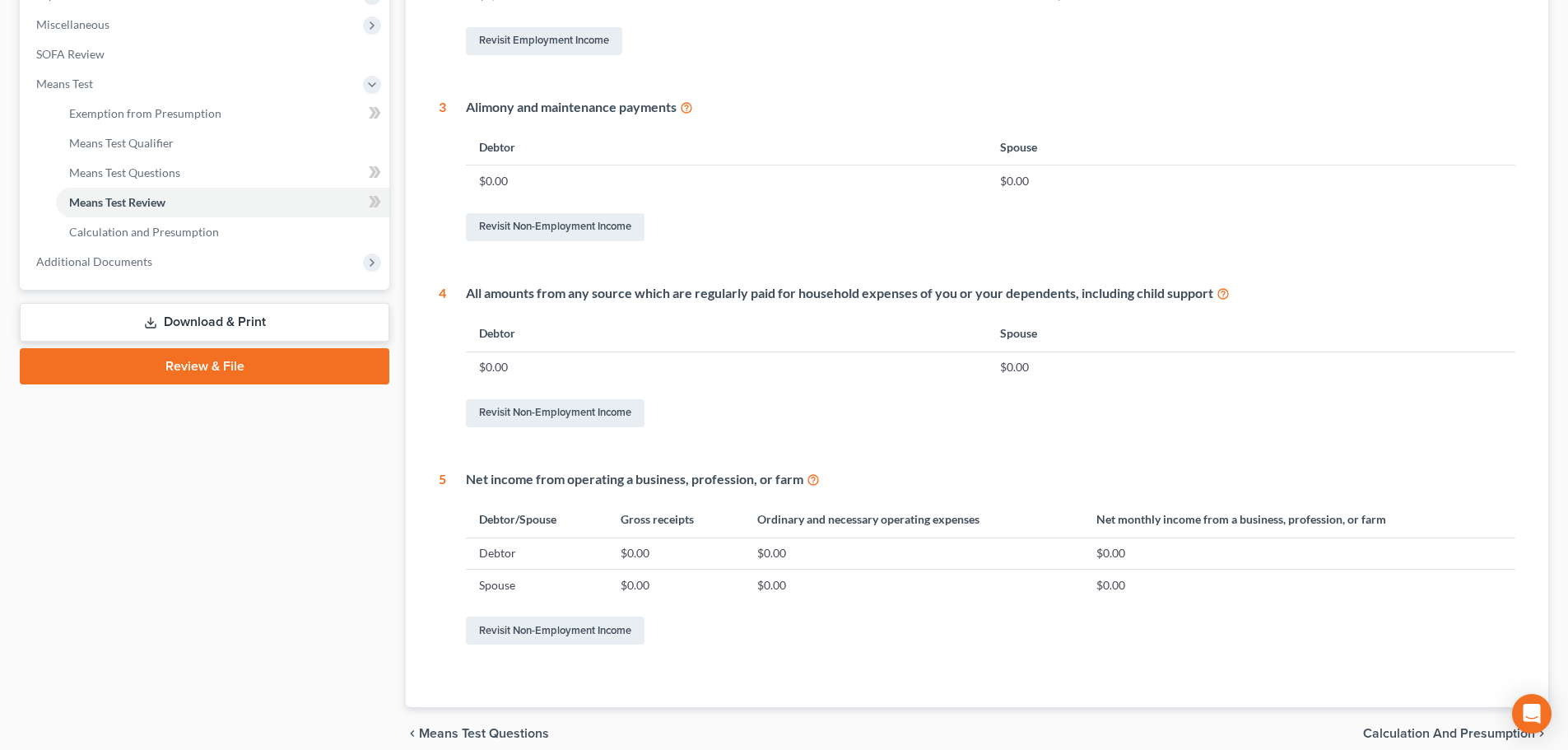
scroll to position [648, 0]
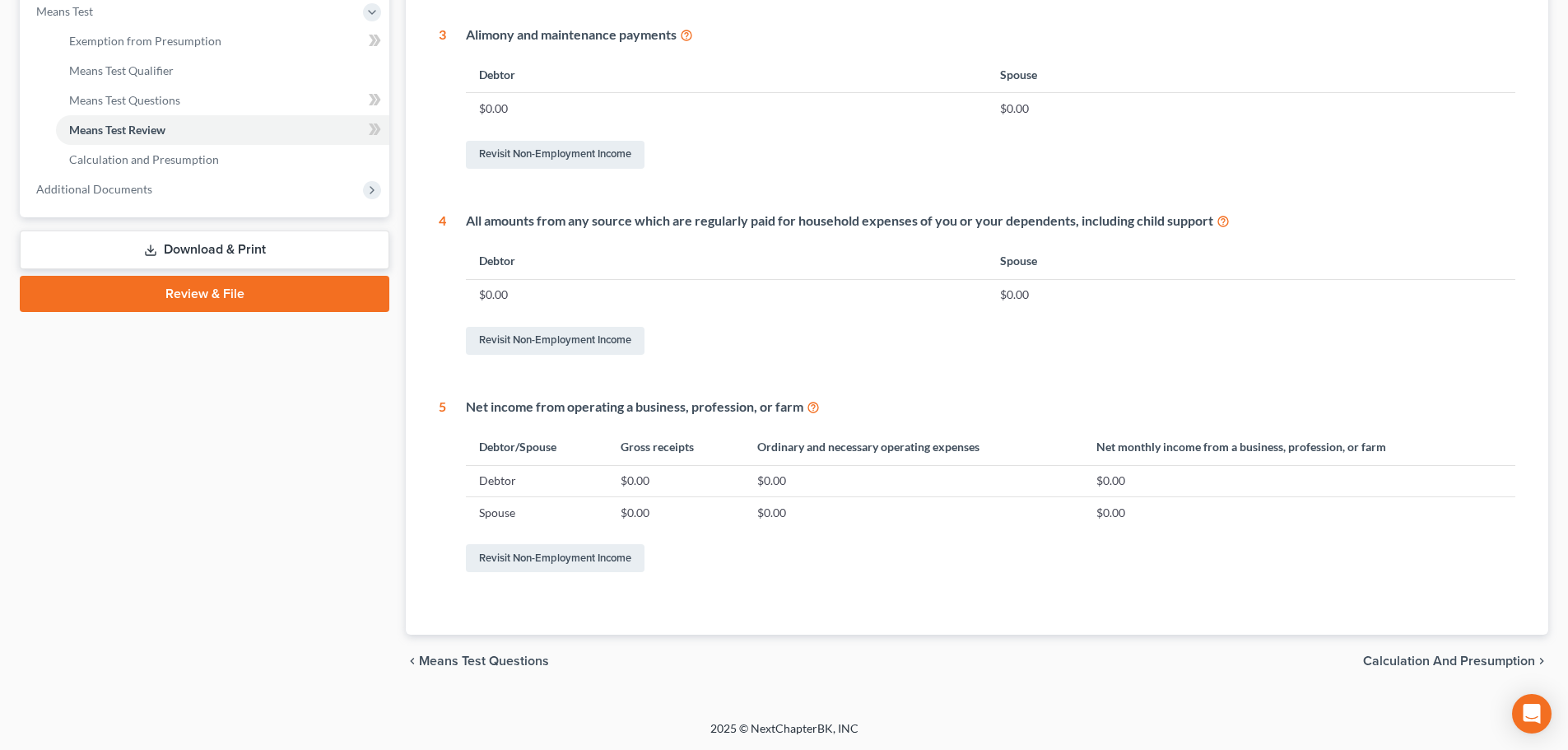
click at [1491, 662] on span "Calculation and Presumption" at bounding box center [1449, 661] width 172 height 13
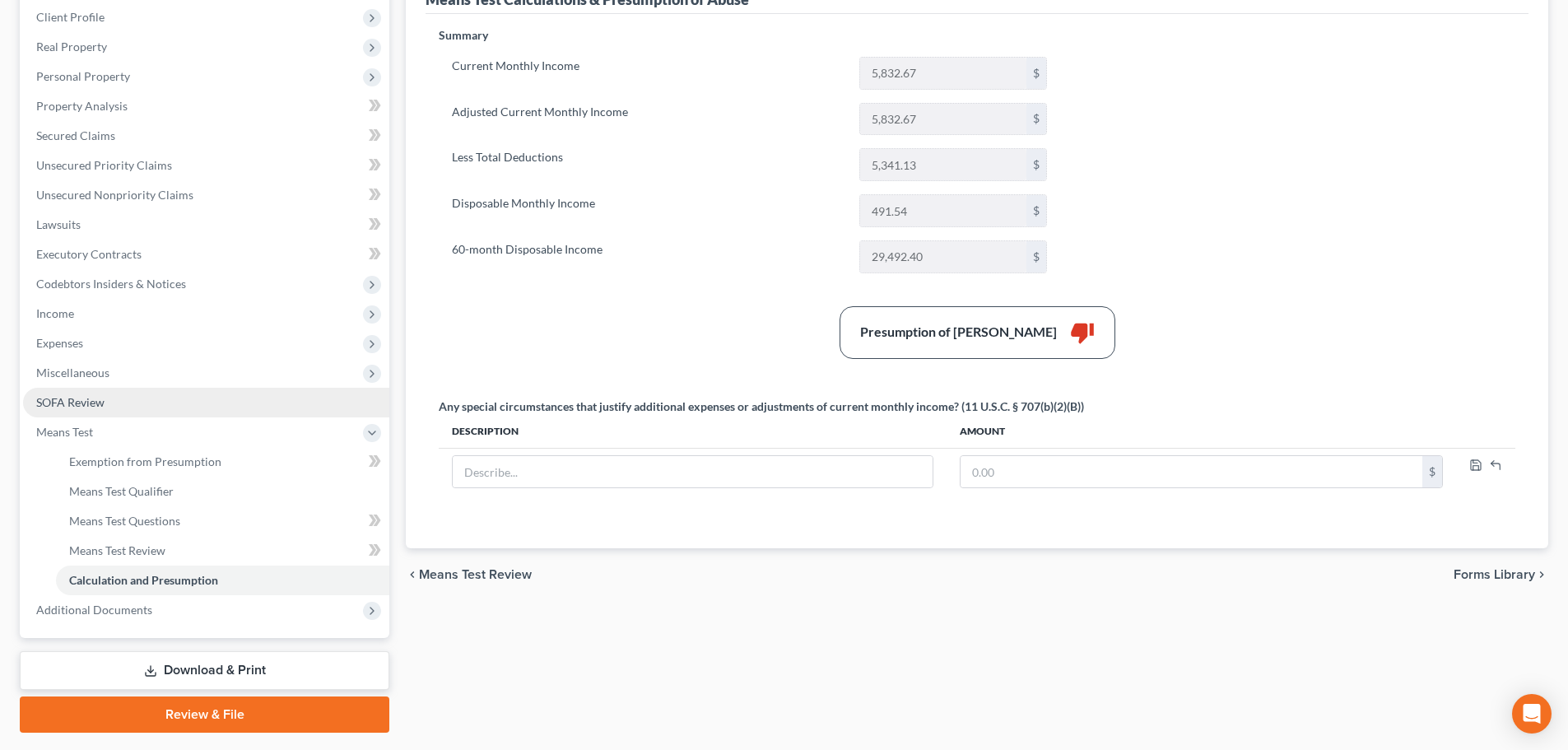
scroll to position [247, 0]
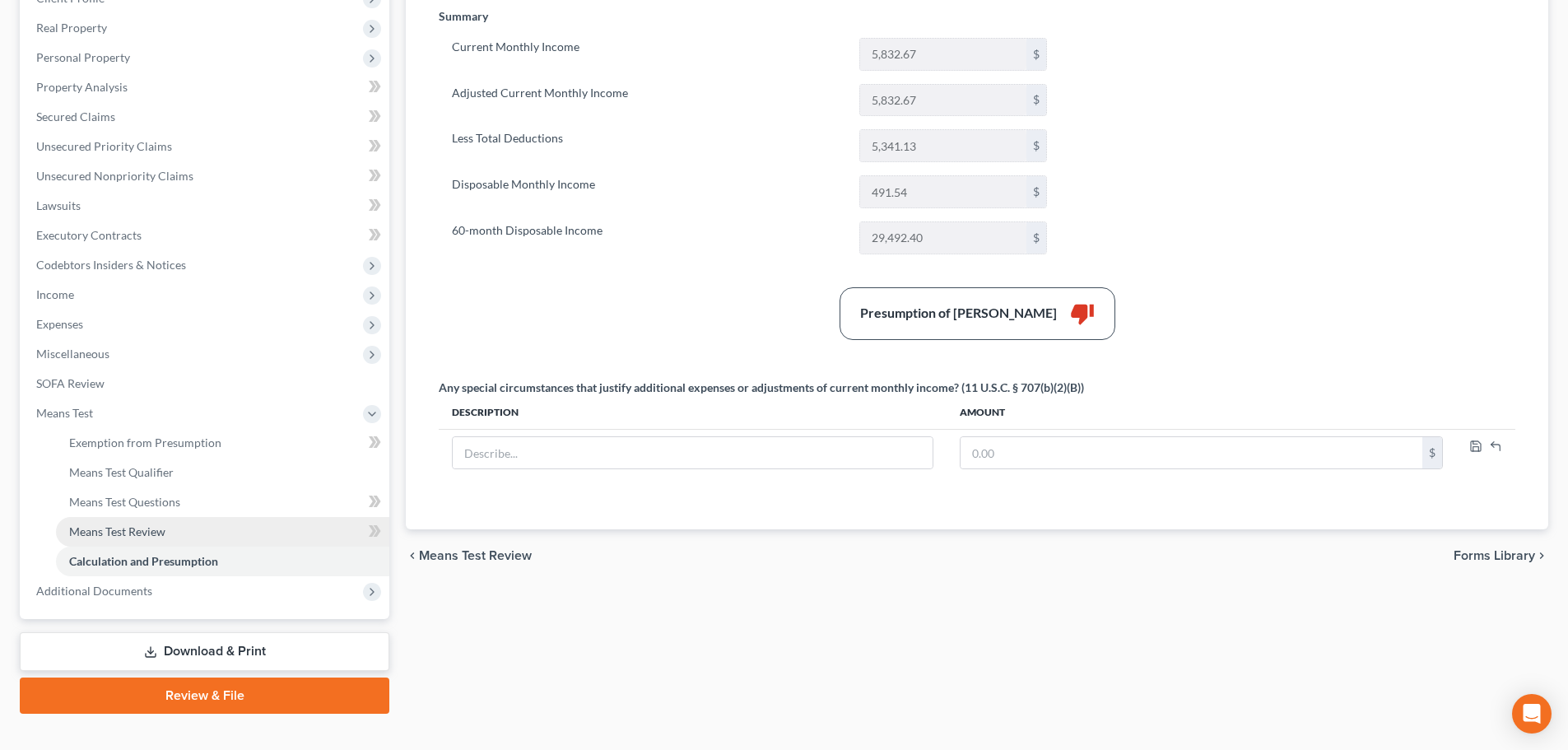
click at [199, 538] on link "Means Test Review" at bounding box center [222, 532] width 333 height 30
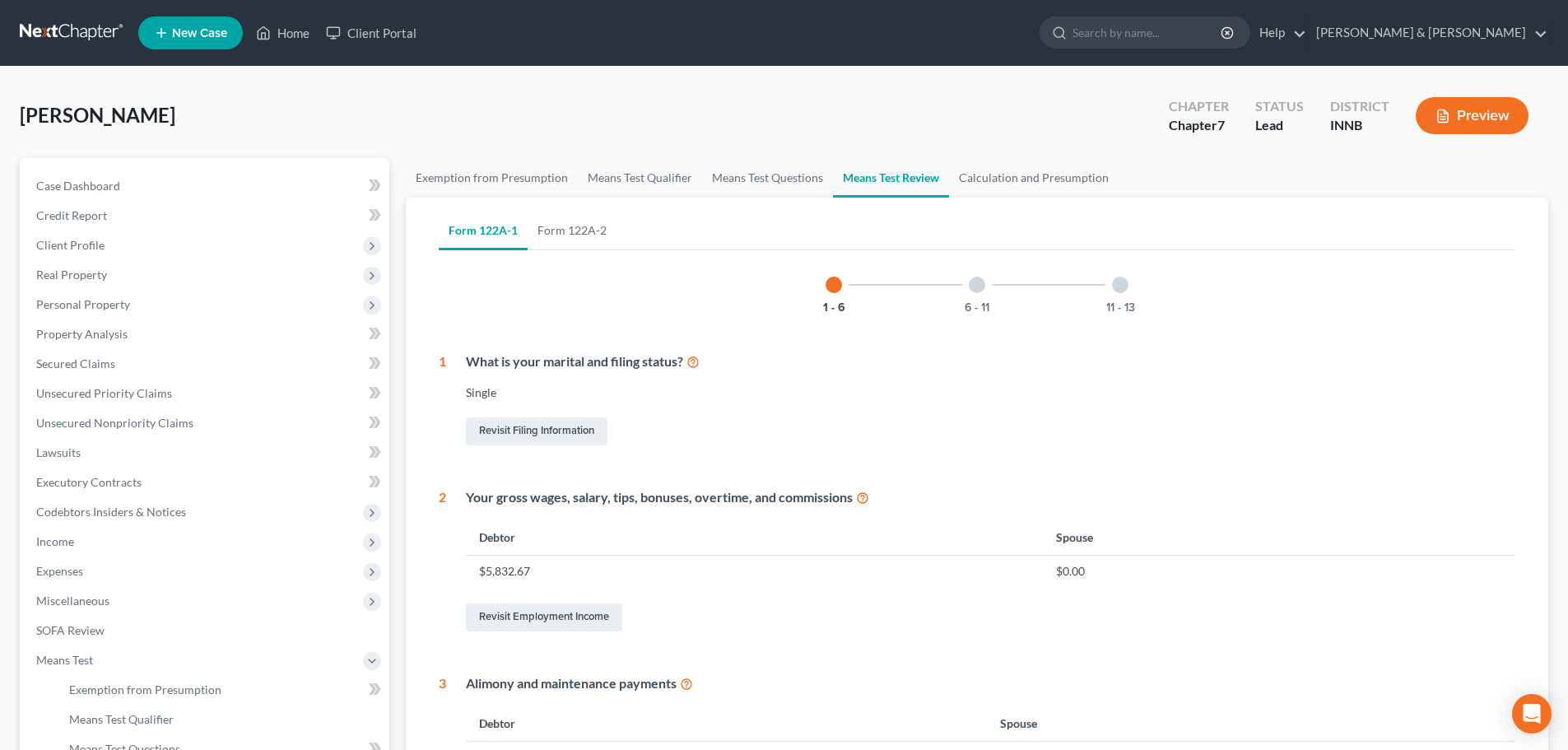
click at [1484, 117] on button "Preview" at bounding box center [1473, 116] width 113 height 37
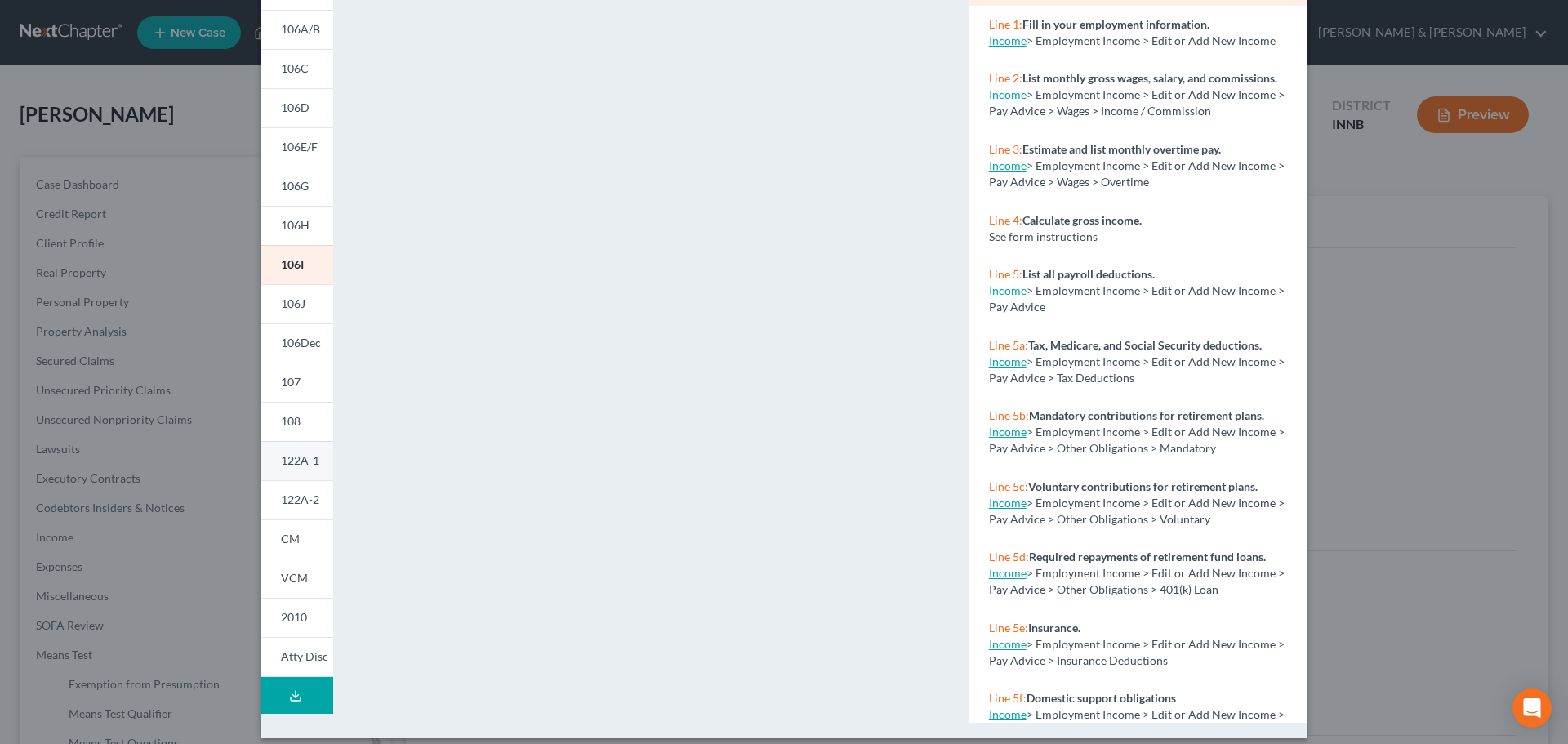
click at [311, 467] on span "122A-1" at bounding box center [301, 460] width 39 height 14
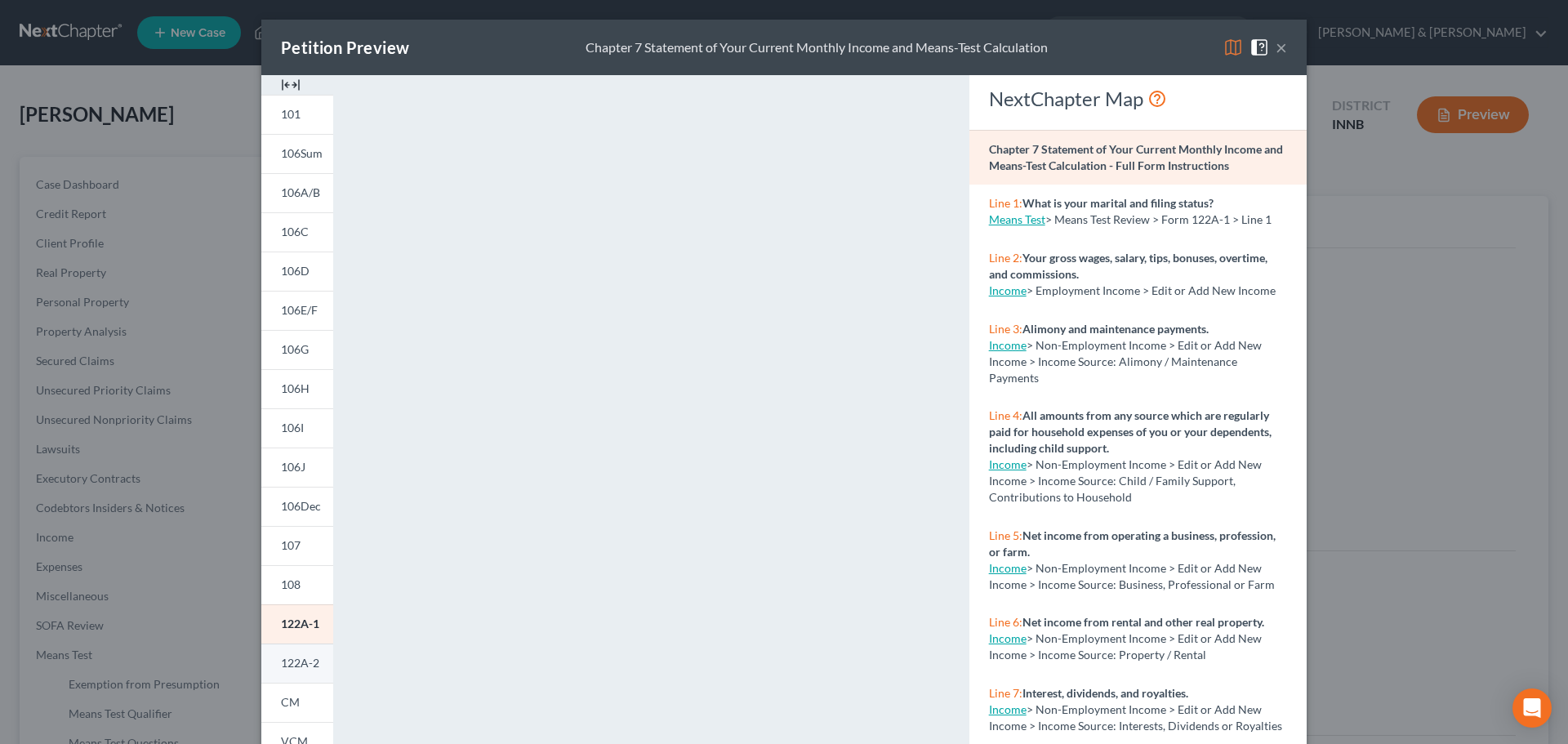
click at [308, 659] on span "122A-2" at bounding box center [301, 663] width 39 height 14
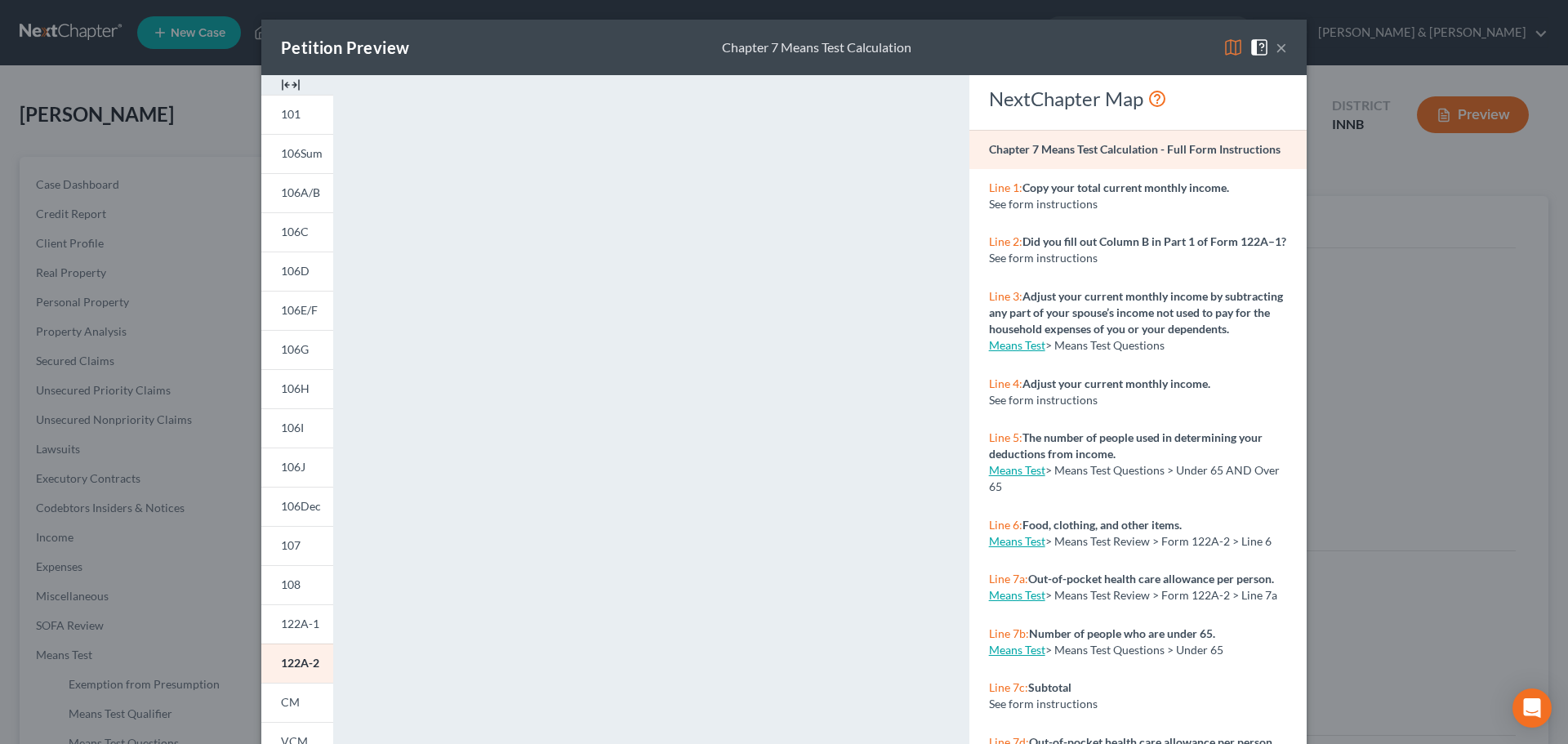
click at [1280, 38] on button "×" at bounding box center [1281, 47] width 11 height 19
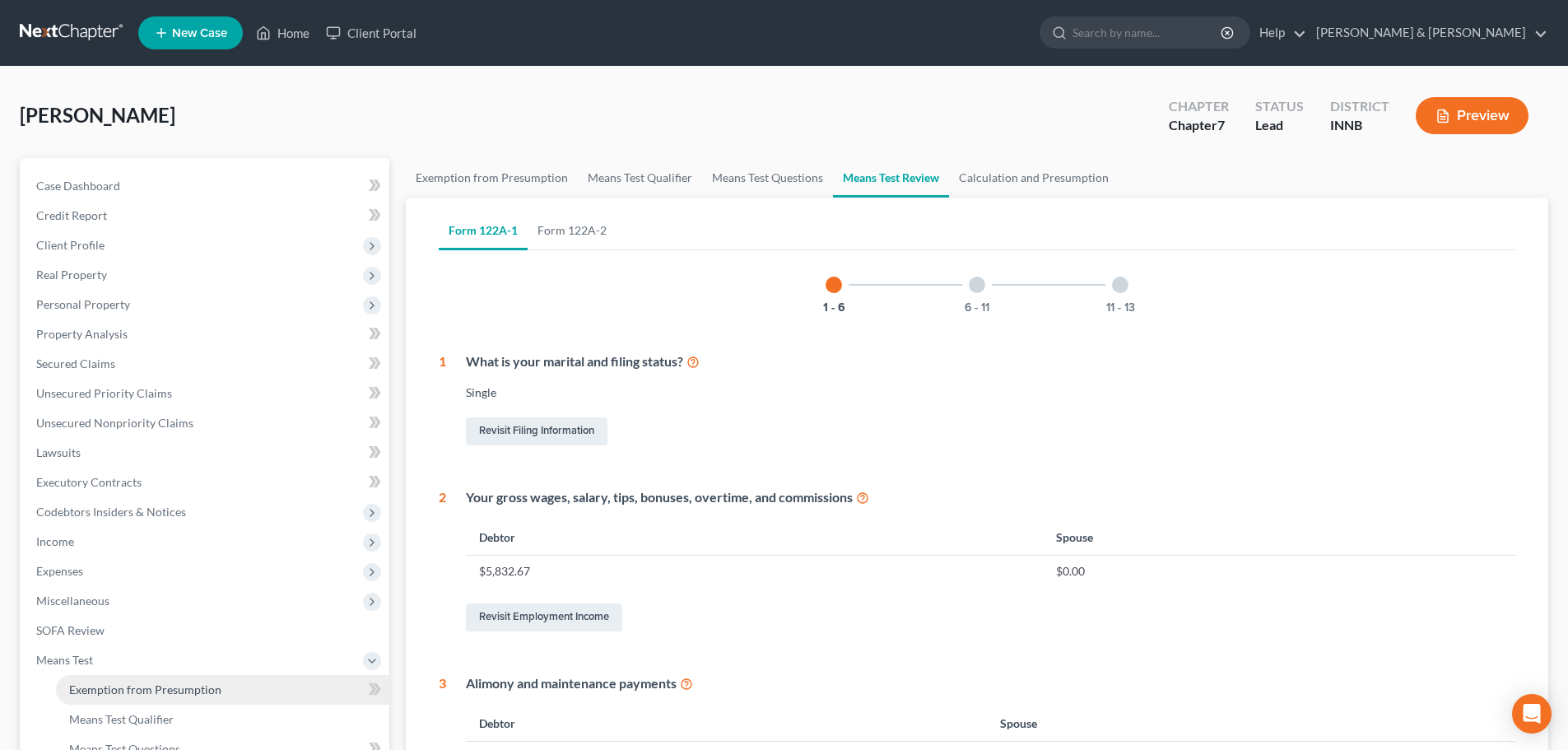
click at [300, 693] on link "Exemption from Presumption" at bounding box center [222, 690] width 333 height 30
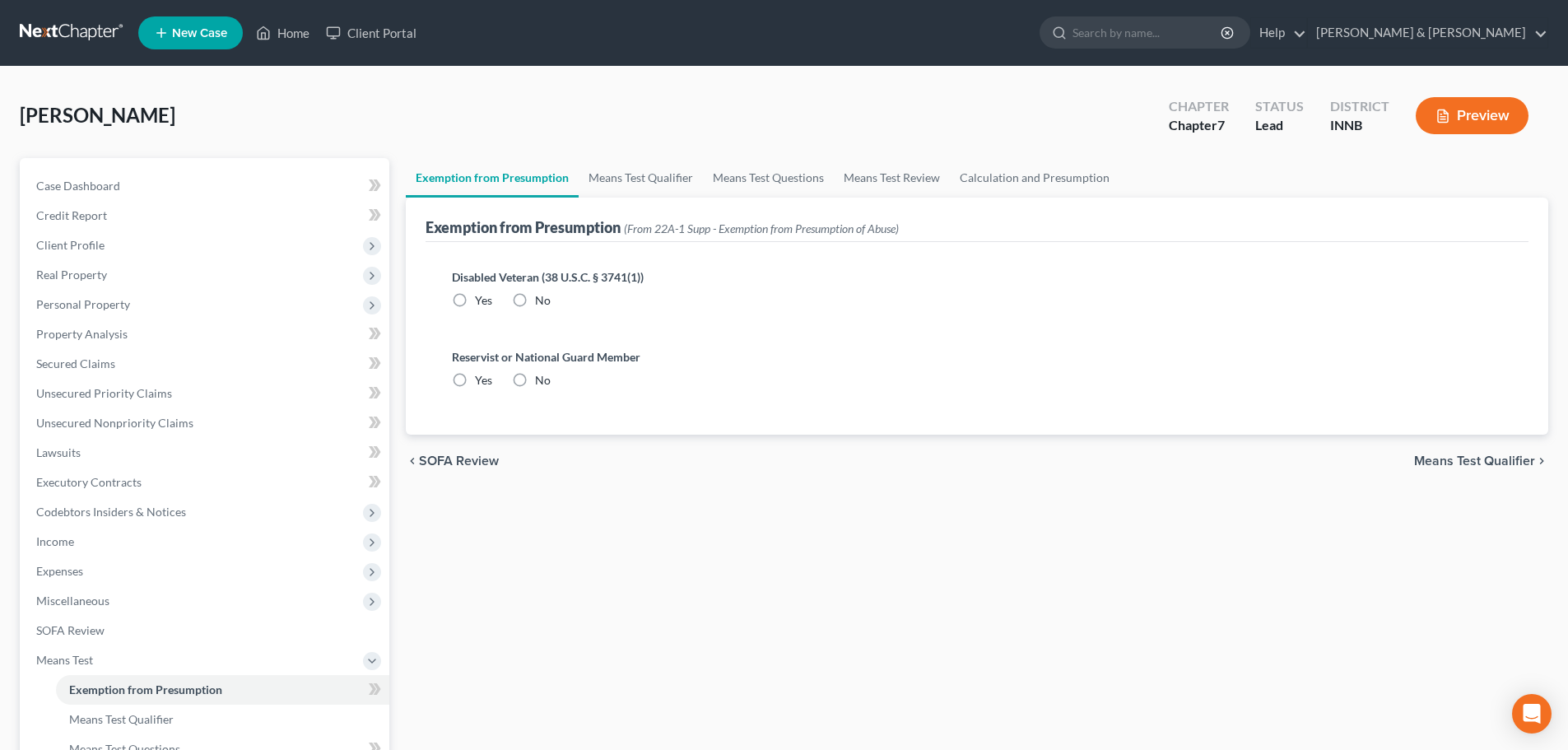
radio input "true"
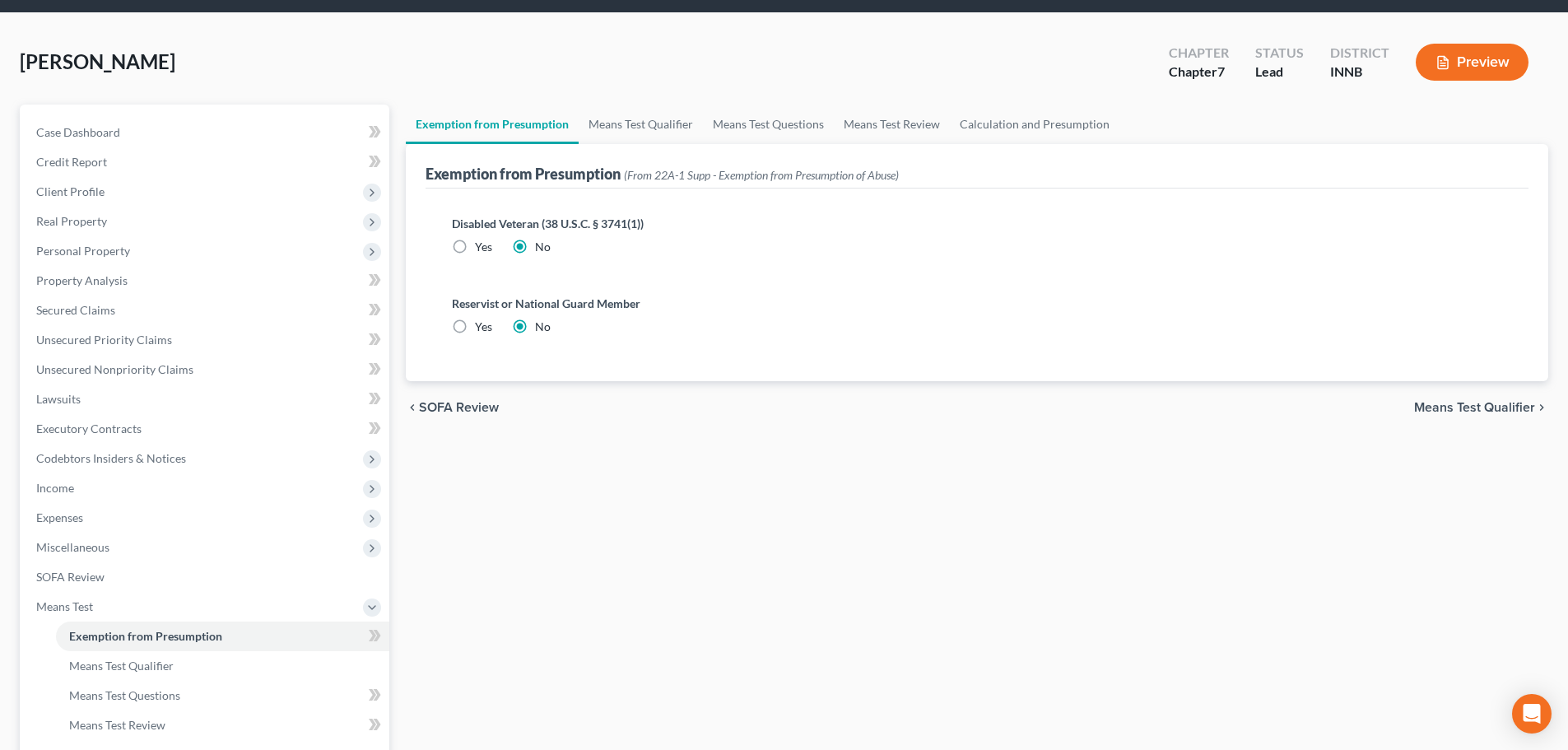
scroll to position [82, 0]
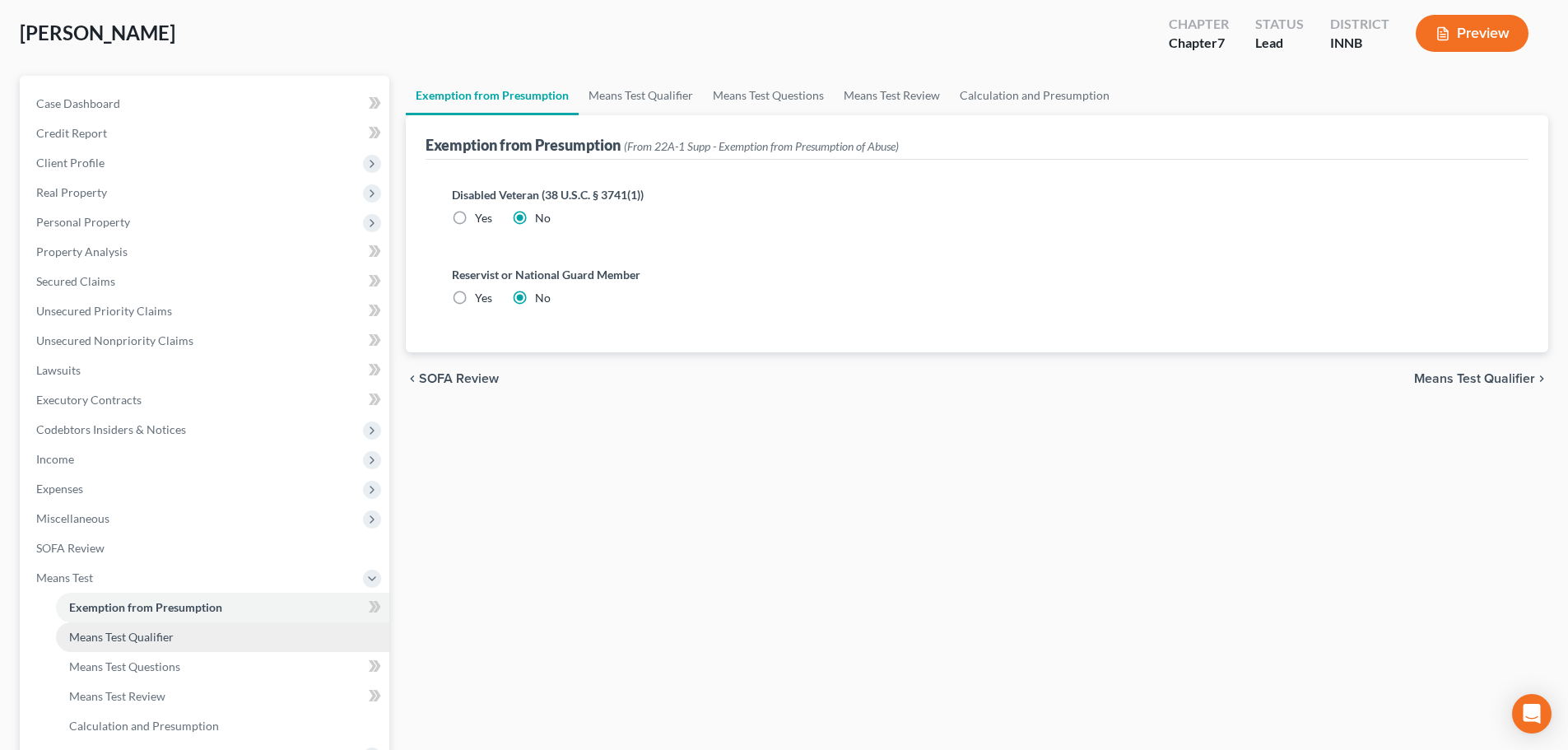
click at [261, 634] on link "Means Test Qualifier" at bounding box center [222, 638] width 333 height 30
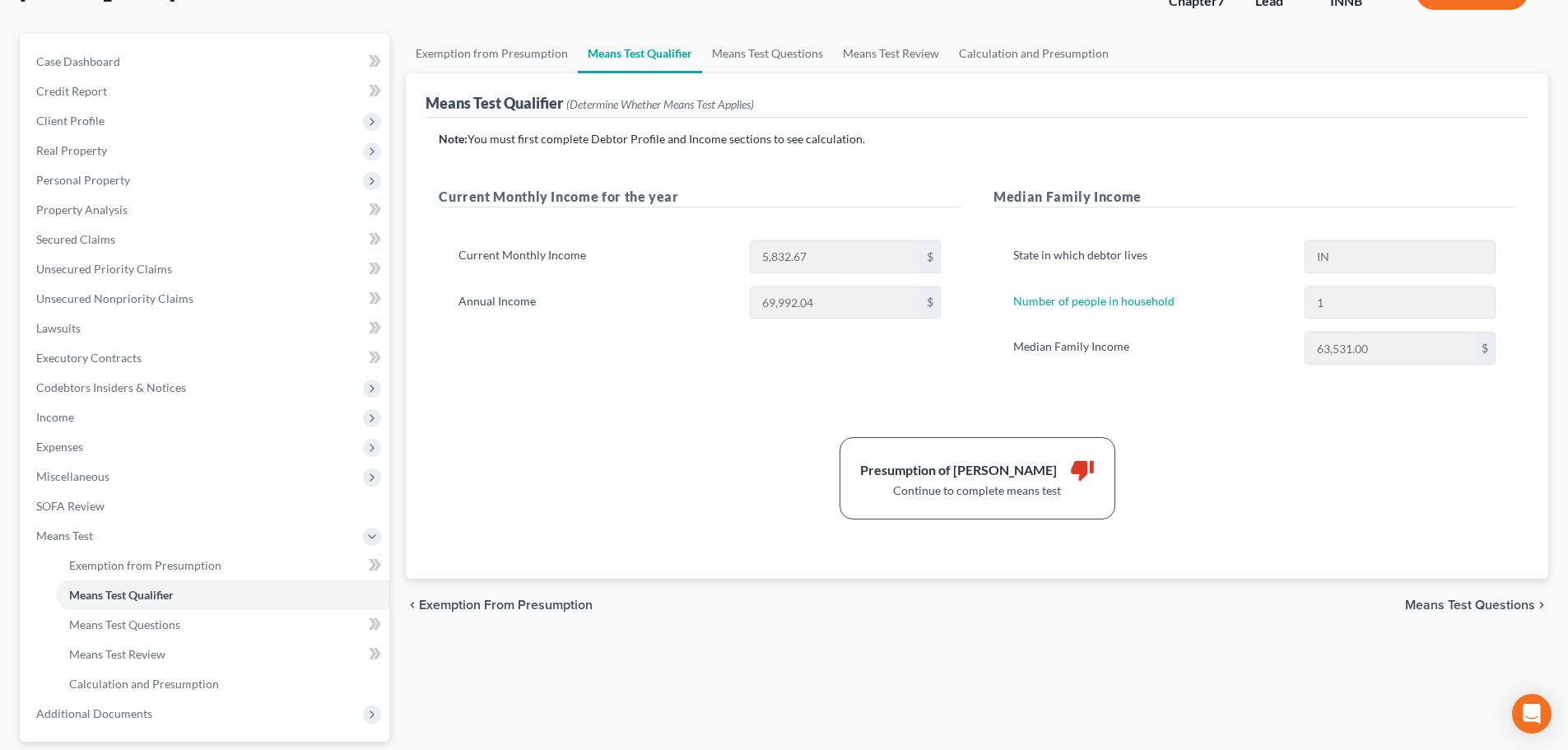
scroll to position [164, 0]
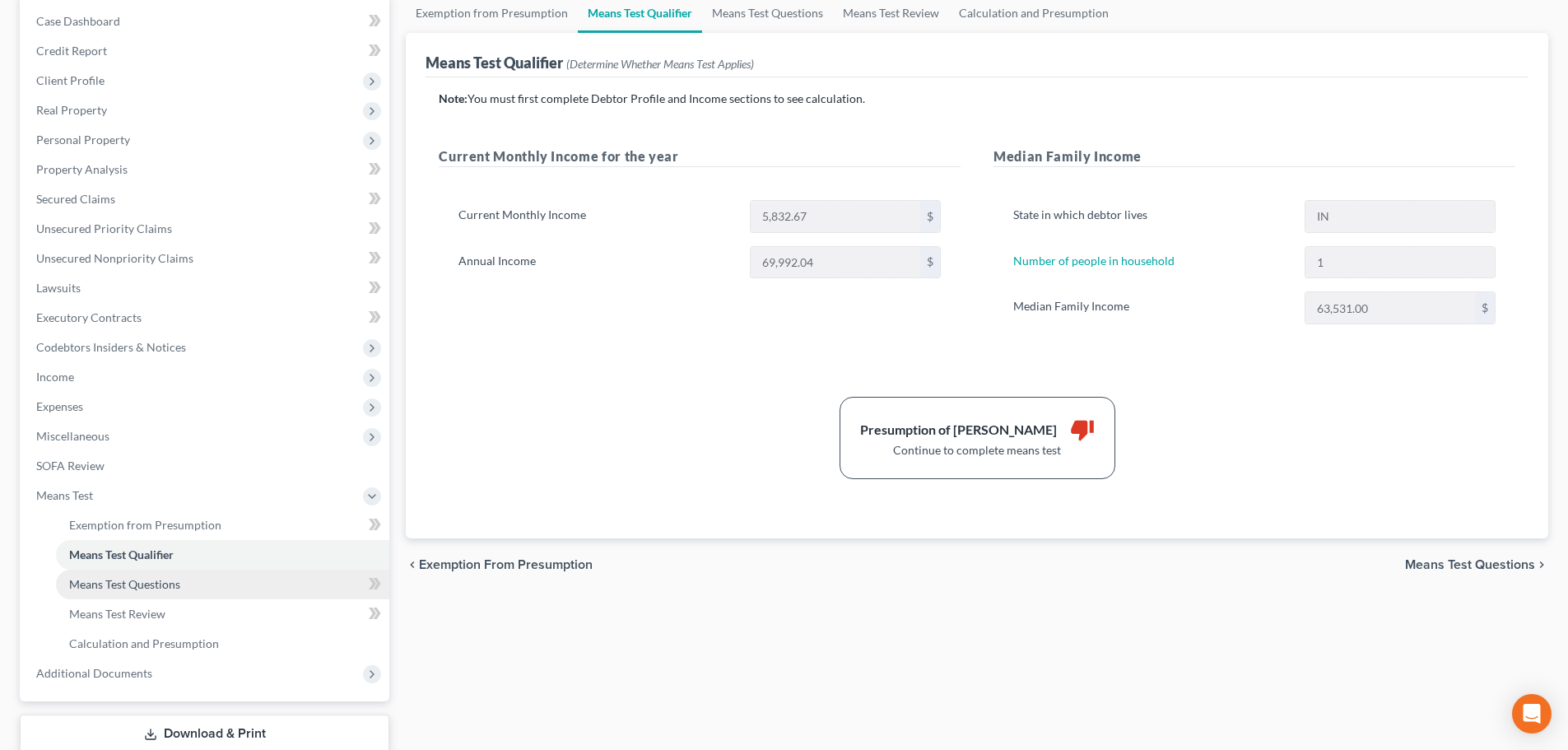
click at [308, 588] on link "Means Test Questions" at bounding box center [222, 585] width 333 height 30
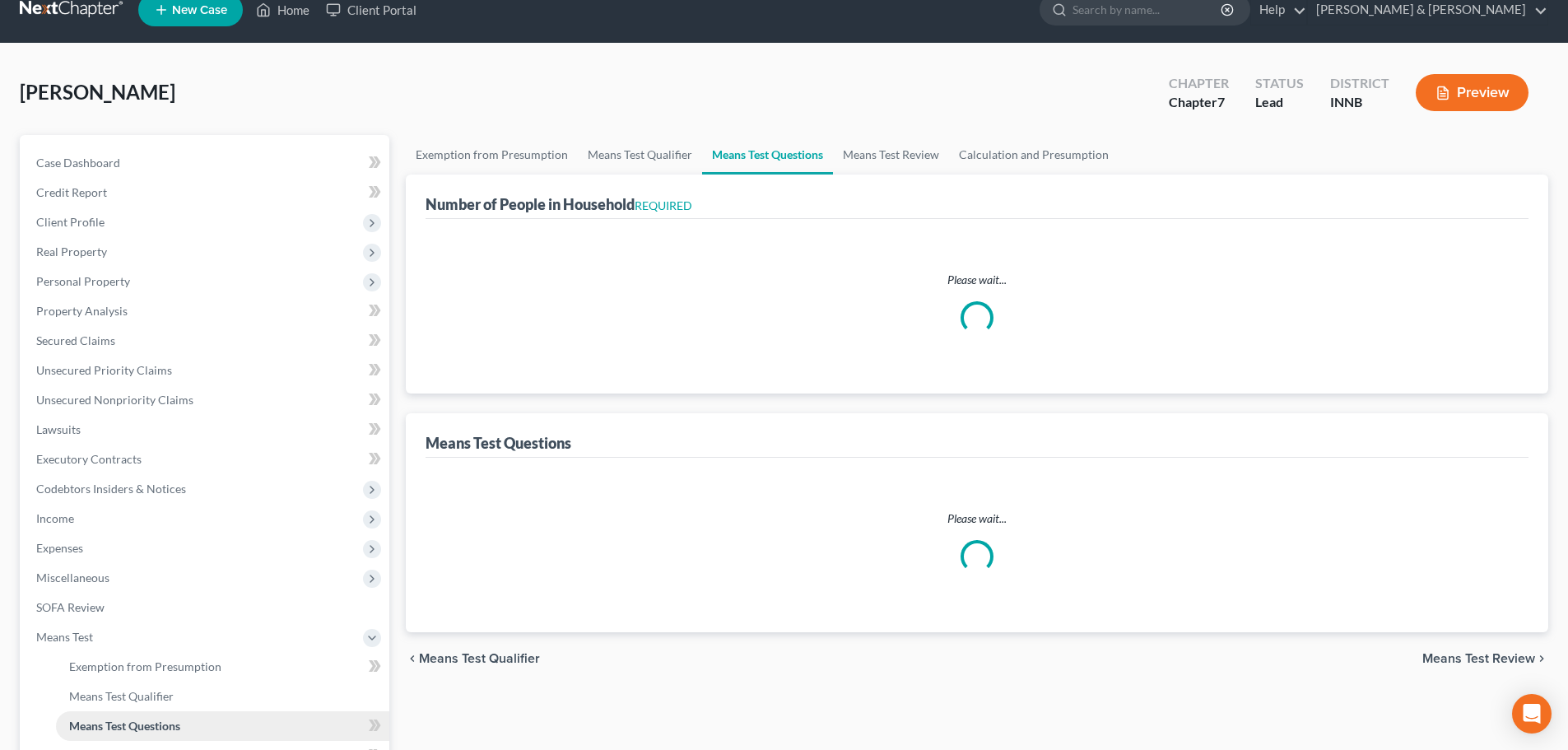
scroll to position [6, 0]
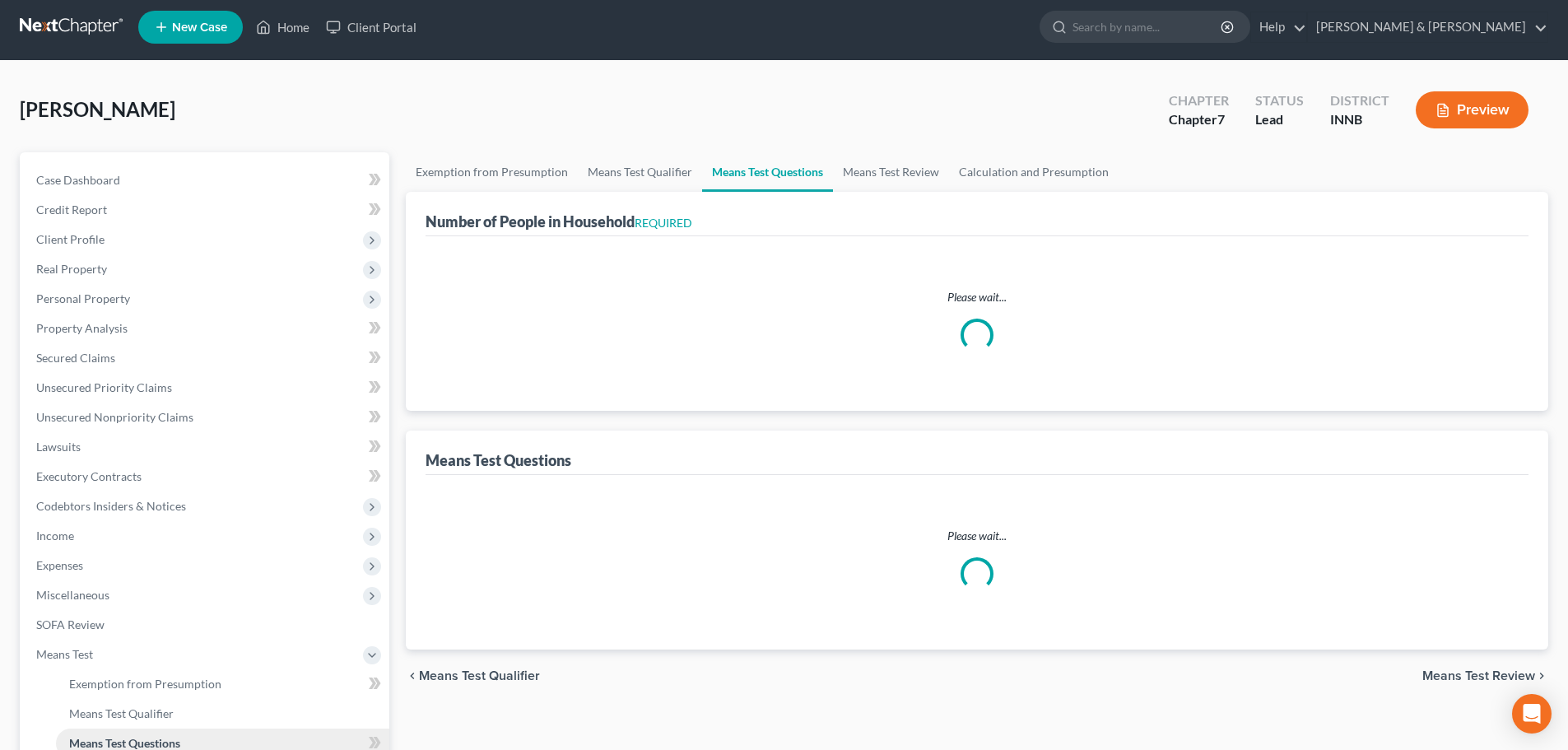
select select "0"
select select "60"
select select "1"
select select "60"
select select "0"
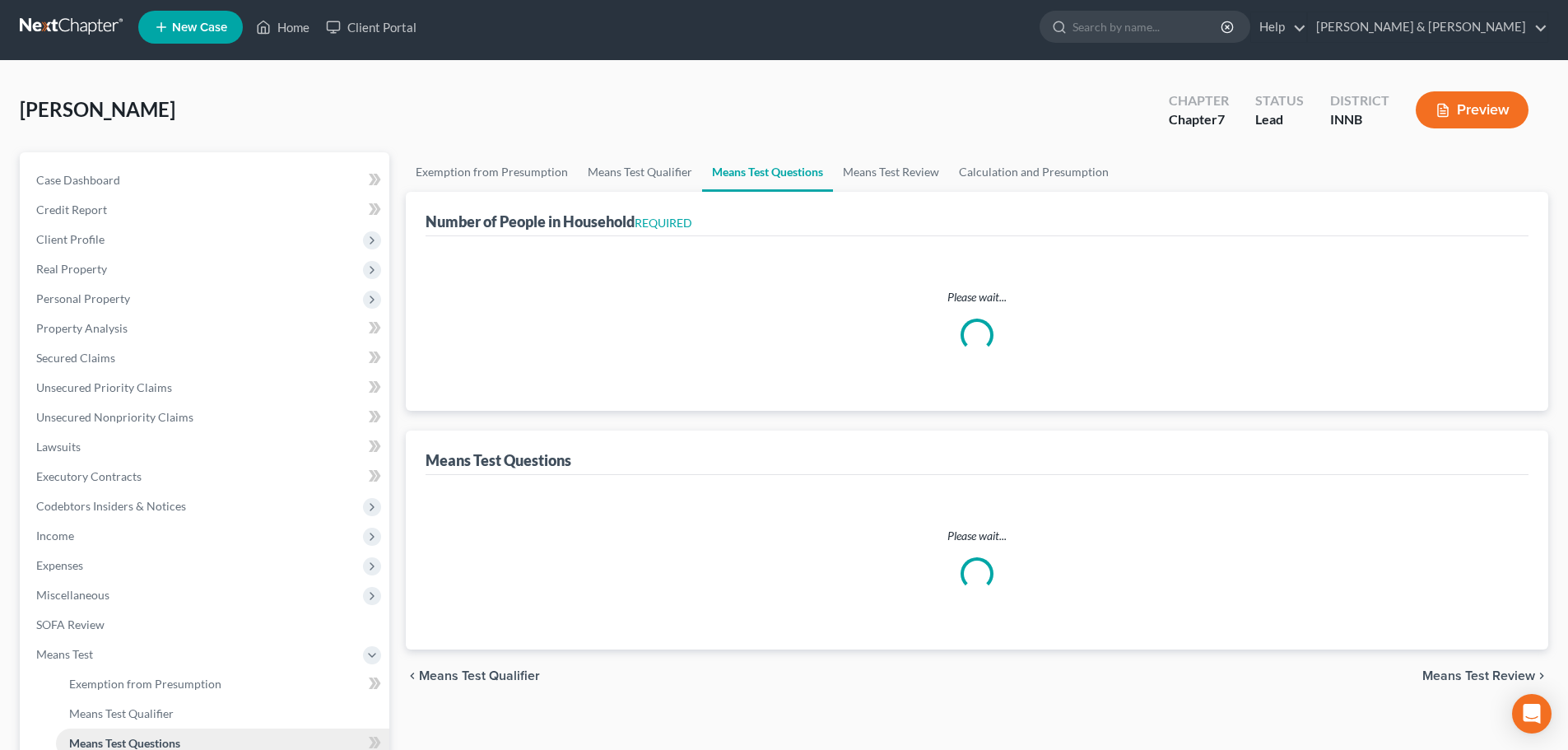
select select "60"
select select "1"
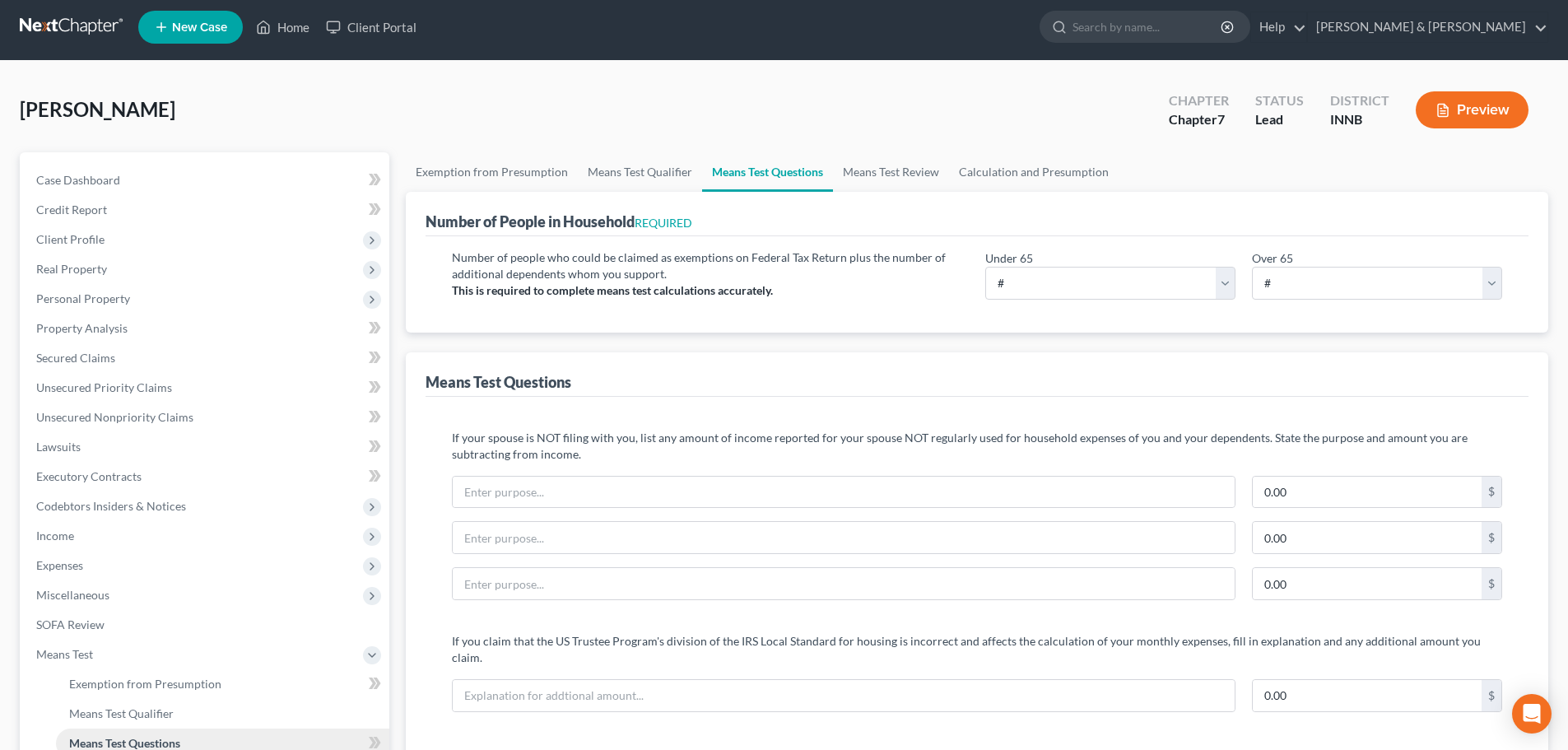
scroll to position [0, 0]
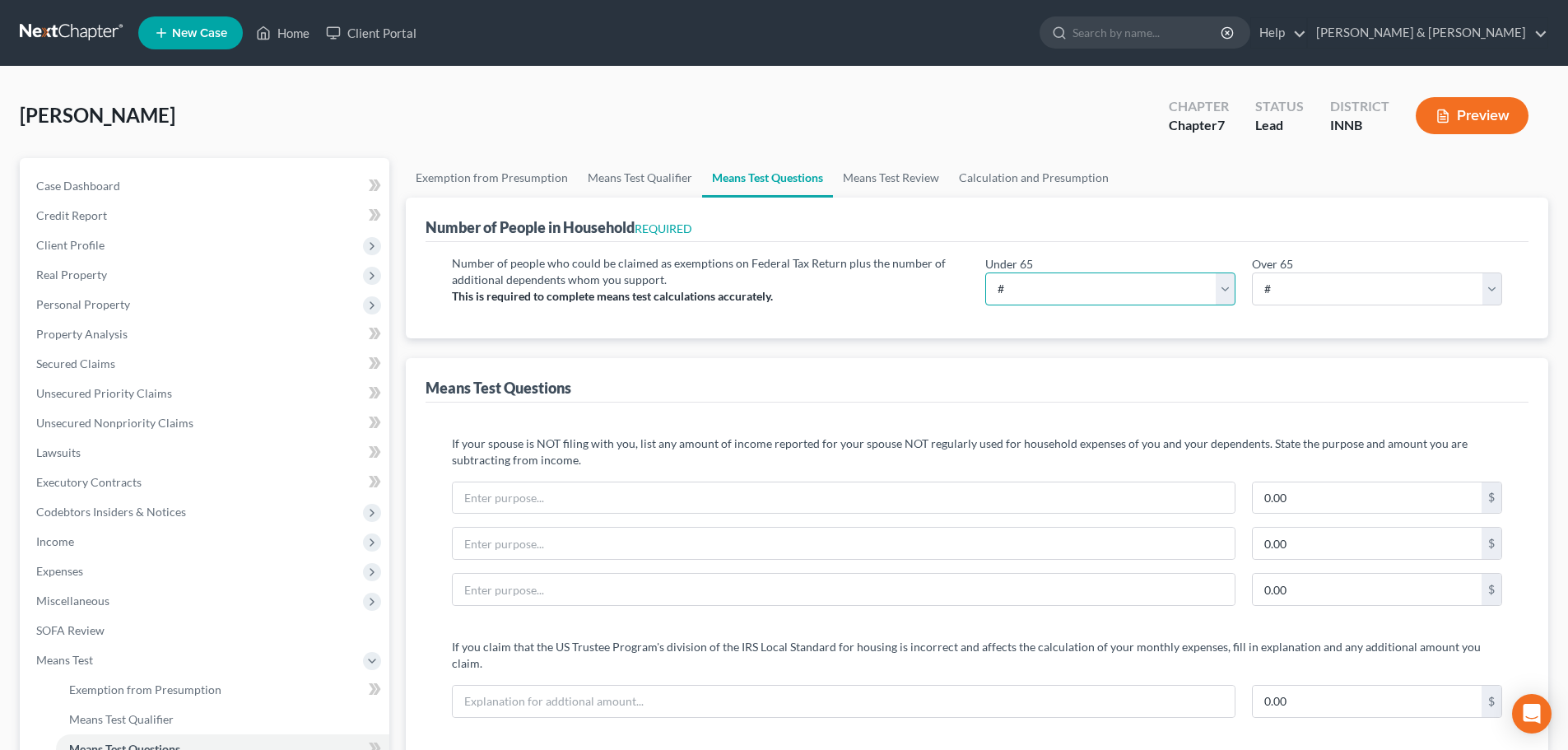
click at [1095, 287] on select "# 0 1 2 3 4 5 6 7 8 9 10" at bounding box center [1110, 288] width 250 height 33
select select "1"
click at [986, 272] on select "# 0 1 2 3 4 5 6 7 8 9 10" at bounding box center [1110, 288] width 250 height 33
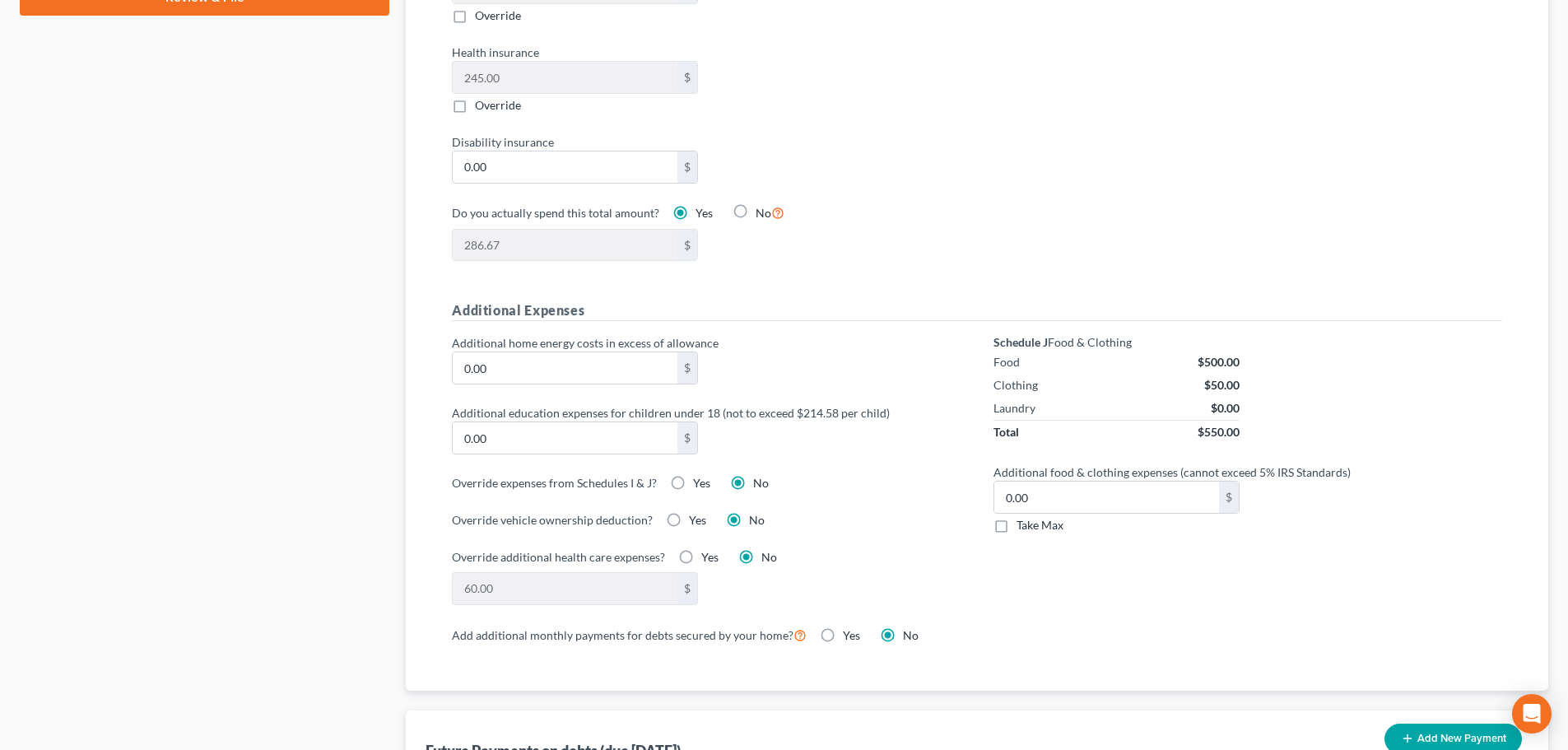
scroll to position [988, 0]
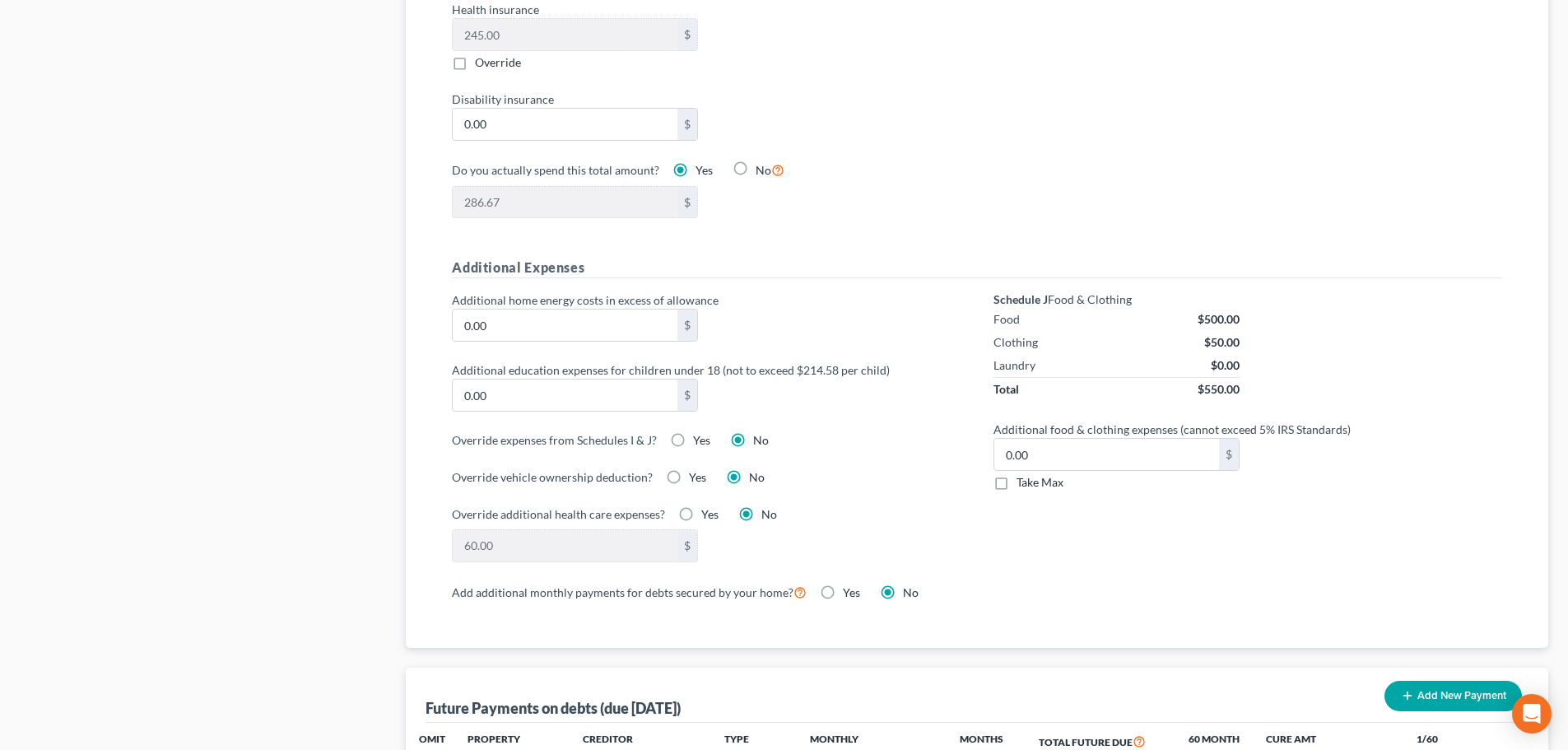
click at [843, 585] on label "Yes" at bounding box center [852, 593] width 18 height 17
click at [850, 585] on input "Yes" at bounding box center [855, 590] width 11 height 11
radio input "true"
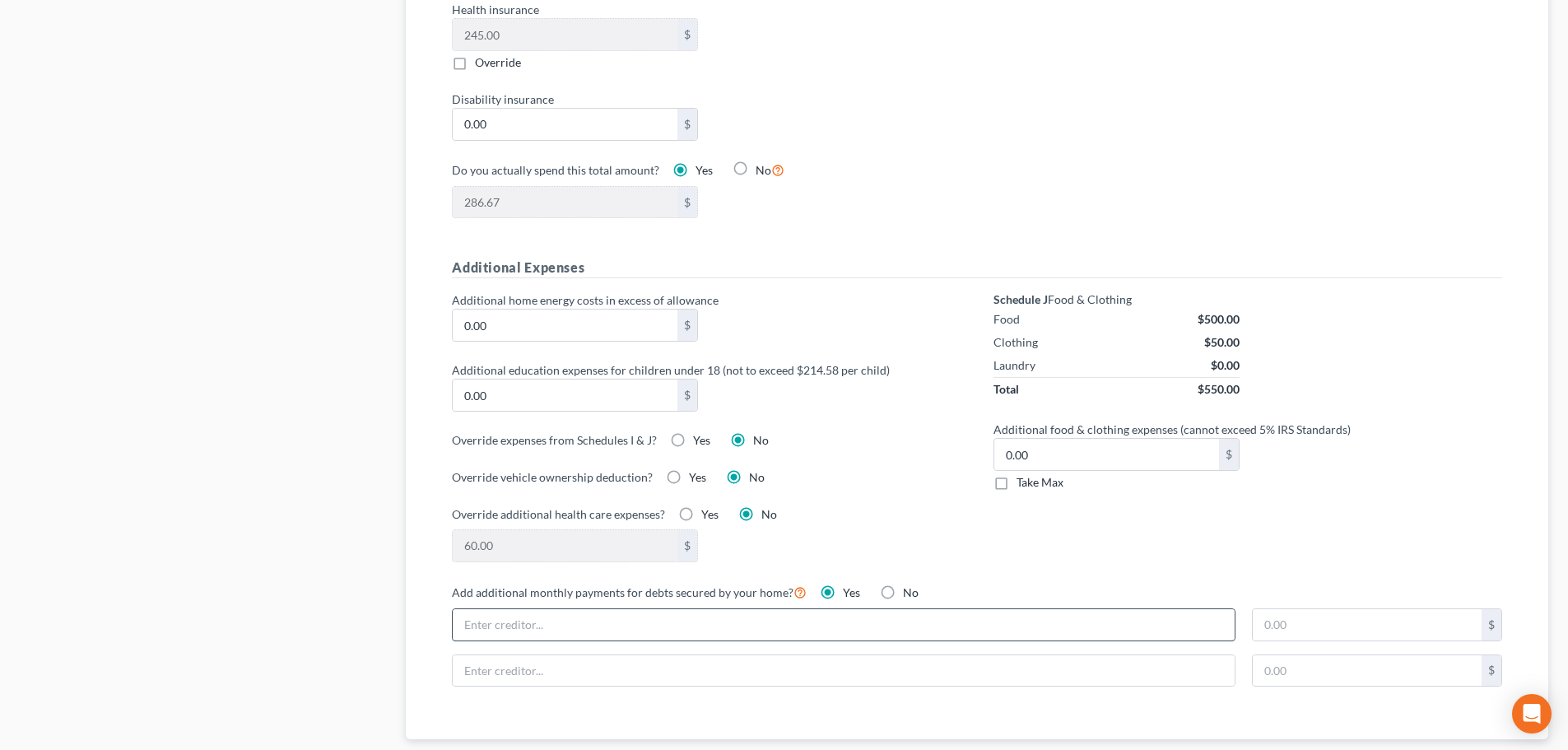
click at [792, 612] on input "text" at bounding box center [844, 625] width 782 height 31
type input "HUD"
click at [1329, 610] on input "text" at bounding box center [1367, 625] width 229 height 31
click at [903, 585] on label "No" at bounding box center [911, 593] width 16 height 17
click at [910, 585] on input "No" at bounding box center [915, 590] width 11 height 11
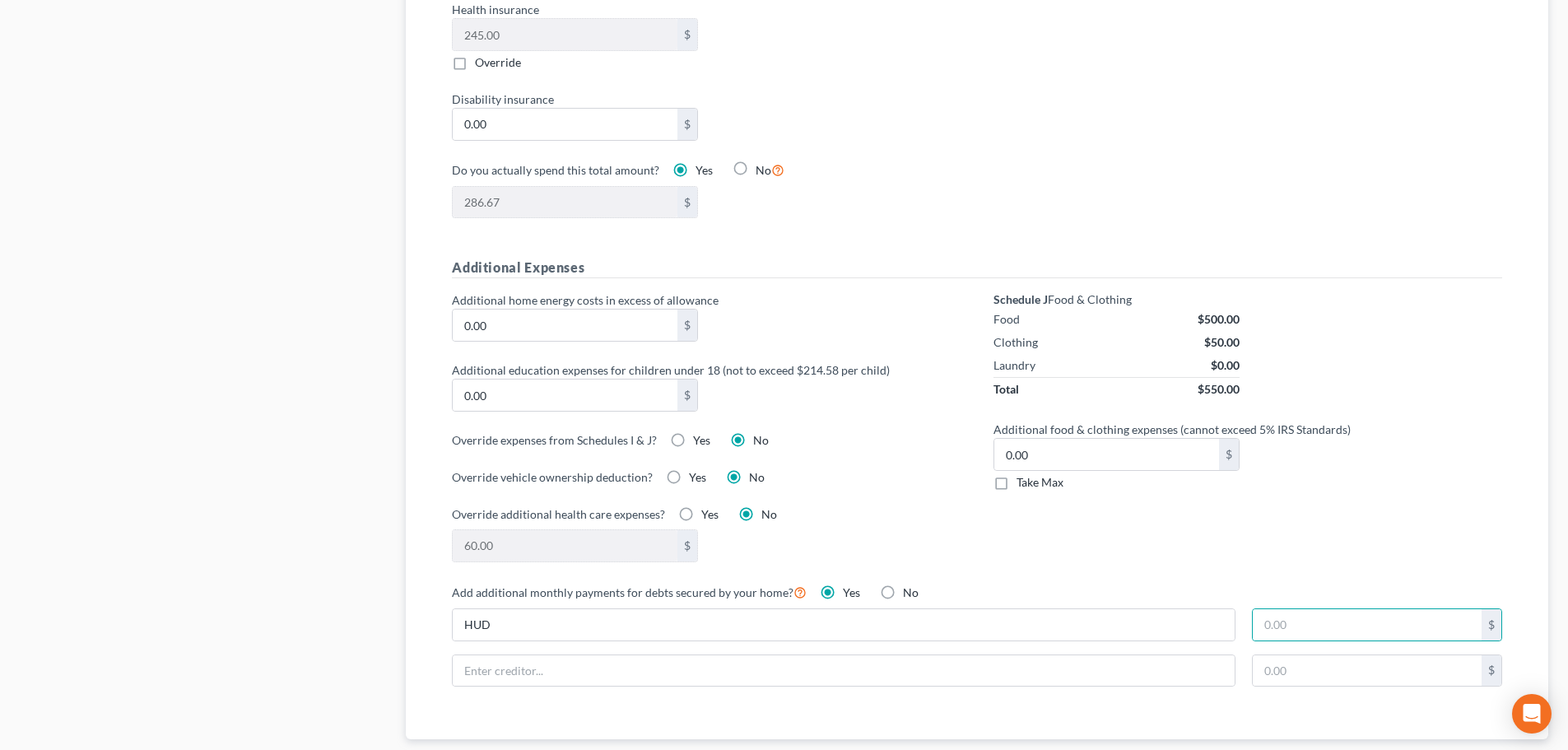
radio input "true"
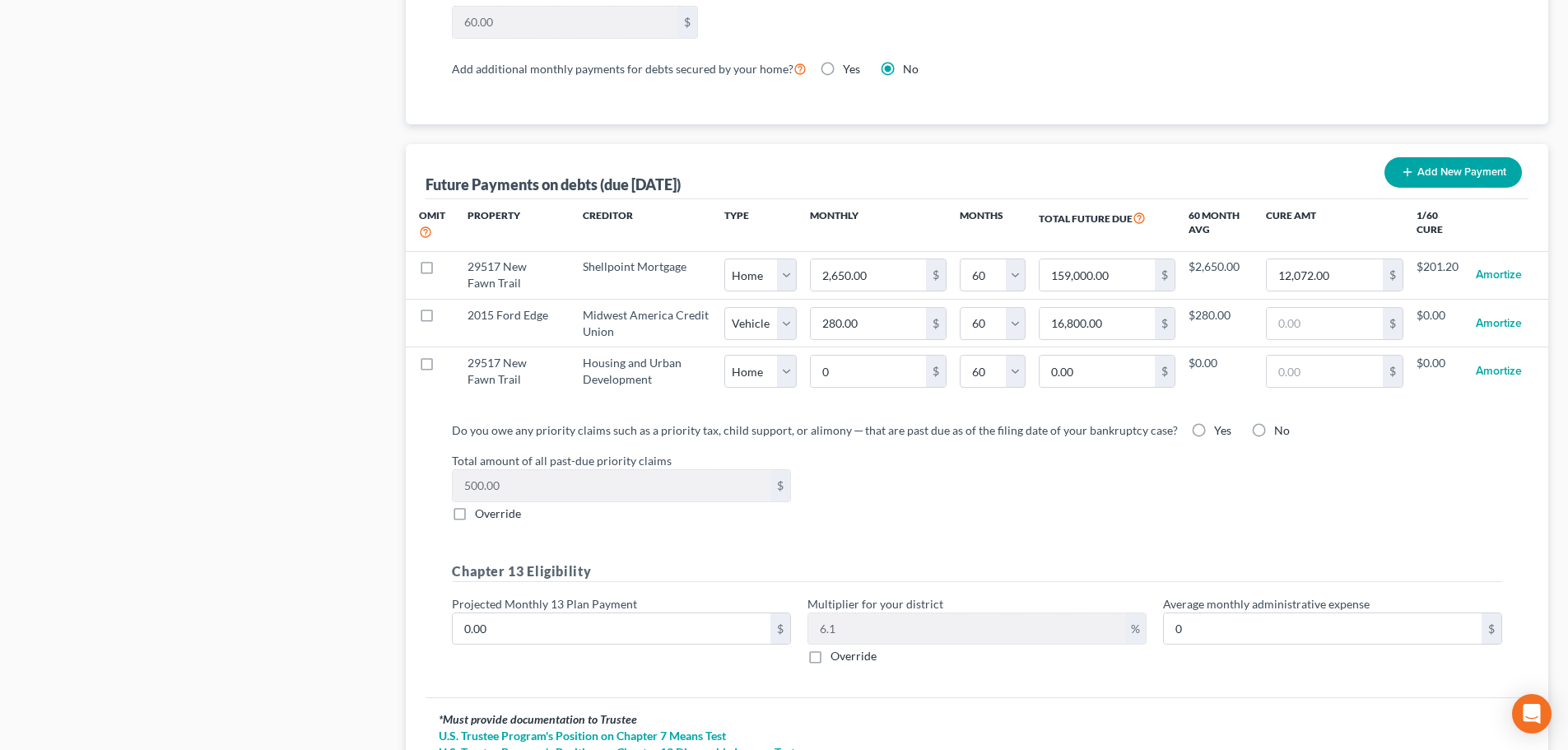
scroll to position [1564, 0]
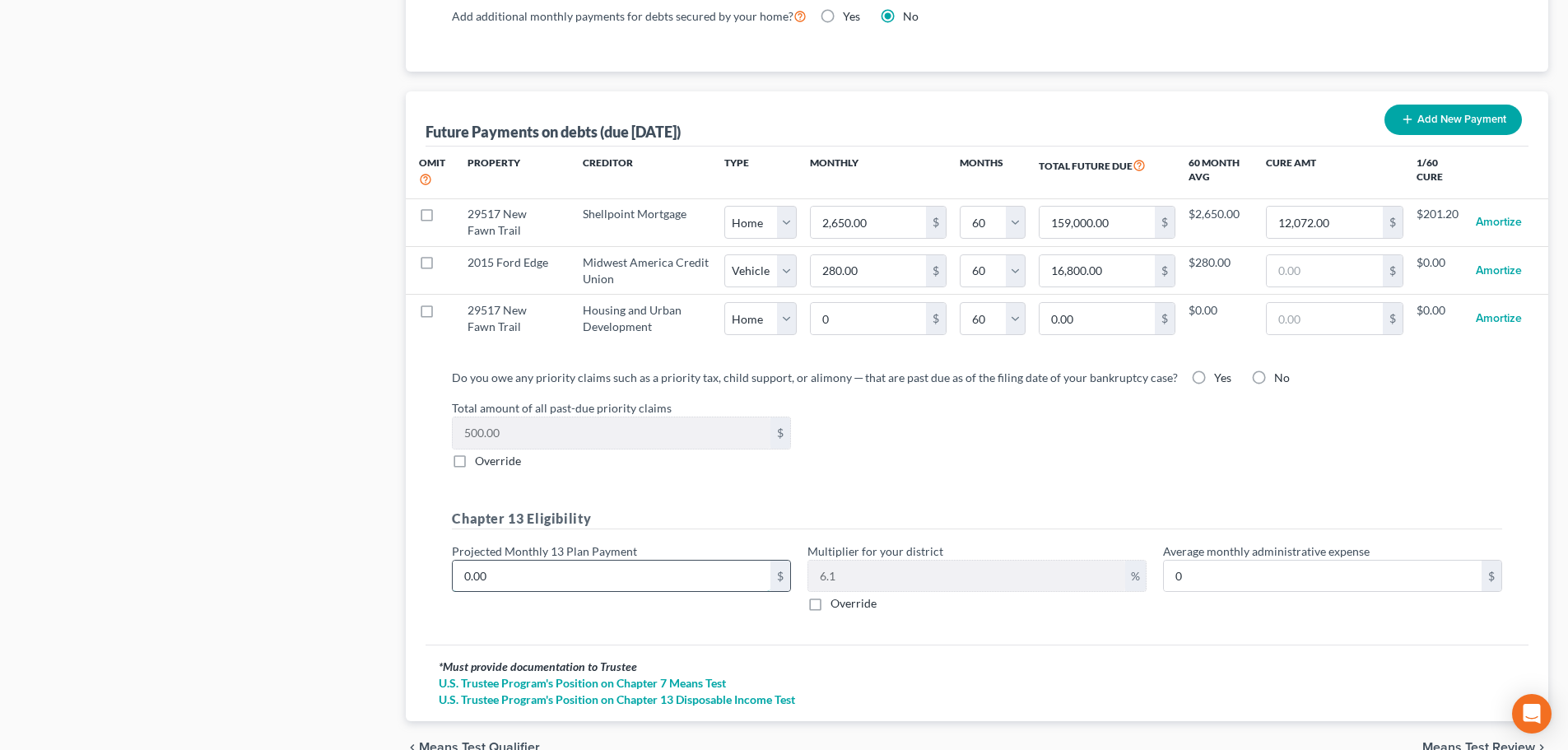
click at [556, 561] on input "0.00" at bounding box center [612, 576] width 318 height 31
type input "3"
type input "0.18"
type input "30"
type input "1.83"
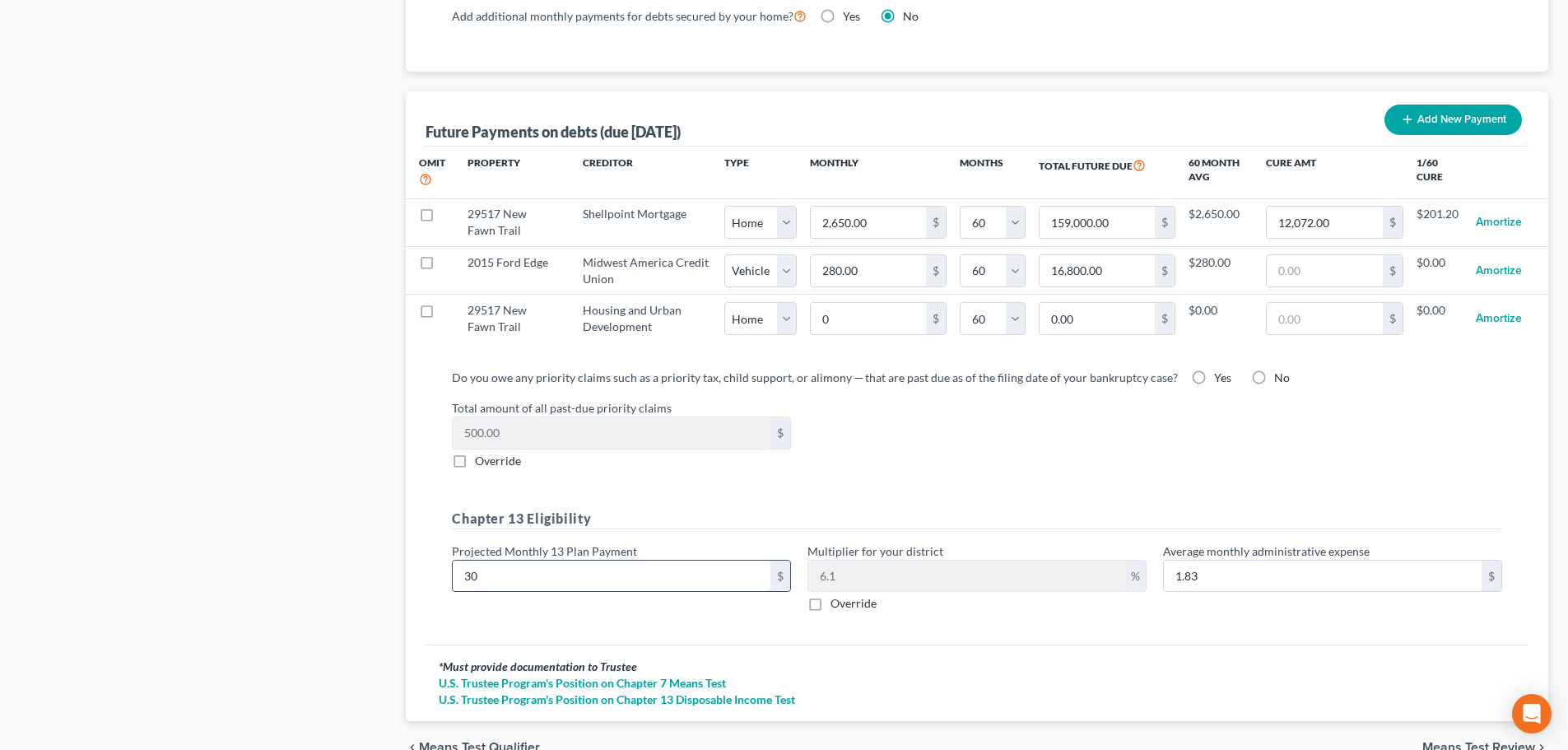
type input "300"
type input "18.30"
type input "3000"
type input "183.00"
type input "3,000"
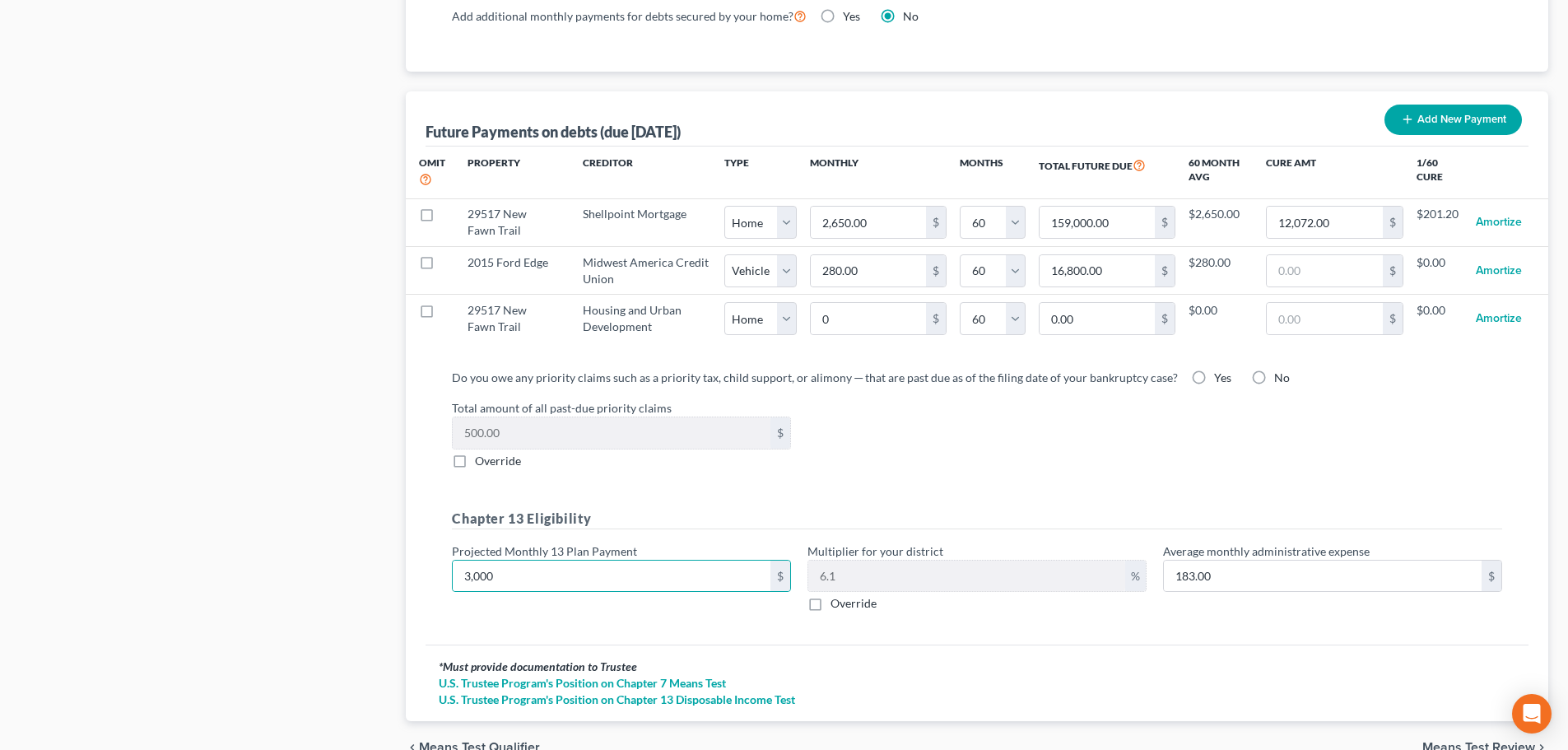
click at [1050, 611] on div "Do you owe any priority claims such as a priority tax, child support, or alimon…" at bounding box center [977, 501] width 1103 height 290
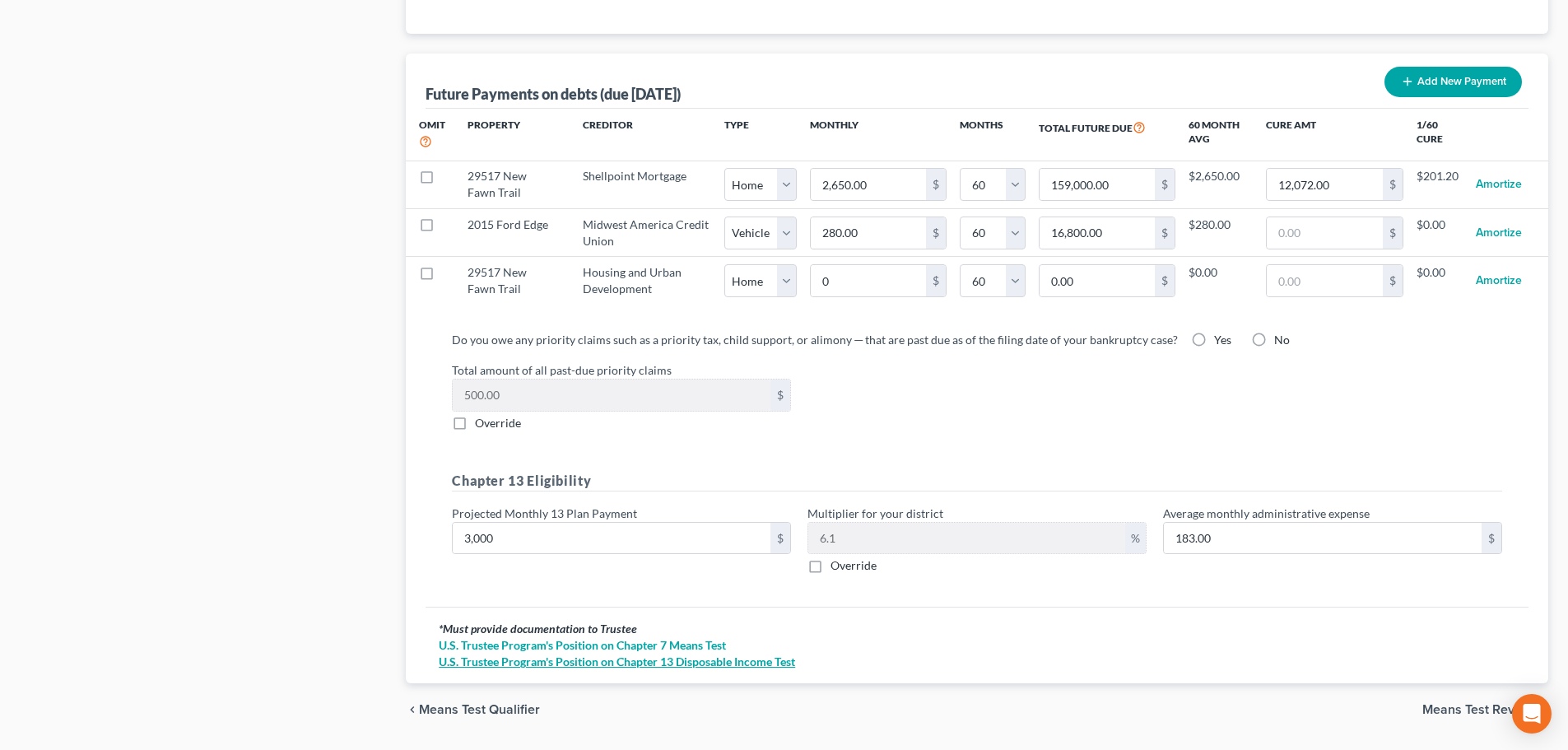
scroll to position [1634, 0]
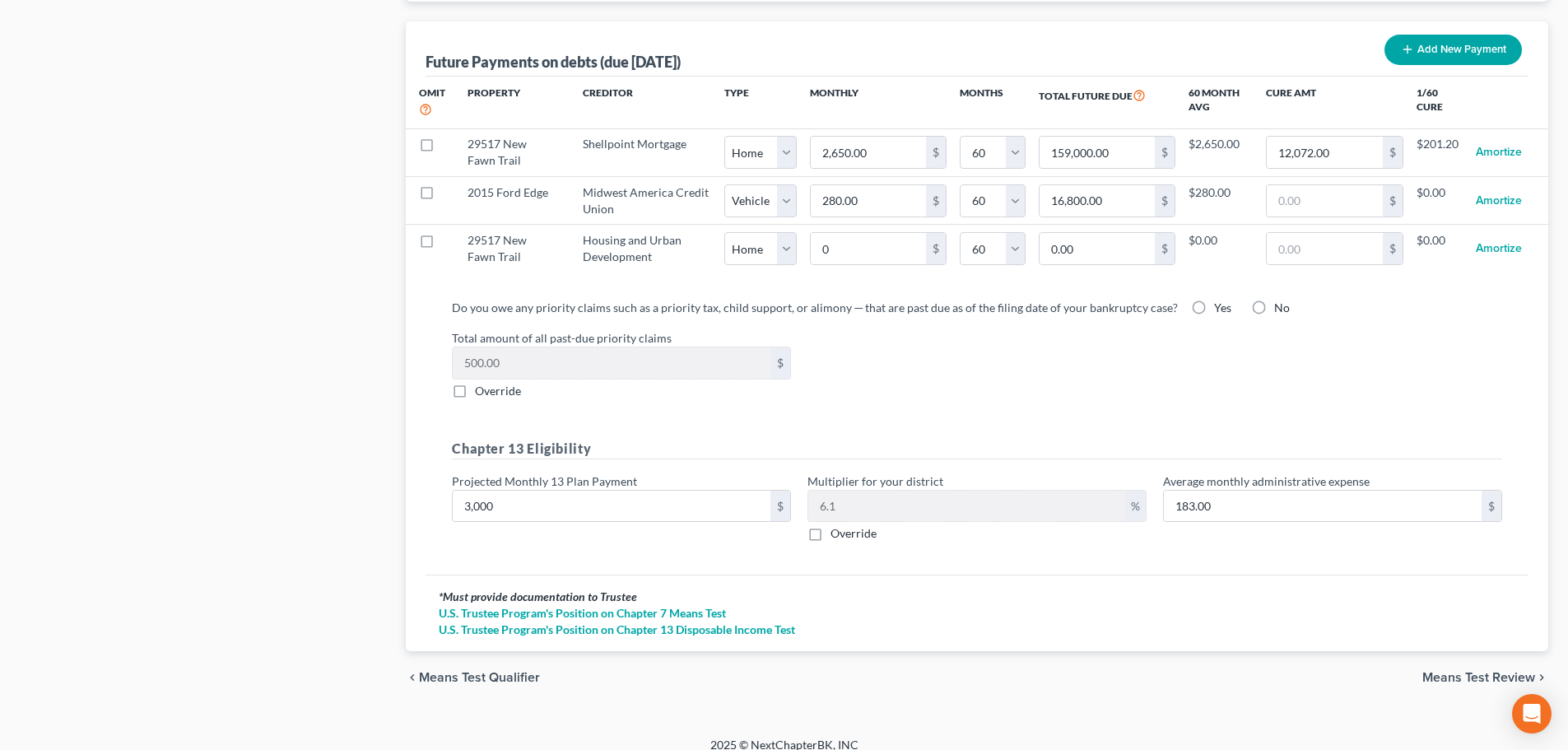
click at [1489, 671] on span "Means Test Review" at bounding box center [1480, 678] width 113 height 13
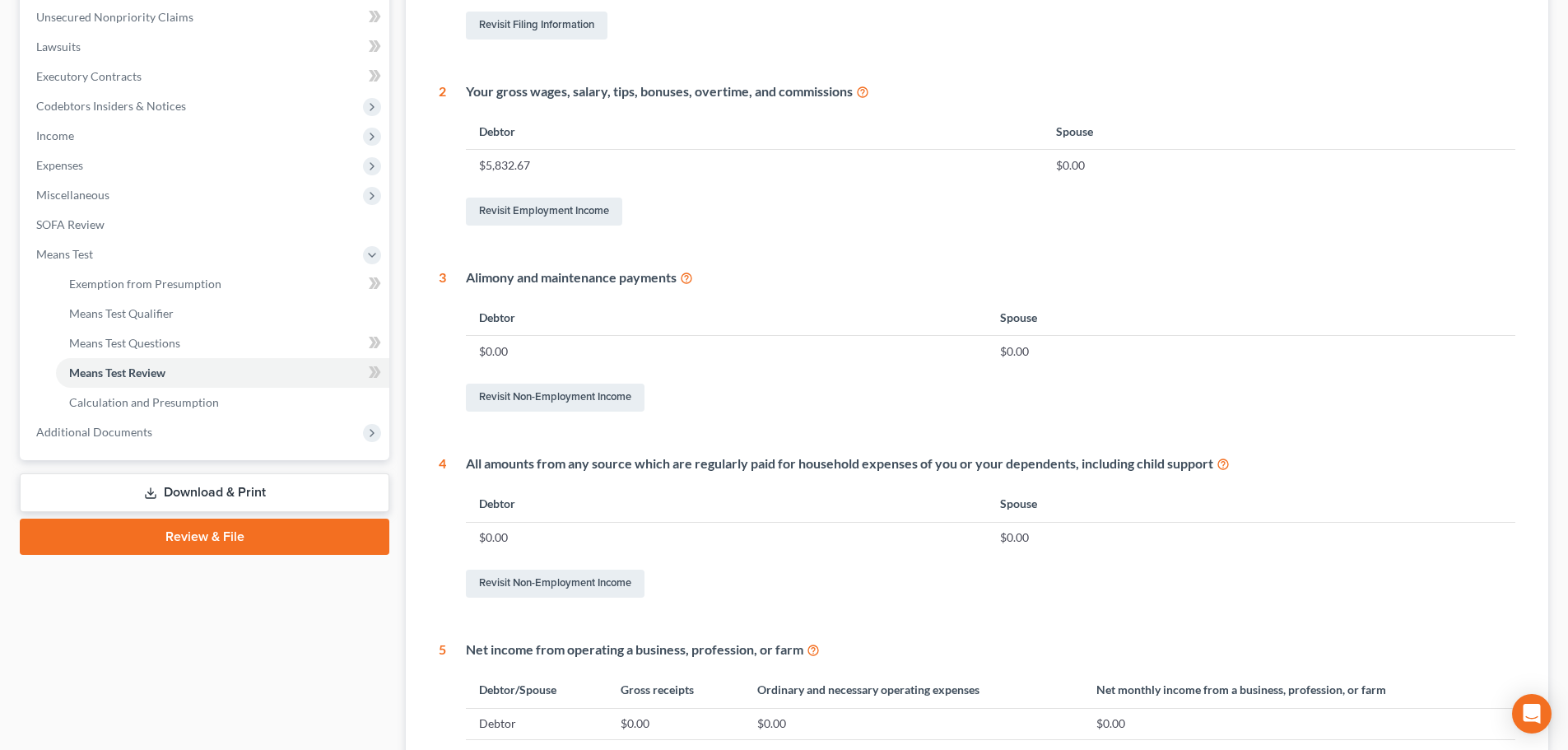
scroll to position [402, 0]
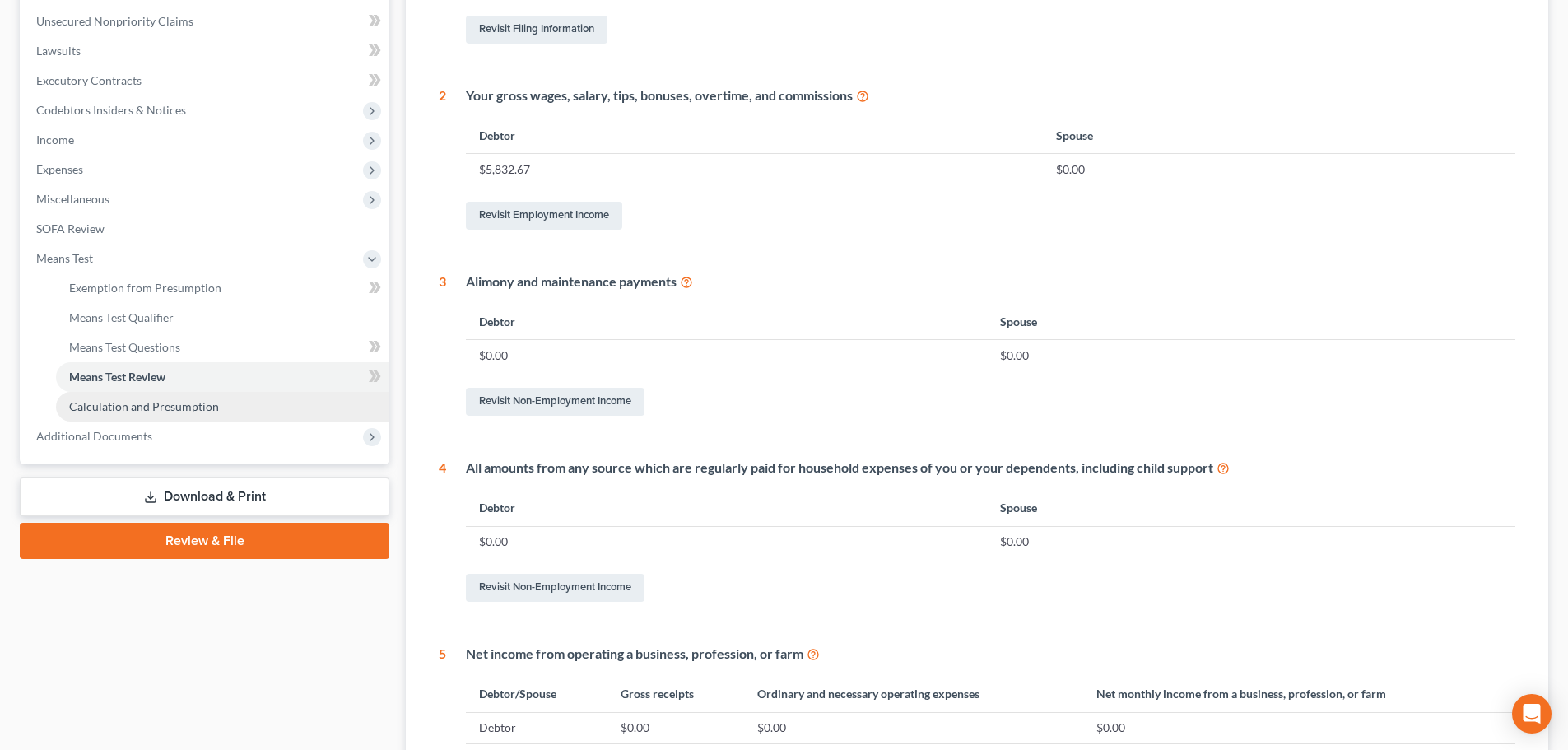
click at [197, 407] on span "Calculation and Presumption" at bounding box center [144, 406] width 150 height 14
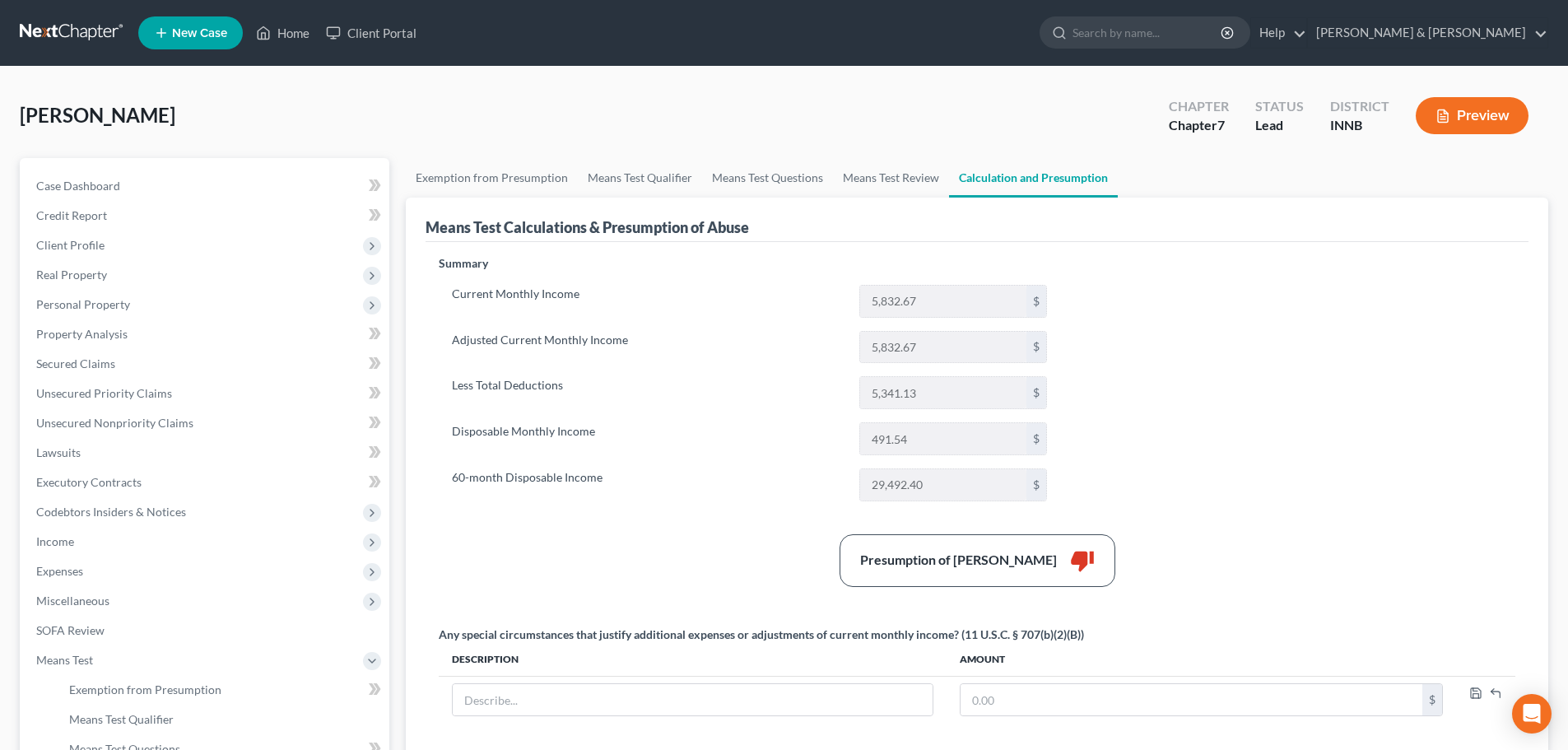
click at [1490, 115] on button "Preview" at bounding box center [1473, 116] width 113 height 37
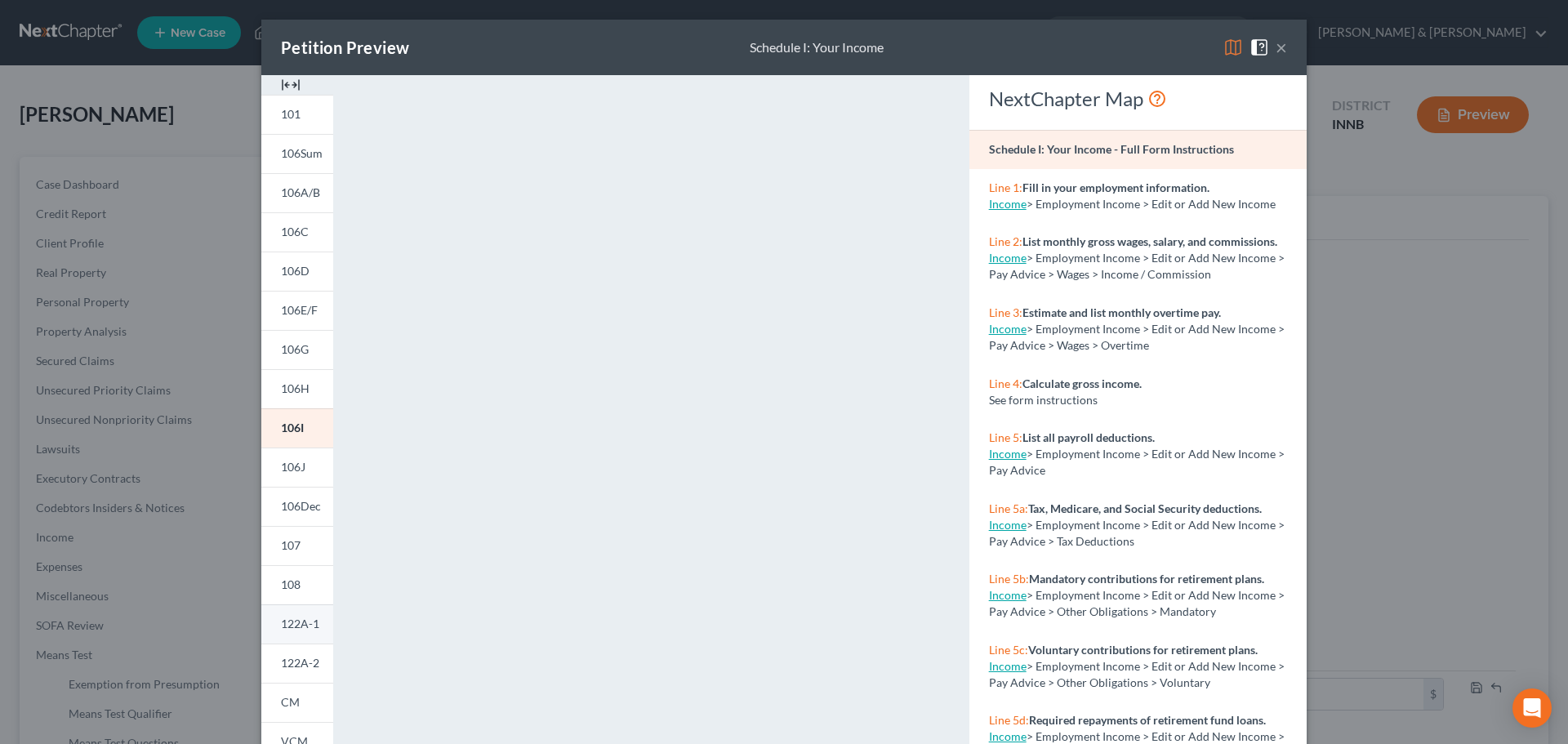
click at [301, 623] on span "122A-1" at bounding box center [301, 624] width 39 height 14
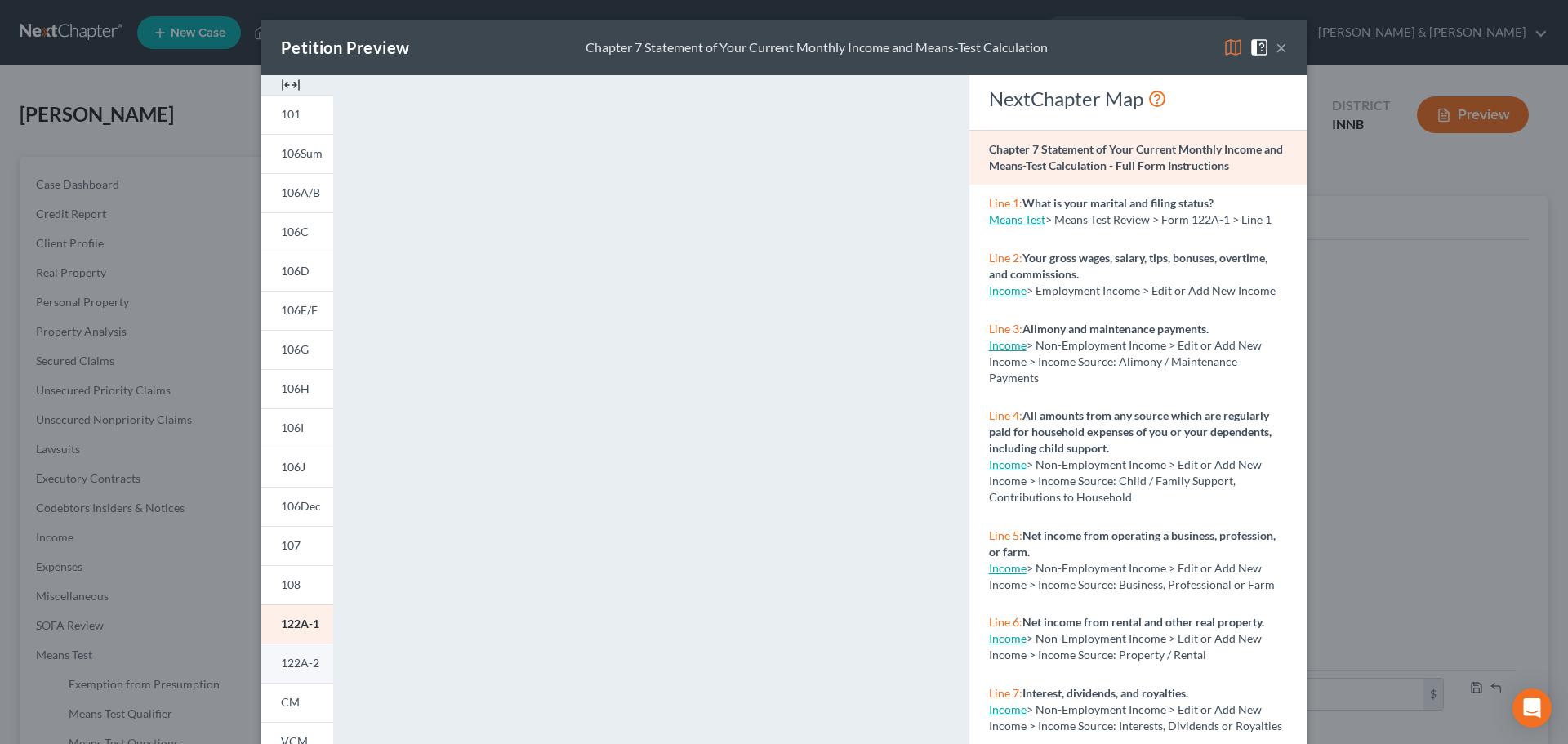
click at [285, 667] on span "122A-2" at bounding box center [301, 663] width 39 height 14
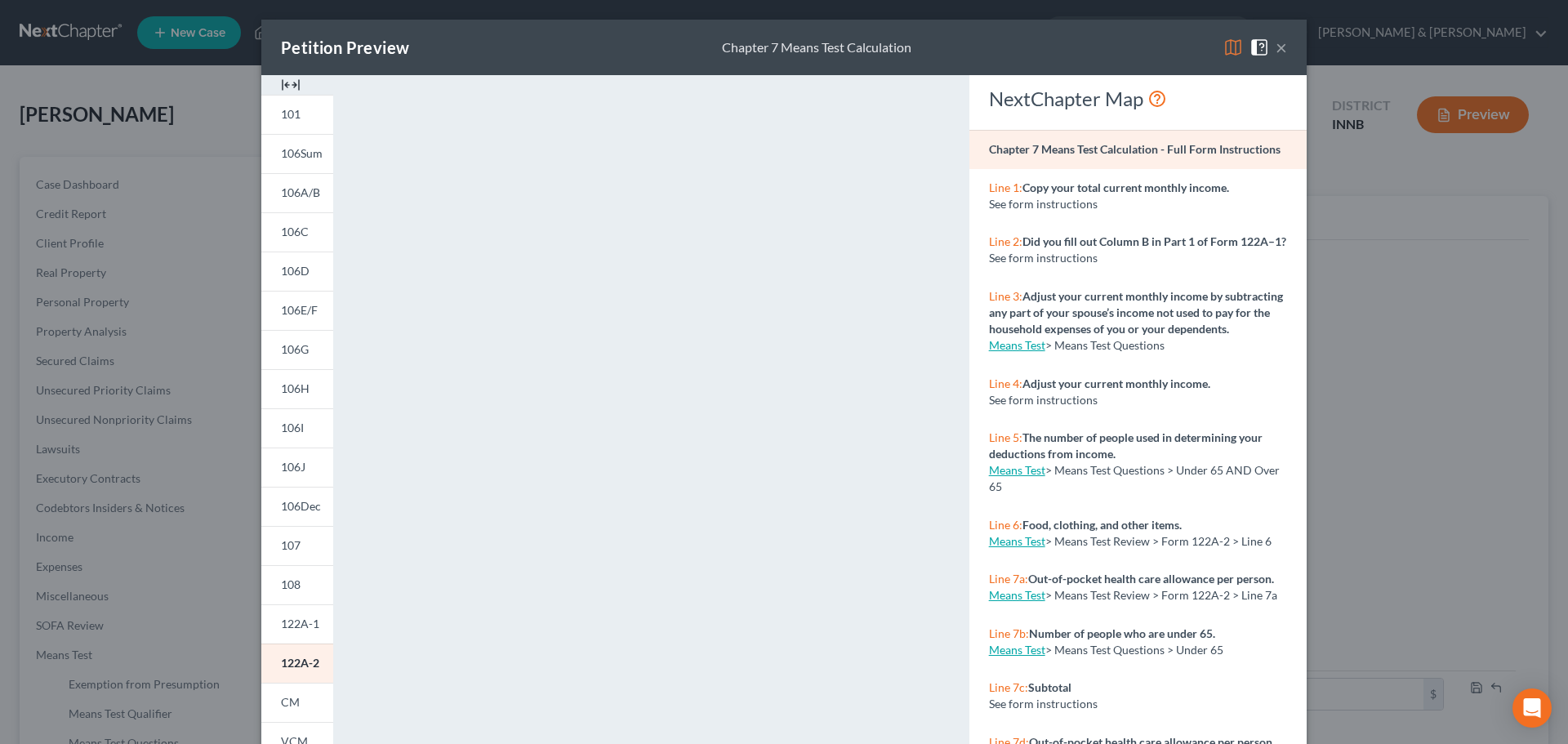
click at [1280, 51] on button "×" at bounding box center [1281, 47] width 11 height 19
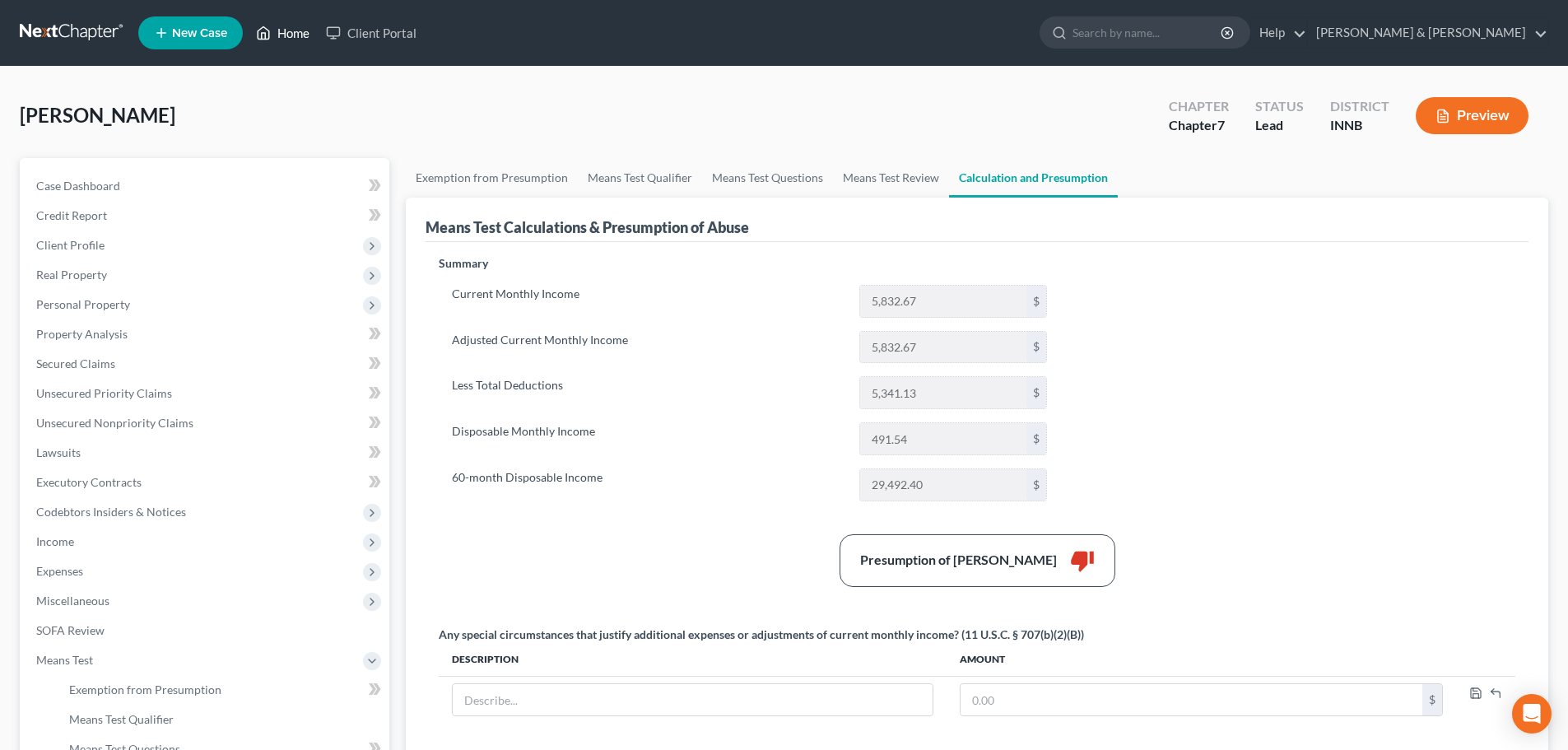
drag, startPoint x: 307, startPoint y: 32, endPoint x: 295, endPoint y: 32, distance: 12.0
click at [306, 31] on link "Home" at bounding box center [283, 34] width 70 height 30
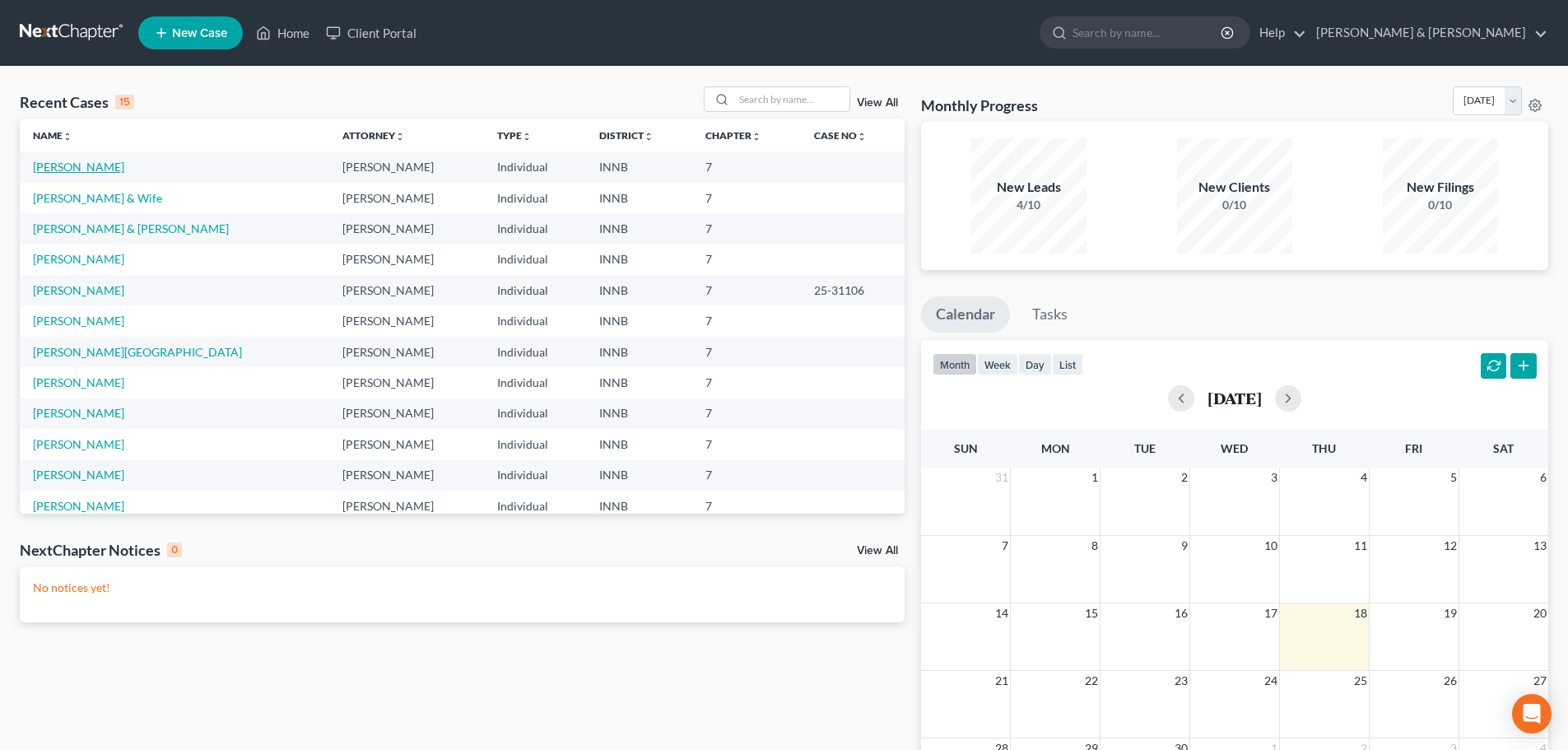
click at [67, 164] on link "[PERSON_NAME]" at bounding box center [78, 167] width 91 height 14
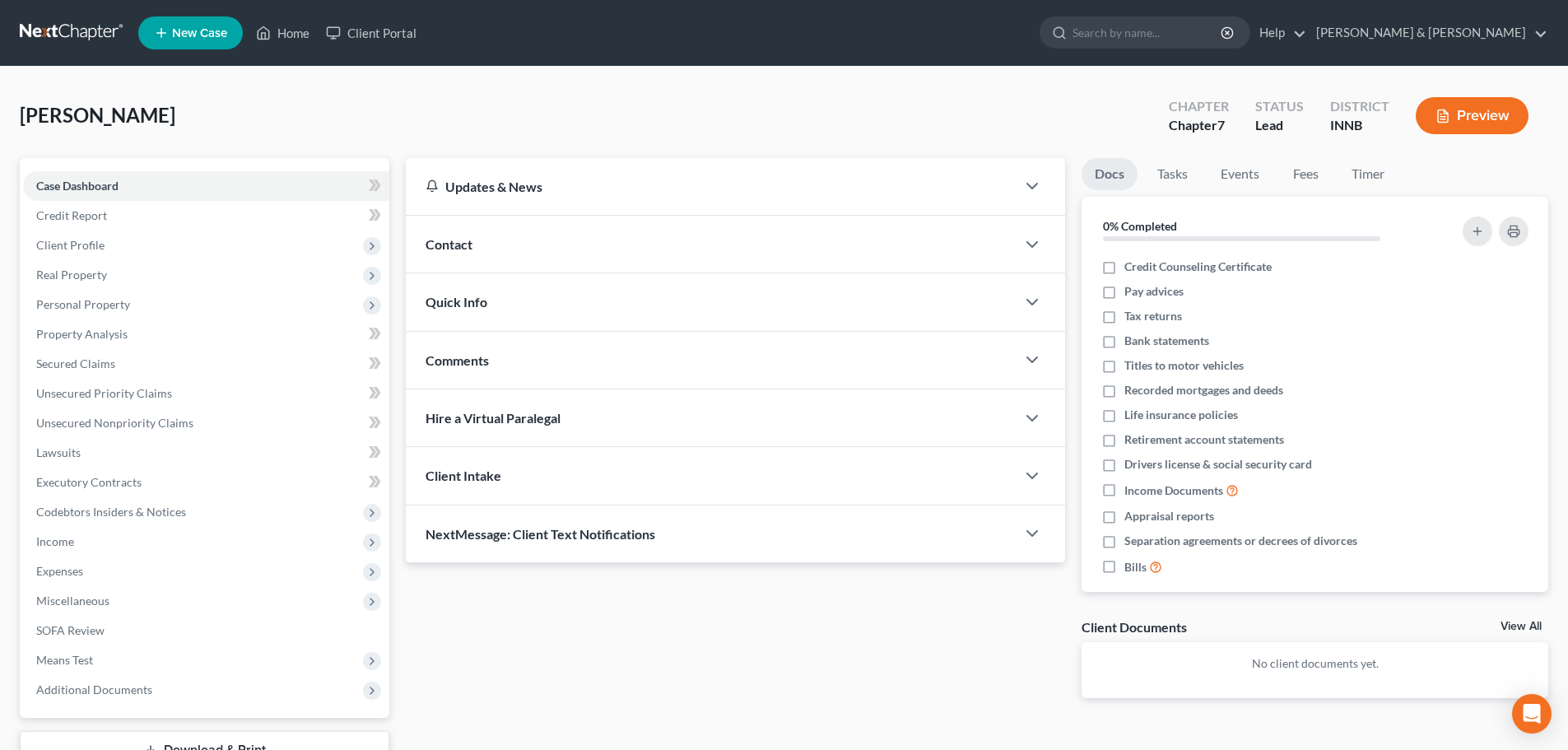
click at [1496, 107] on button "Preview" at bounding box center [1473, 116] width 113 height 37
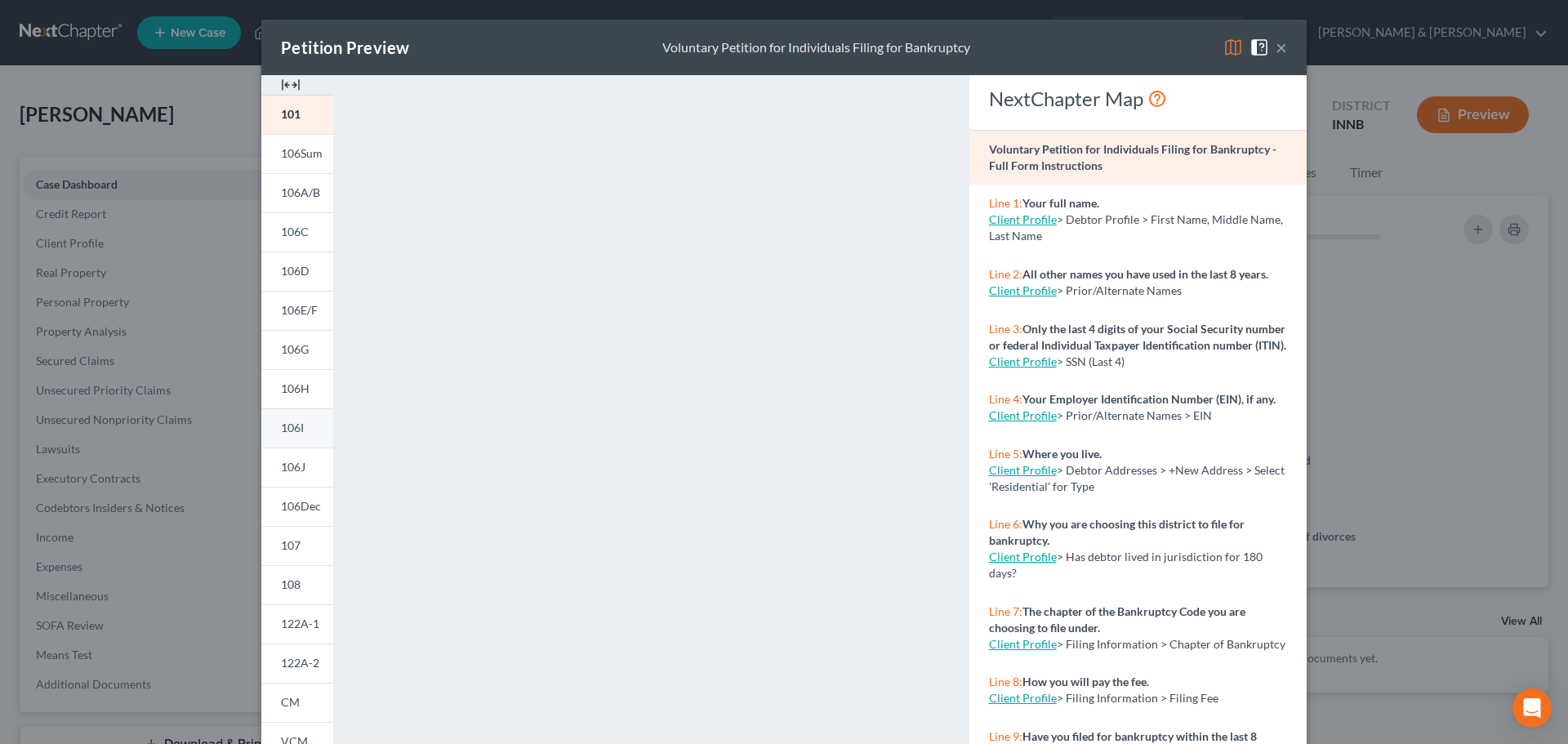
click at [292, 427] on span "106I" at bounding box center [293, 428] width 23 height 14
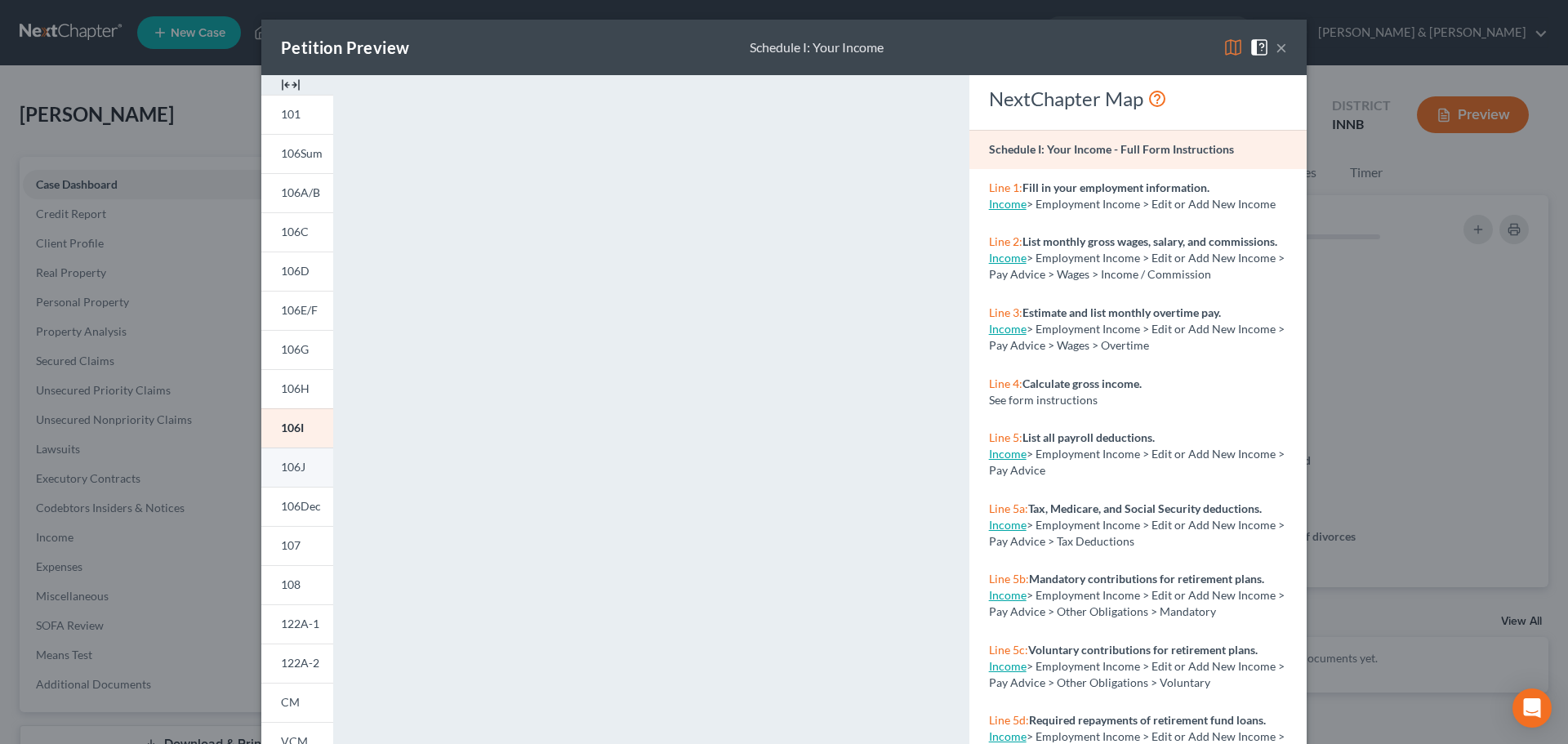
click at [290, 466] on span "106J" at bounding box center [294, 467] width 25 height 14
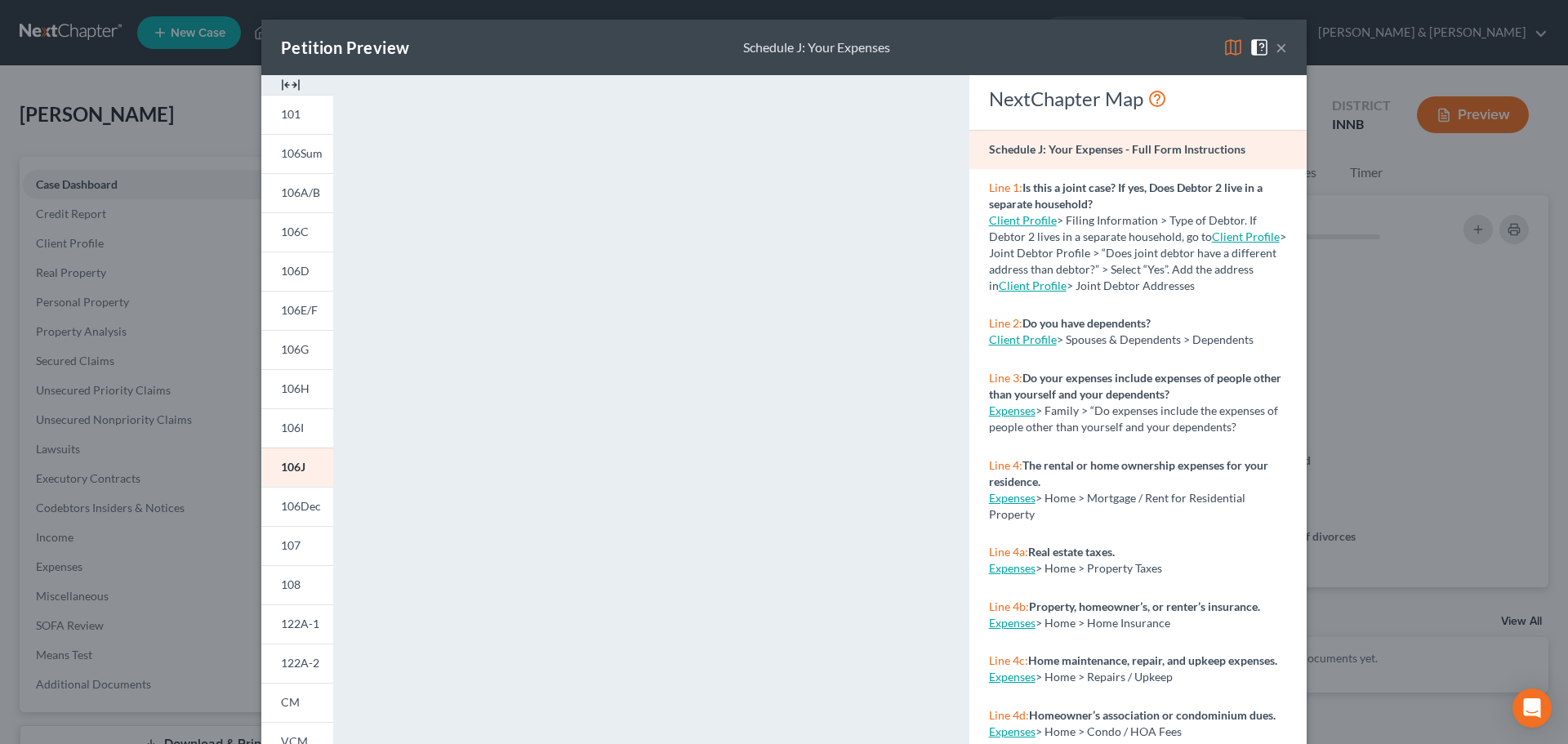
click at [1276, 44] on button "×" at bounding box center [1281, 47] width 11 height 19
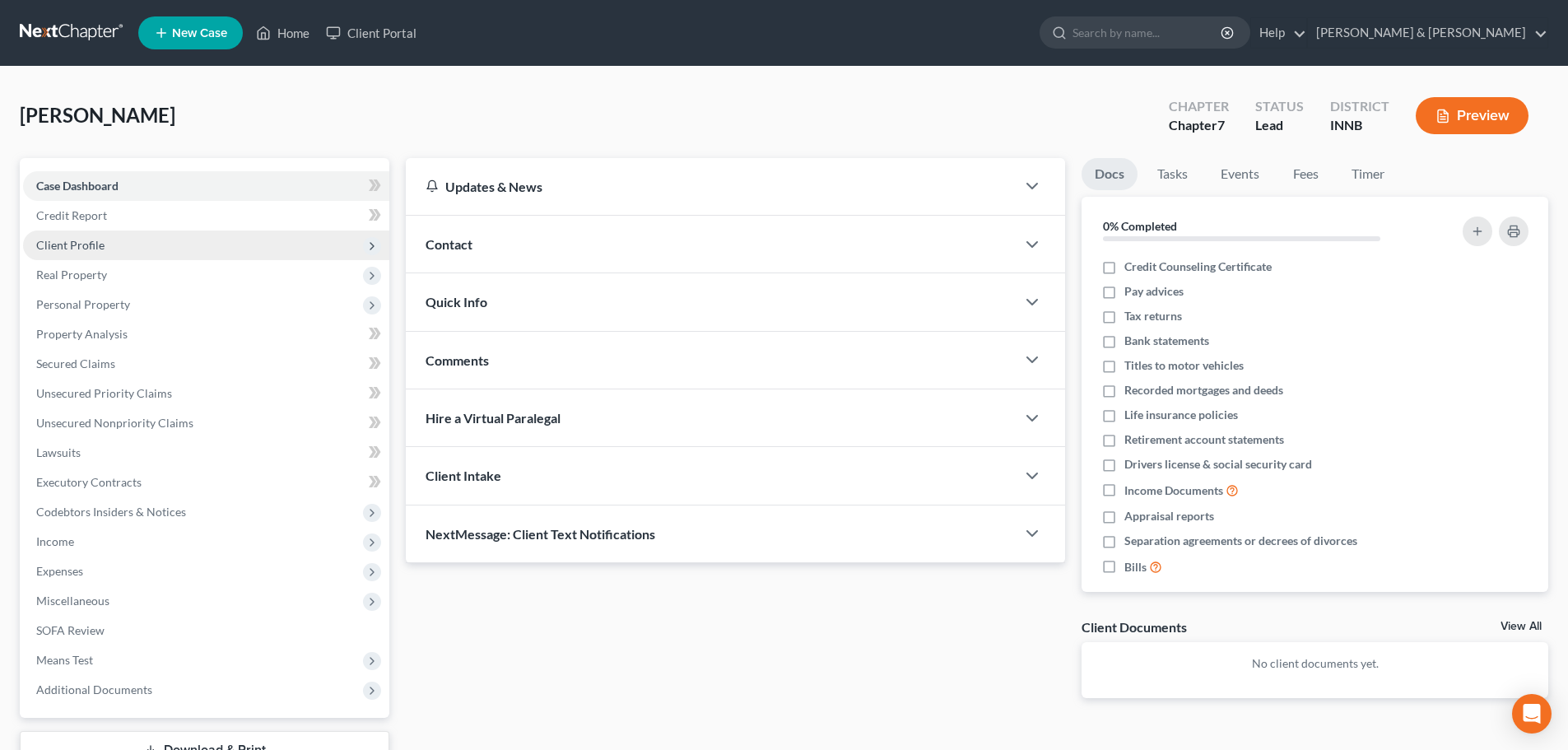
click at [211, 248] on span "Client Profile" at bounding box center [206, 246] width 367 height 30
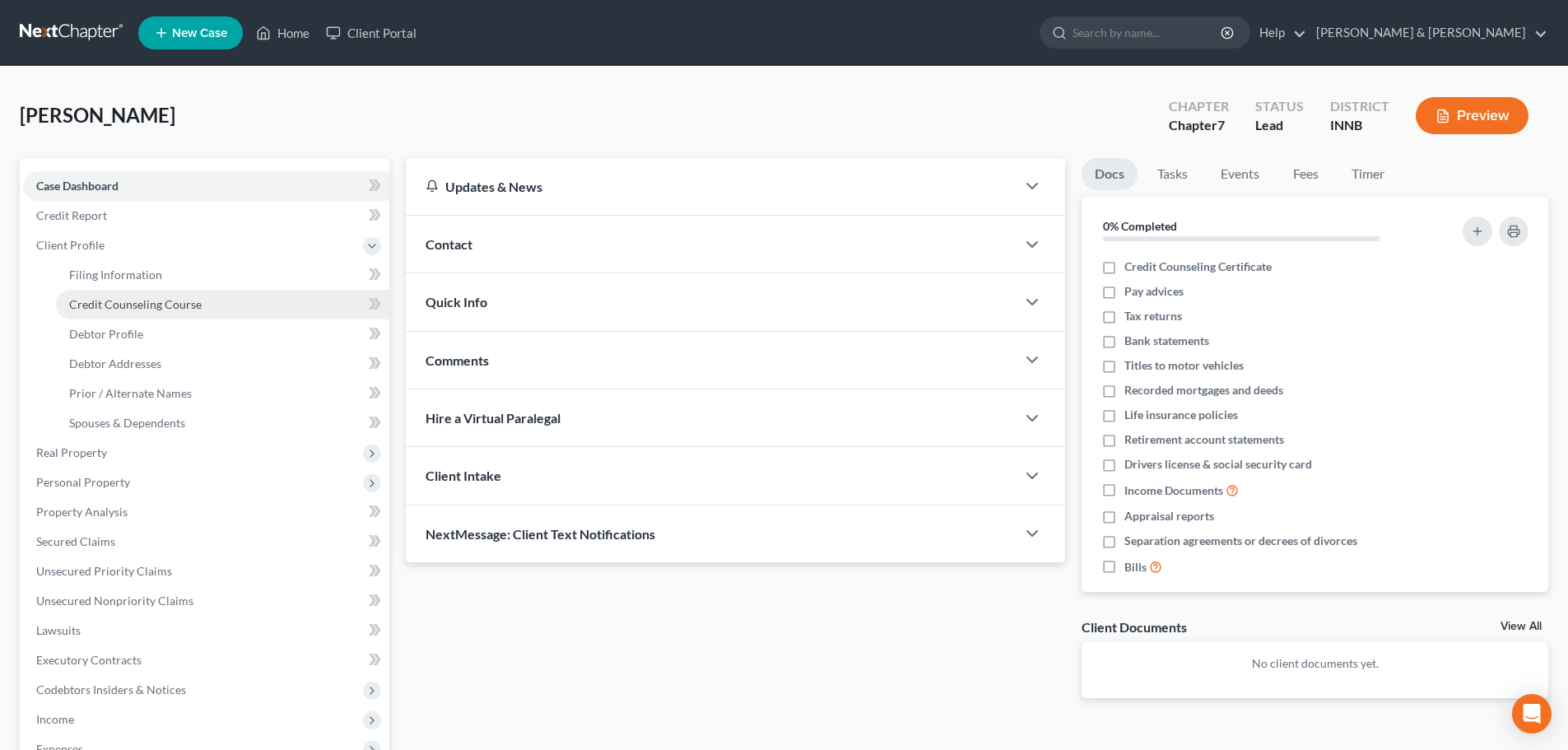
click at [221, 299] on link "Credit Counseling Course" at bounding box center [222, 305] width 333 height 30
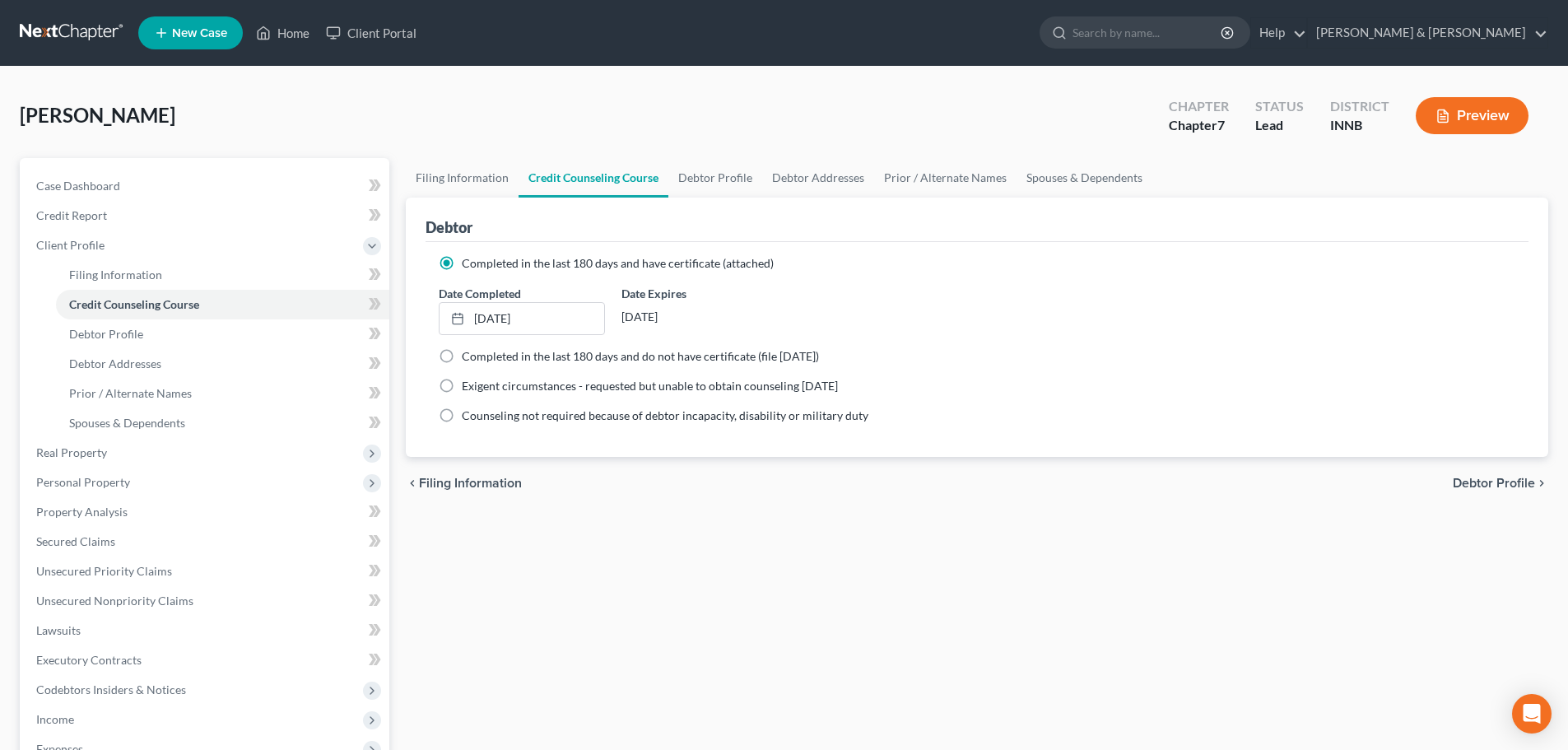
click at [1487, 110] on button "Preview" at bounding box center [1473, 116] width 113 height 37
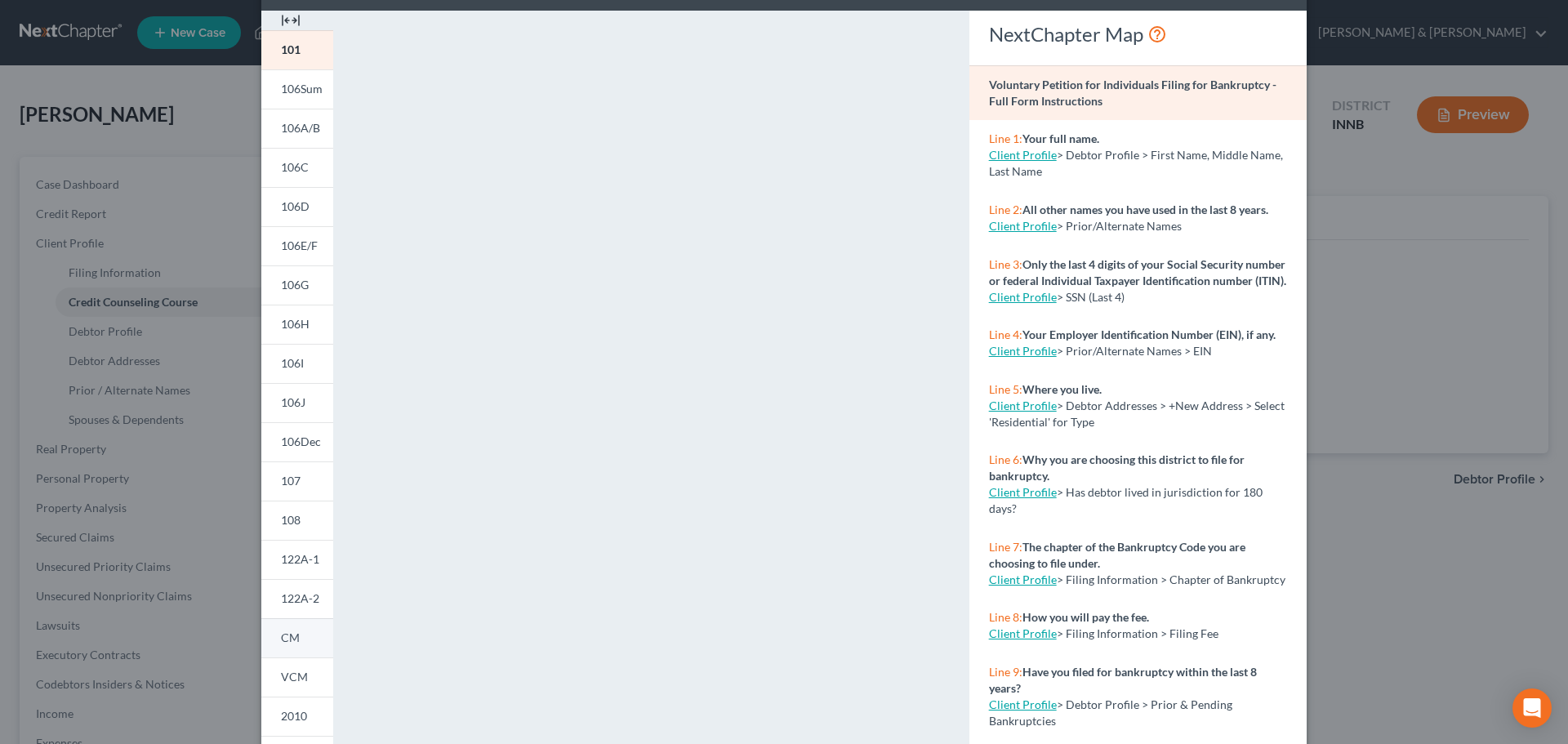
scroll to position [163, 0]
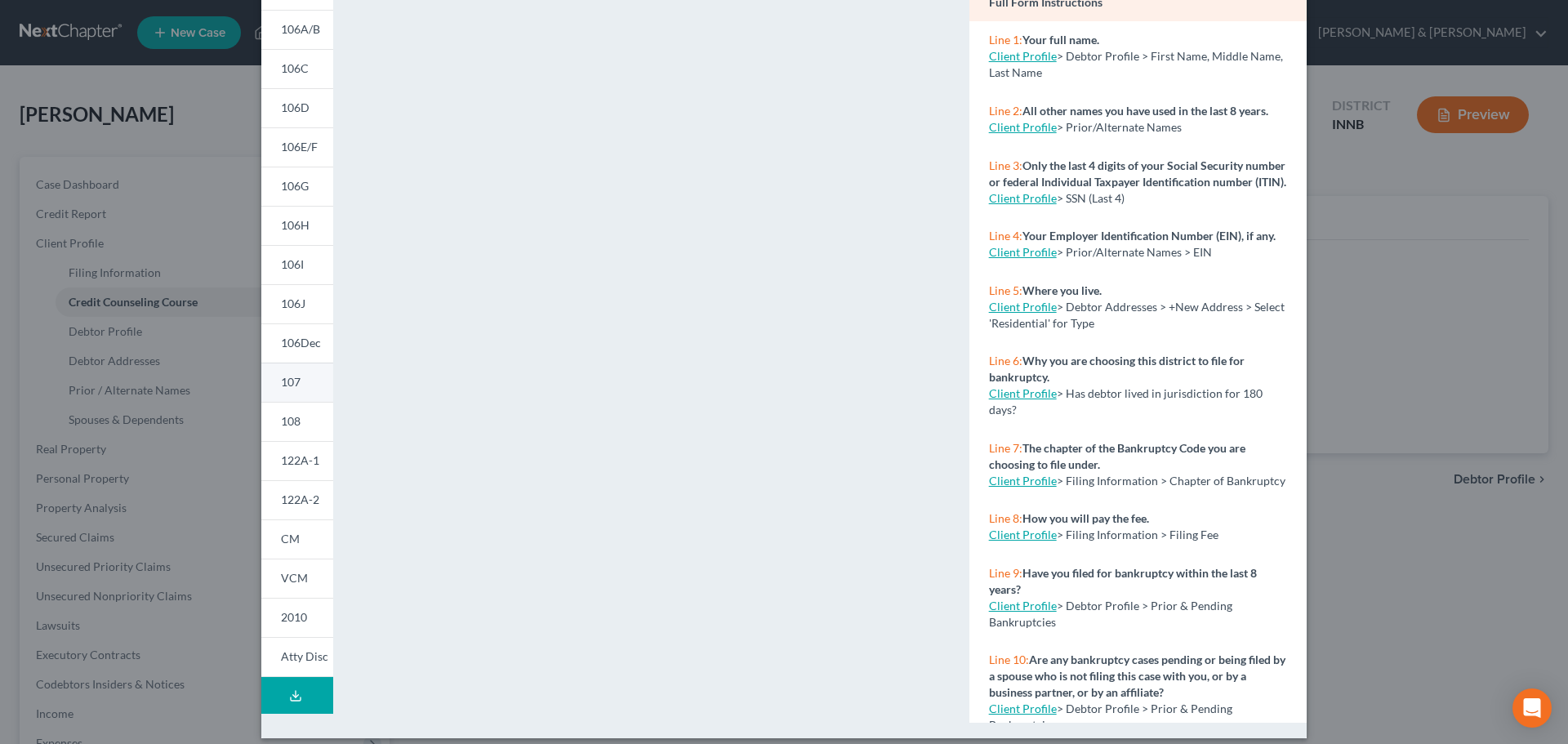
click at [299, 386] on link "107" at bounding box center [297, 382] width 72 height 39
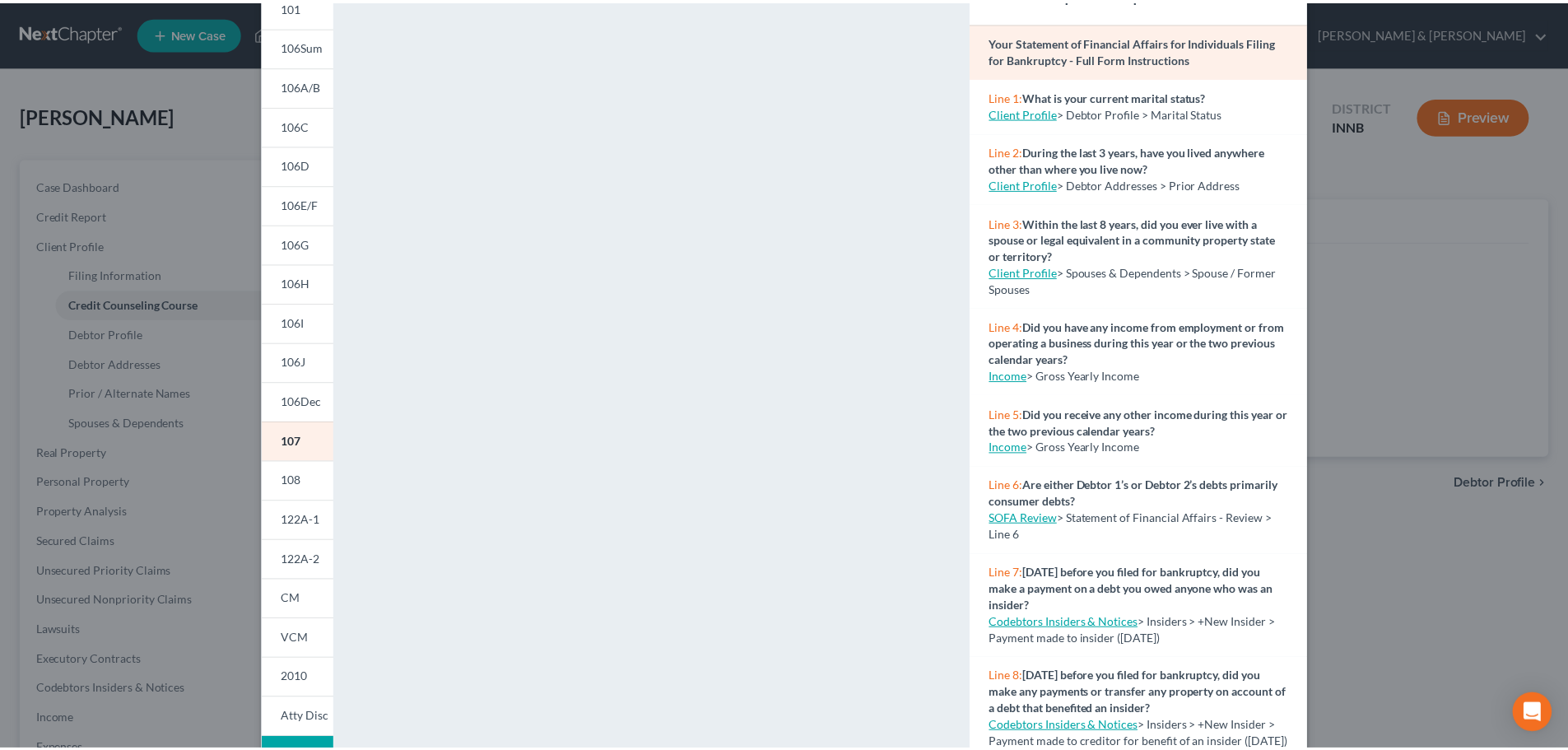
scroll to position [0, 0]
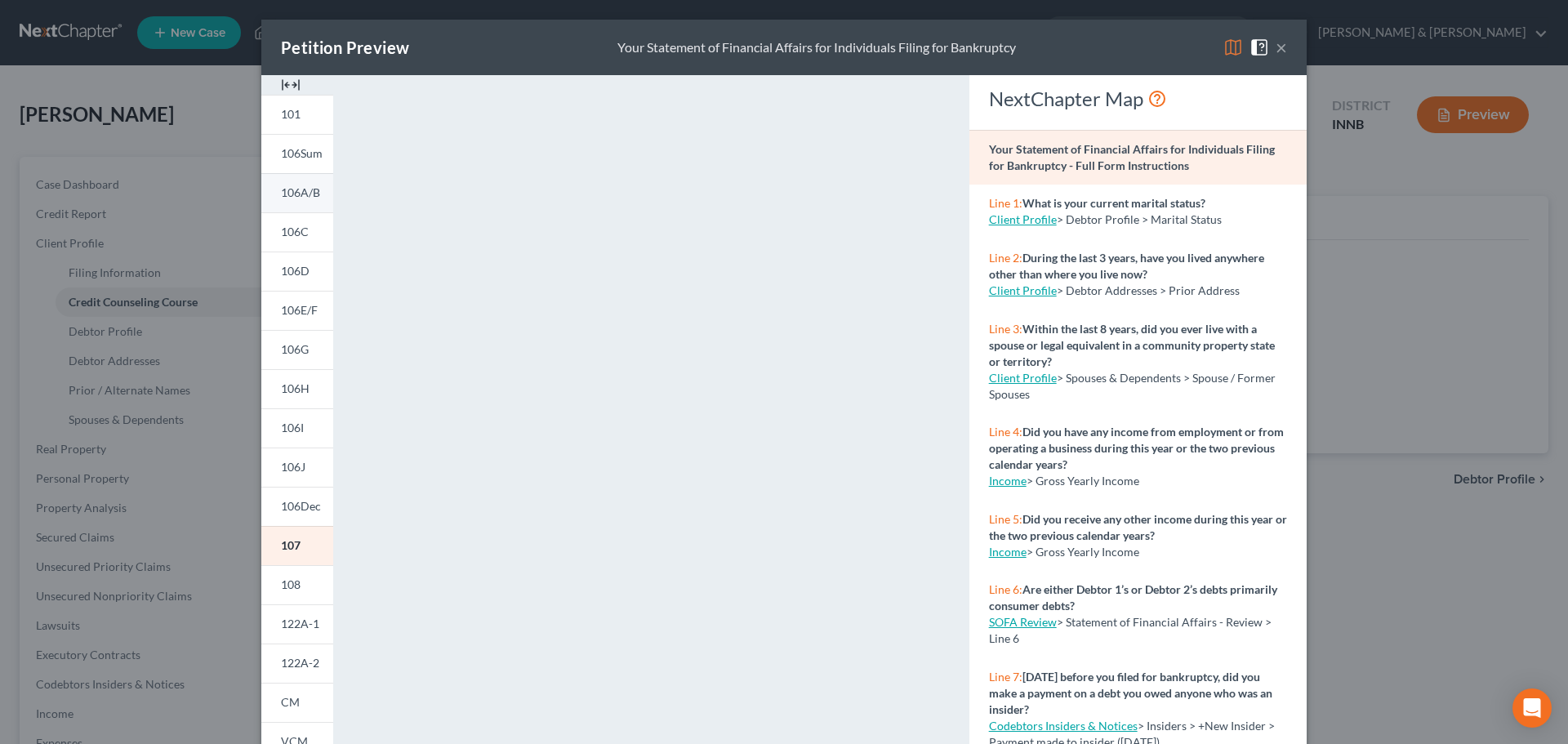
click at [294, 189] on span "106A/B" at bounding box center [301, 193] width 39 height 14
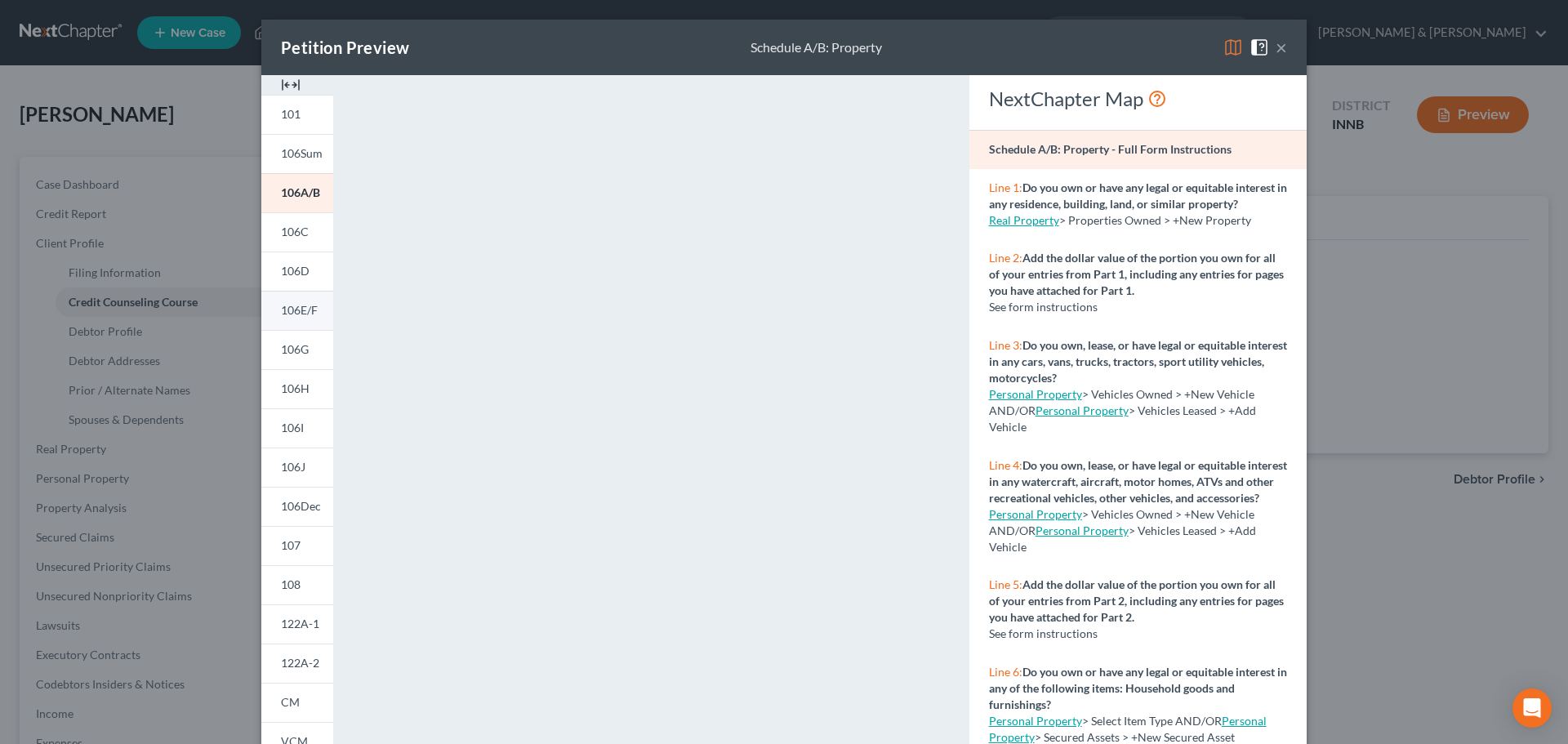
drag, startPoint x: 304, startPoint y: 267, endPoint x: 300, endPoint y: 294, distance: 27.3
click at [304, 267] on link "106D" at bounding box center [297, 271] width 72 height 39
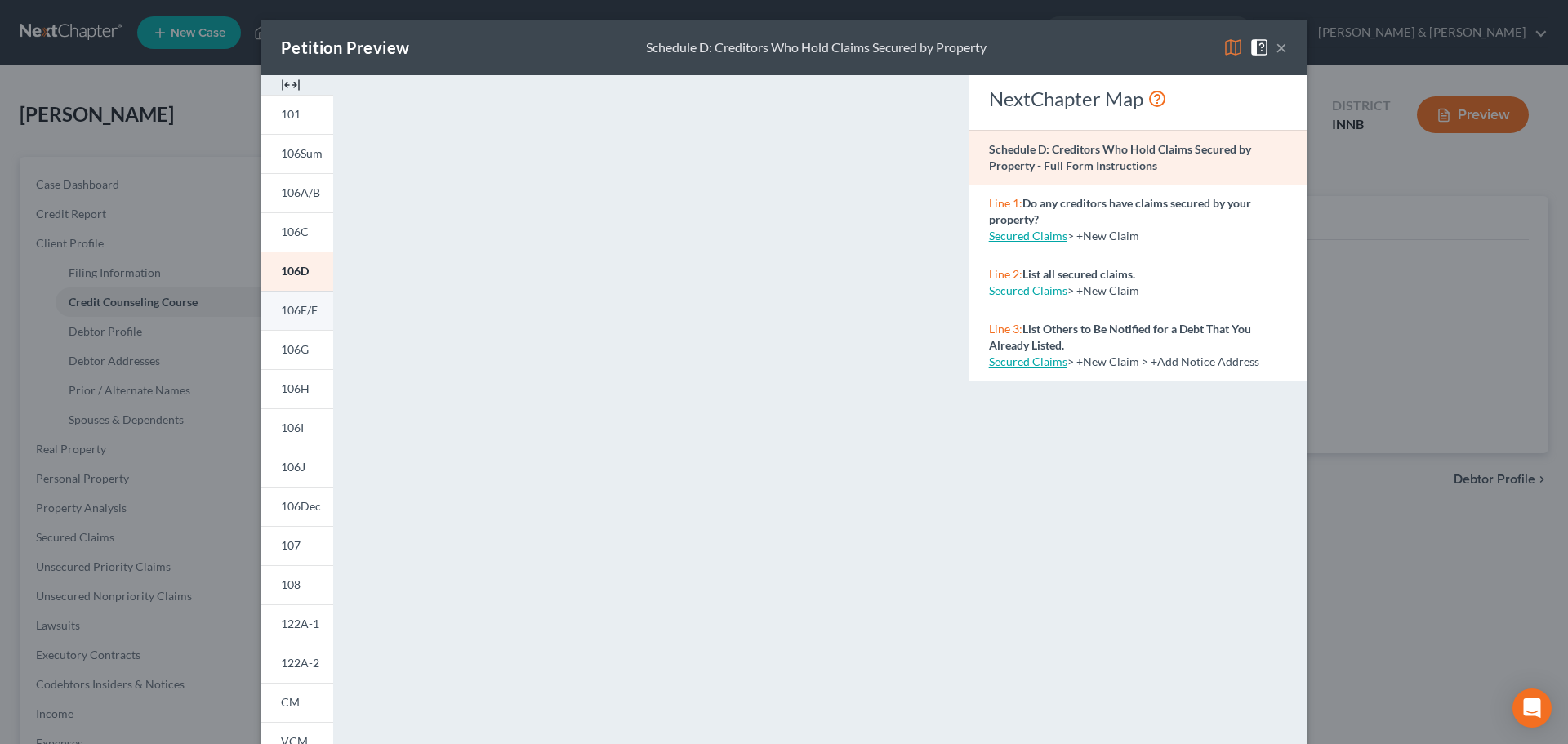
click at [298, 307] on span "106E/F" at bounding box center [300, 310] width 37 height 14
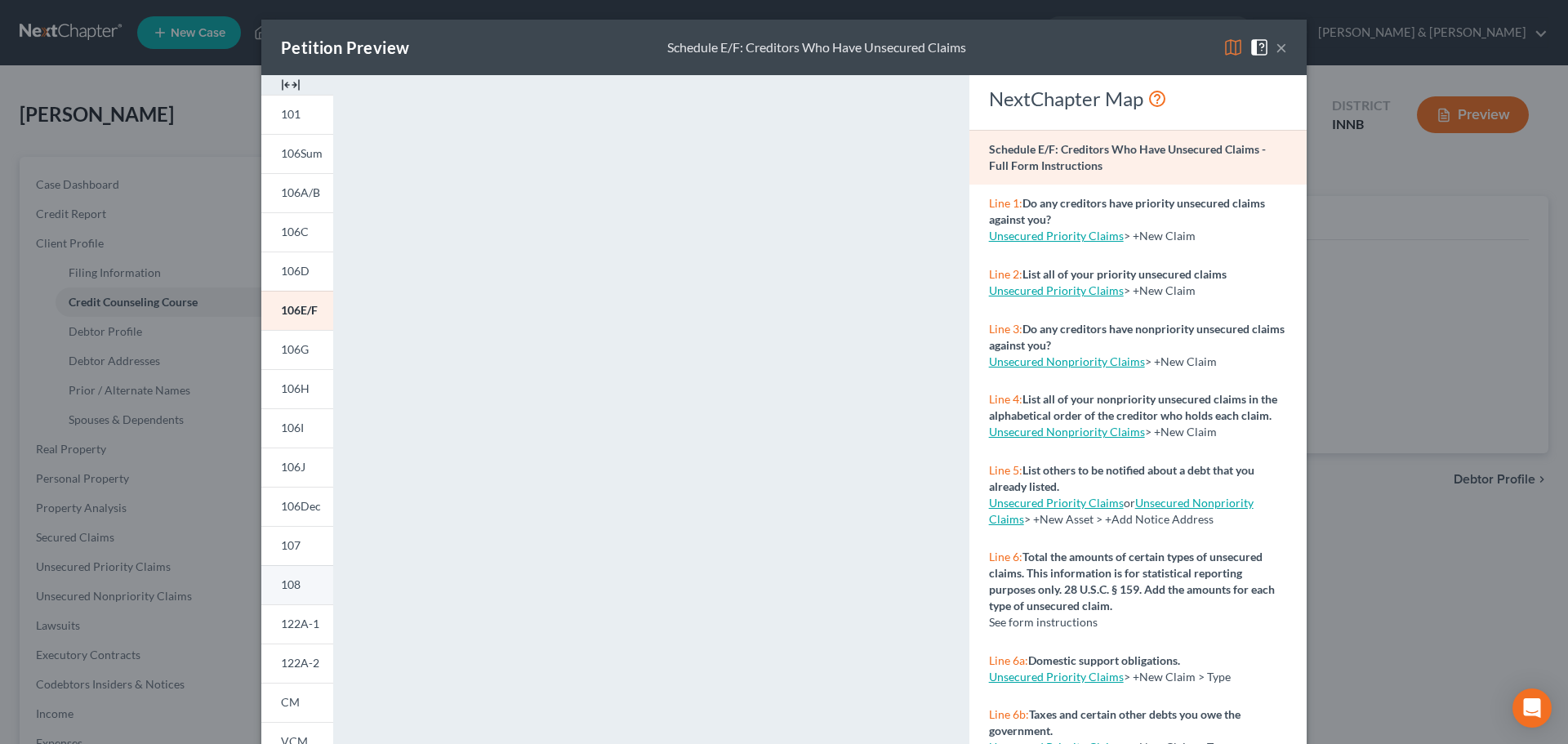
click at [316, 592] on link "108" at bounding box center [297, 585] width 72 height 39
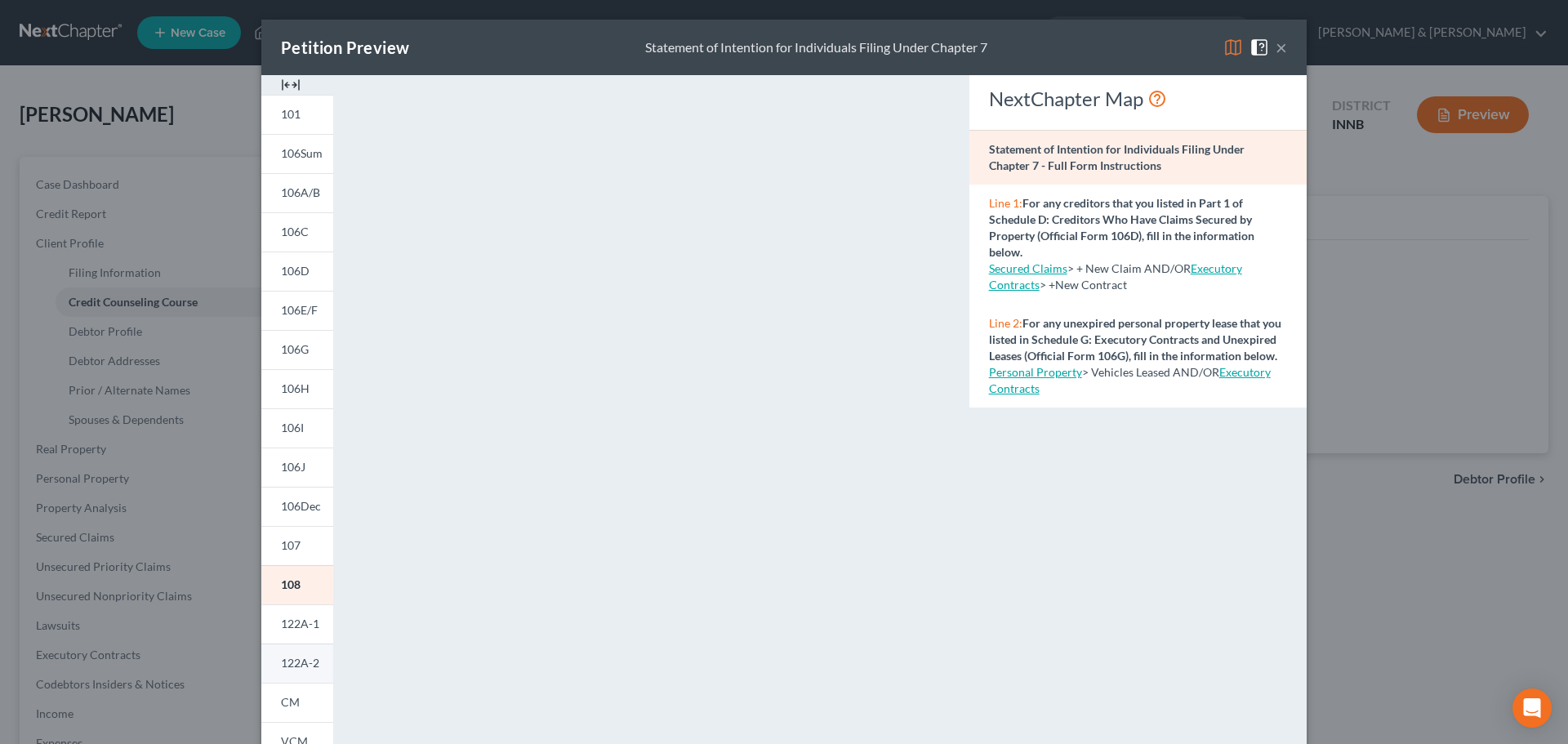
click at [309, 656] on span "122A-2" at bounding box center [301, 663] width 39 height 14
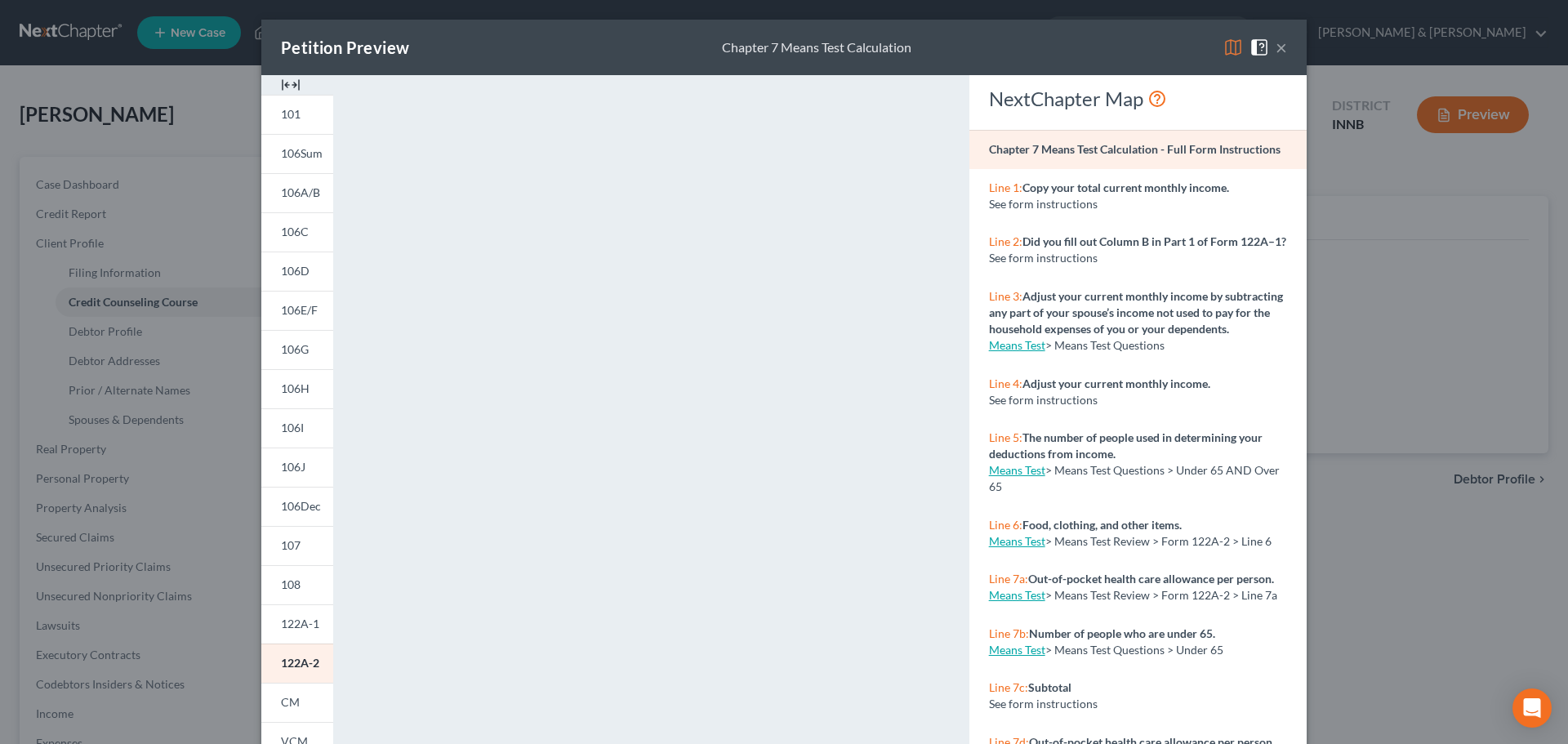
click at [1277, 49] on button "×" at bounding box center [1281, 47] width 11 height 19
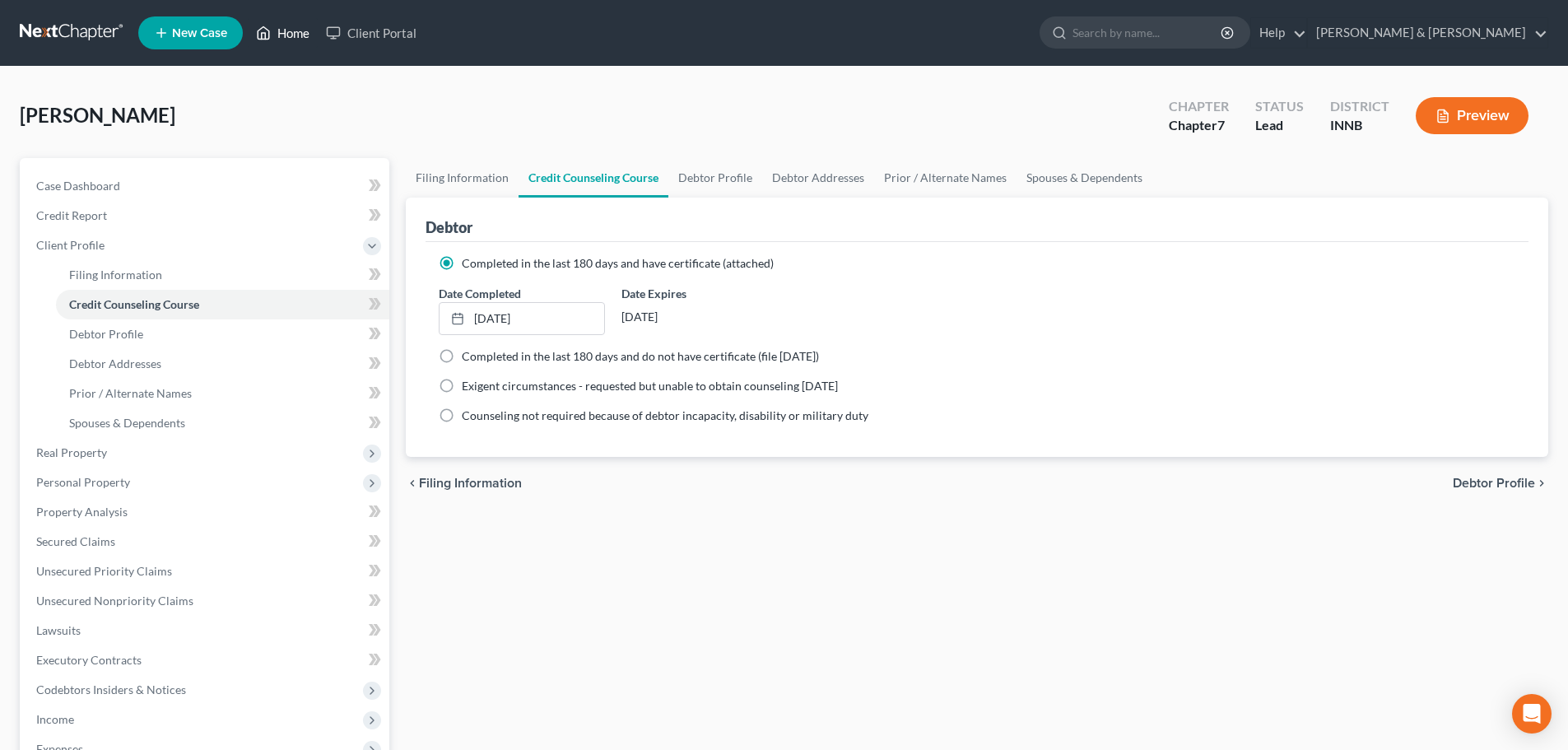
click at [298, 33] on link "Home" at bounding box center [283, 34] width 70 height 30
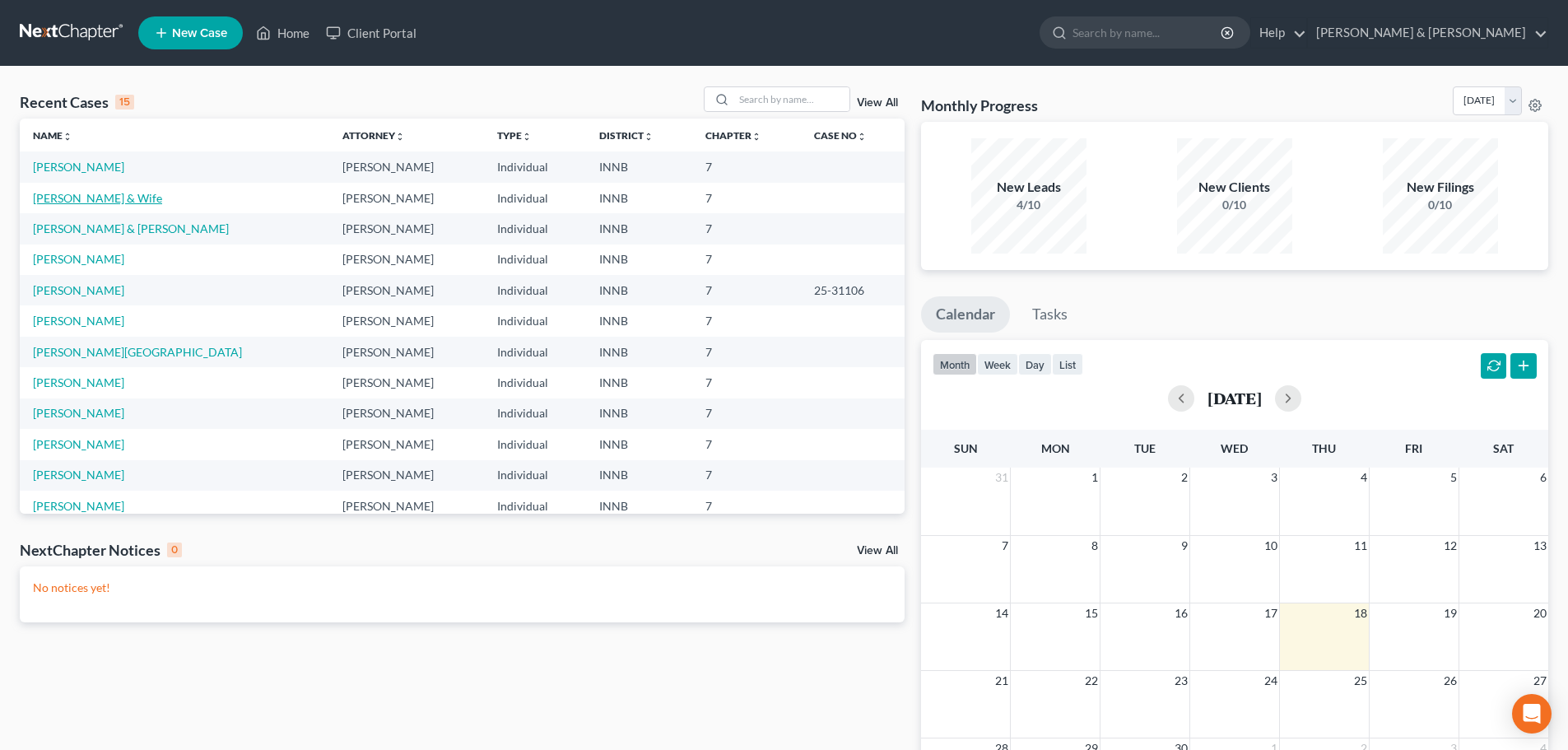
click at [136, 202] on link "[PERSON_NAME] & Wife" at bounding box center [97, 198] width 129 height 14
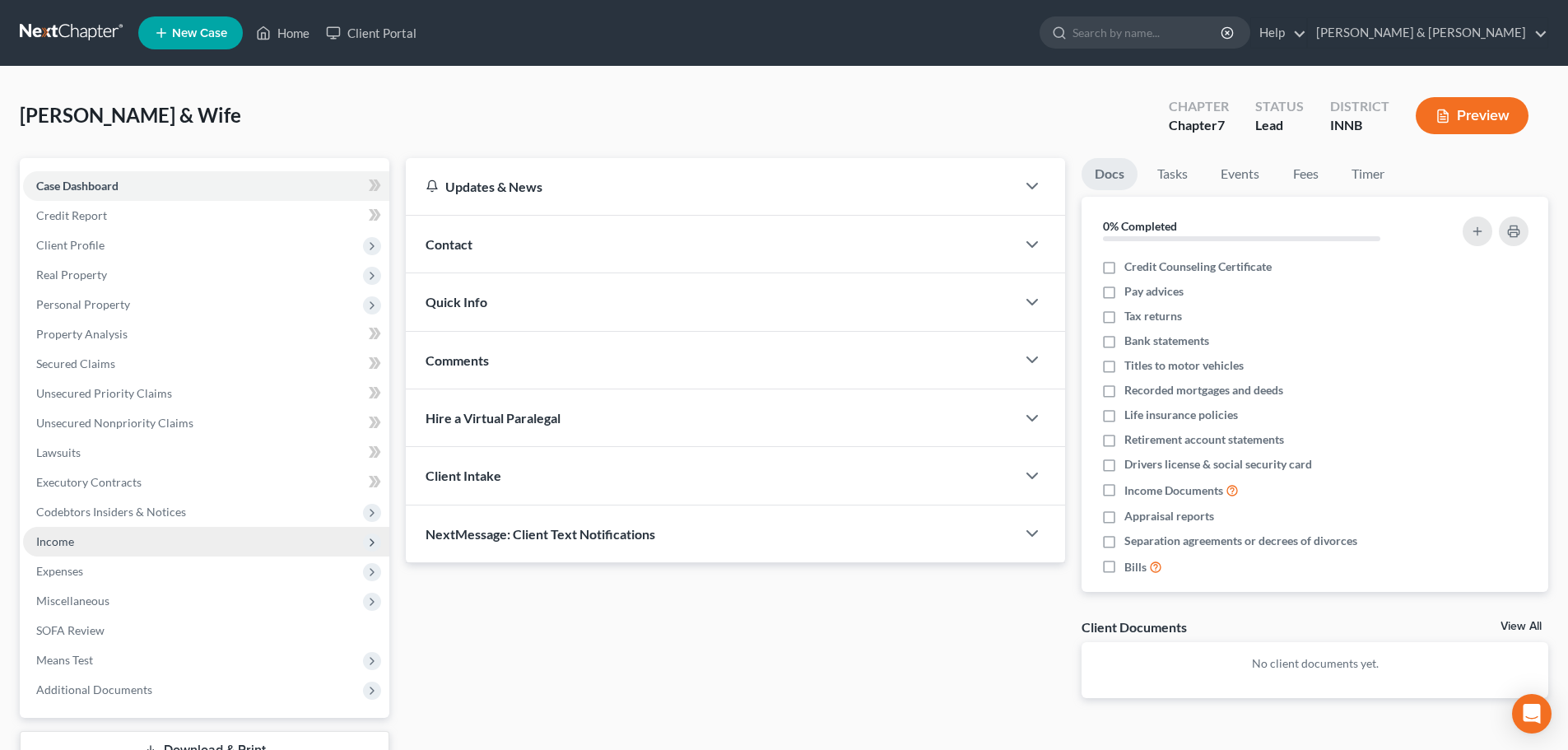
click at [231, 544] on span "Income" at bounding box center [206, 542] width 367 height 30
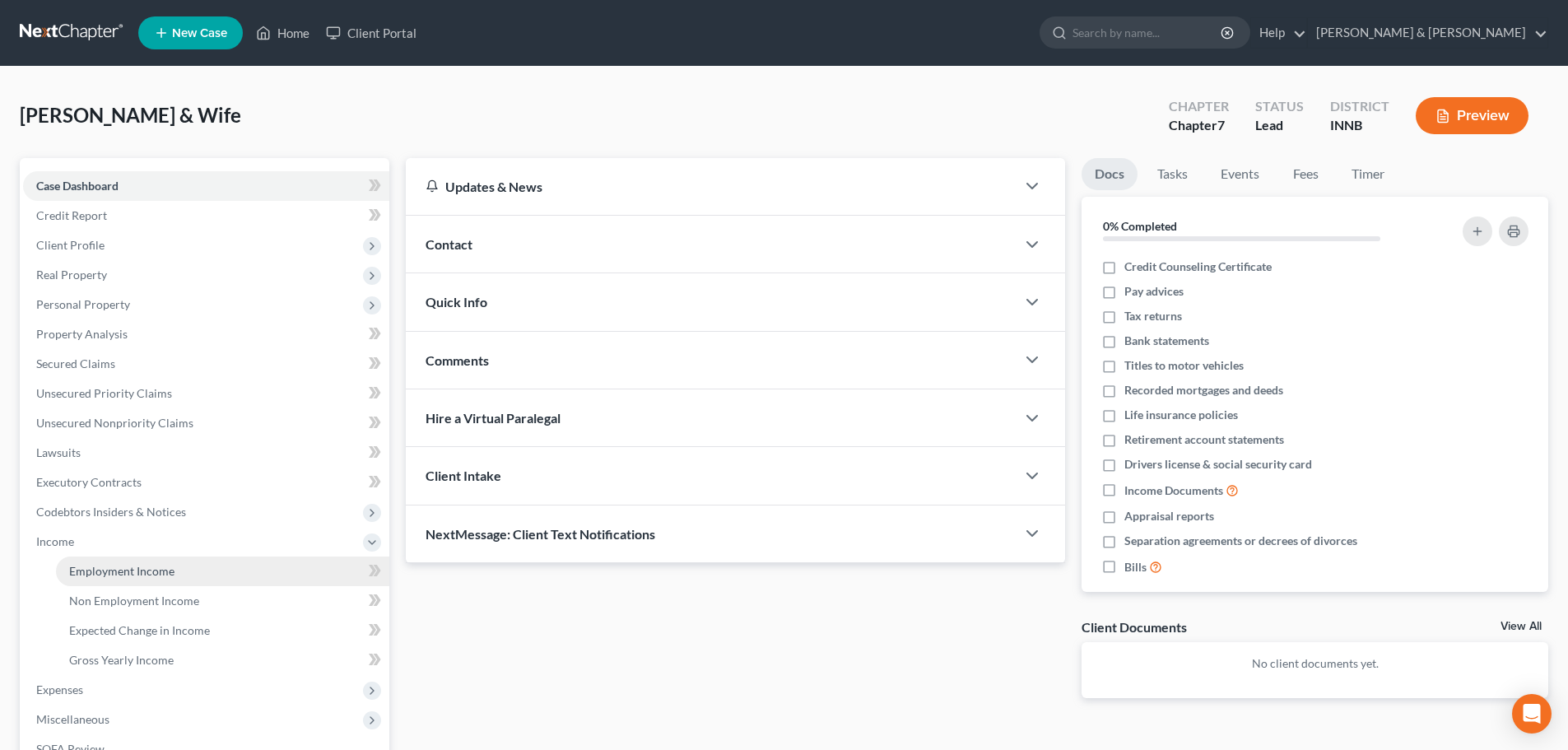
click at [230, 564] on link "Employment Income" at bounding box center [222, 572] width 333 height 30
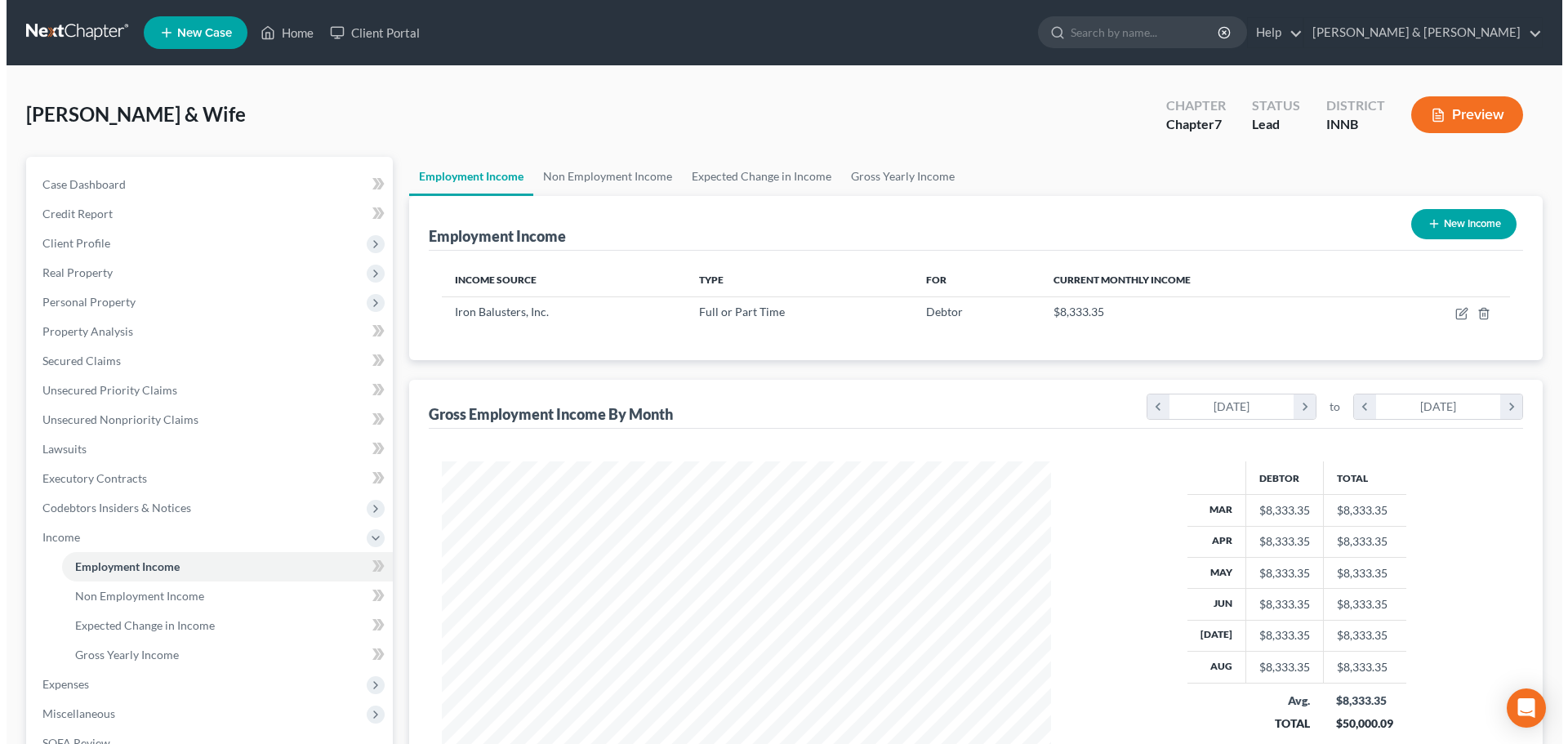
scroll to position [305, 642]
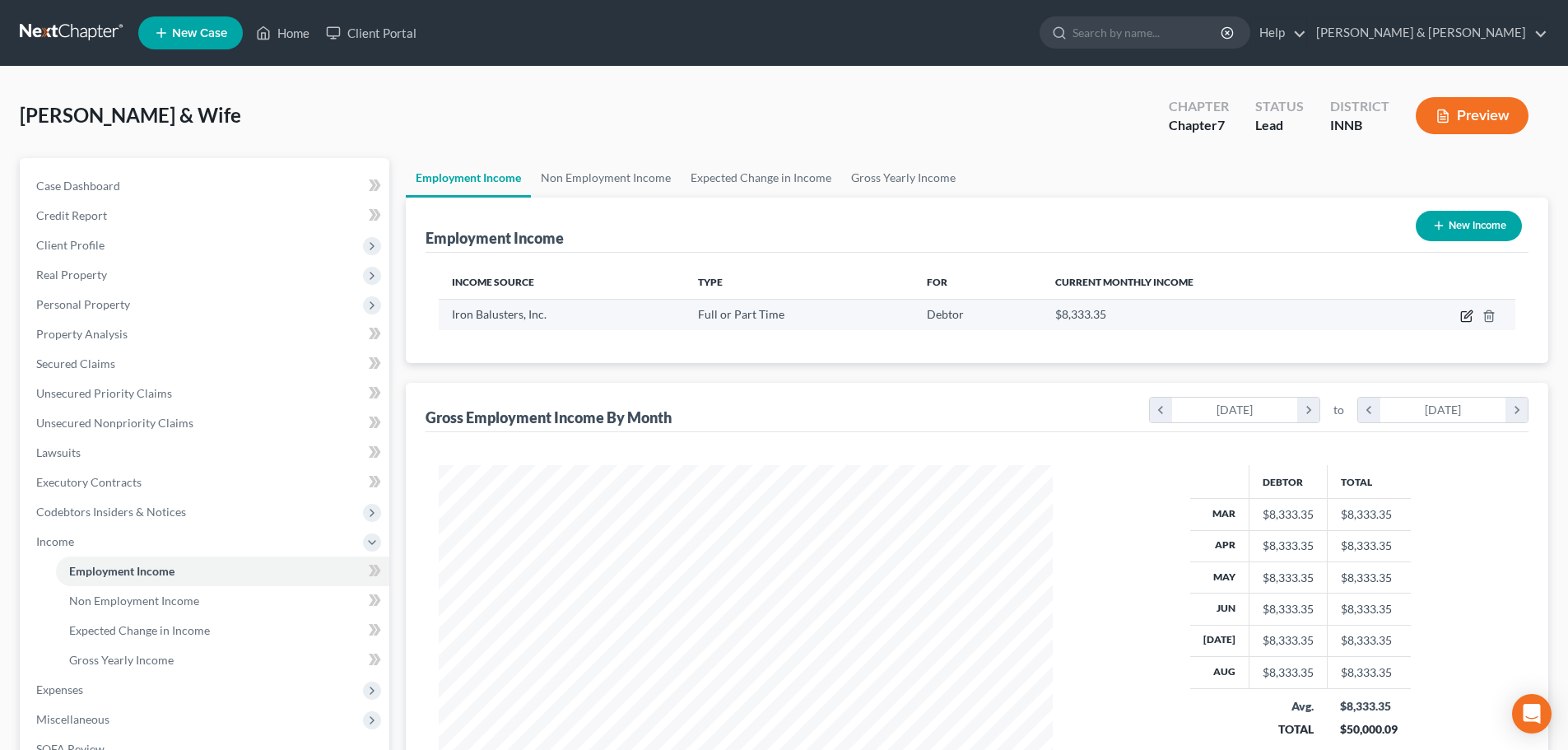
click at [1463, 316] on icon "button" at bounding box center [1466, 315] width 13 height 13
select select "0"
select select "15"
select select "2"
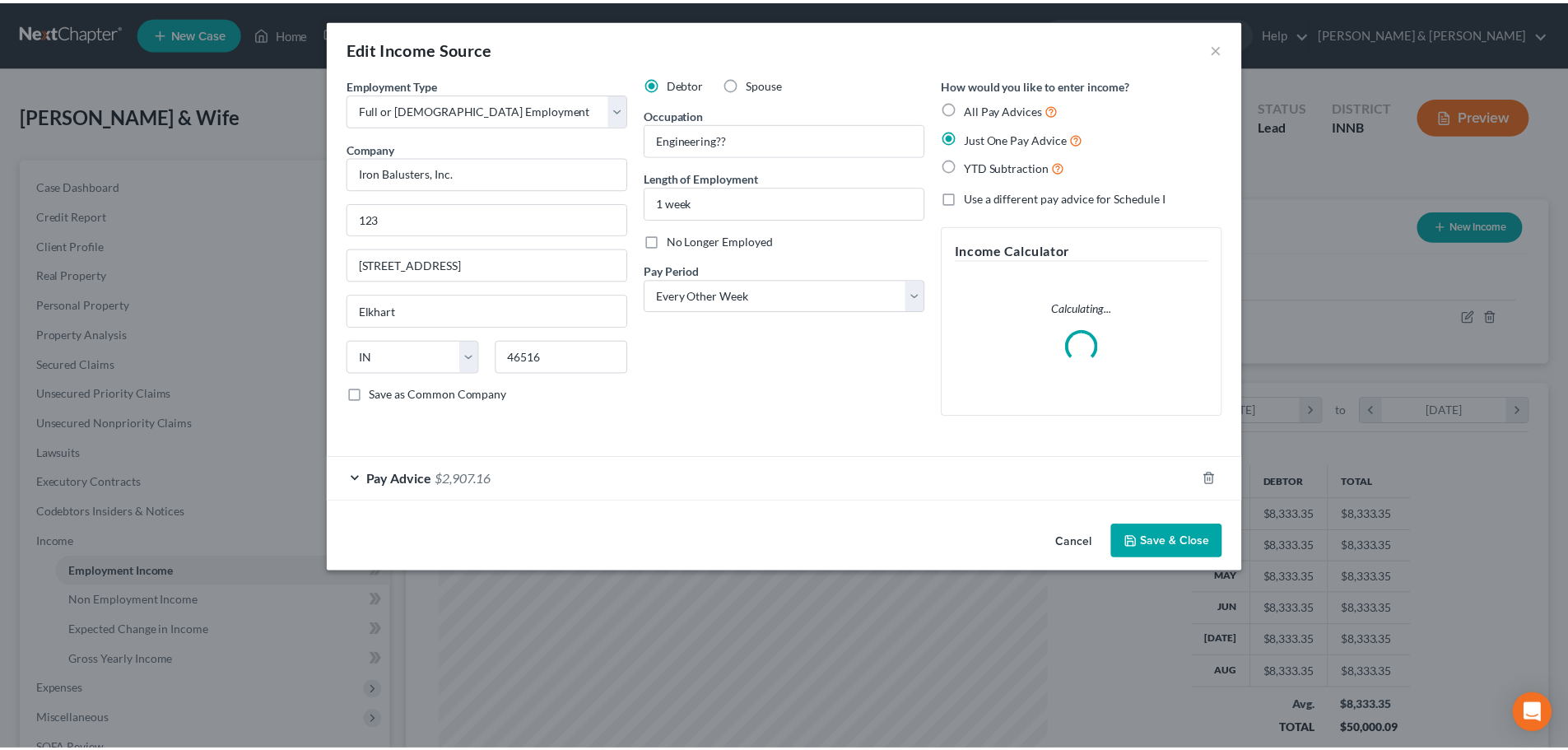
scroll to position [309, 653]
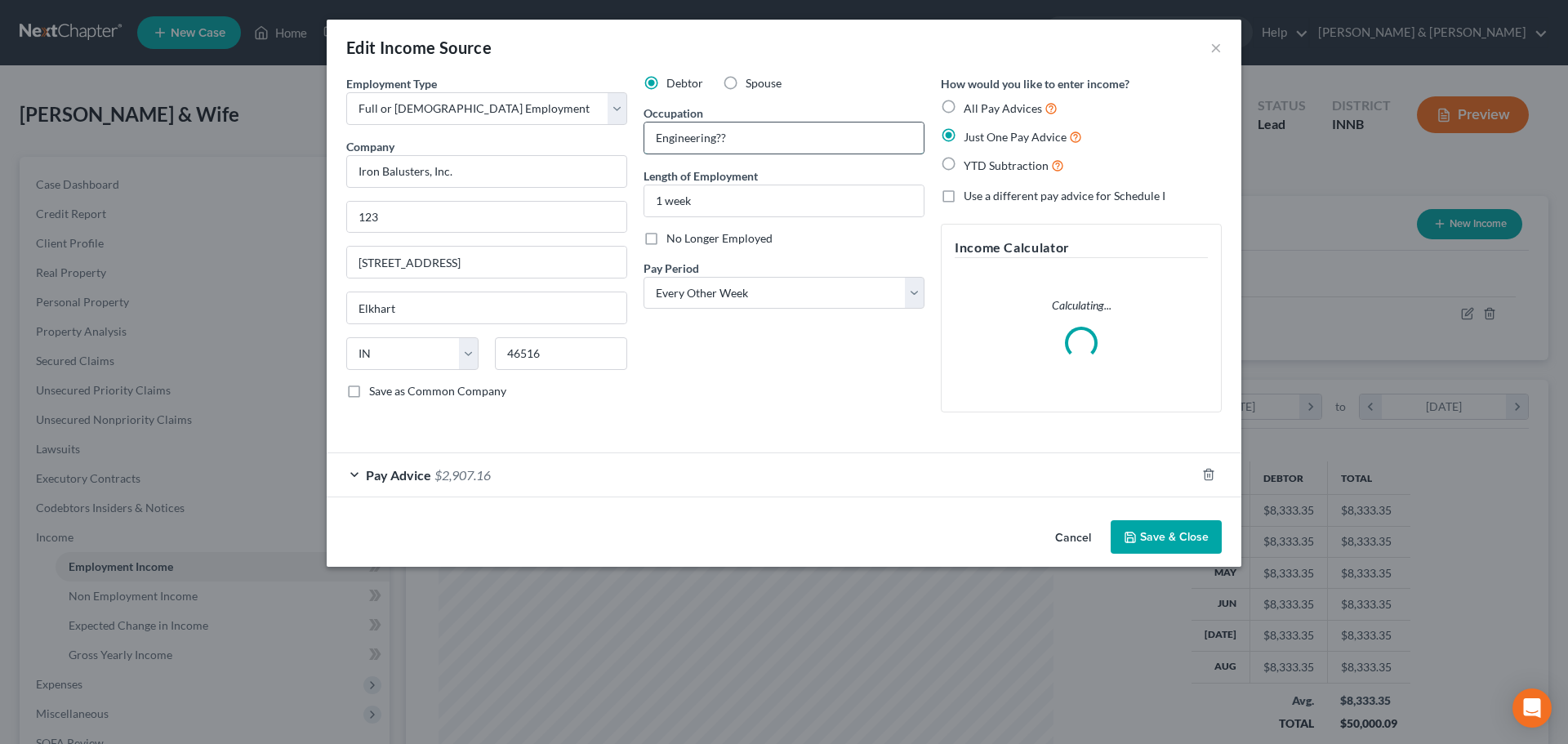
click at [822, 150] on input "Engineering??" at bounding box center [784, 138] width 280 height 31
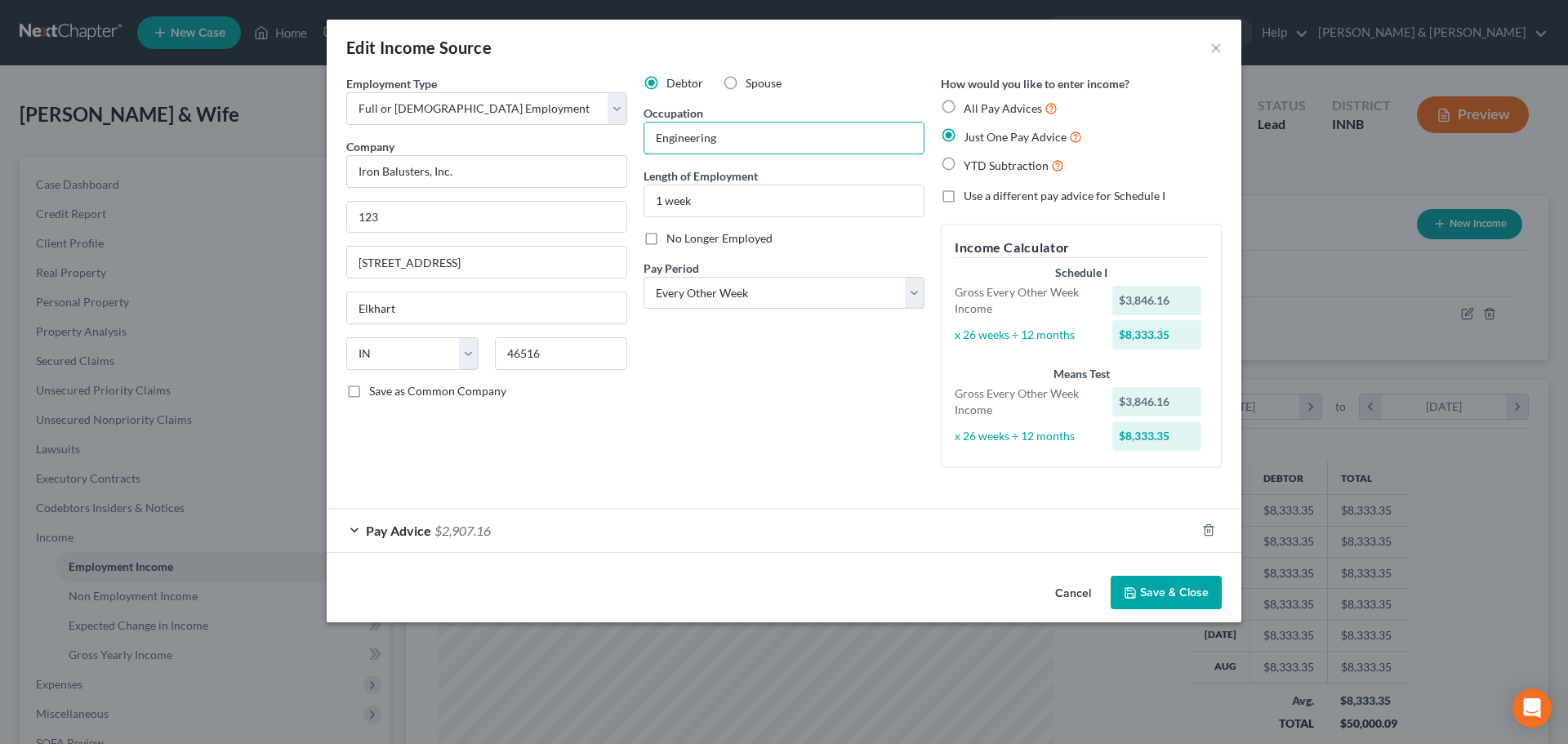
type input "Engineering"
click at [1173, 592] on button "Save & Close" at bounding box center [1167, 592] width 111 height 34
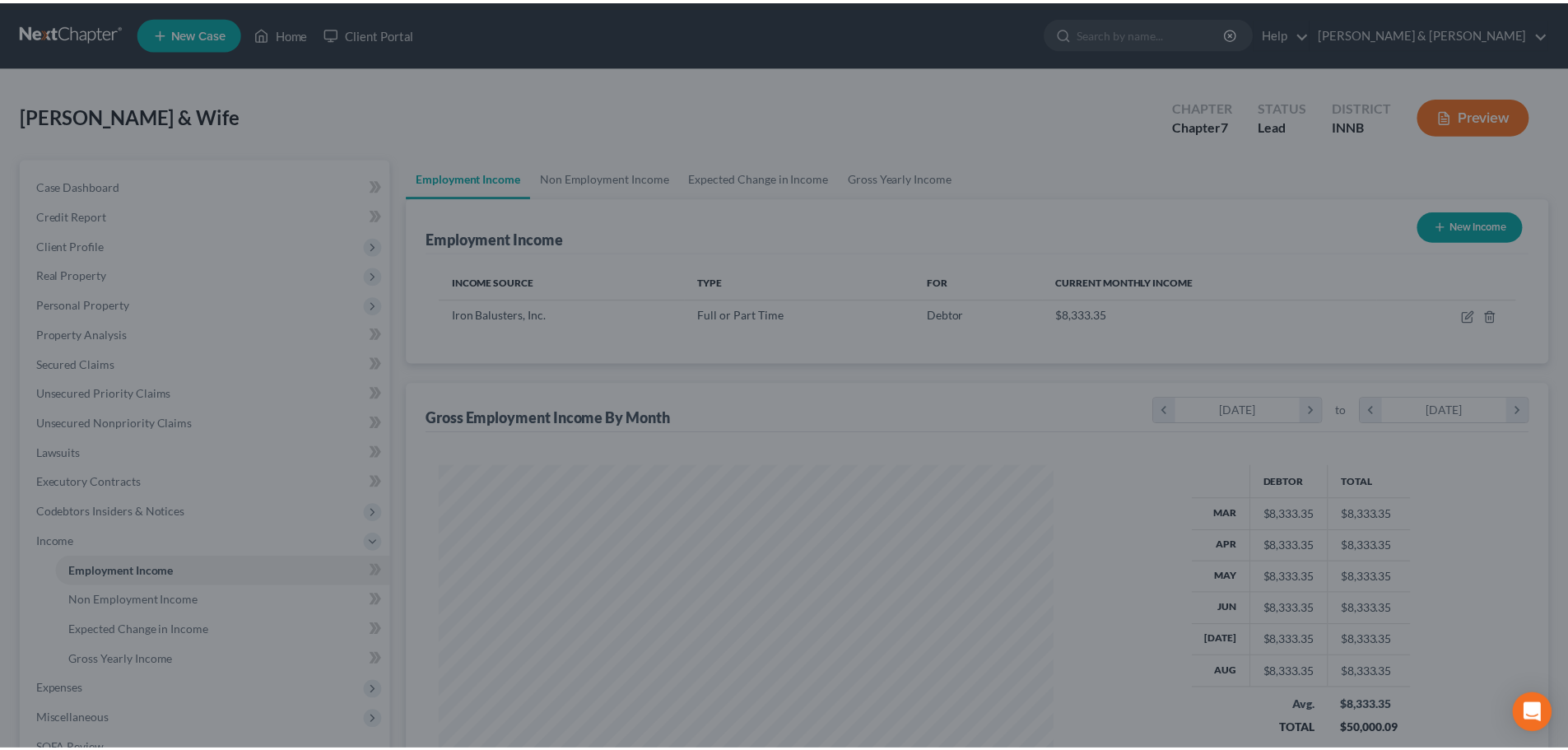
scroll to position [823027, 822676]
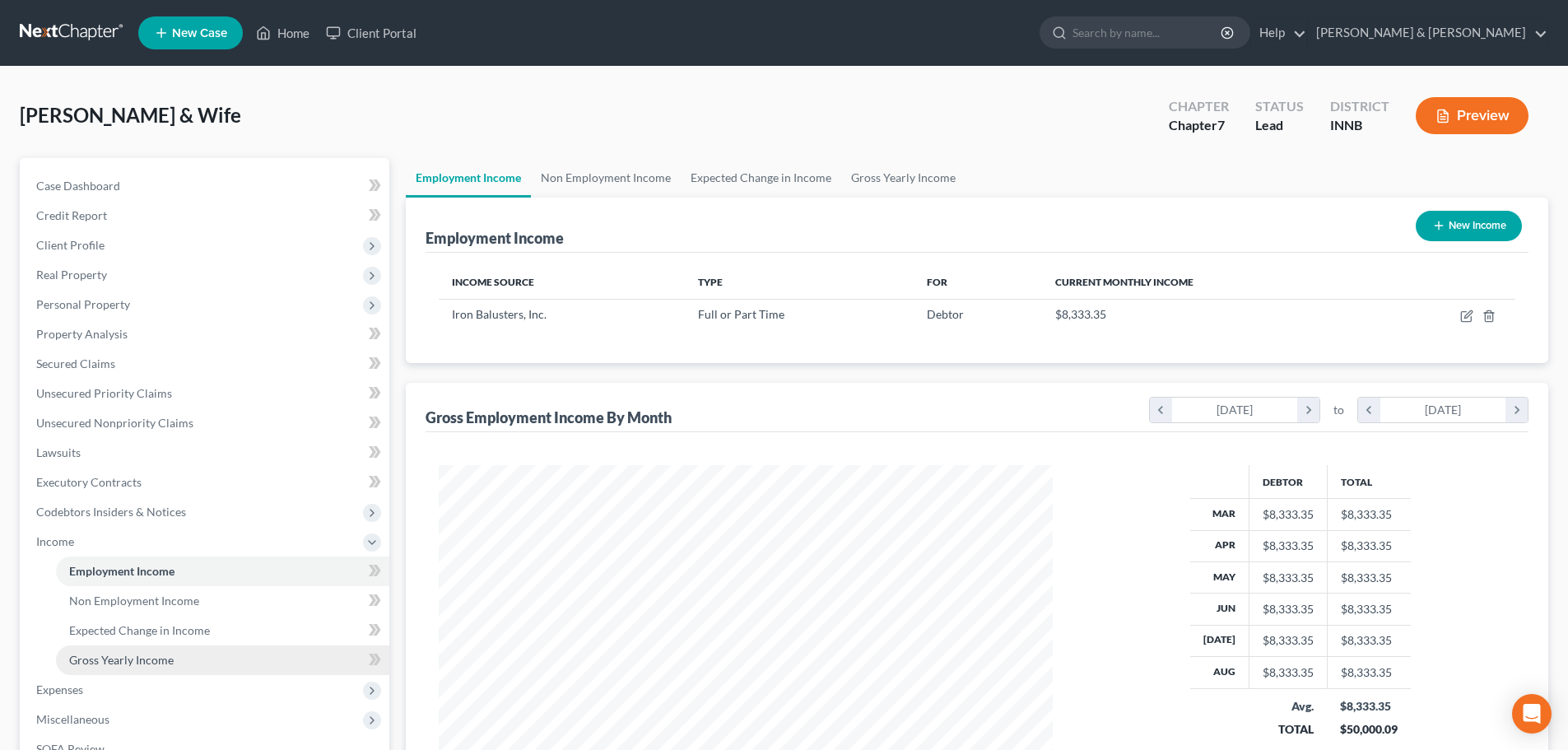
click at [226, 666] on link "Gross Yearly Income" at bounding box center [222, 661] width 333 height 30
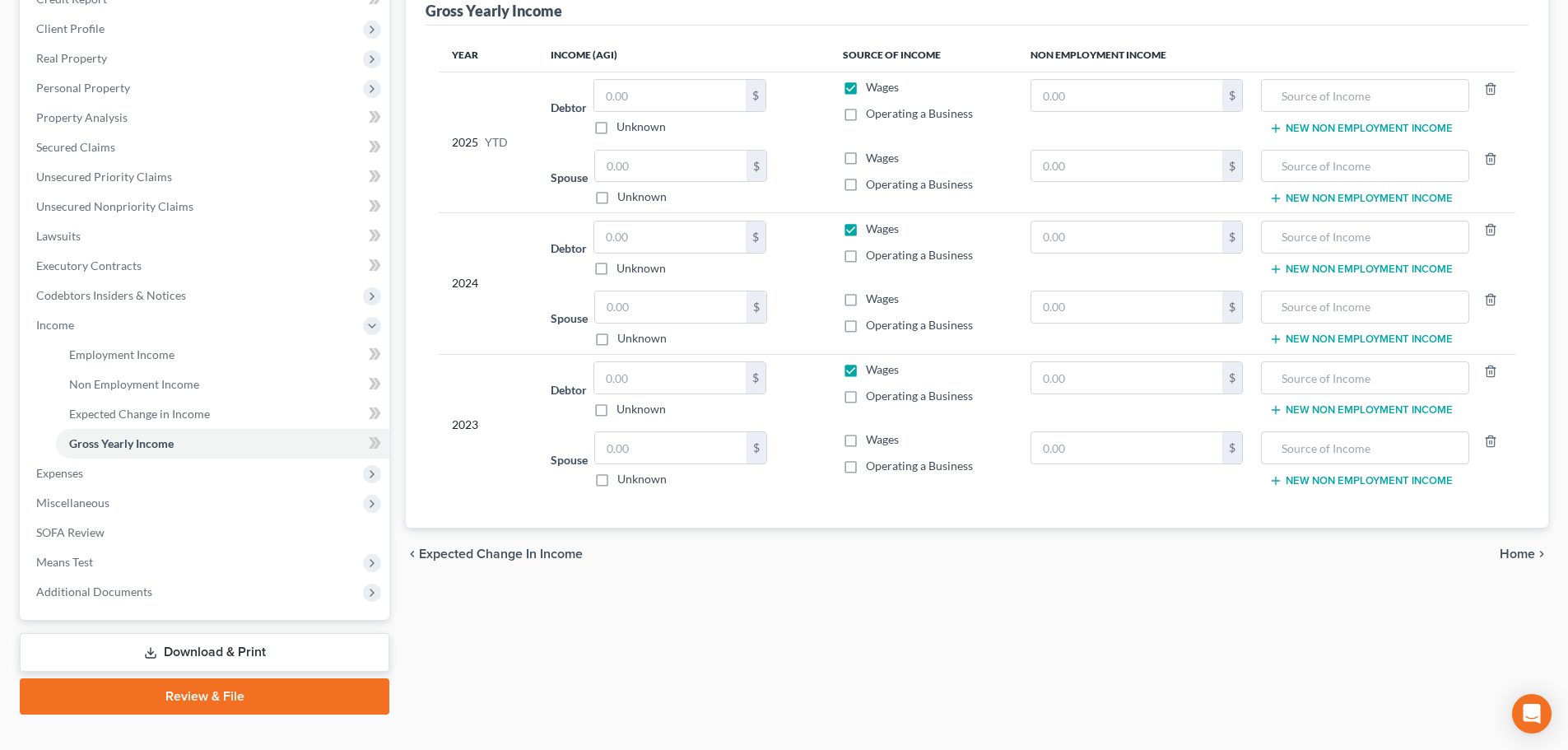
scroll to position [244, 0]
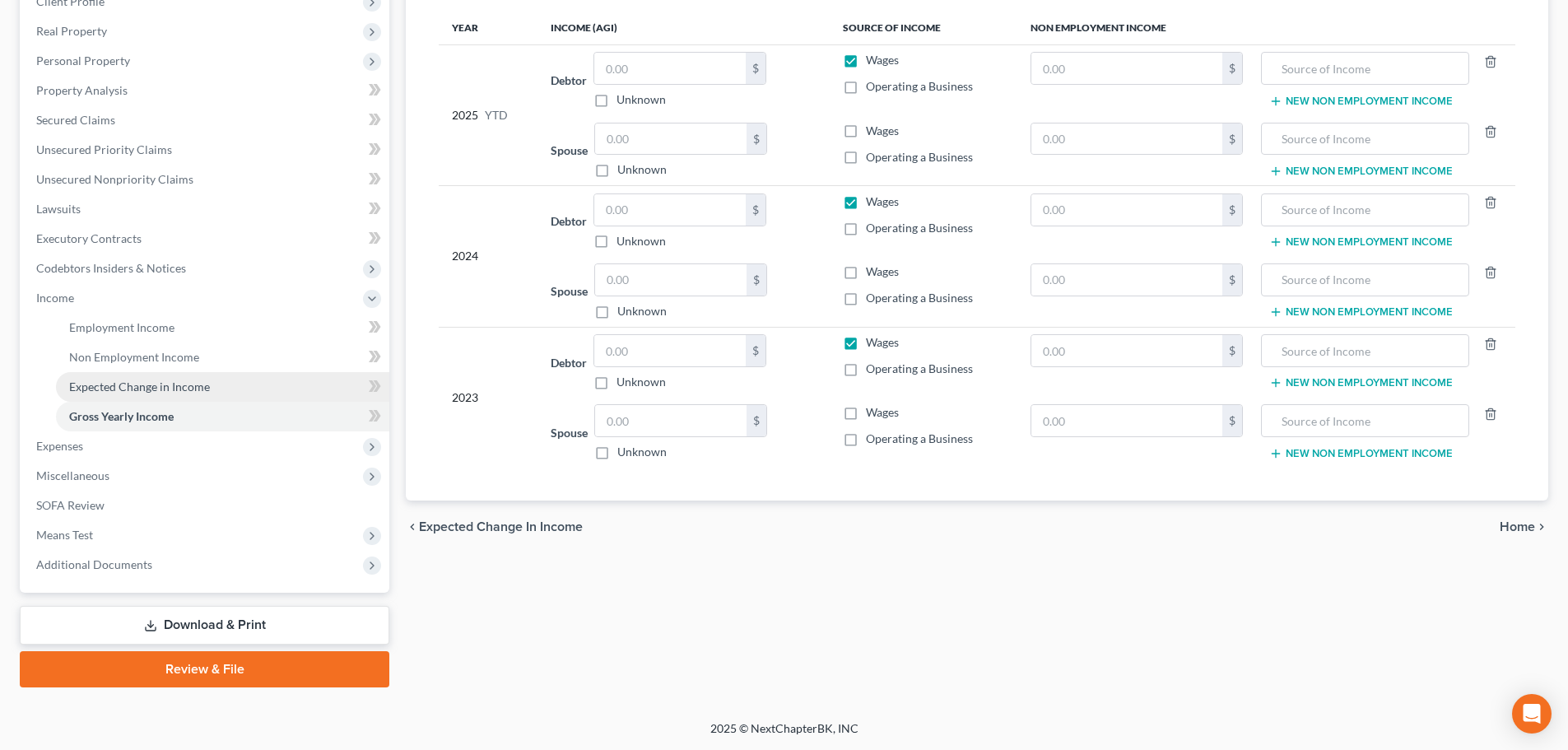
click at [238, 396] on link "Expected Change in Income" at bounding box center [222, 387] width 333 height 30
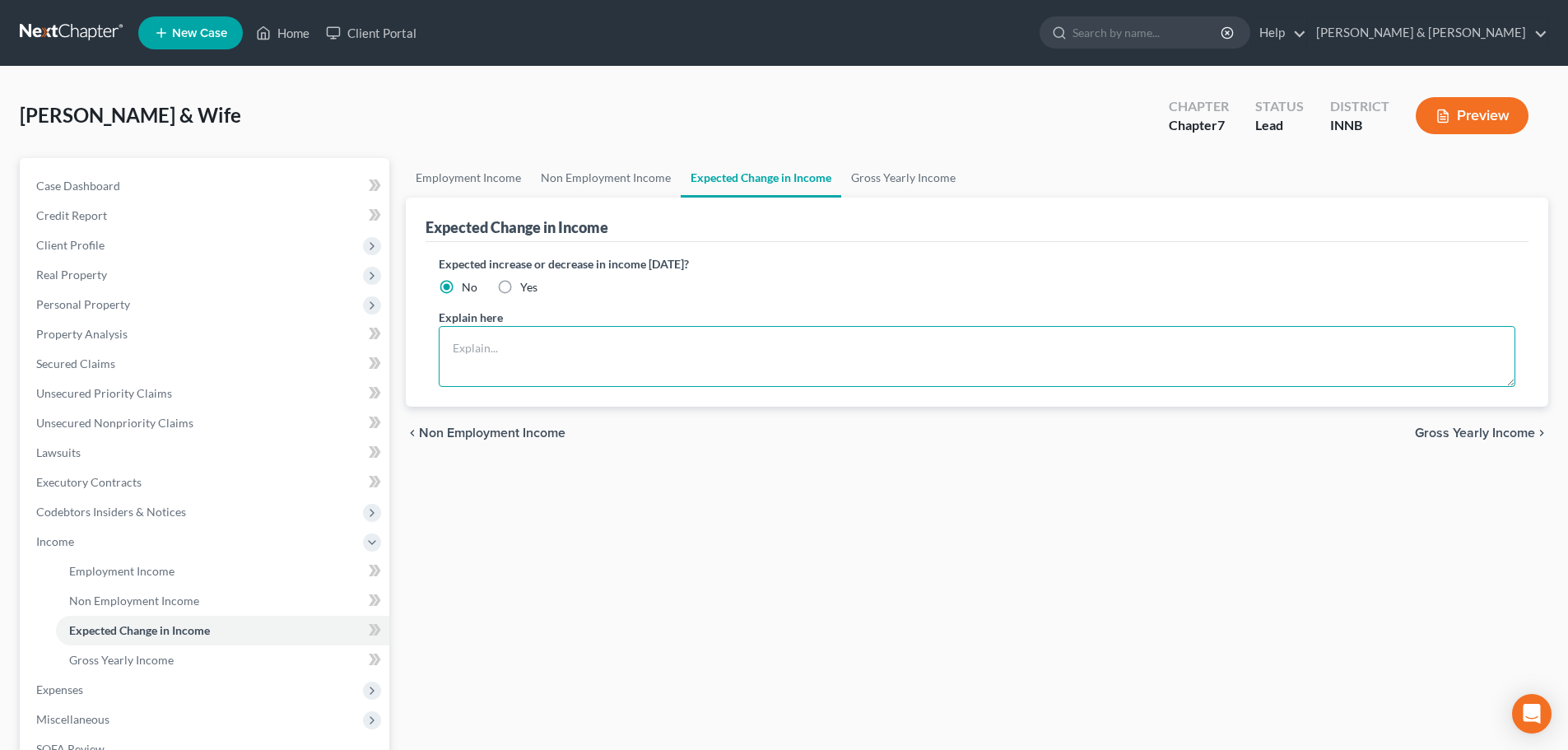
click at [514, 355] on textarea at bounding box center [977, 356] width 1077 height 61
type textarea "Debtor recently started a new job and will begin paying an estimated $450.00 pe…"
click at [520, 285] on label "Yes" at bounding box center [529, 287] width 18 height 17
click at [526, 285] on input "Yes" at bounding box center [532, 284] width 11 height 11
radio input "true"
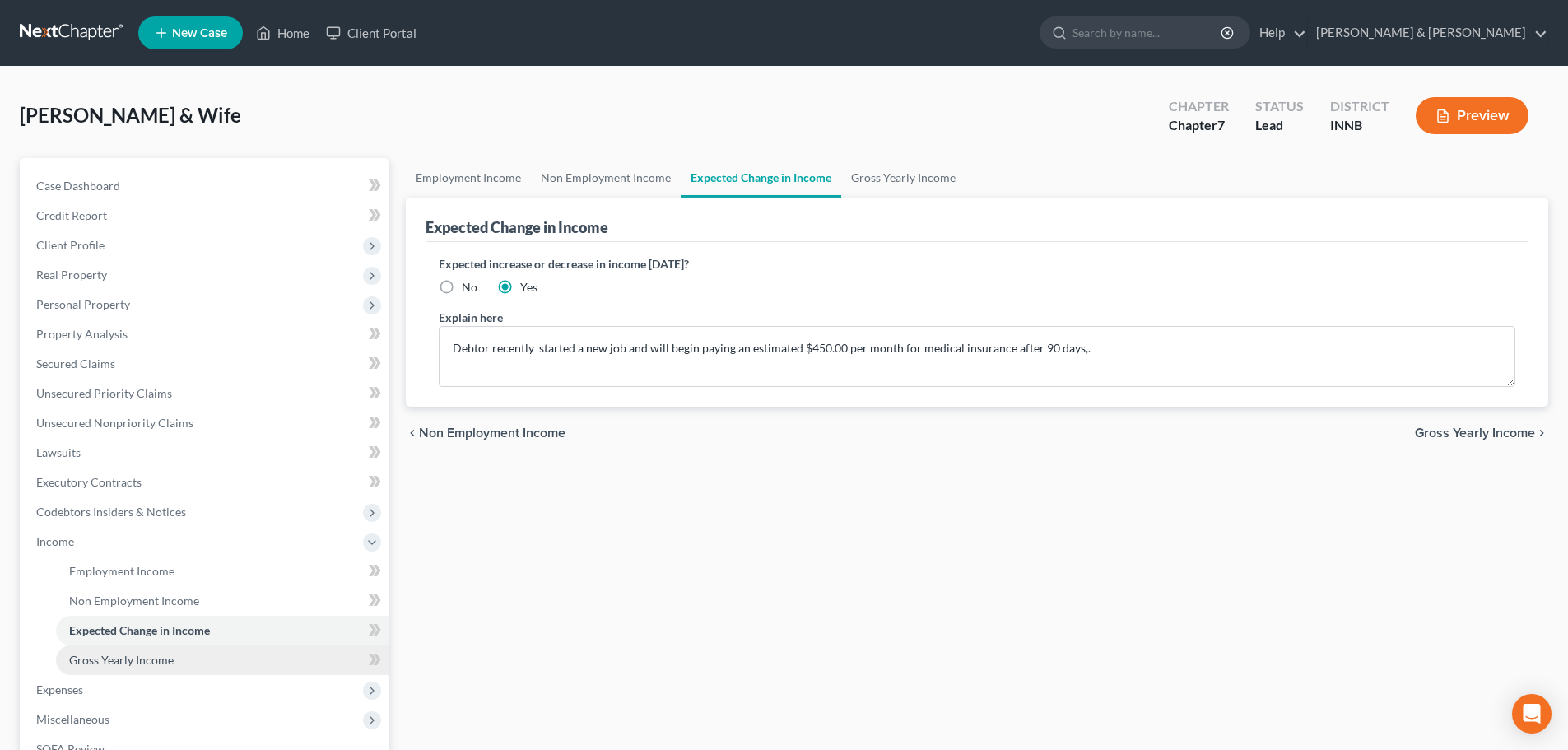
click at [308, 670] on link "Gross Yearly Income" at bounding box center [222, 661] width 333 height 30
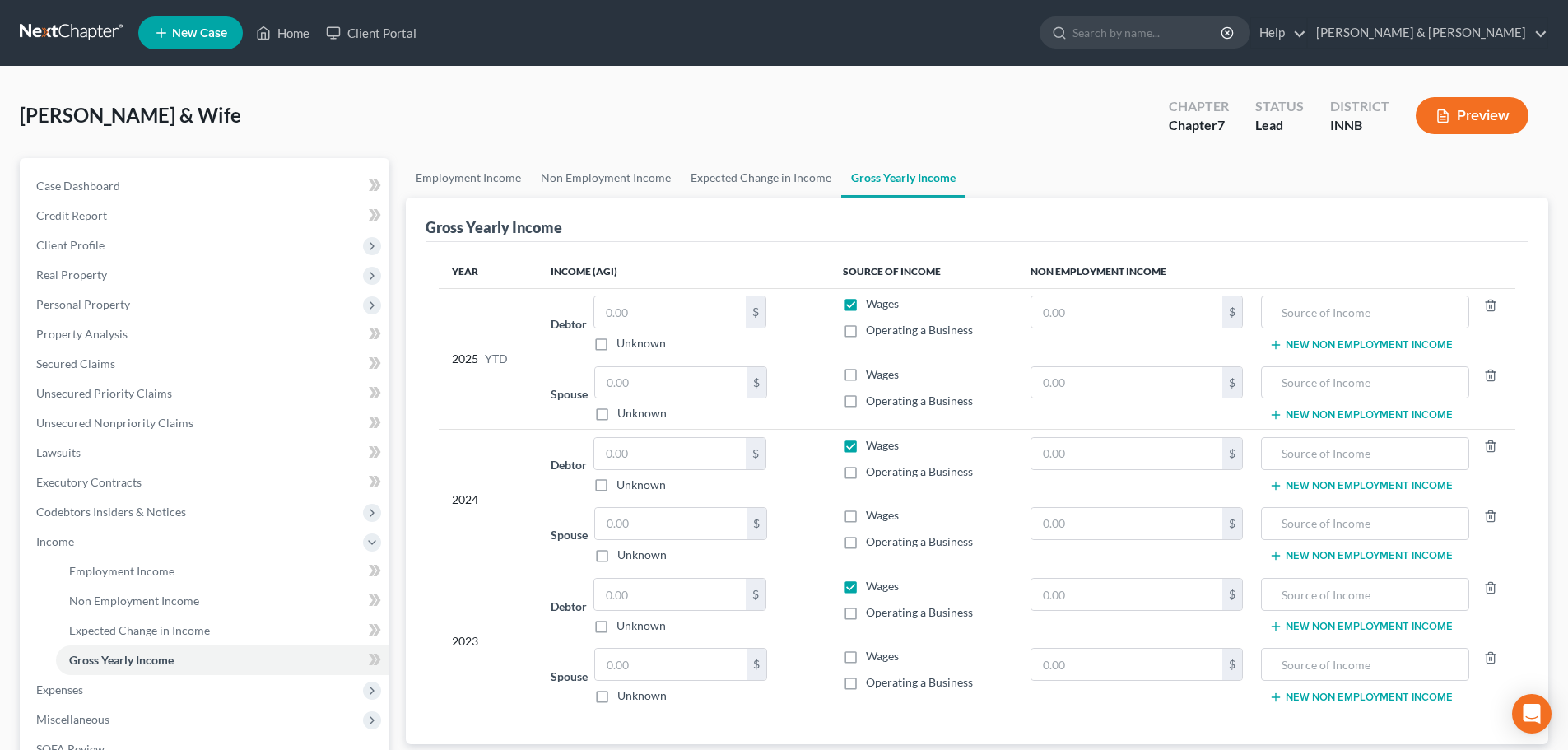
click at [1458, 112] on button "Preview" at bounding box center [1473, 116] width 113 height 37
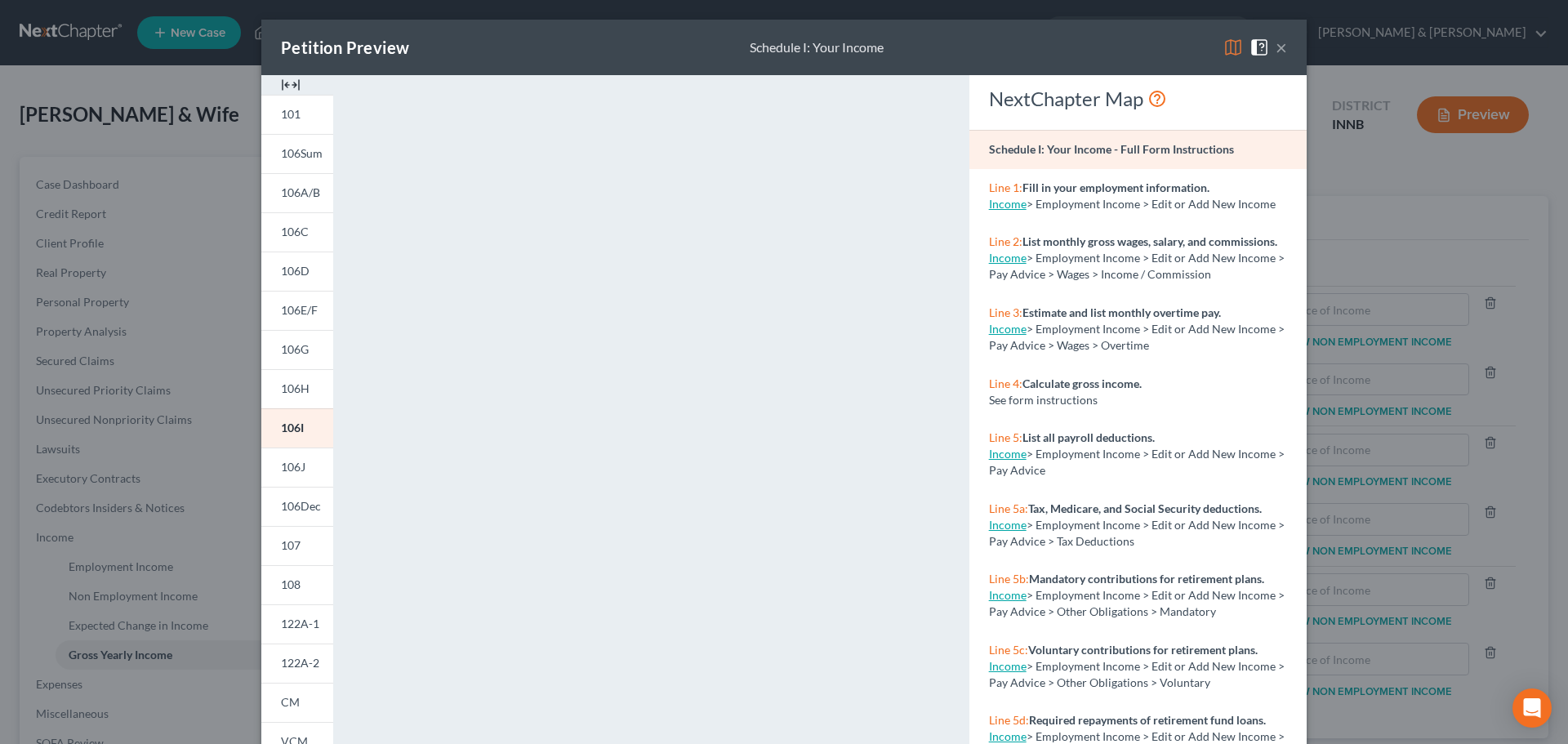
click at [1280, 45] on button "×" at bounding box center [1281, 47] width 11 height 19
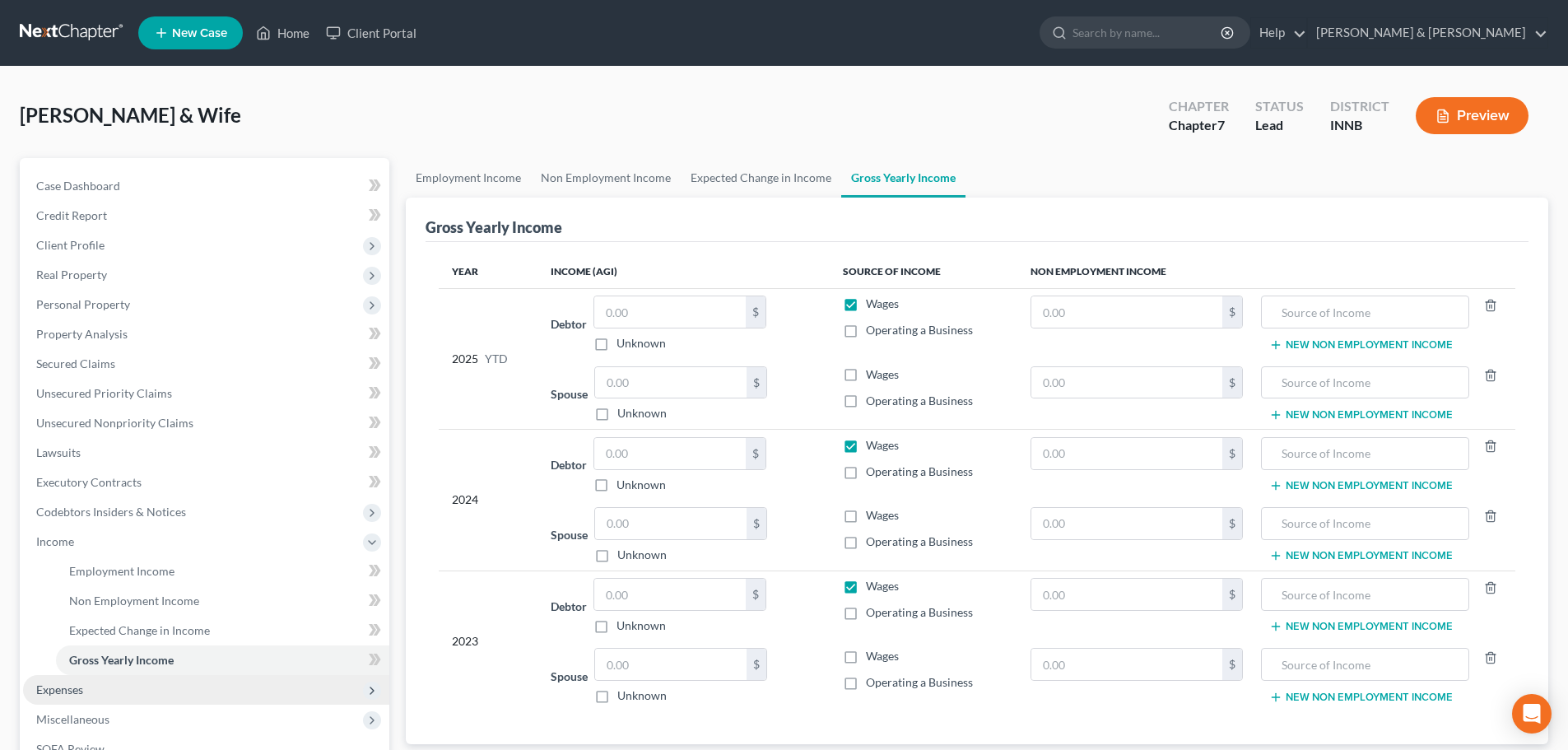
click at [232, 689] on span "Expenses" at bounding box center [206, 690] width 367 height 30
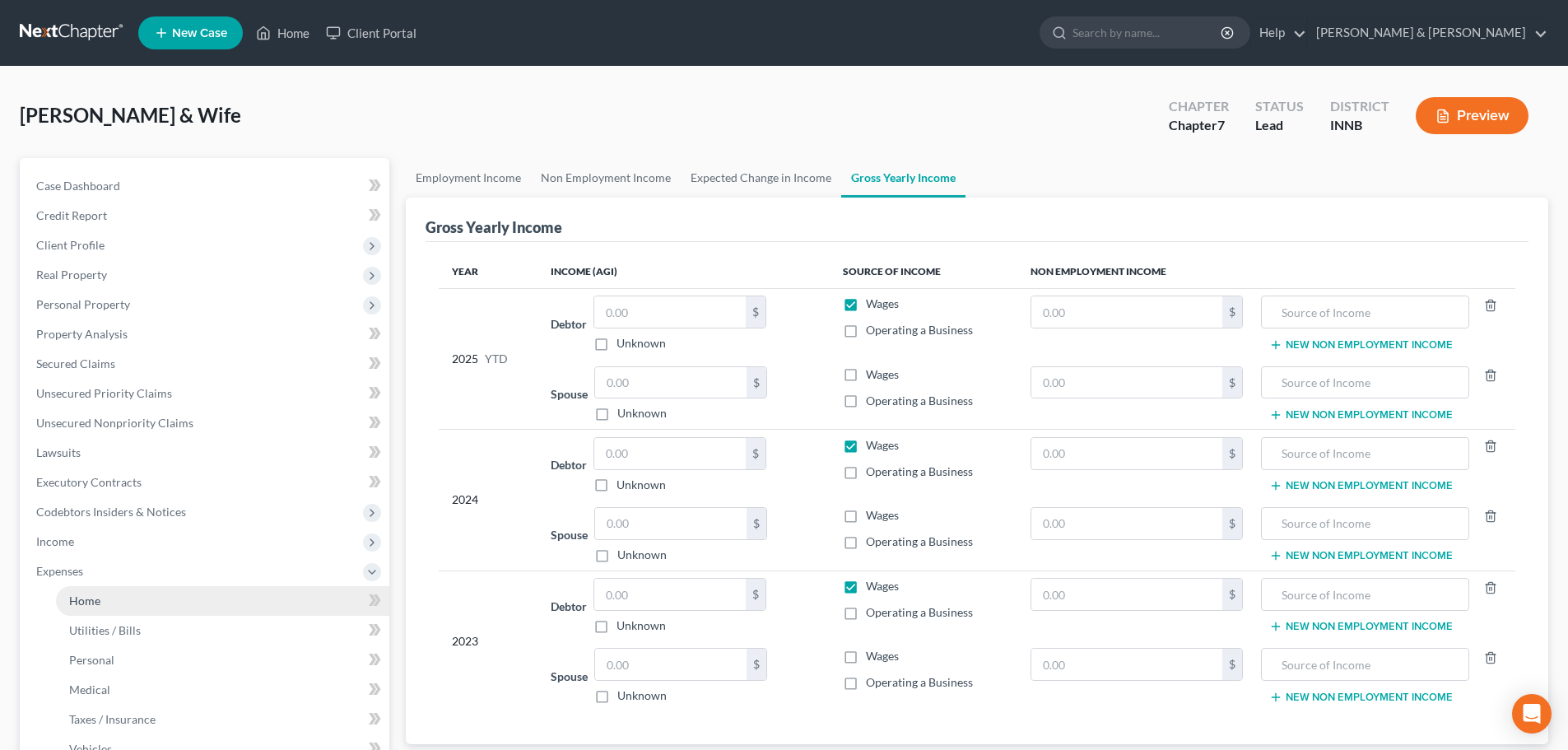
click at [264, 602] on link "Home" at bounding box center [222, 602] width 333 height 30
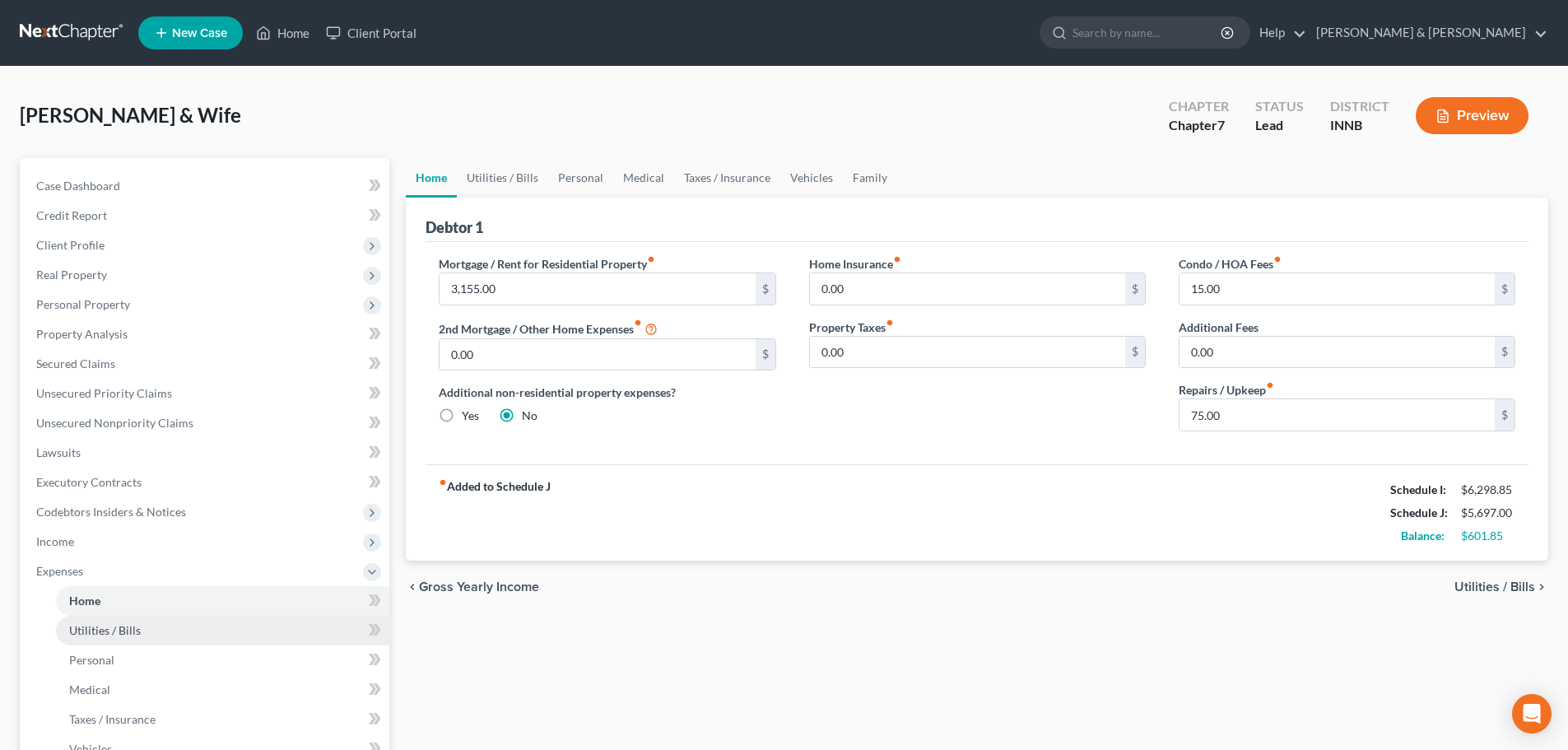
click at [193, 640] on link "Utilities / Bills" at bounding box center [222, 631] width 333 height 30
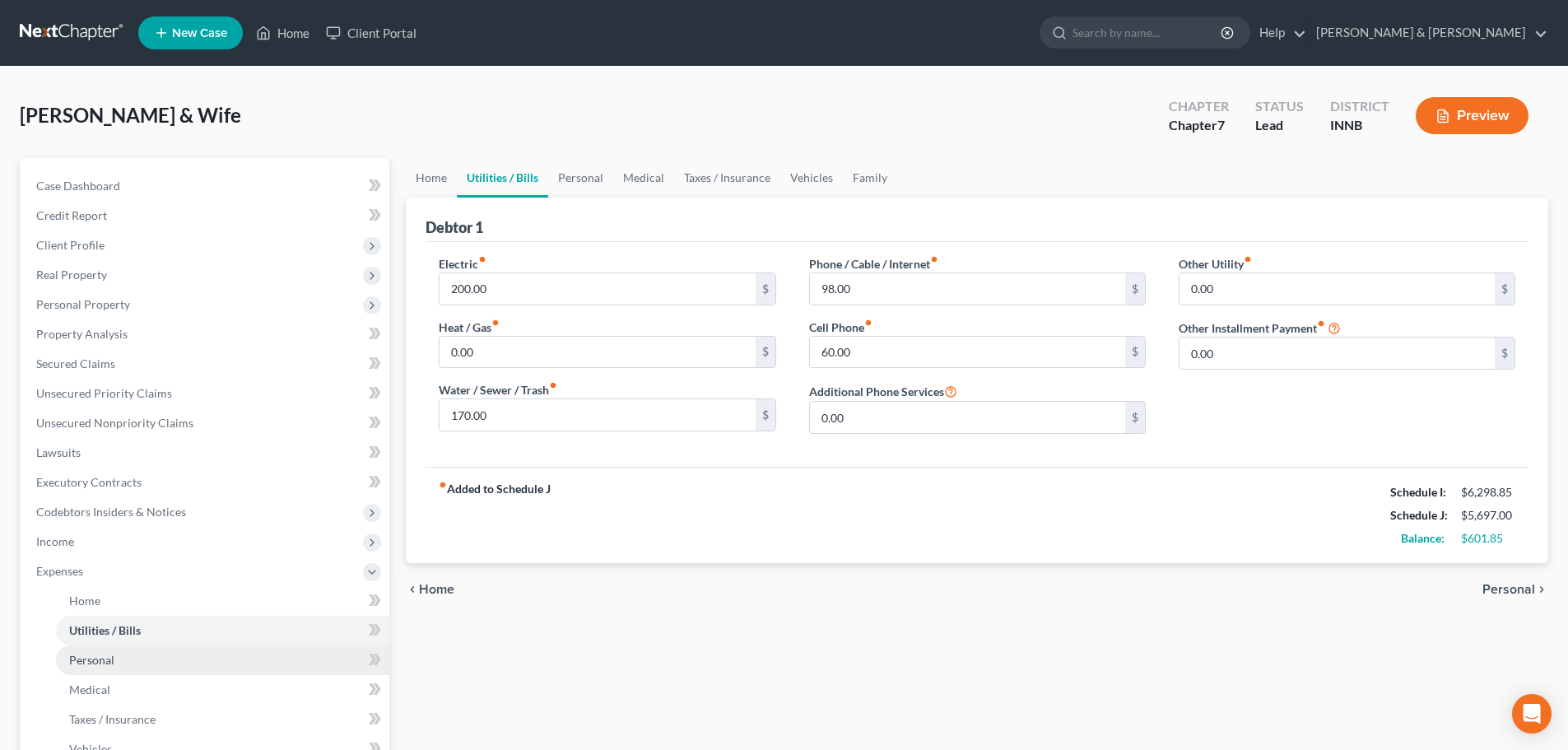
click at [332, 662] on link "Personal" at bounding box center [222, 661] width 333 height 30
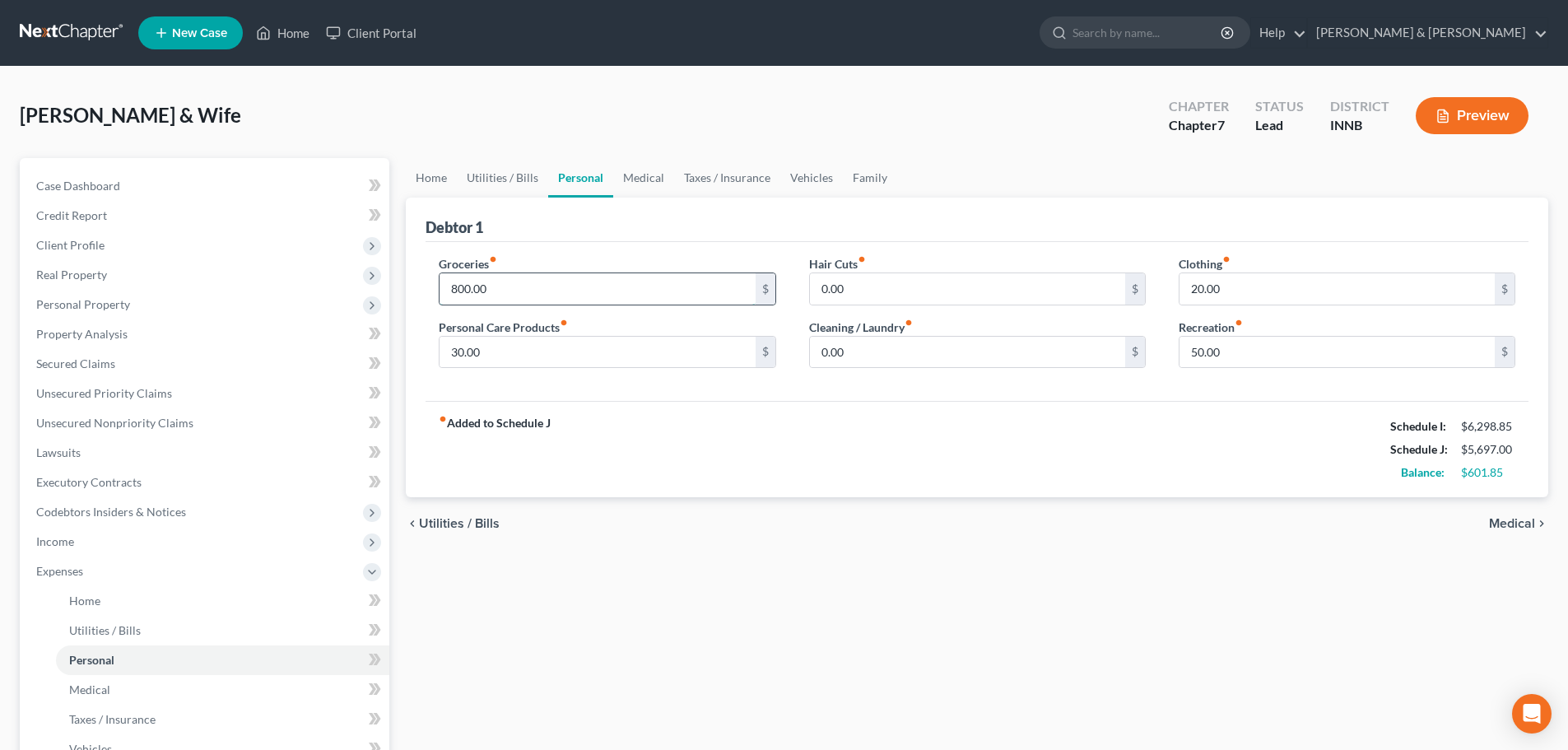
click at [505, 292] on input "800.00" at bounding box center [597, 288] width 315 height 31
type input "900"
click at [527, 343] on input "30.00" at bounding box center [597, 352] width 315 height 31
click at [228, 685] on link "Medical" at bounding box center [222, 690] width 333 height 30
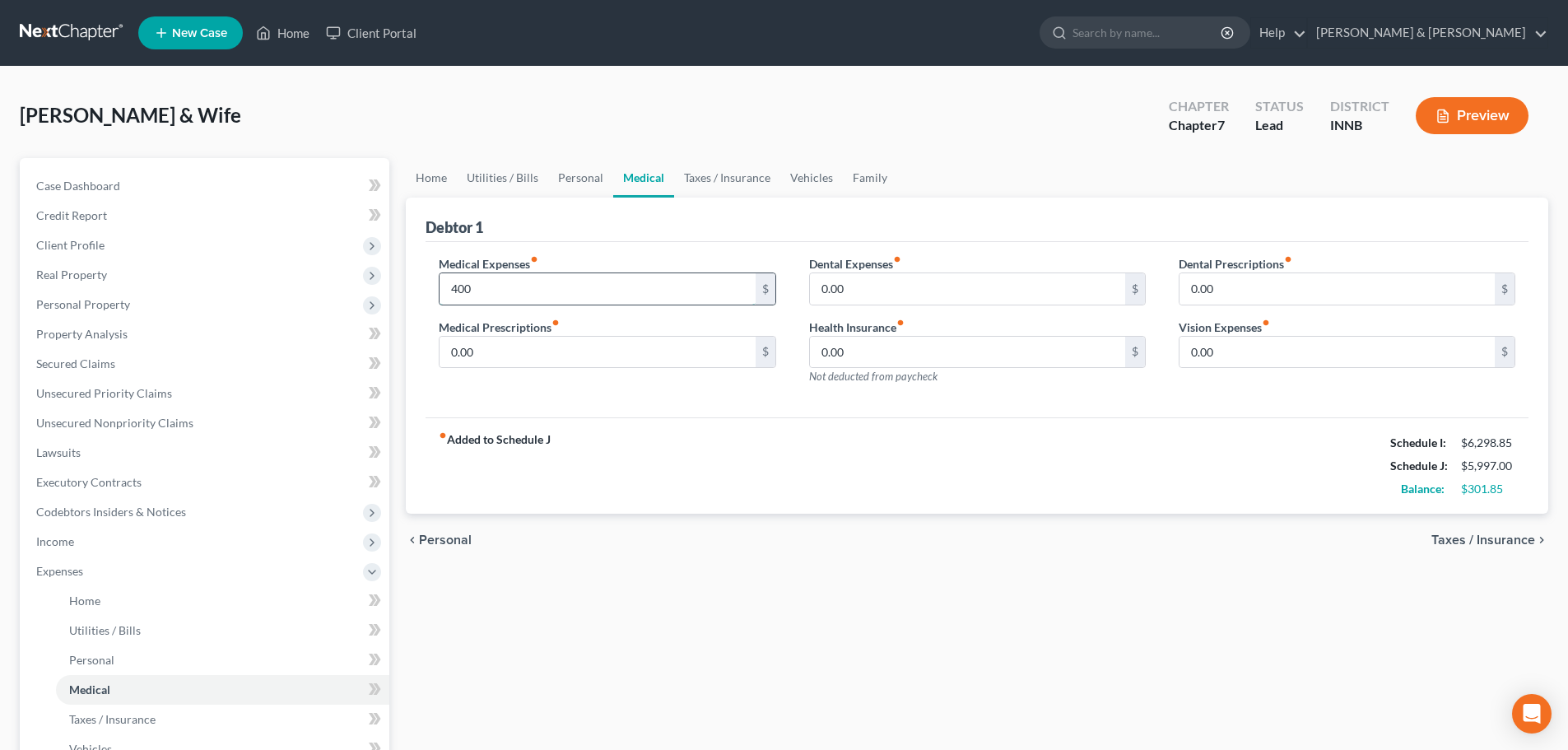
click at [572, 293] on input "400" at bounding box center [597, 288] width 315 height 31
type input "400"
click at [608, 341] on input "0.00" at bounding box center [597, 352] width 315 height 31
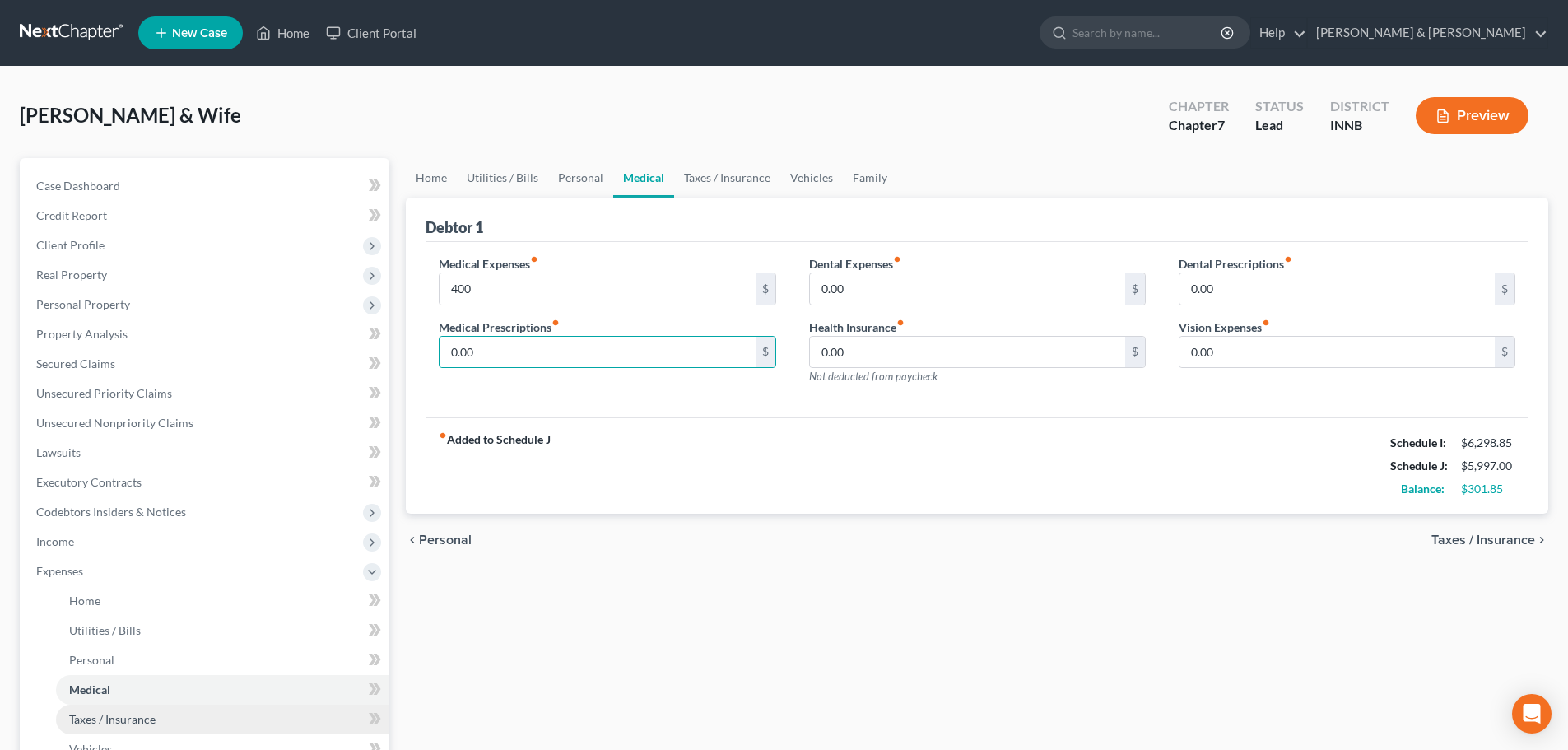
click at [284, 728] on link "Taxes / Insurance" at bounding box center [222, 720] width 333 height 30
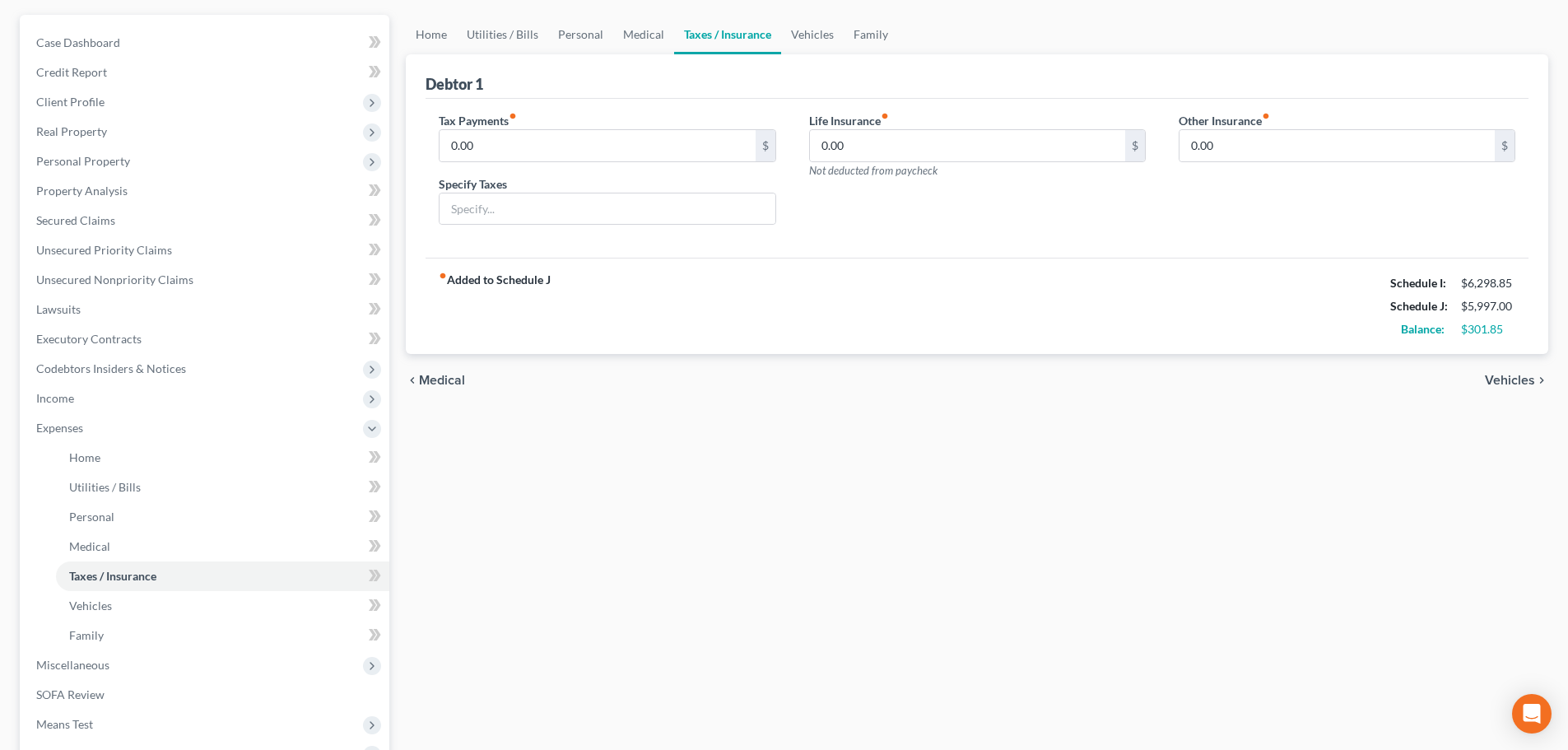
scroll to position [164, 0]
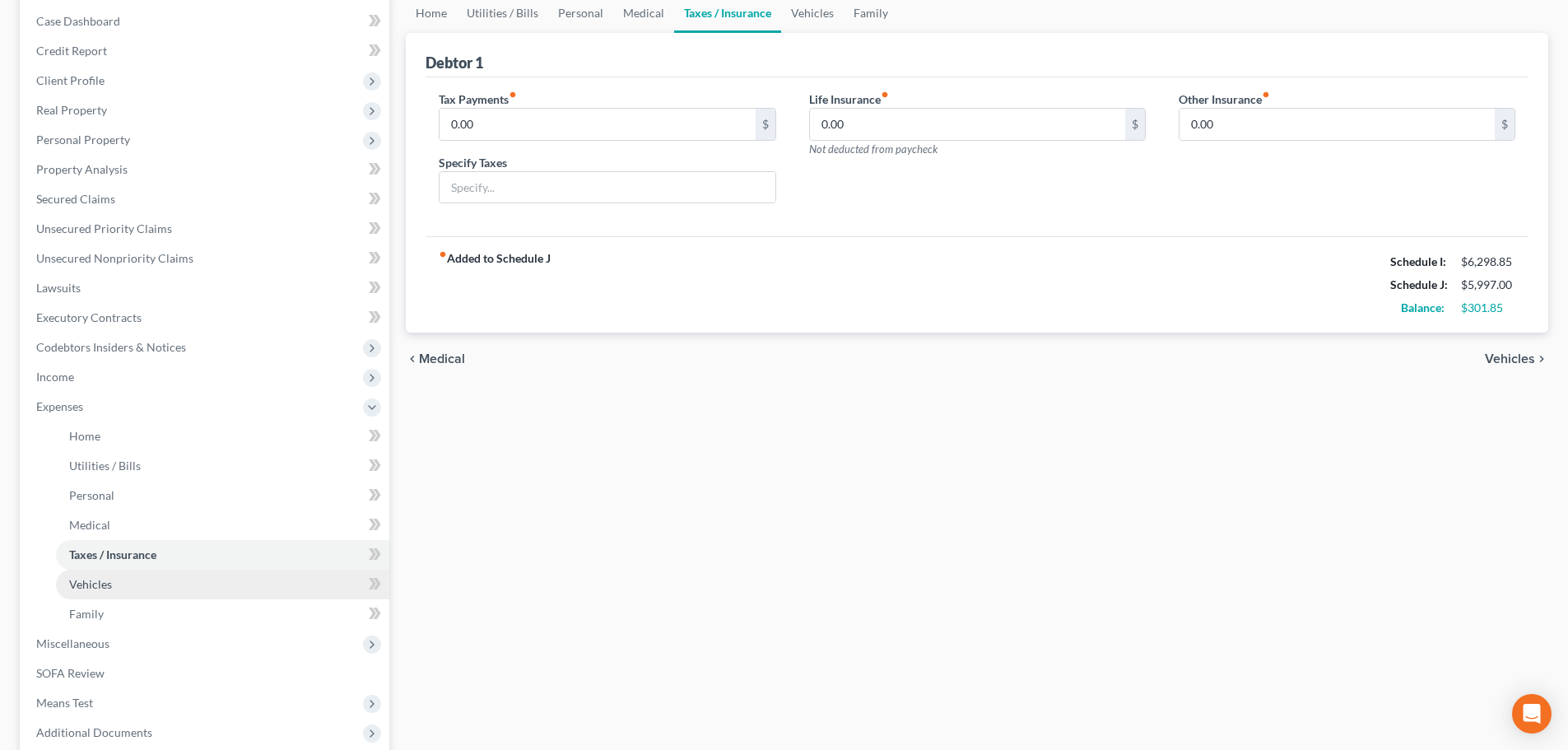
click at [313, 592] on link "Vehicles" at bounding box center [222, 585] width 333 height 30
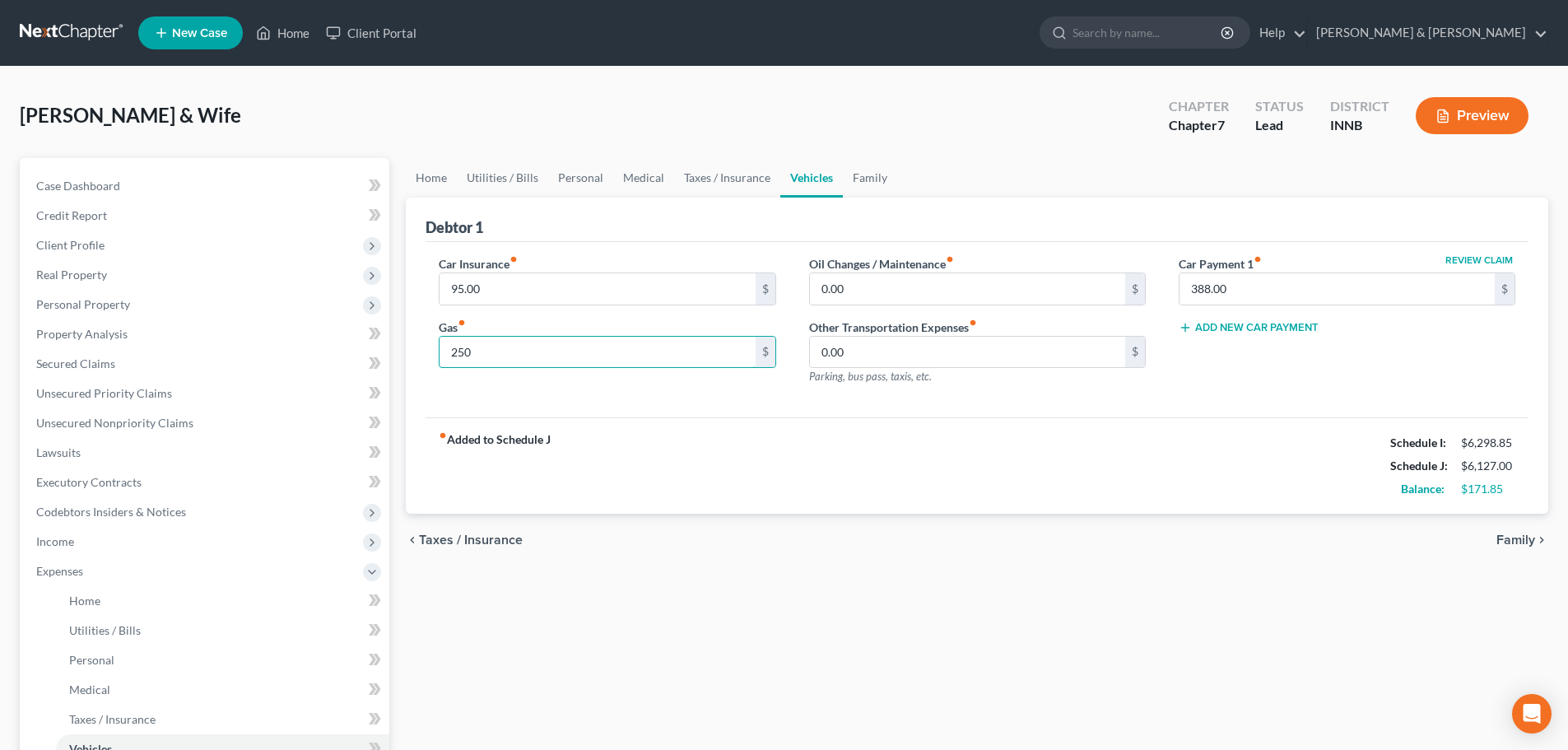
type input "250"
click at [631, 423] on div "fiber_manual_record Added to Schedule J Schedule I: $6,298.85 Schedule J: $6,12…" at bounding box center [977, 466] width 1103 height 96
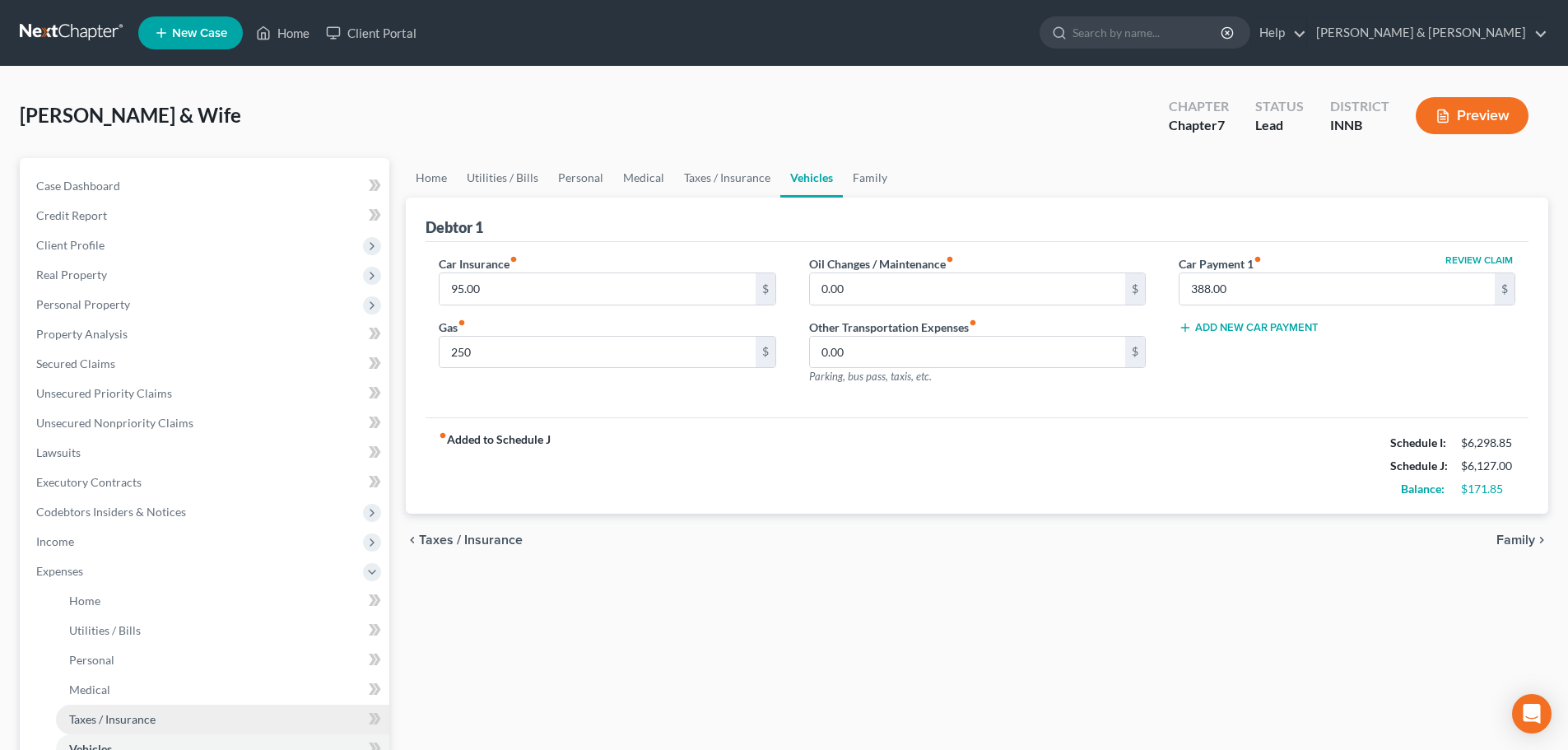
click at [250, 720] on link "Taxes / Insurance" at bounding box center [222, 720] width 333 height 30
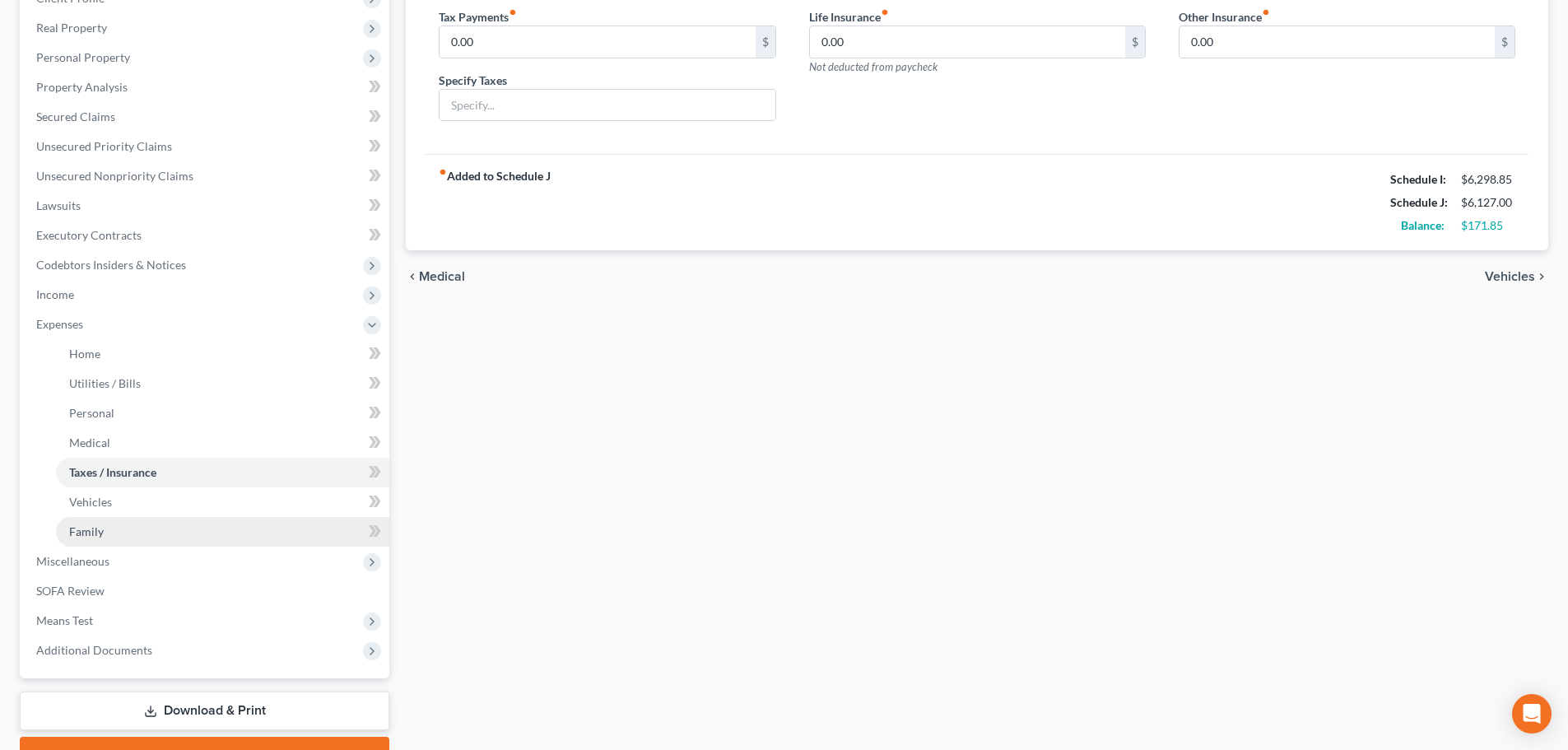
click at [283, 544] on link "Family" at bounding box center [222, 532] width 333 height 30
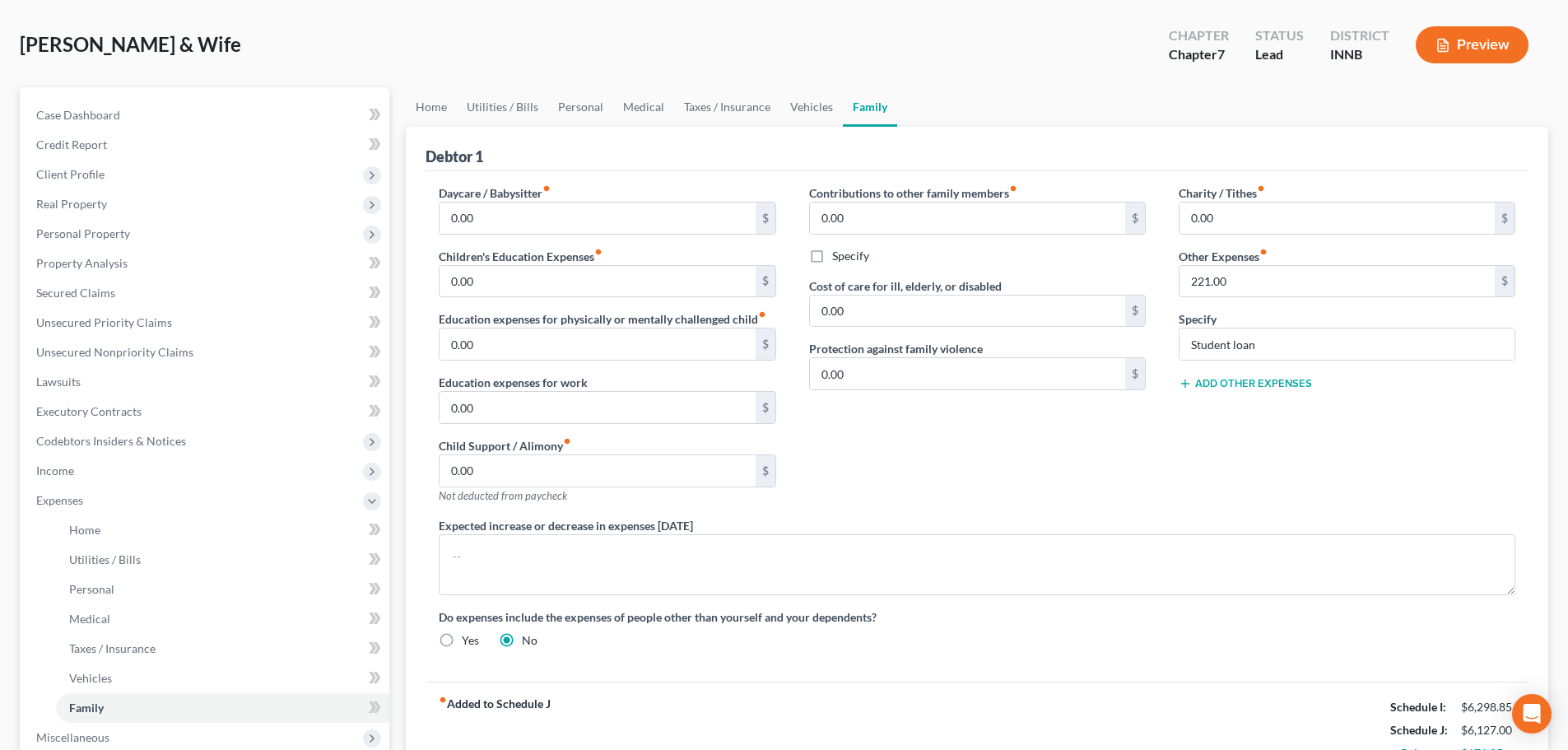
scroll to position [247, 0]
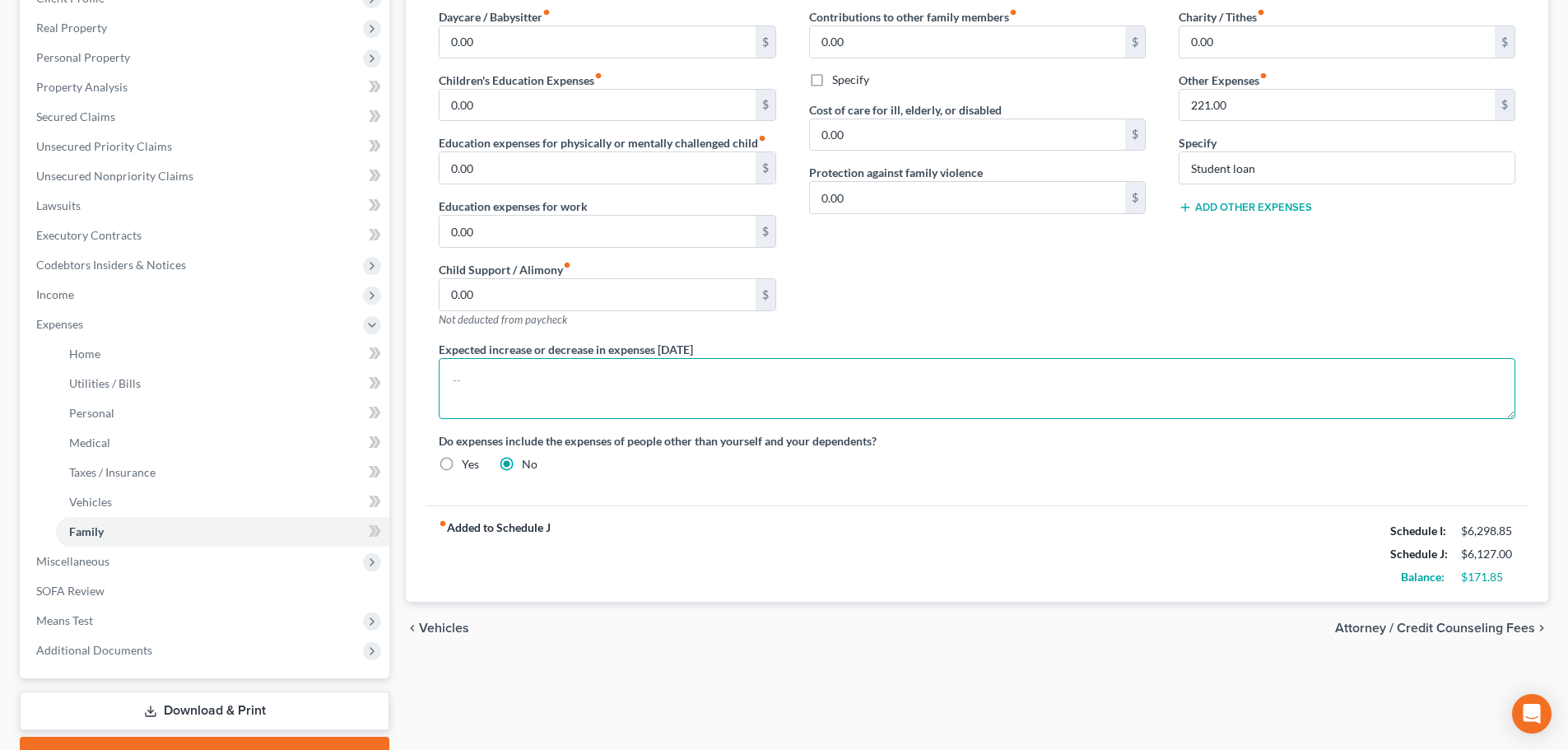
click at [502, 382] on textarea at bounding box center [977, 388] width 1077 height 61
type textarea "[PERSON_NAME]'s wife suffers from MS and because he just started a new job, the…"
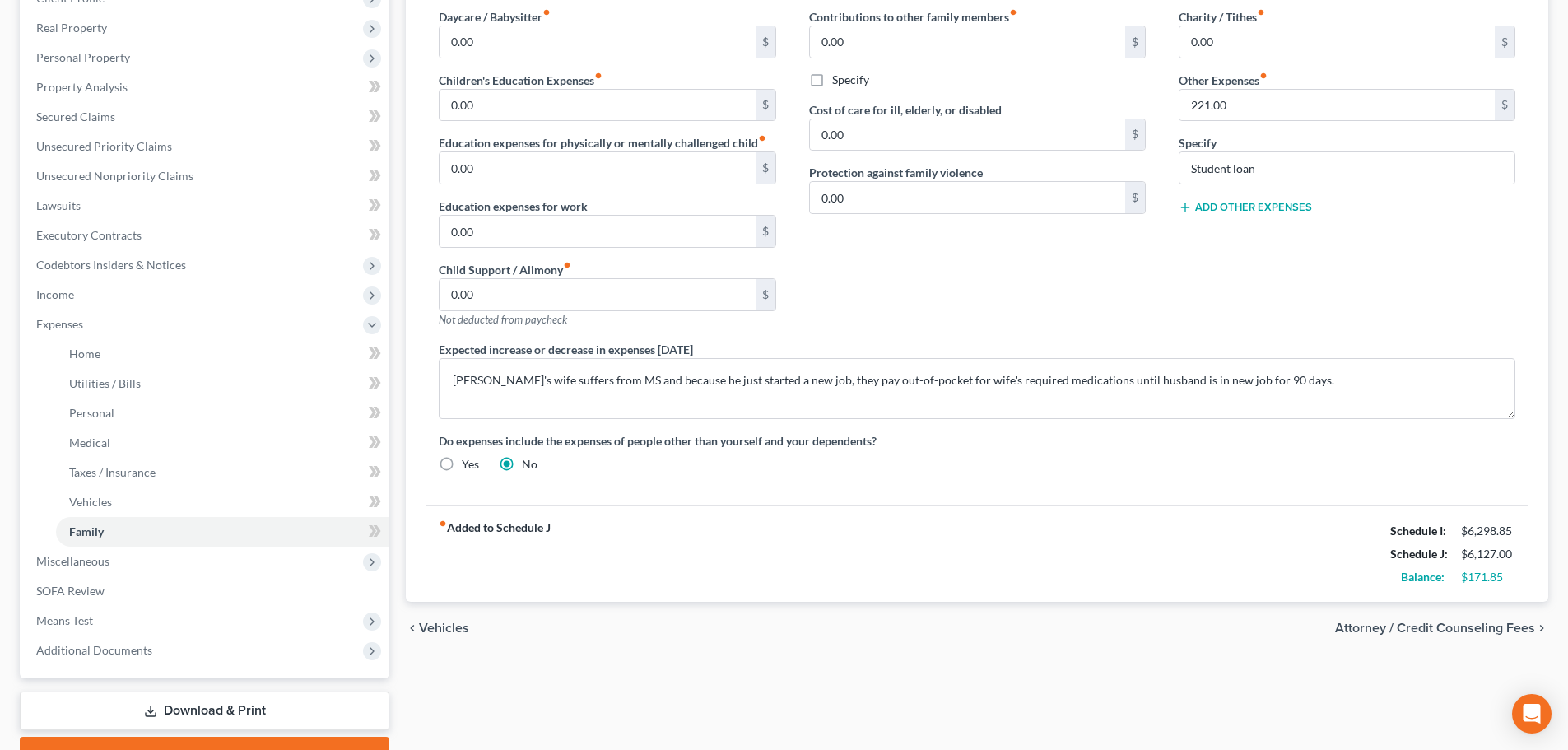
click at [562, 570] on div "fiber_manual_record Added to Schedule J Schedule I: $6,298.85 Schedule J: $6,12…" at bounding box center [977, 553] width 1103 height 96
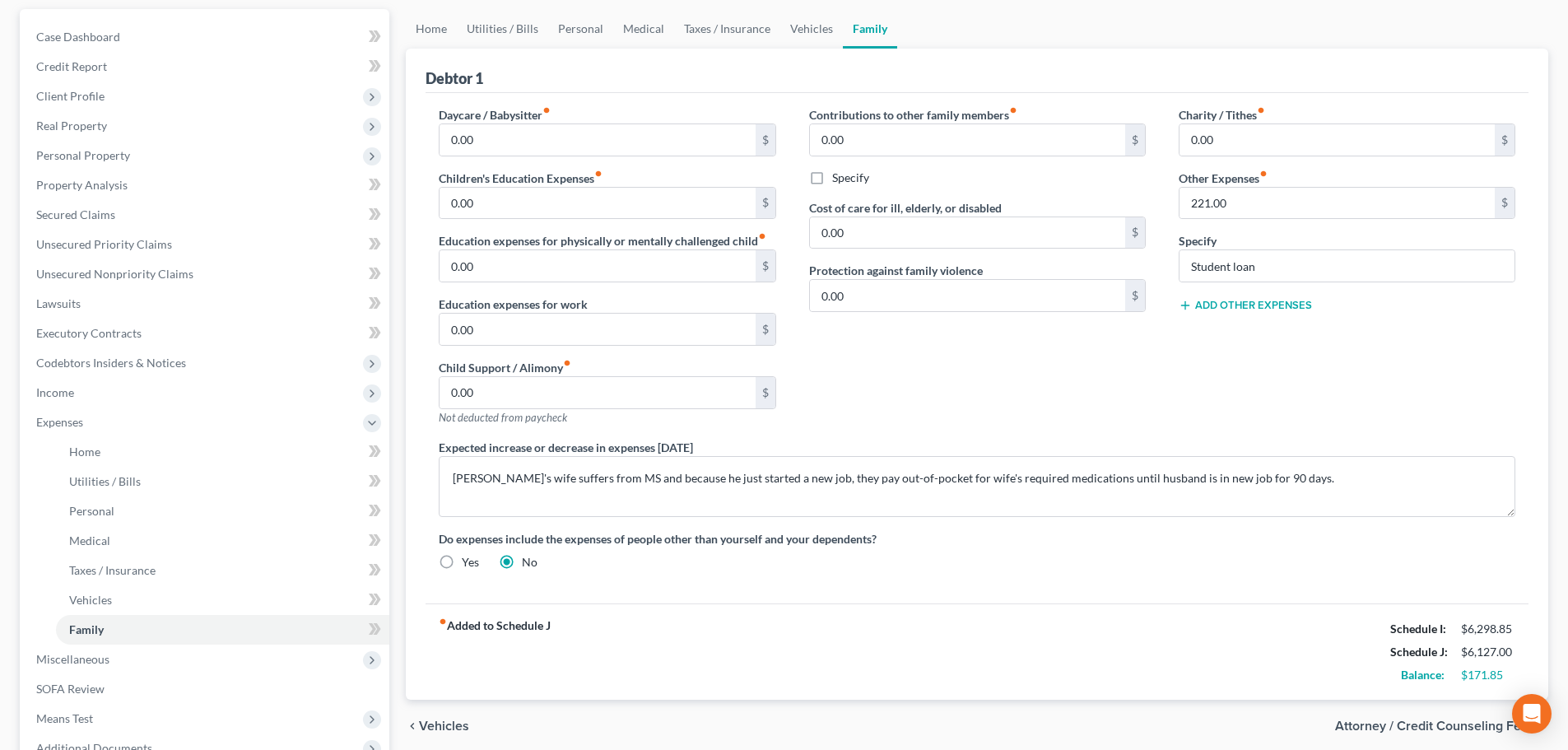
scroll to position [4, 0]
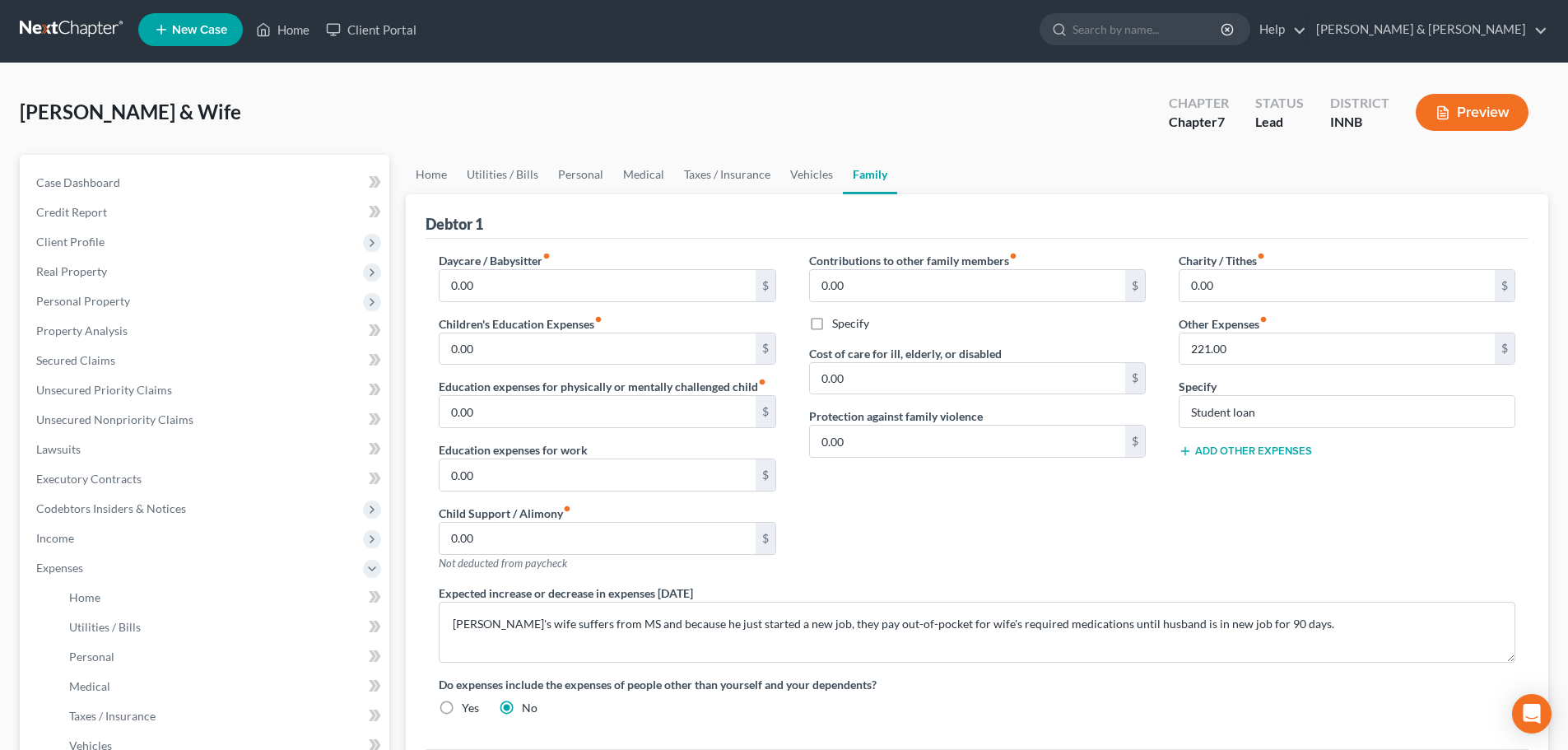
click at [1499, 110] on button "Preview" at bounding box center [1473, 112] width 113 height 37
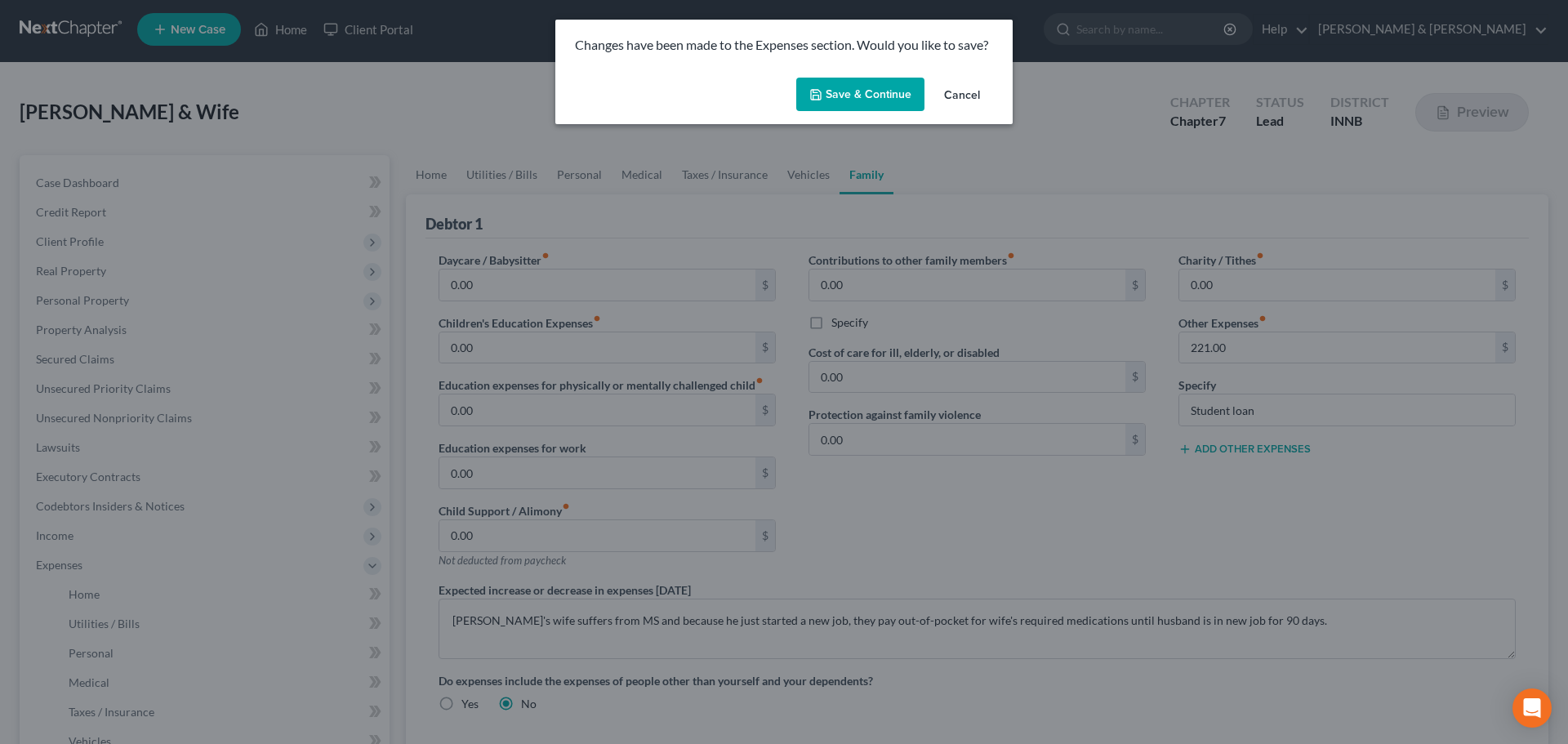
click at [883, 95] on button "Save & Continue" at bounding box center [861, 95] width 128 height 34
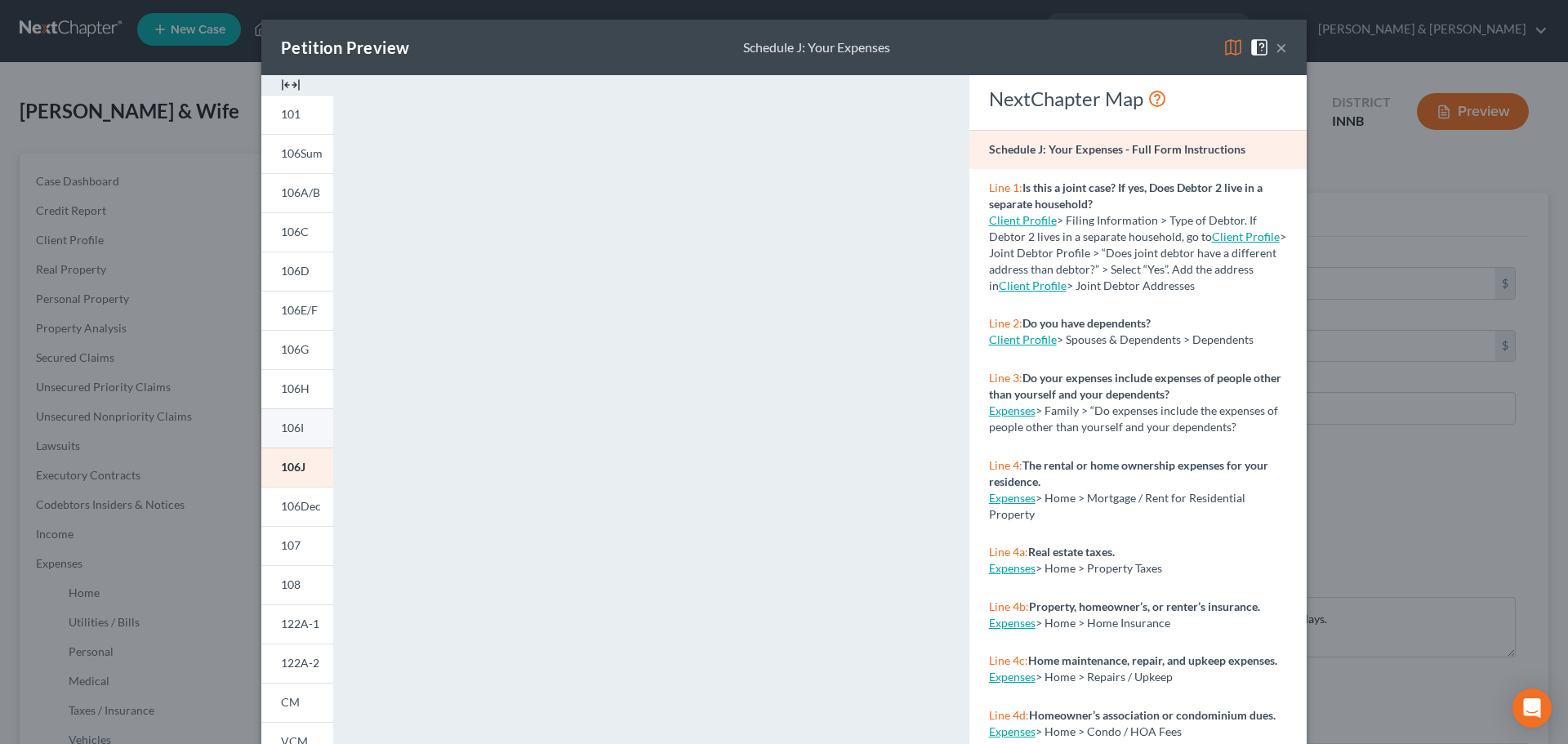
click at [294, 427] on span "106I" at bounding box center [293, 428] width 23 height 14
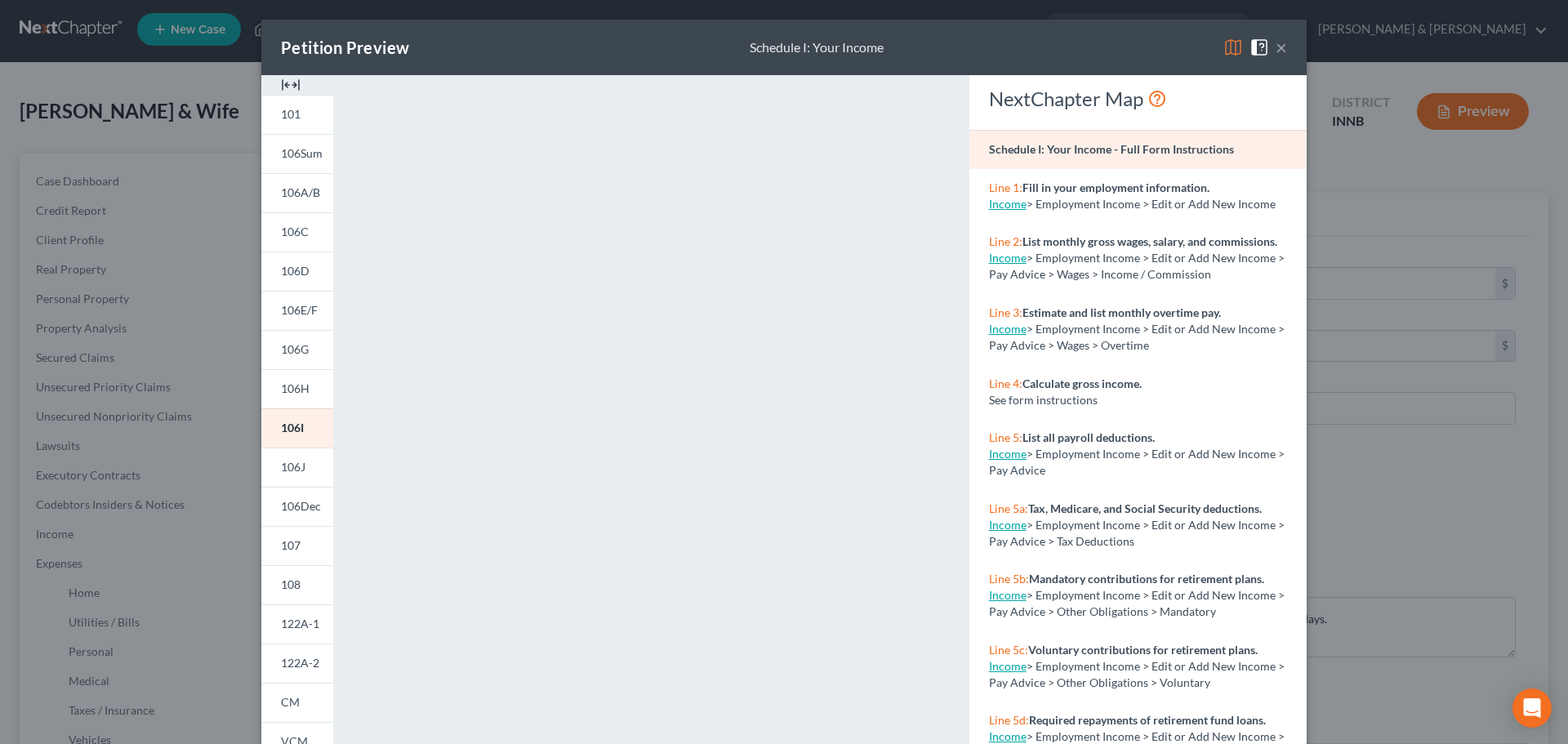
click at [1278, 49] on button "×" at bounding box center [1281, 47] width 11 height 19
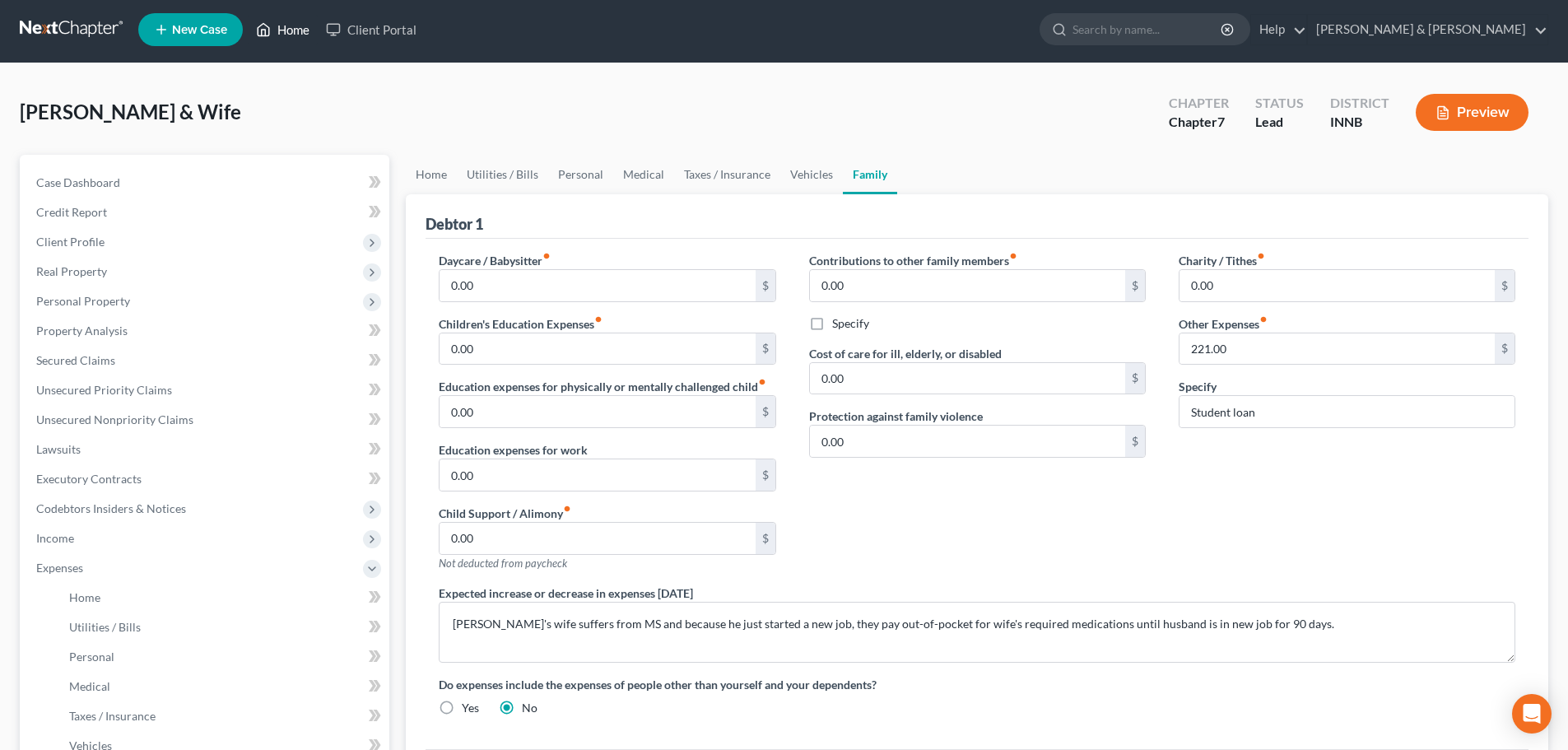
click at [302, 27] on link "Home" at bounding box center [283, 30] width 70 height 30
